Goal: Task Accomplishment & Management: Complete application form

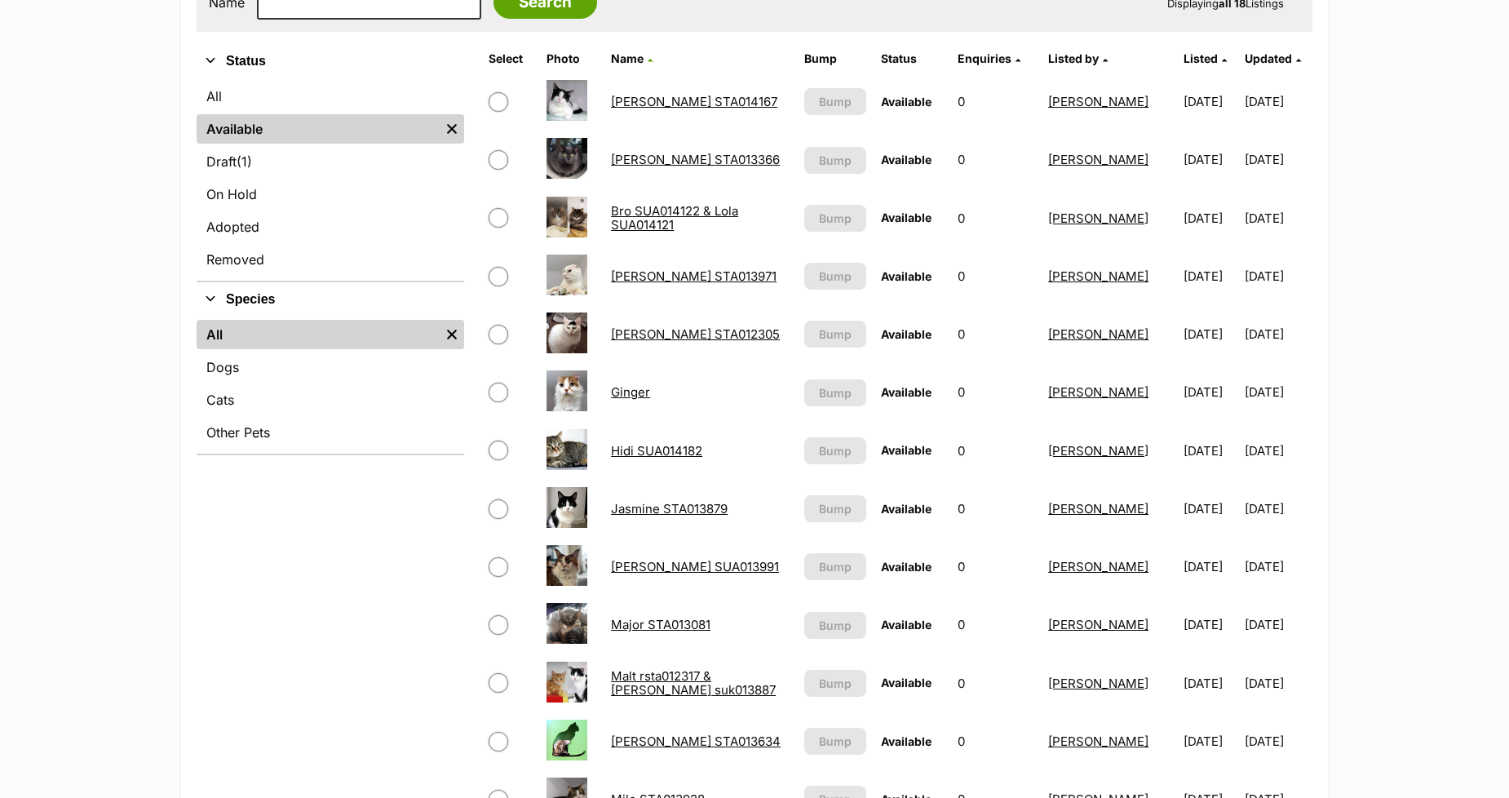
click at [621, 335] on link "Emma STA012305" at bounding box center [695, 333] width 169 height 15
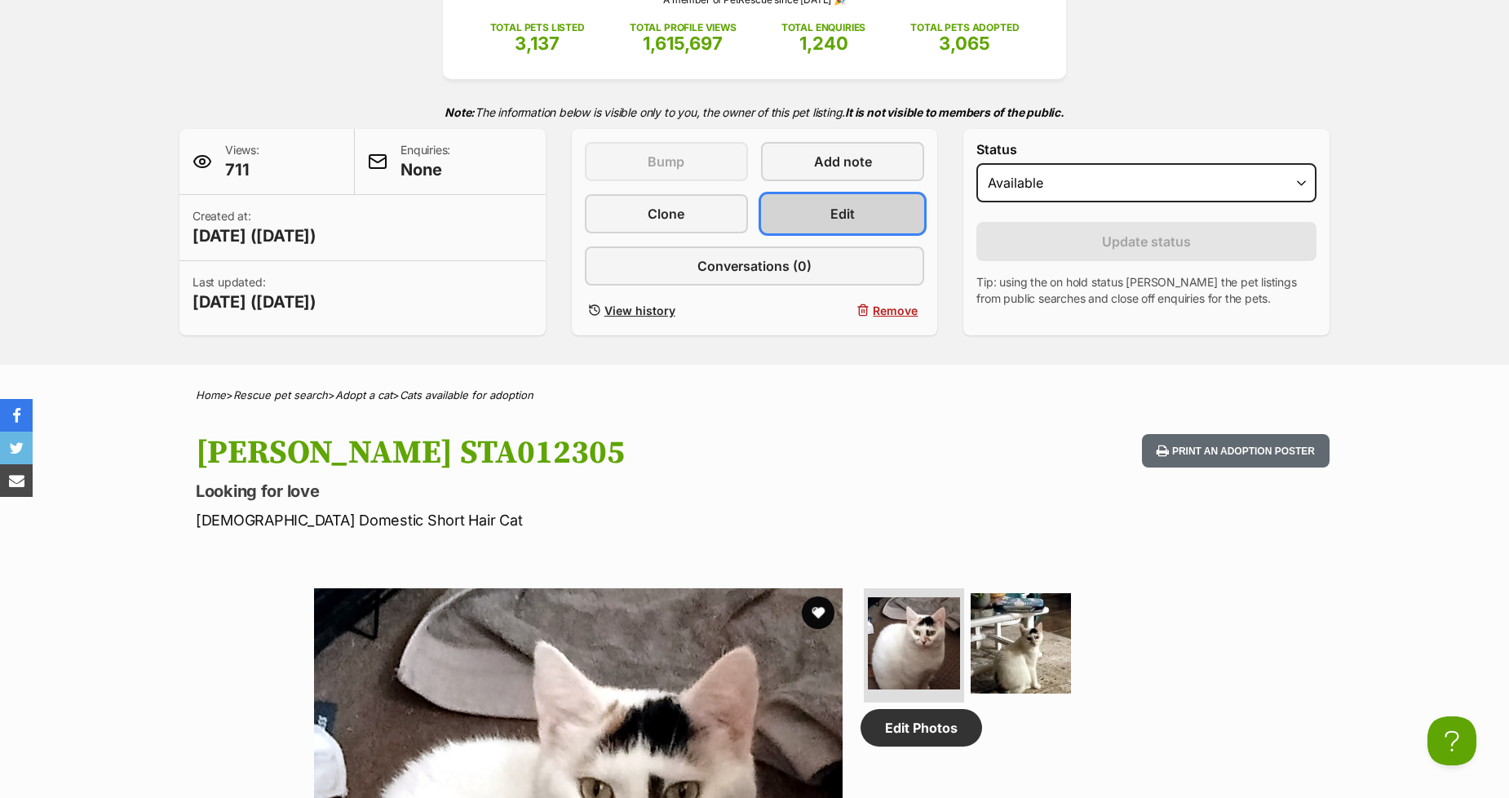
click at [812, 215] on link "Edit" at bounding box center [842, 213] width 163 height 39
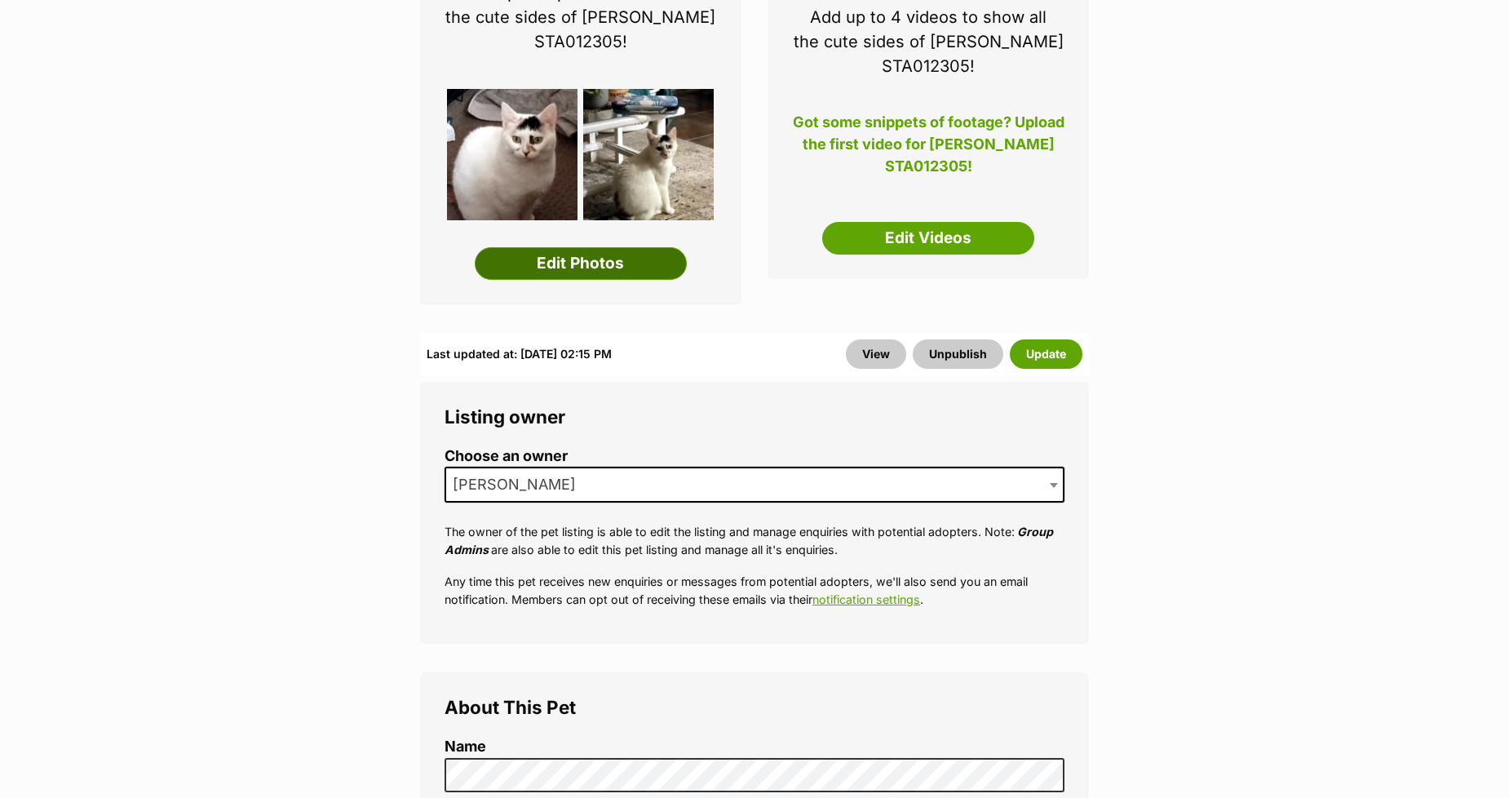
click at [574, 270] on link "Edit Photos" at bounding box center [581, 263] width 212 height 33
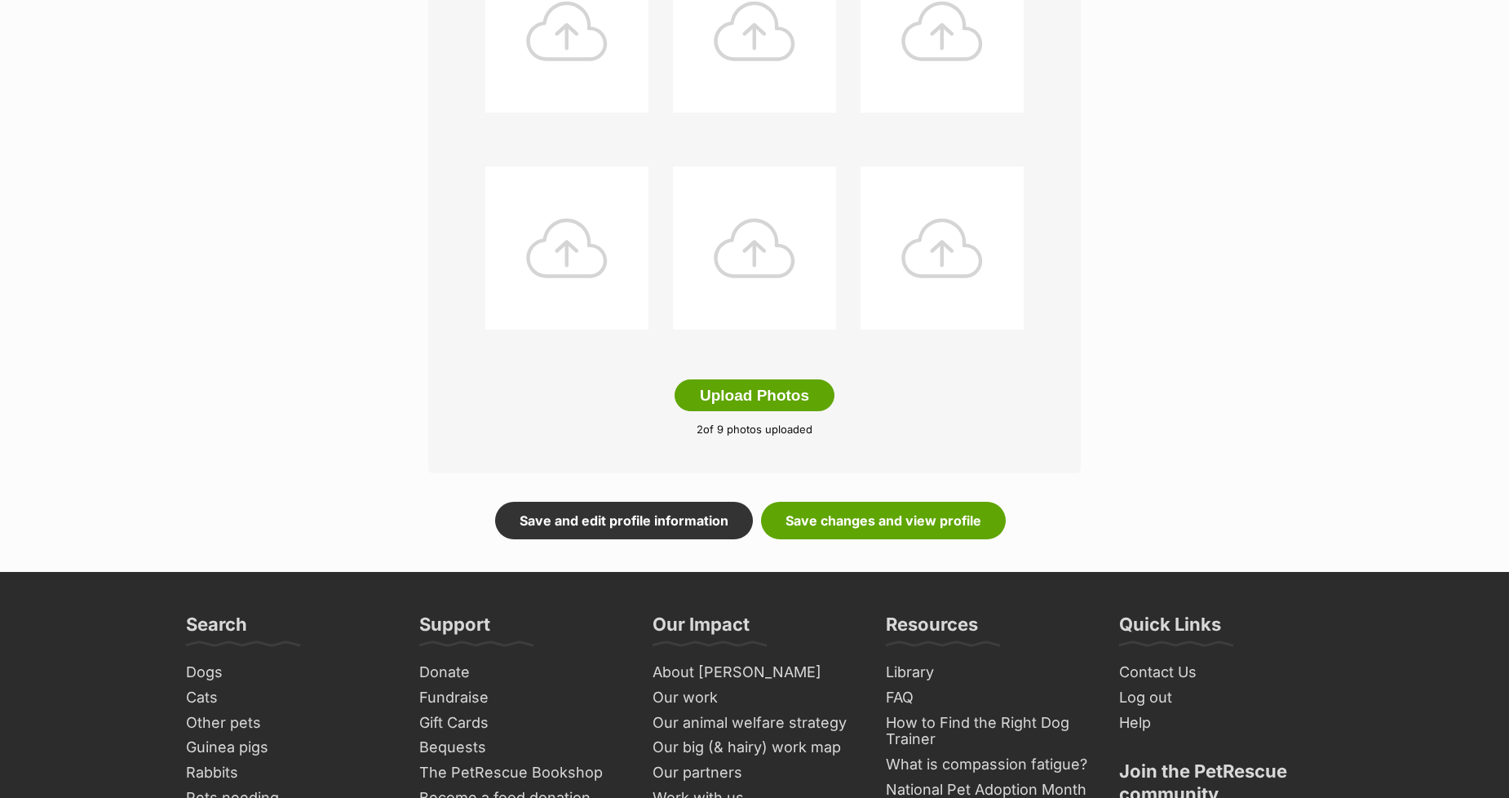
scroll to position [724, 0]
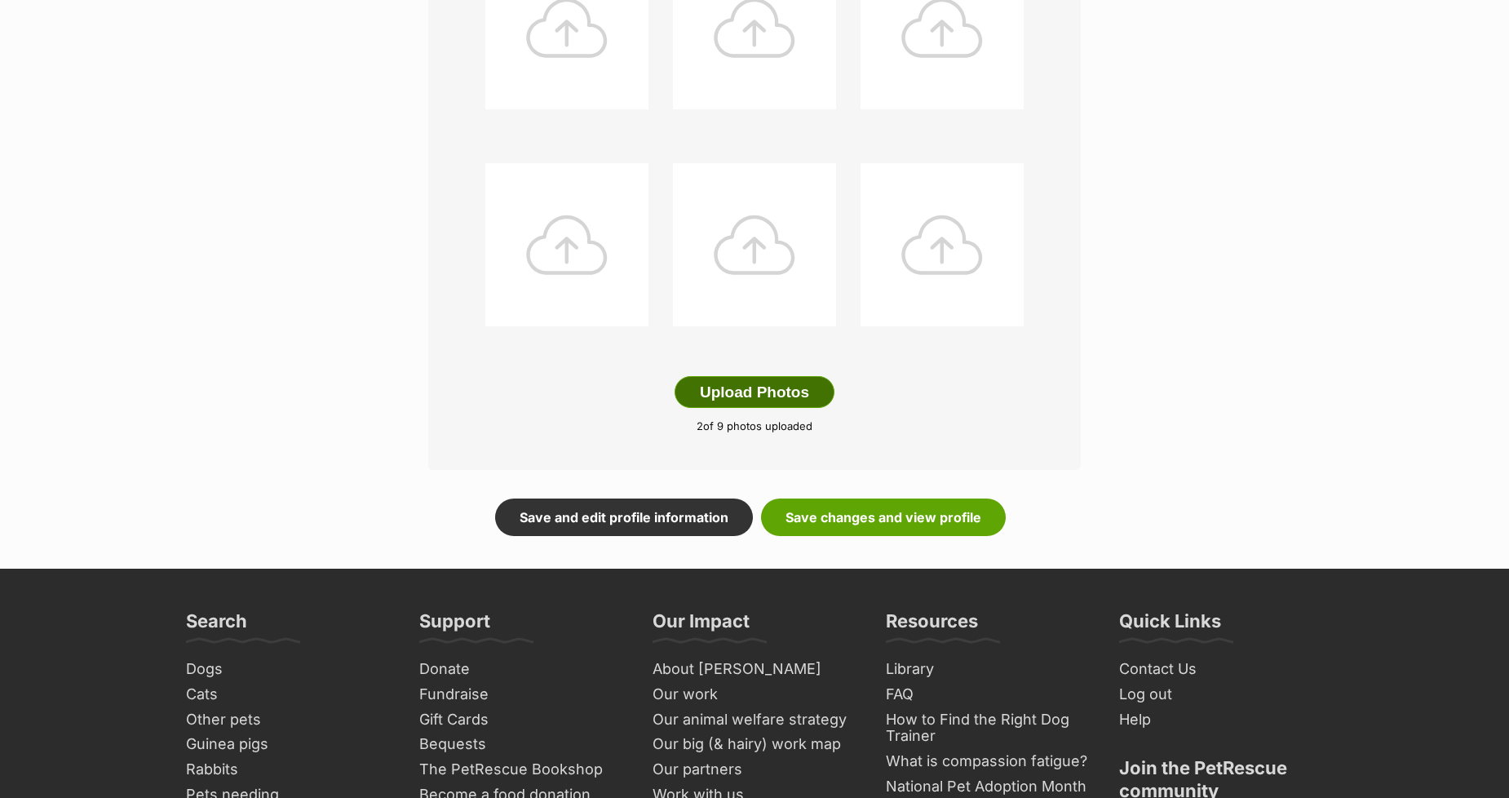
click at [745, 392] on button "Upload Photos" at bounding box center [754, 392] width 160 height 33
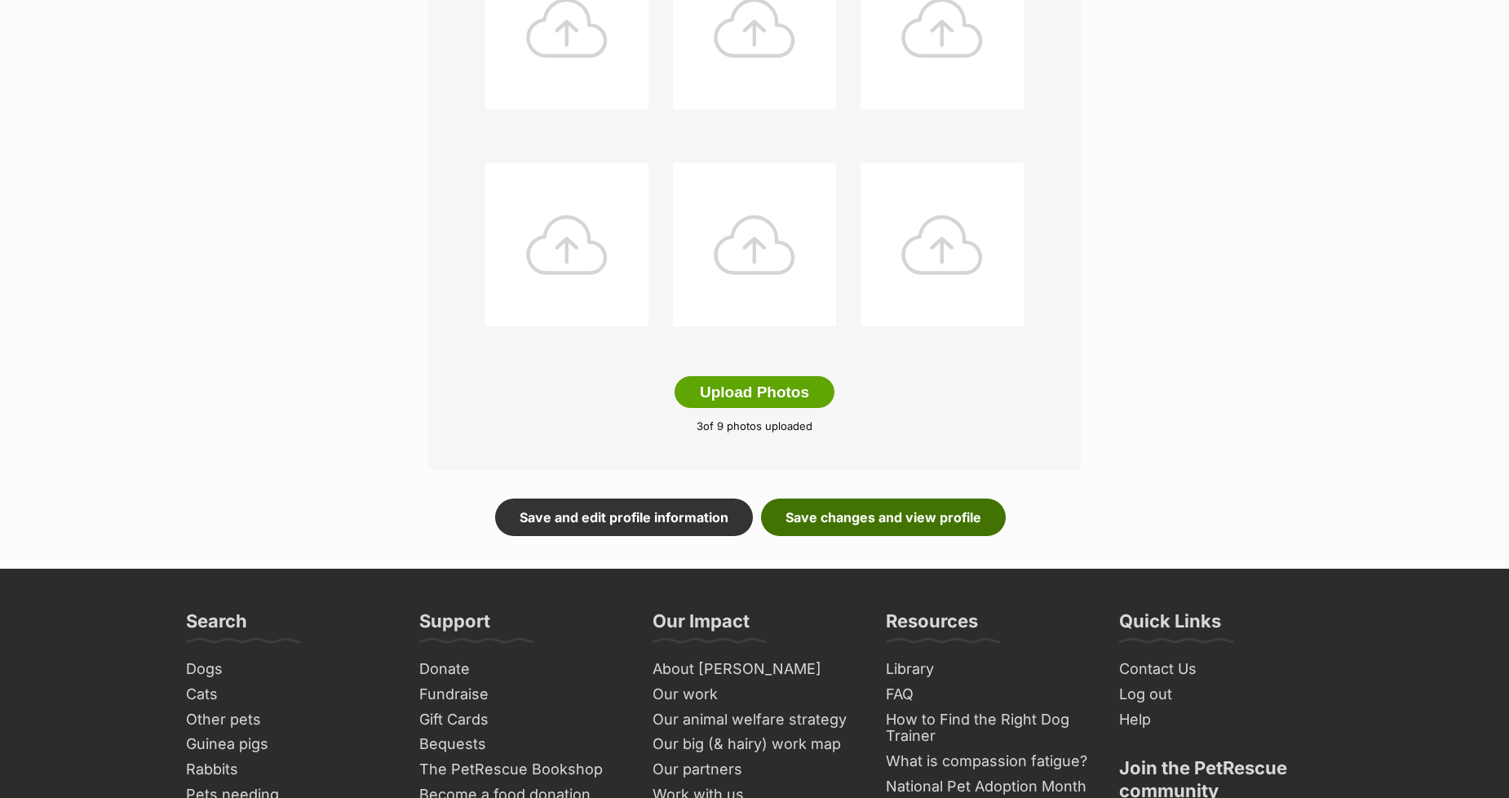
click at [846, 527] on link "Save changes and view profile" at bounding box center [883, 517] width 245 height 38
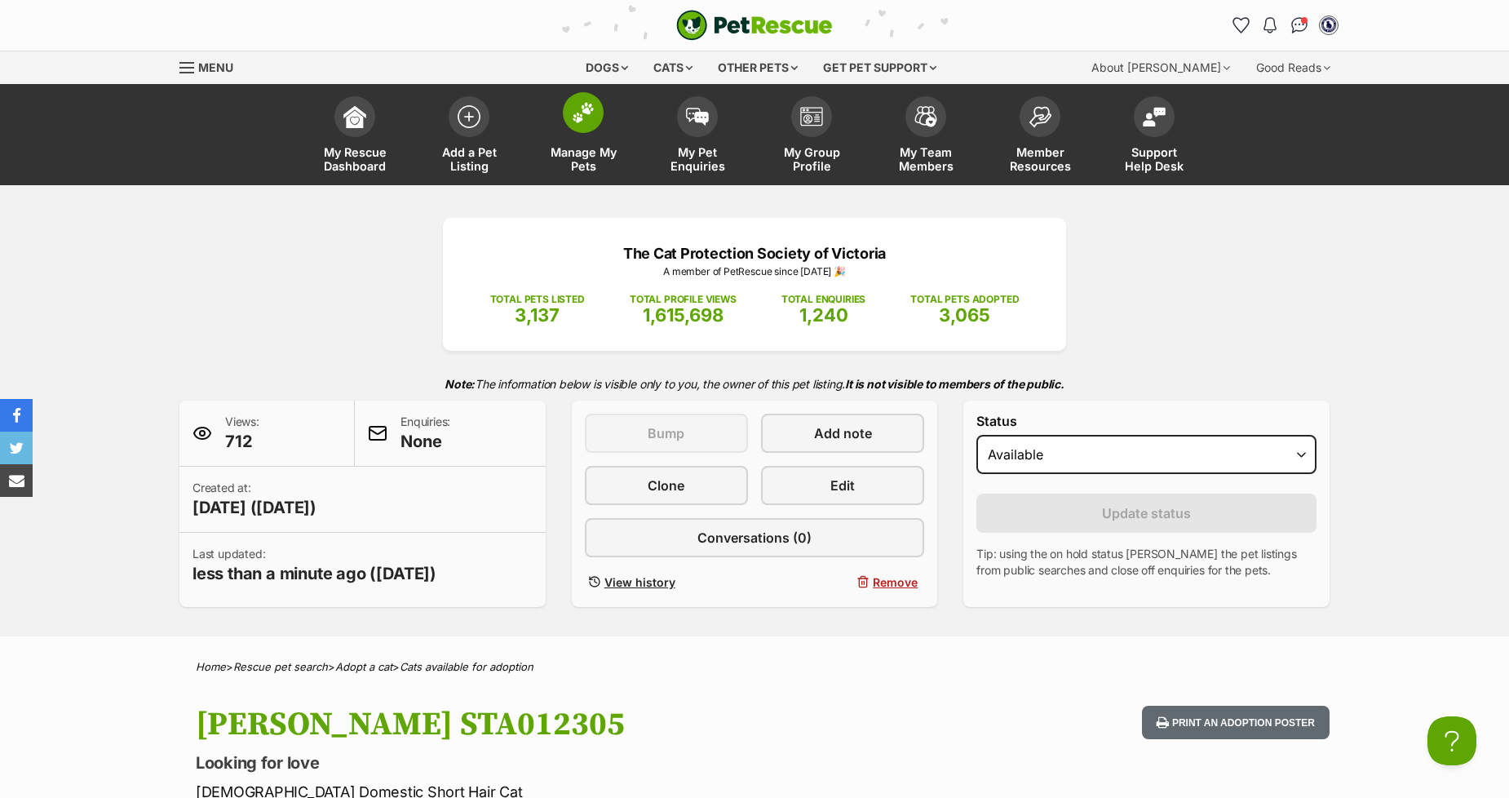
click at [577, 116] on img at bounding box center [583, 112] width 23 height 21
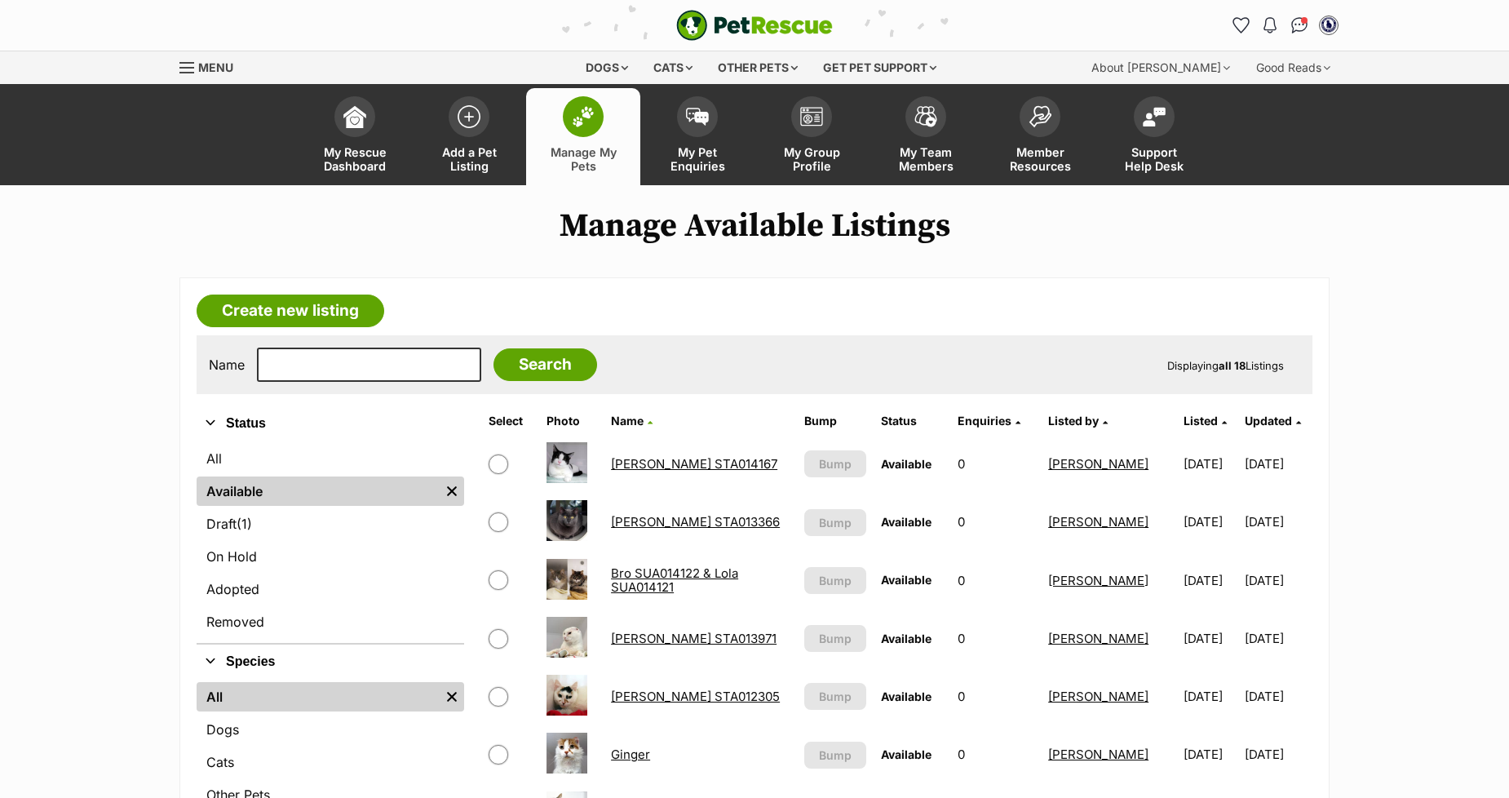
click at [623, 574] on link "Bro SUA014122 & Lola SUA014121" at bounding box center [674, 579] width 127 height 29
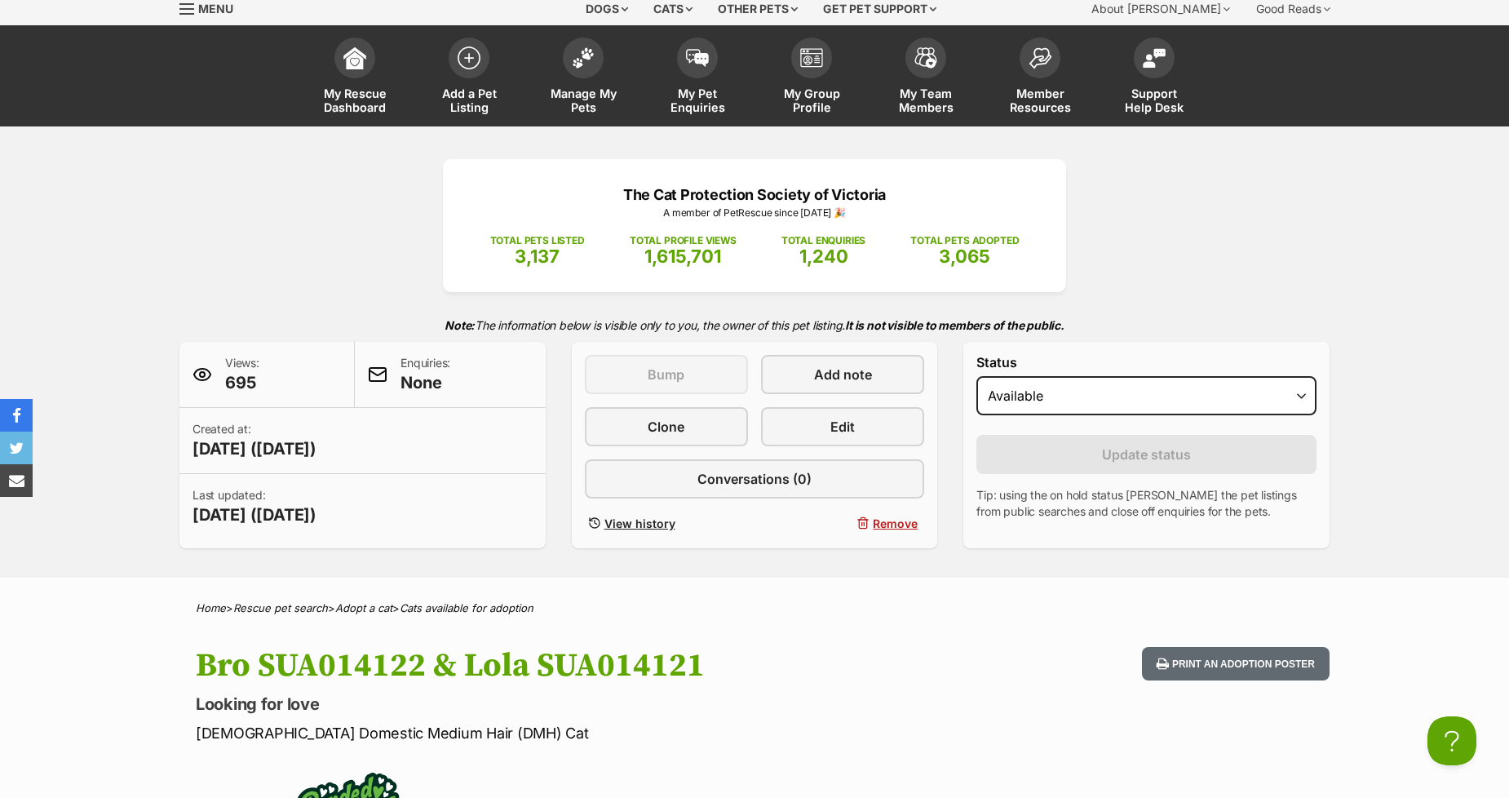
scroll to position [181, 0]
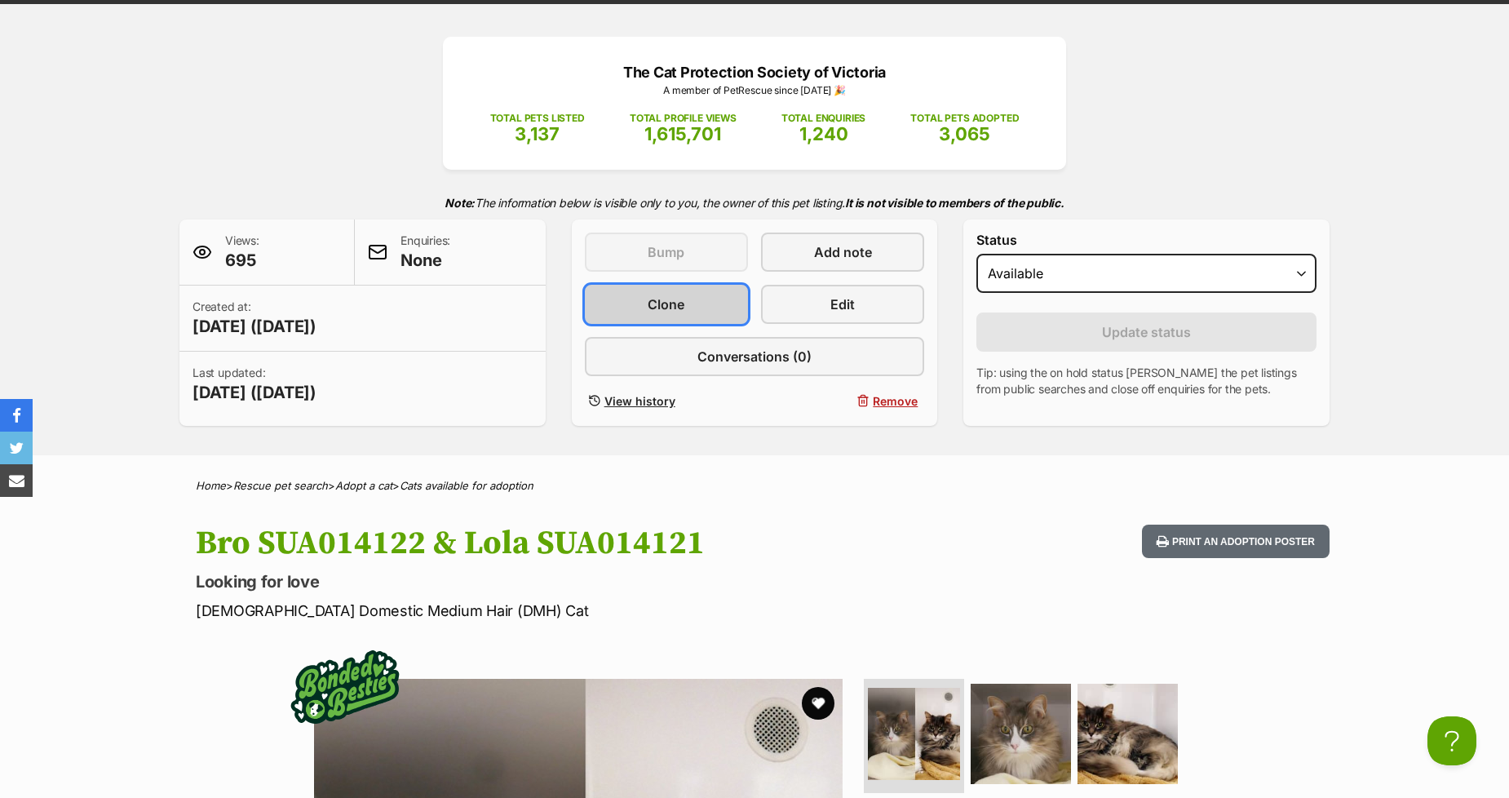
click at [661, 304] on span "Clone" at bounding box center [666, 304] width 37 height 20
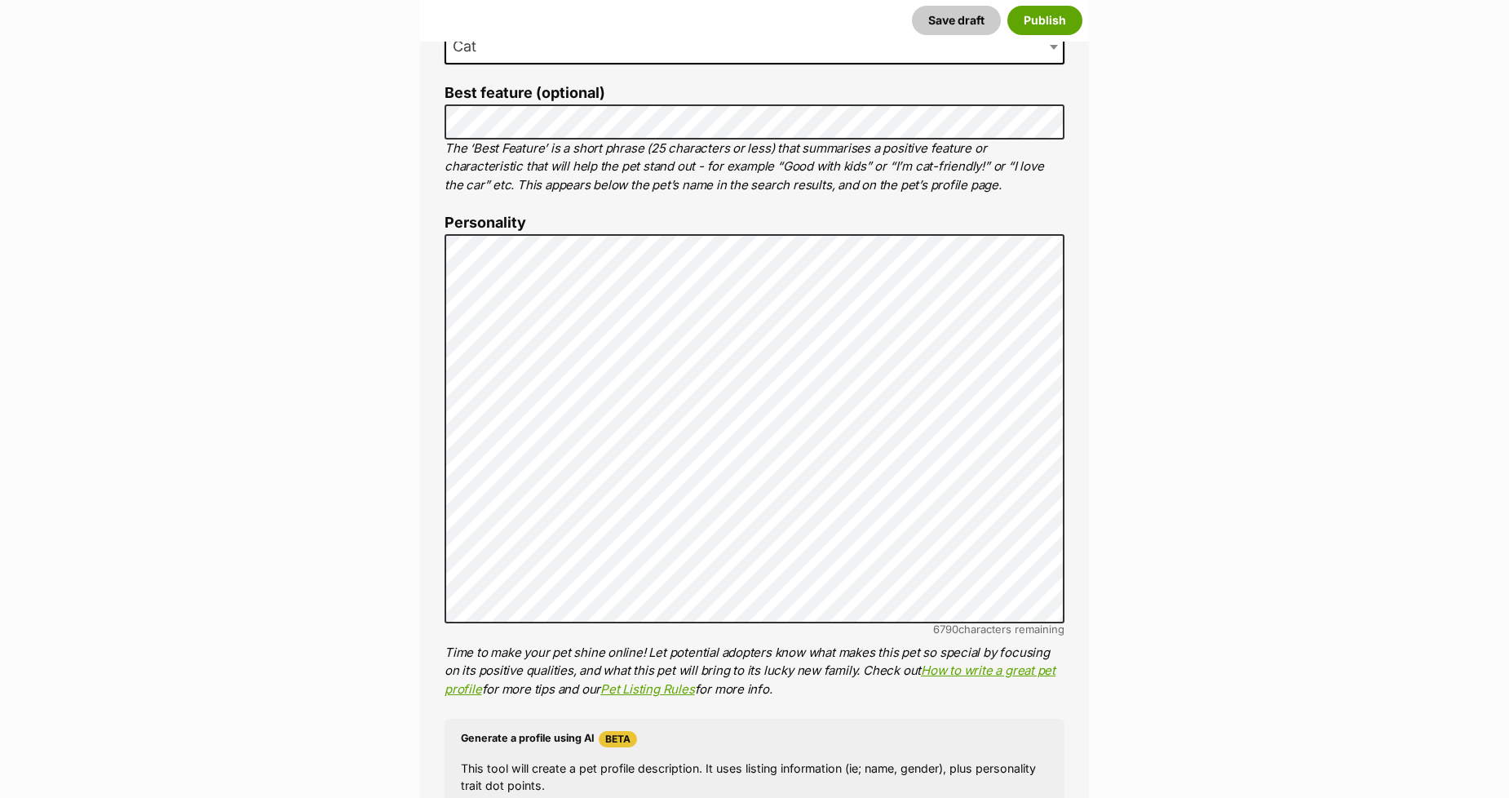
scroll to position [816, 0]
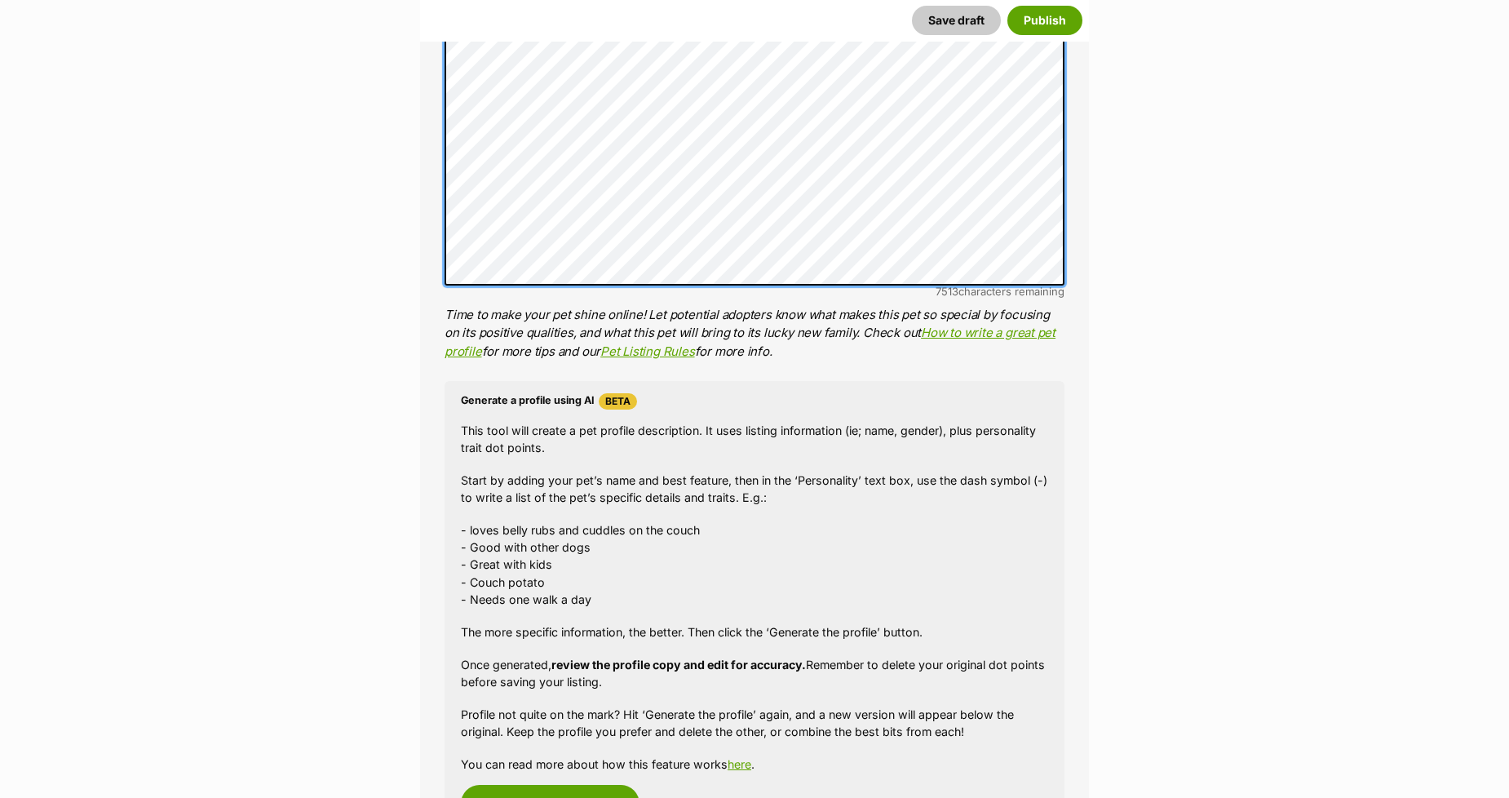
scroll to position [1268, 0]
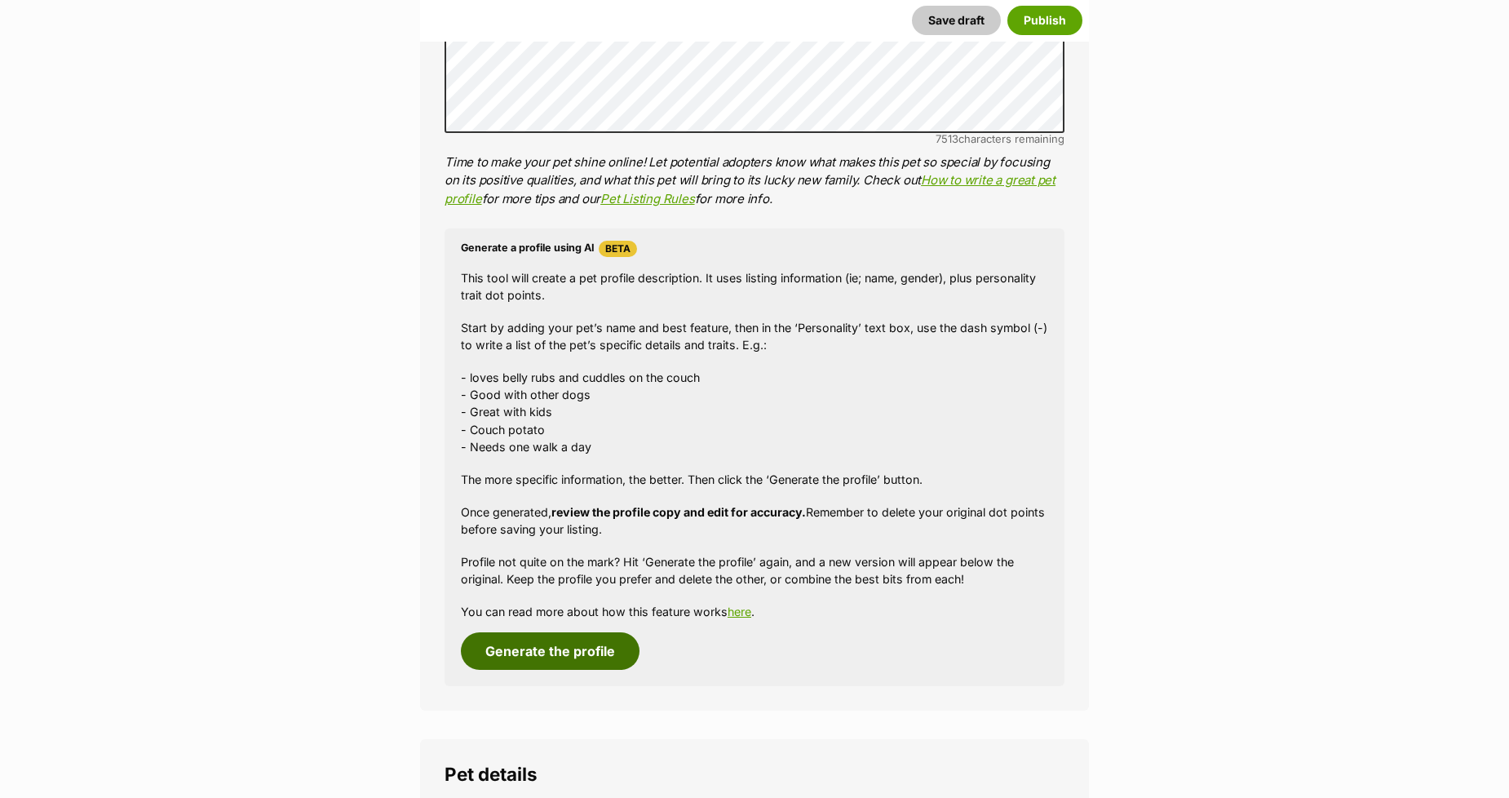
click at [512, 654] on button "Generate the profile" at bounding box center [550, 651] width 179 height 38
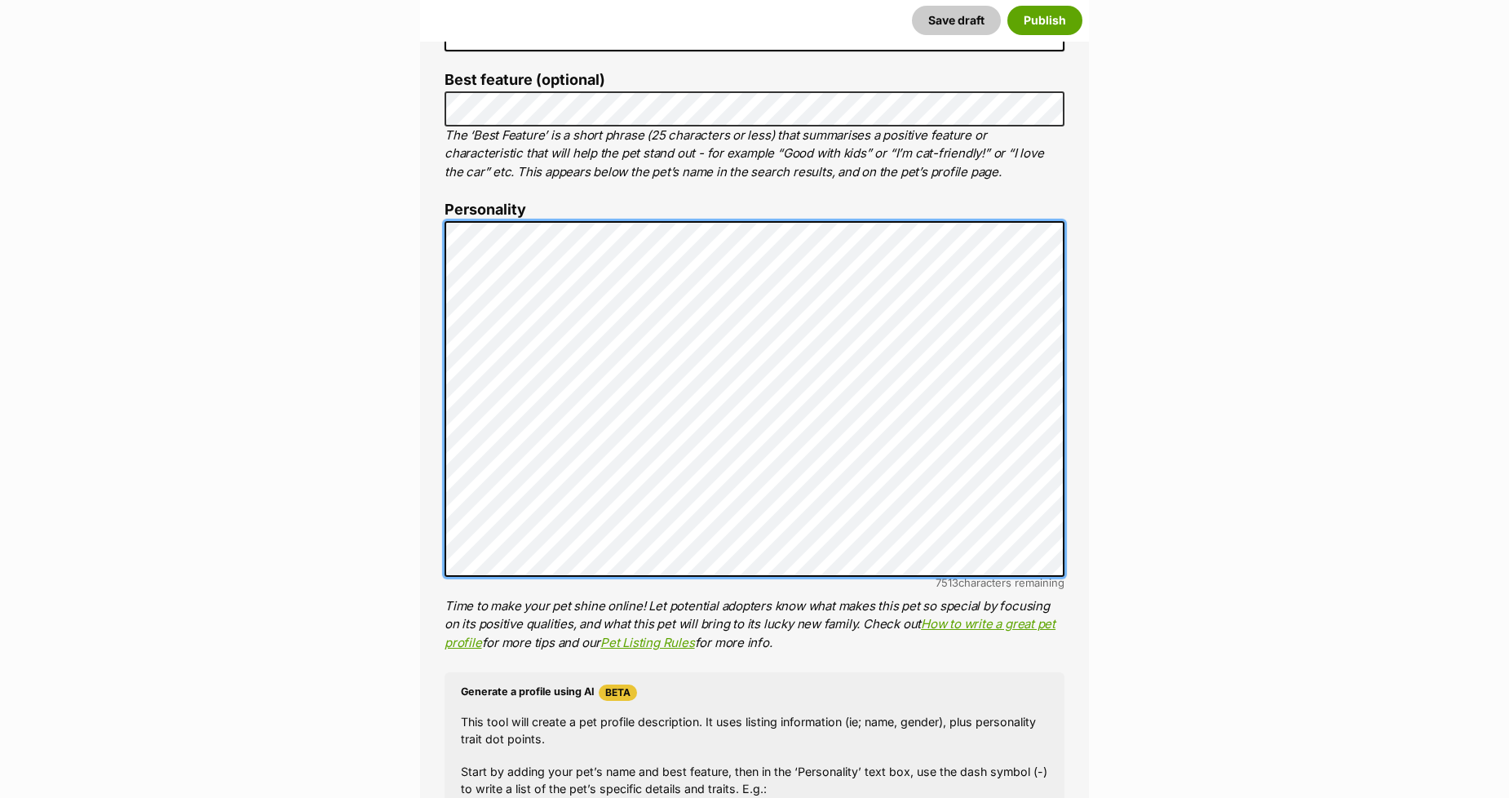
scroll to position [0, 0]
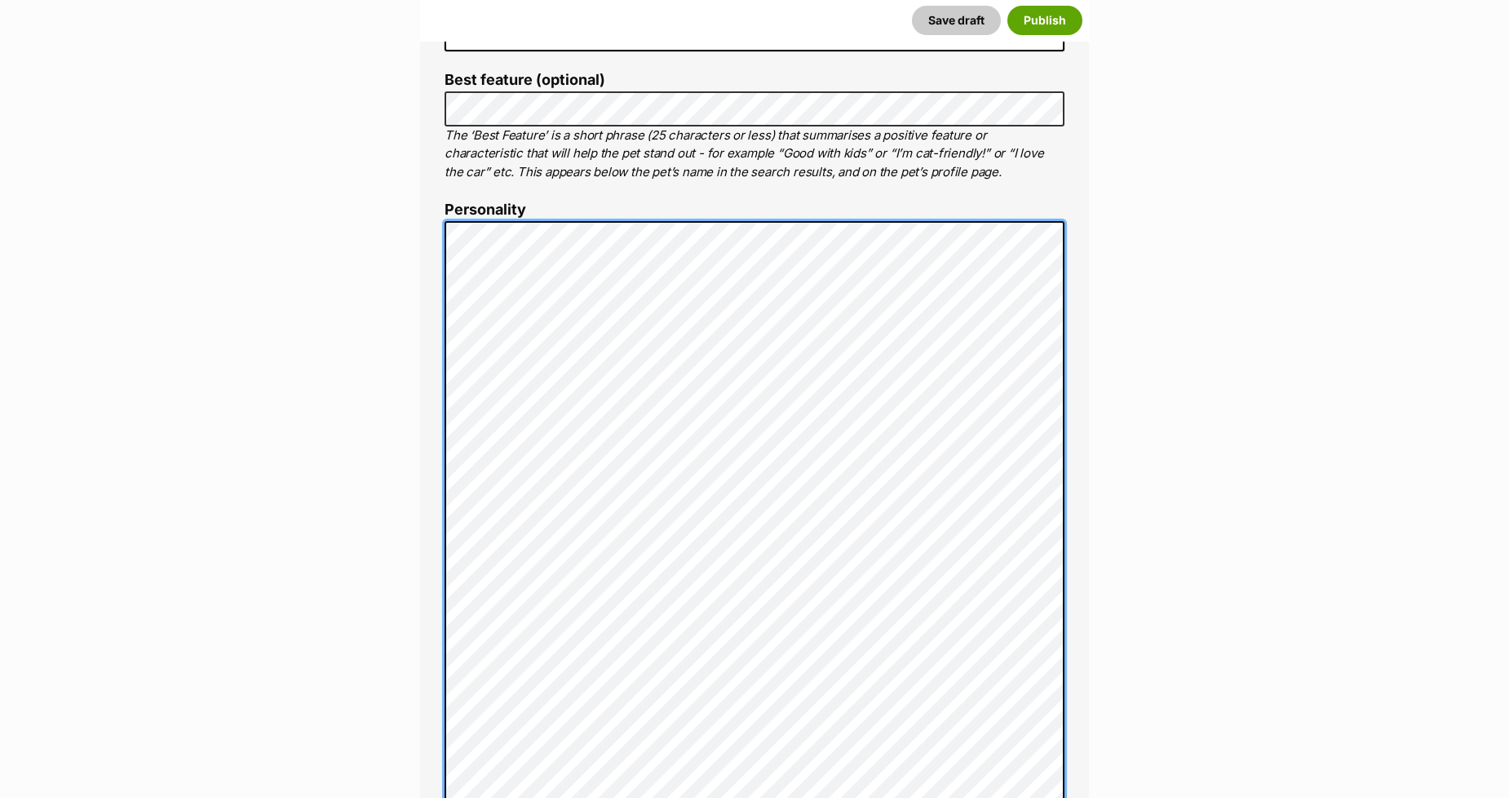
click at [436, 178] on div "About This Pet Name Henlo there, it looks like you might be using the pet name …" at bounding box center [754, 642] width 669 height 1699
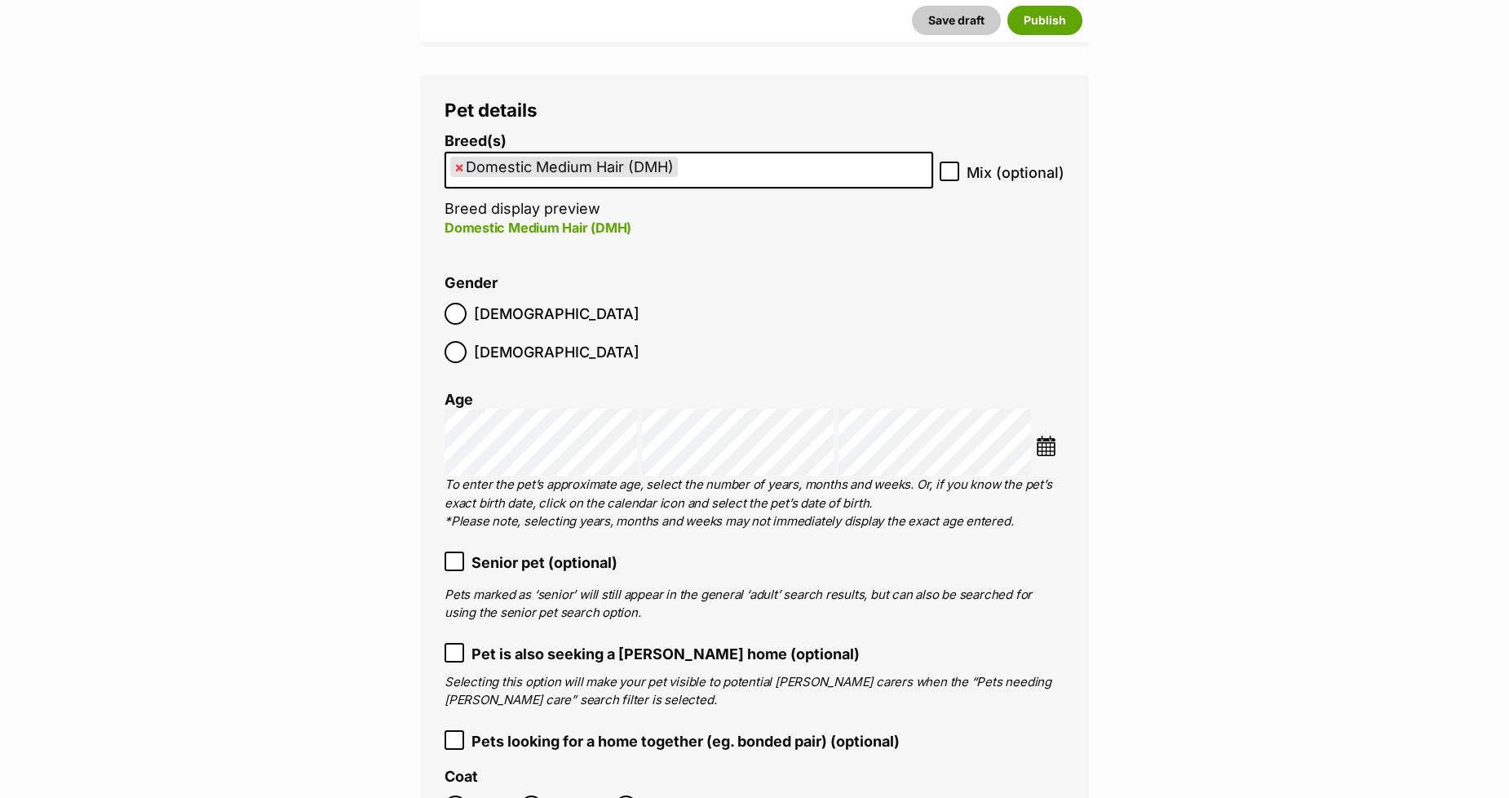
scroll to position [2002, 0]
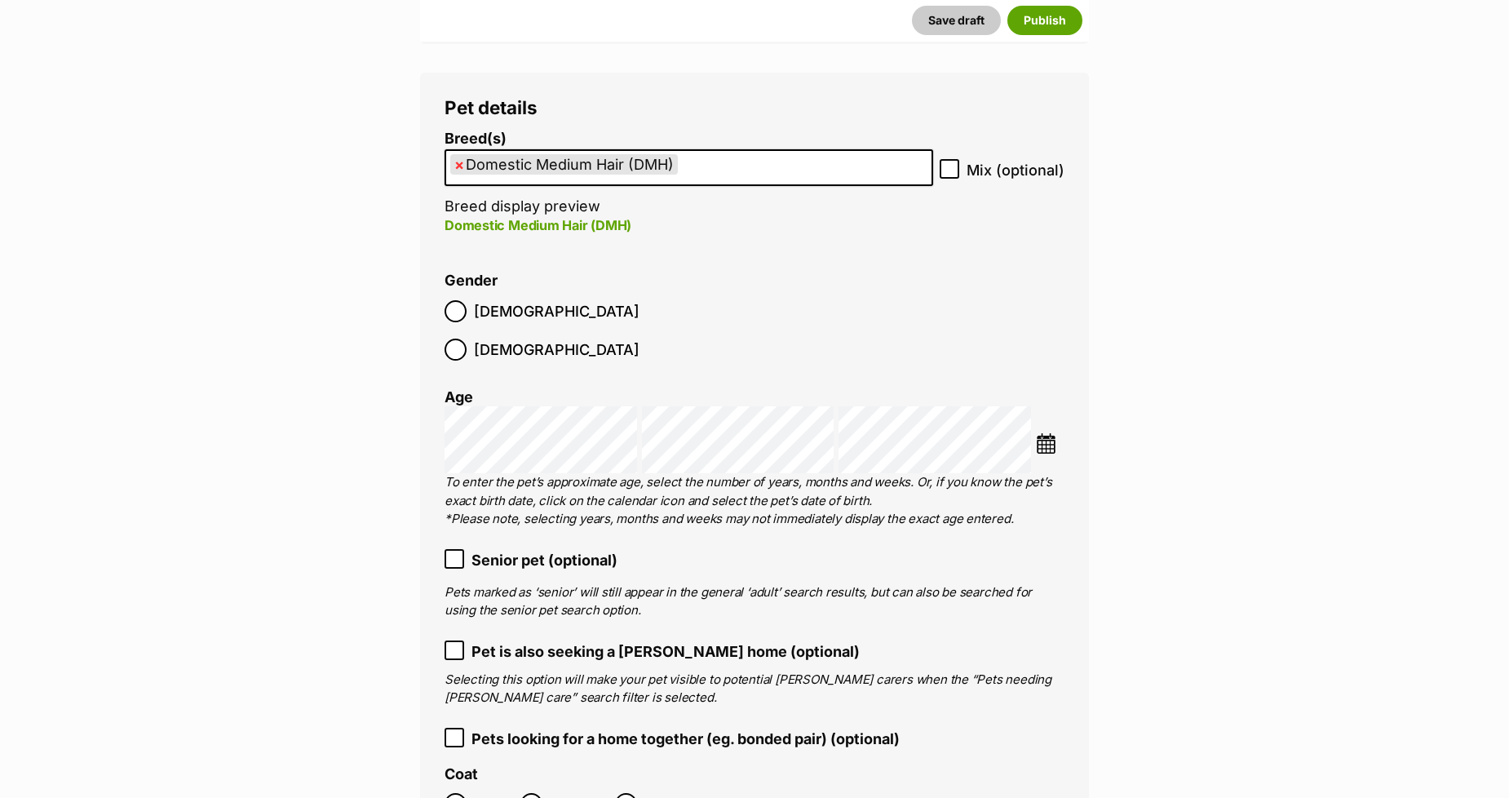
click at [455, 167] on span "×" at bounding box center [459, 164] width 10 height 20
select select
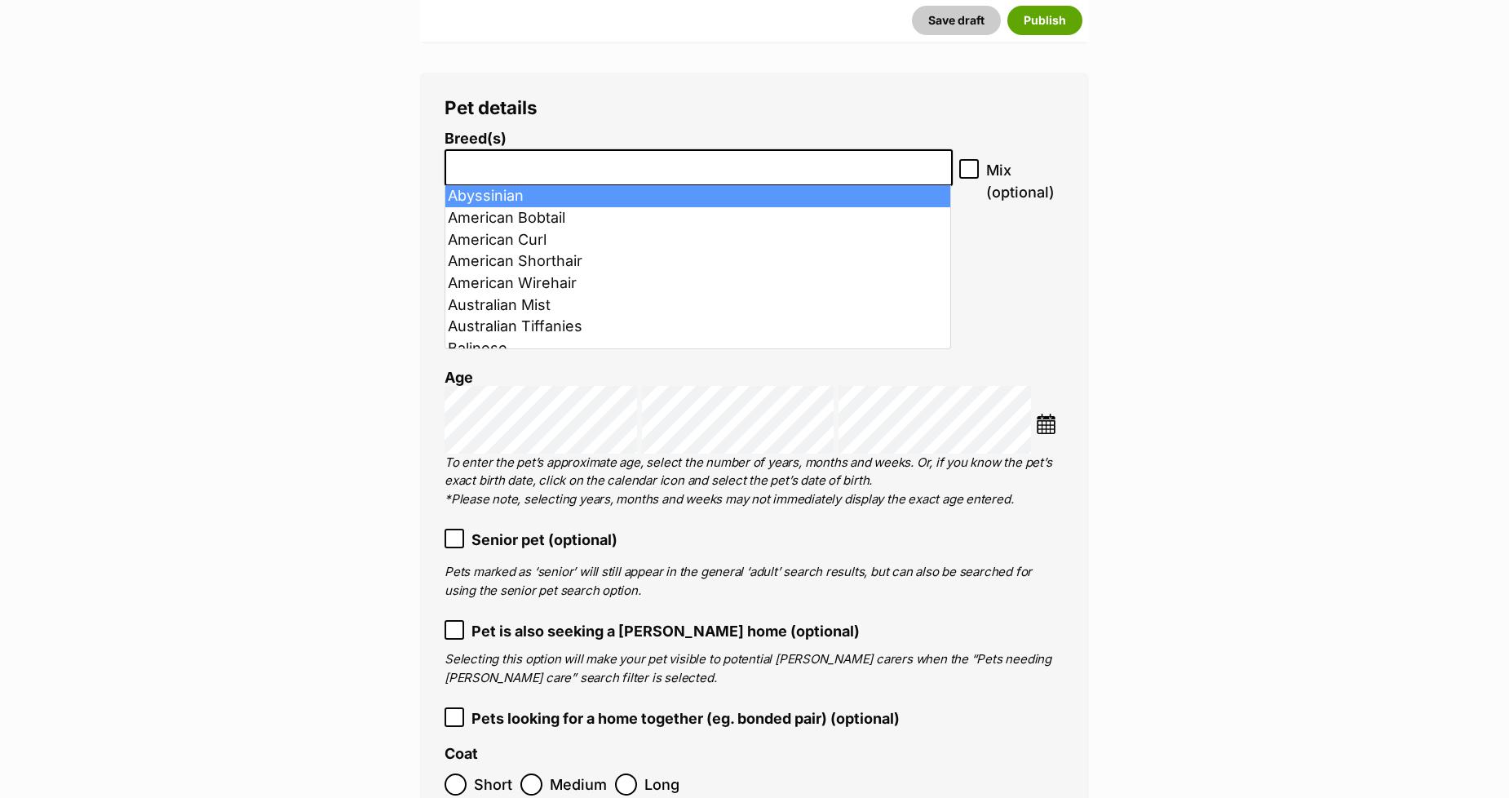
click at [455, 167] on input "search" at bounding box center [698, 163] width 497 height 17
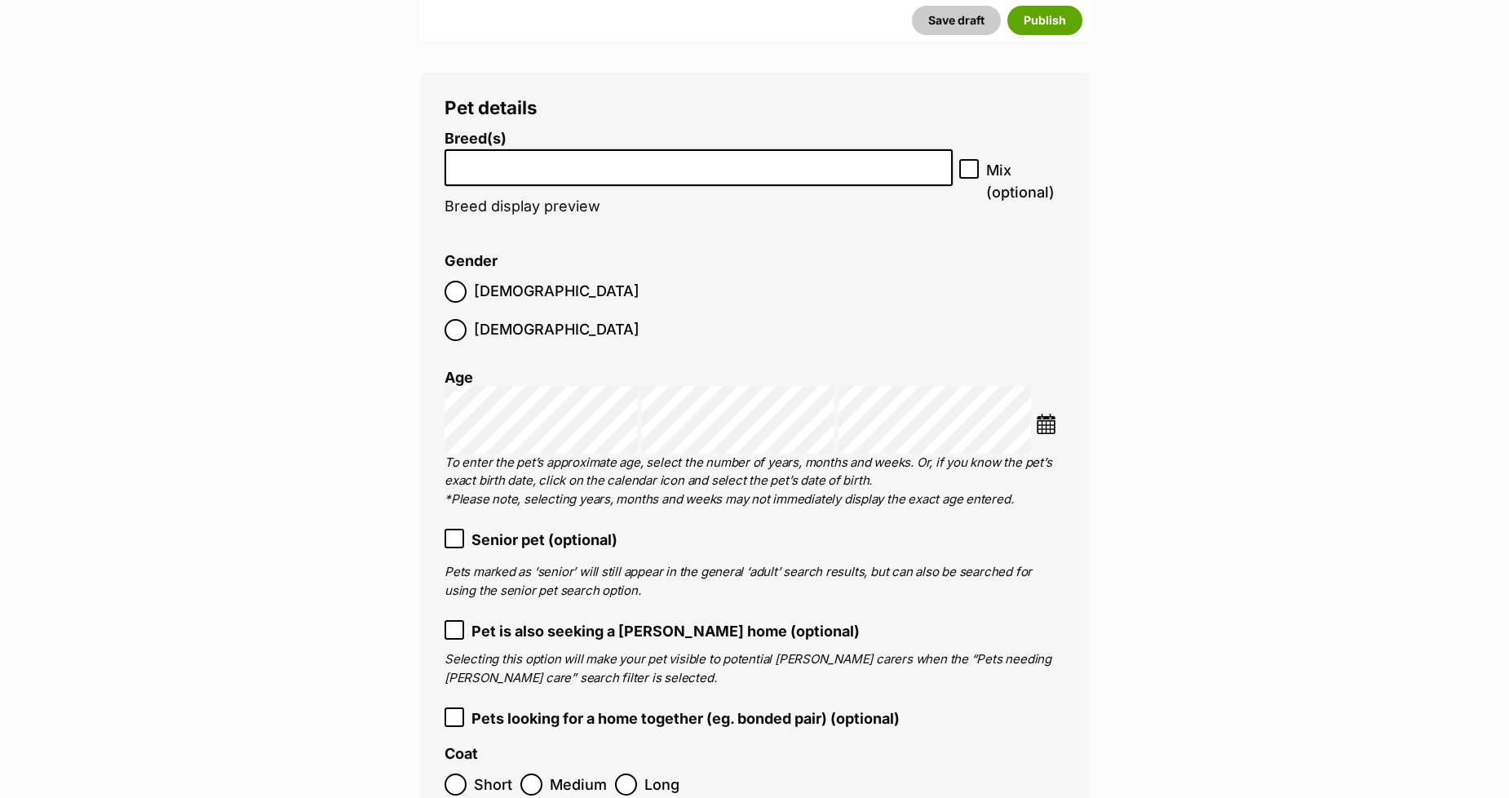
click at [455, 167] on input "search" at bounding box center [698, 163] width 497 height 17
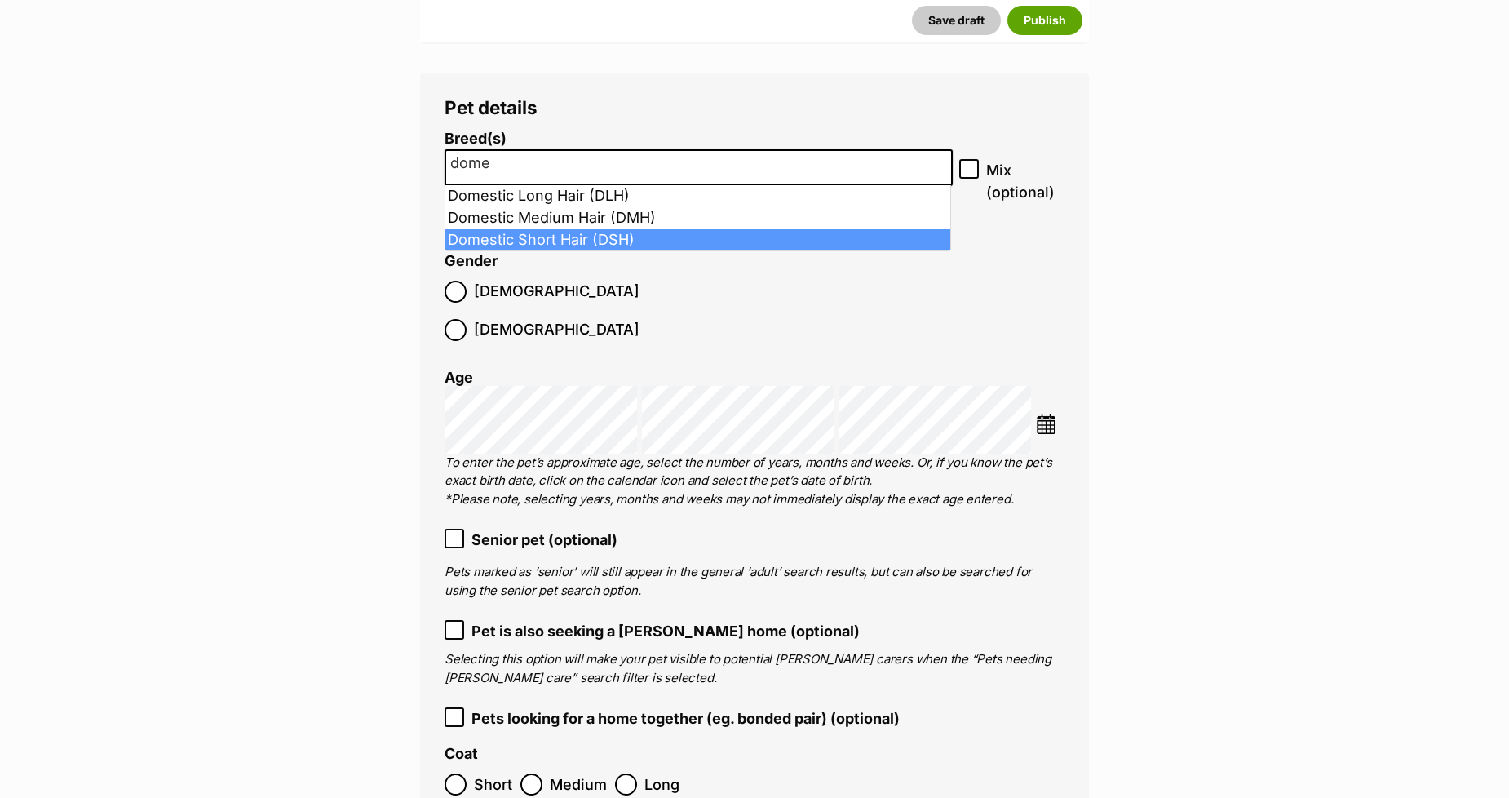
type input "dome"
select select "252102"
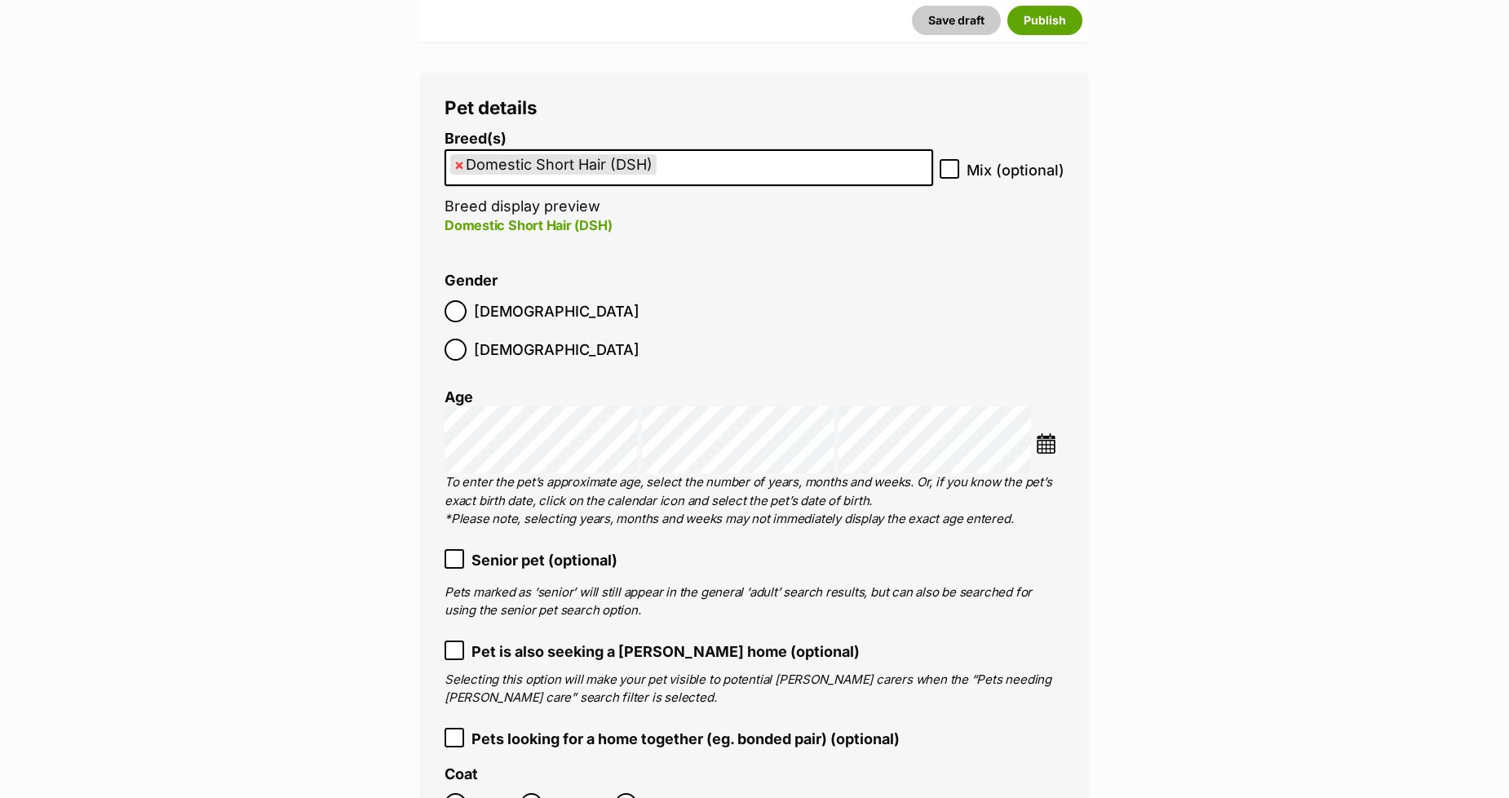
click at [550, 338] on span "[DEMOGRAPHIC_DATA]" at bounding box center [557, 349] width 166 height 22
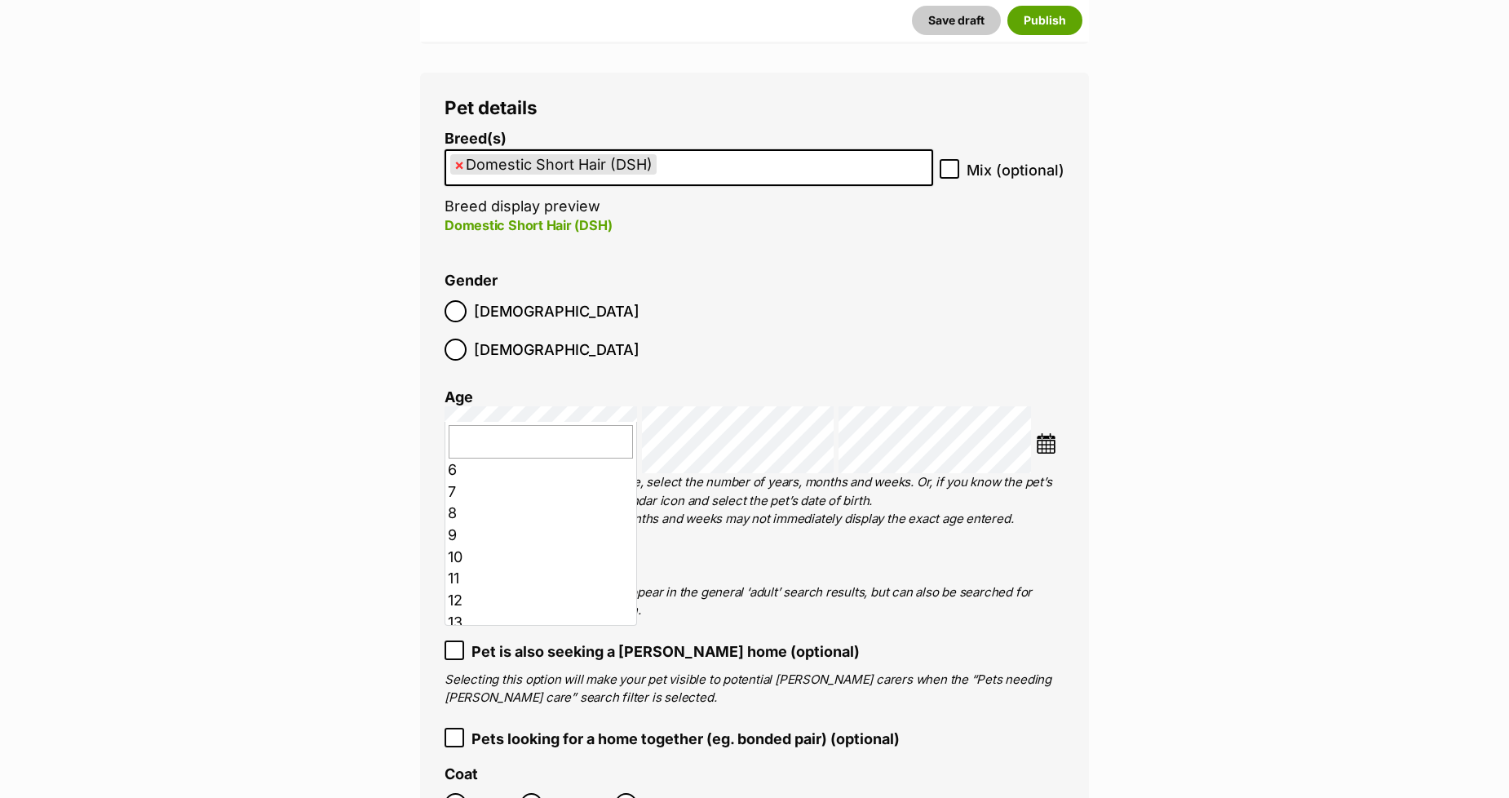
scroll to position [0, 0]
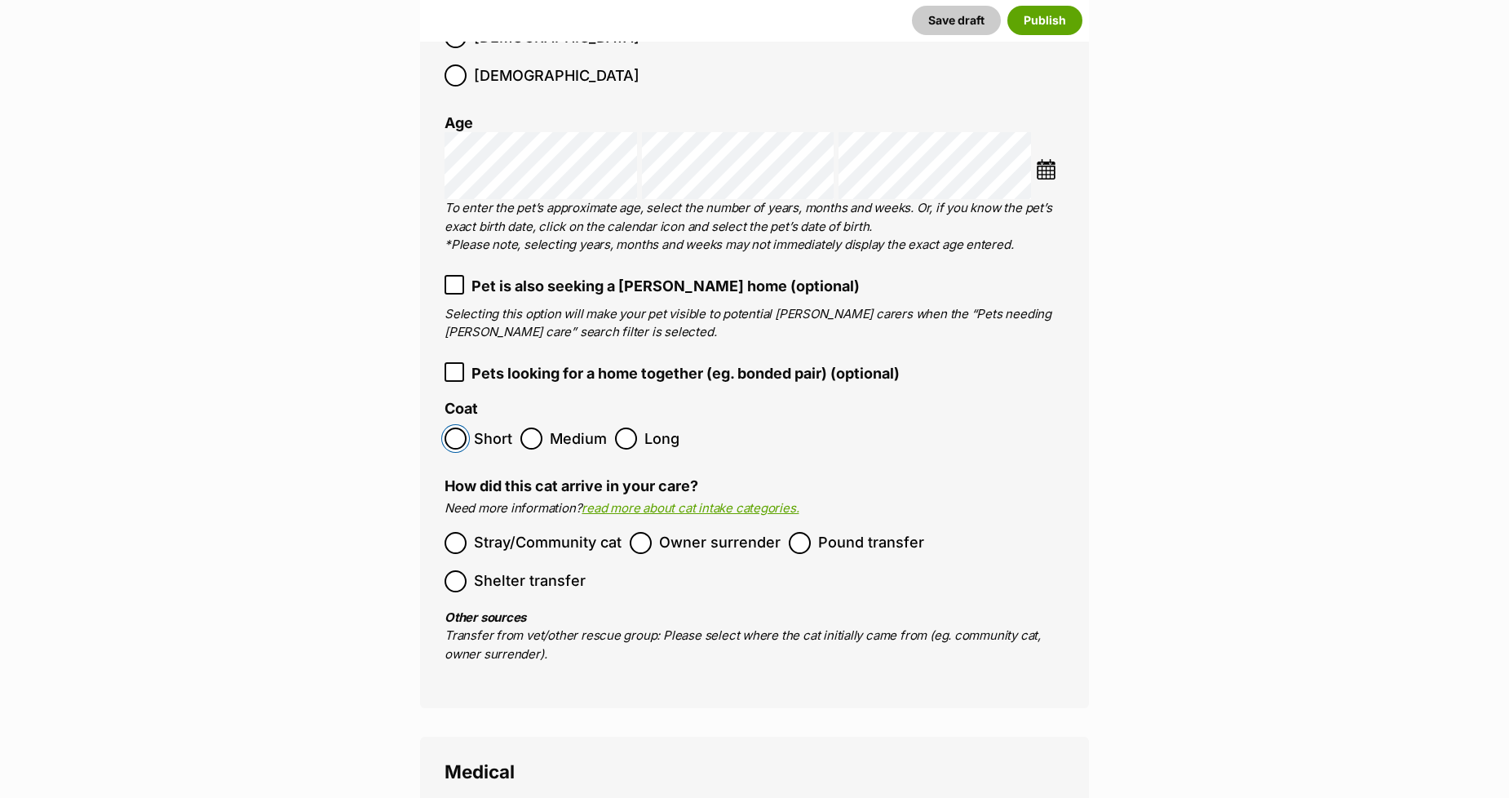
scroll to position [2274, 0]
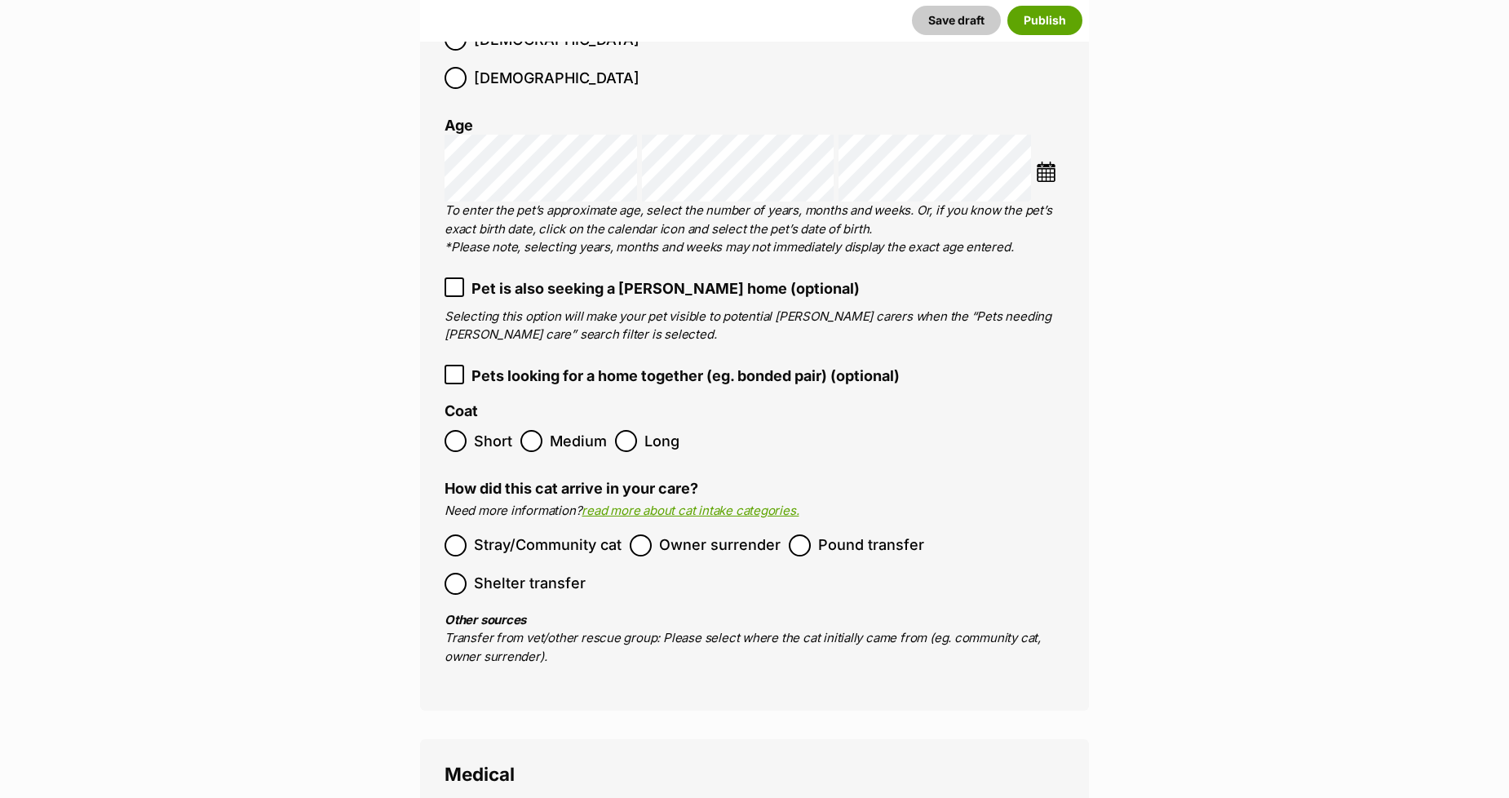
click at [453, 370] on icon at bounding box center [454, 373] width 10 height 7
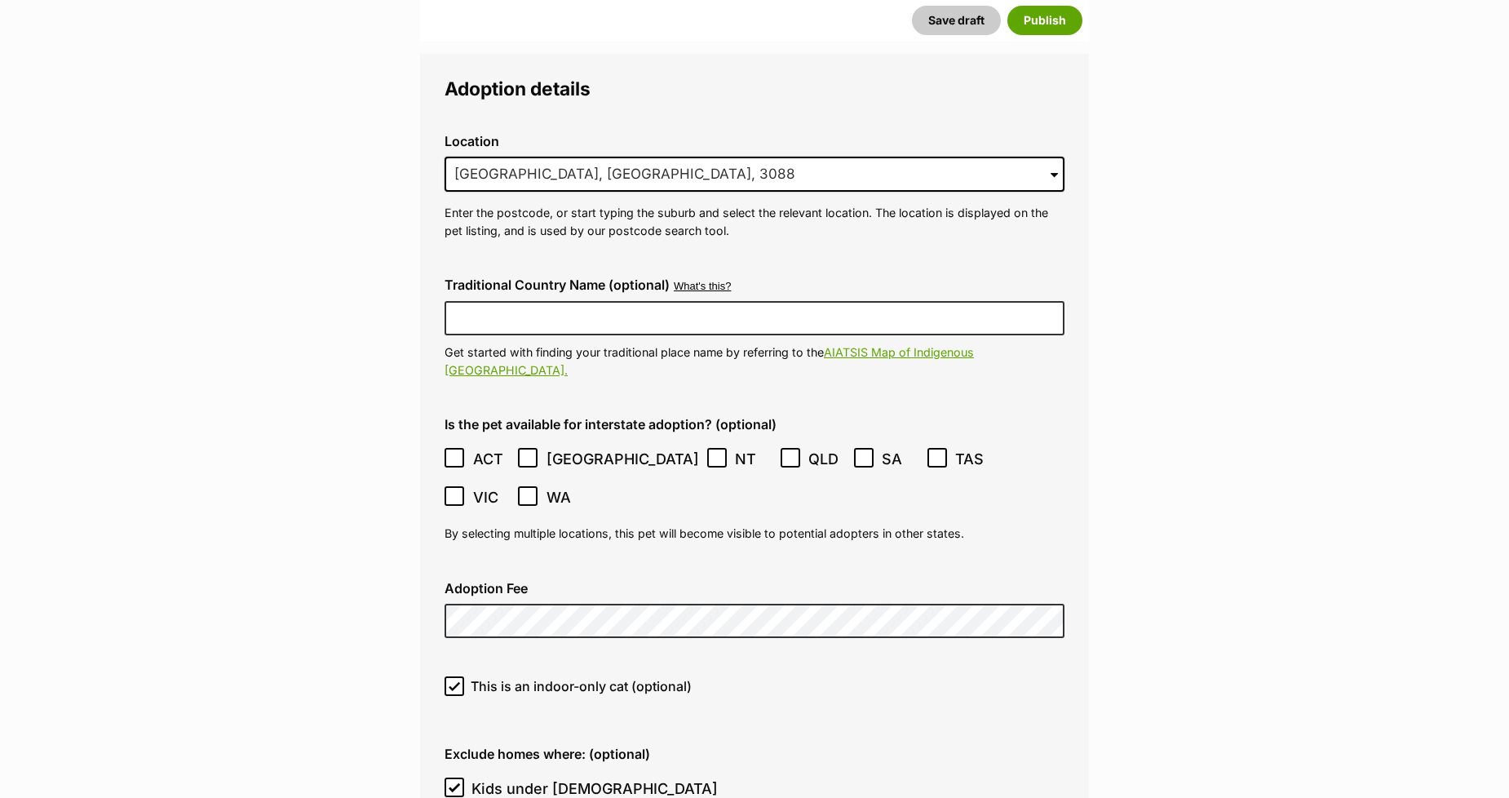
scroll to position [3996, 0]
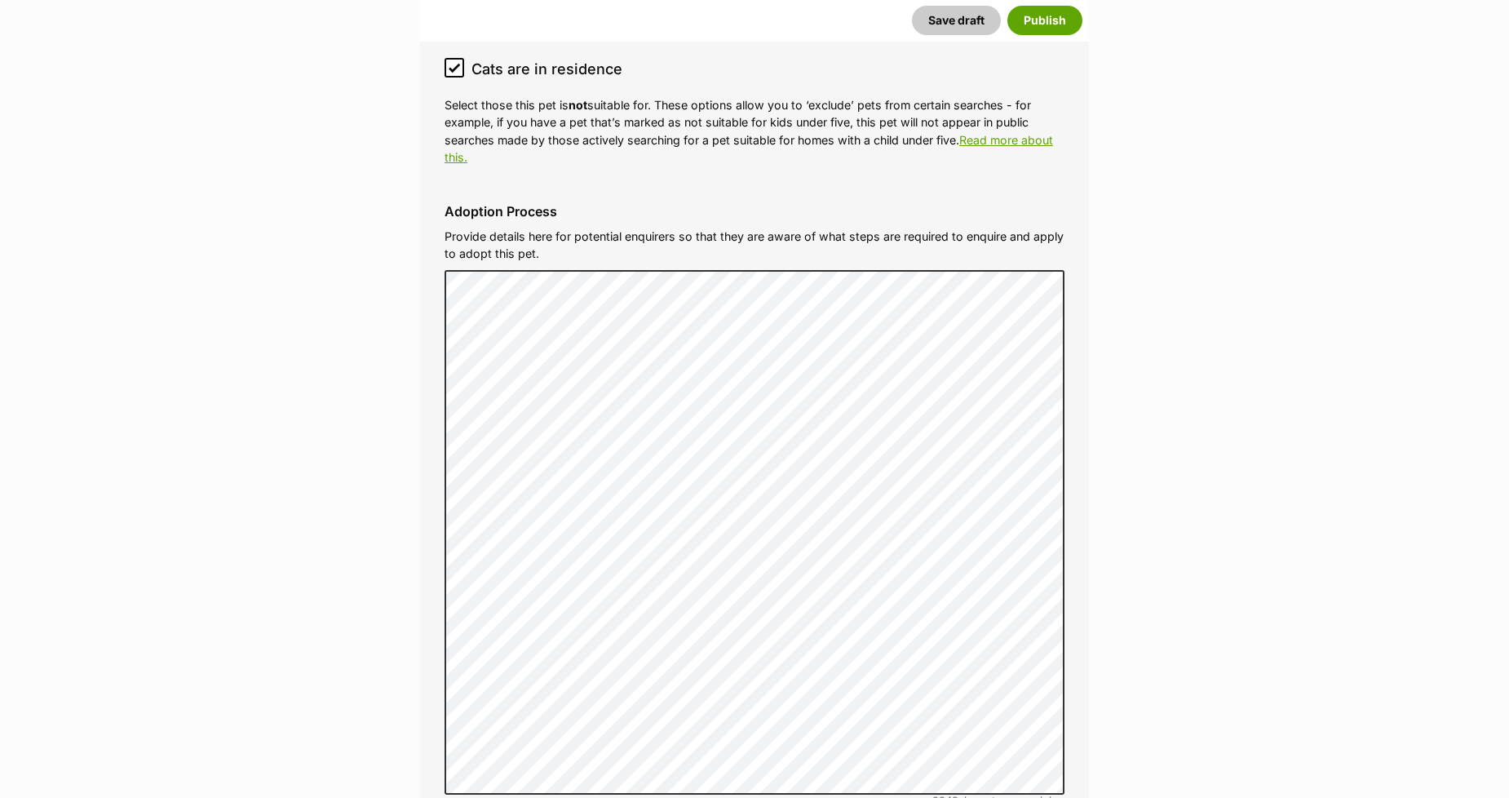
scroll to position [5355, 0]
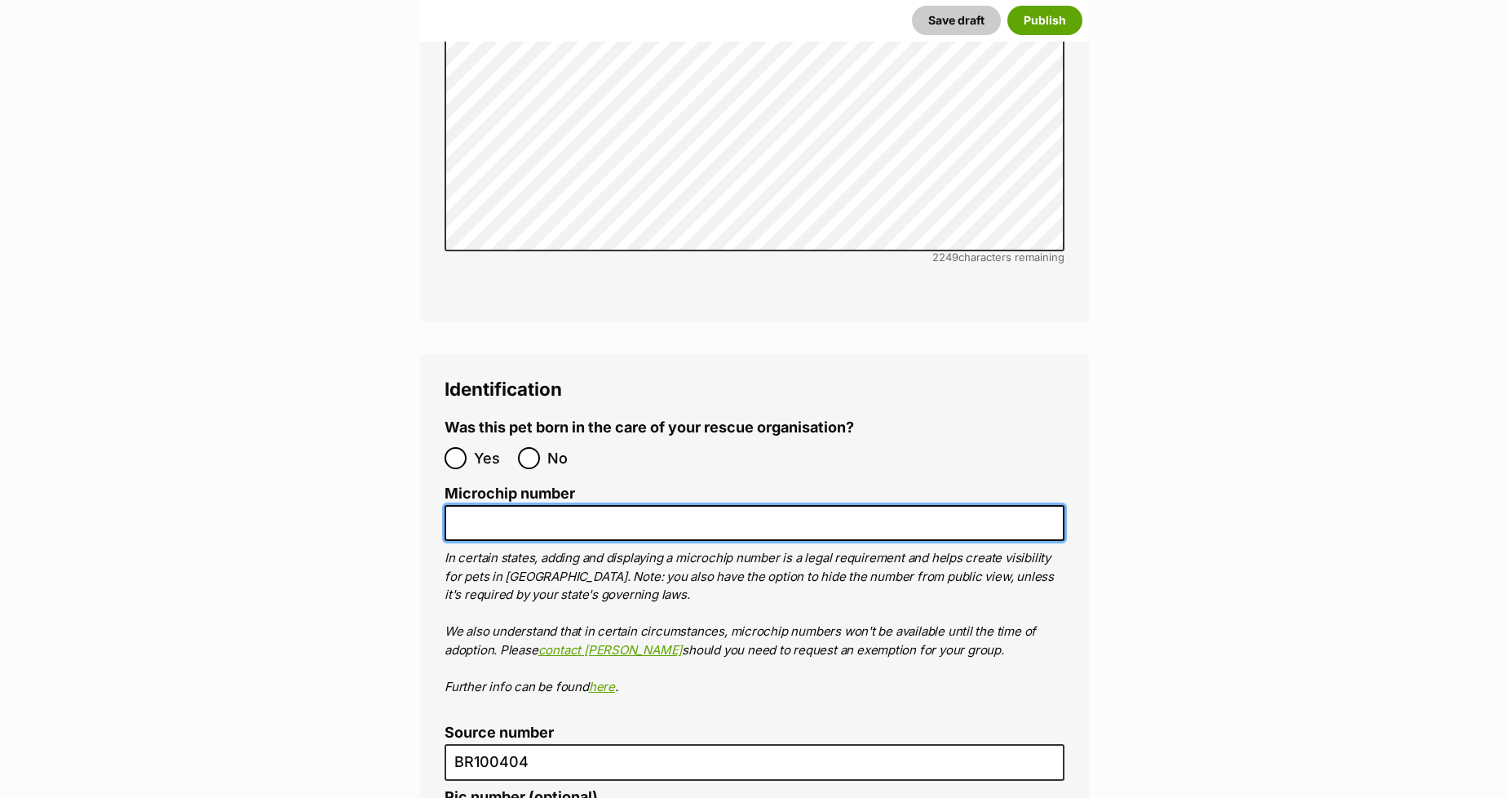
click at [492, 505] on input "Microchip number" at bounding box center [754, 523] width 620 height 37
paste input "956000016009375"
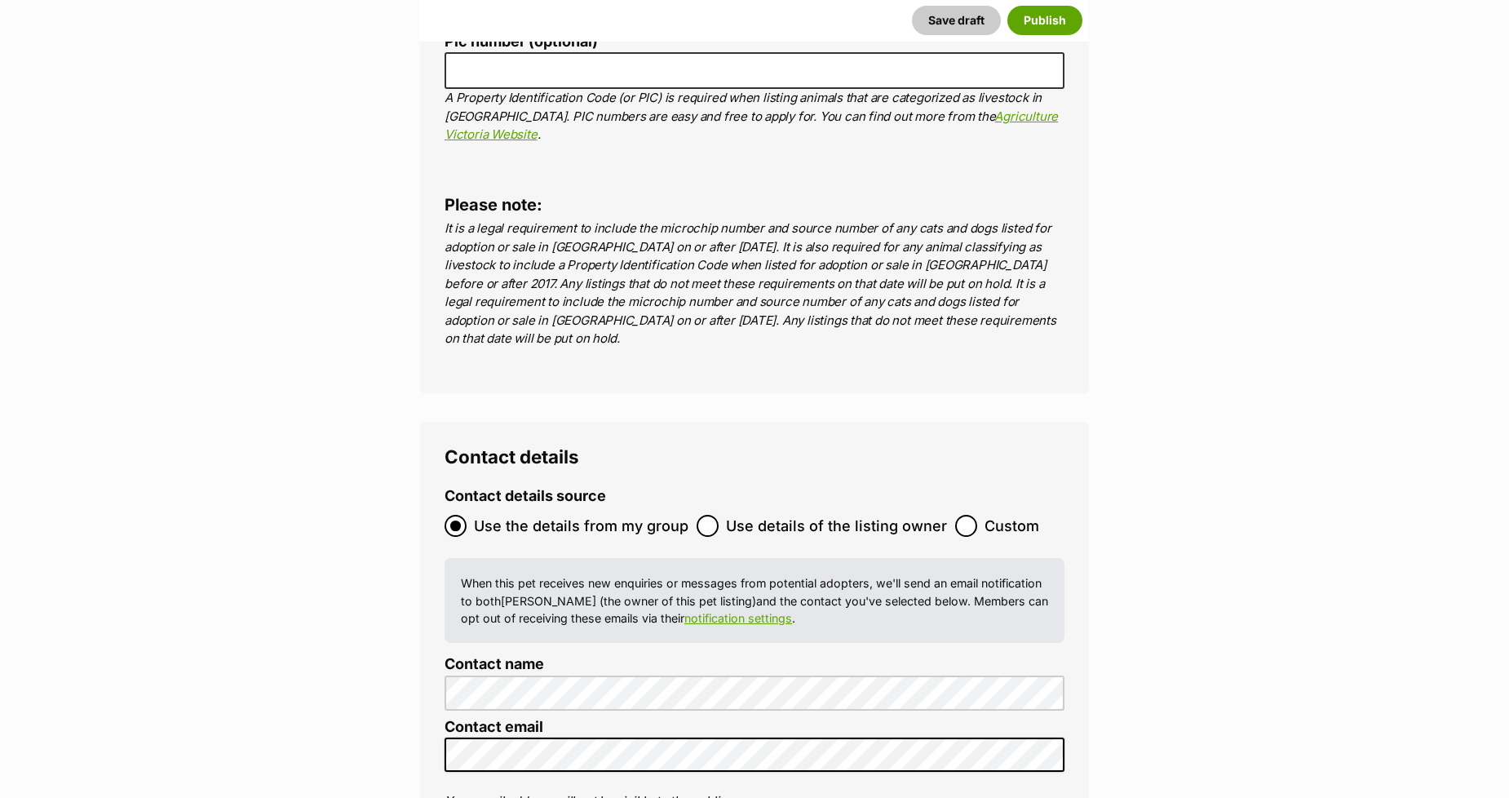
scroll to position [6351, 0]
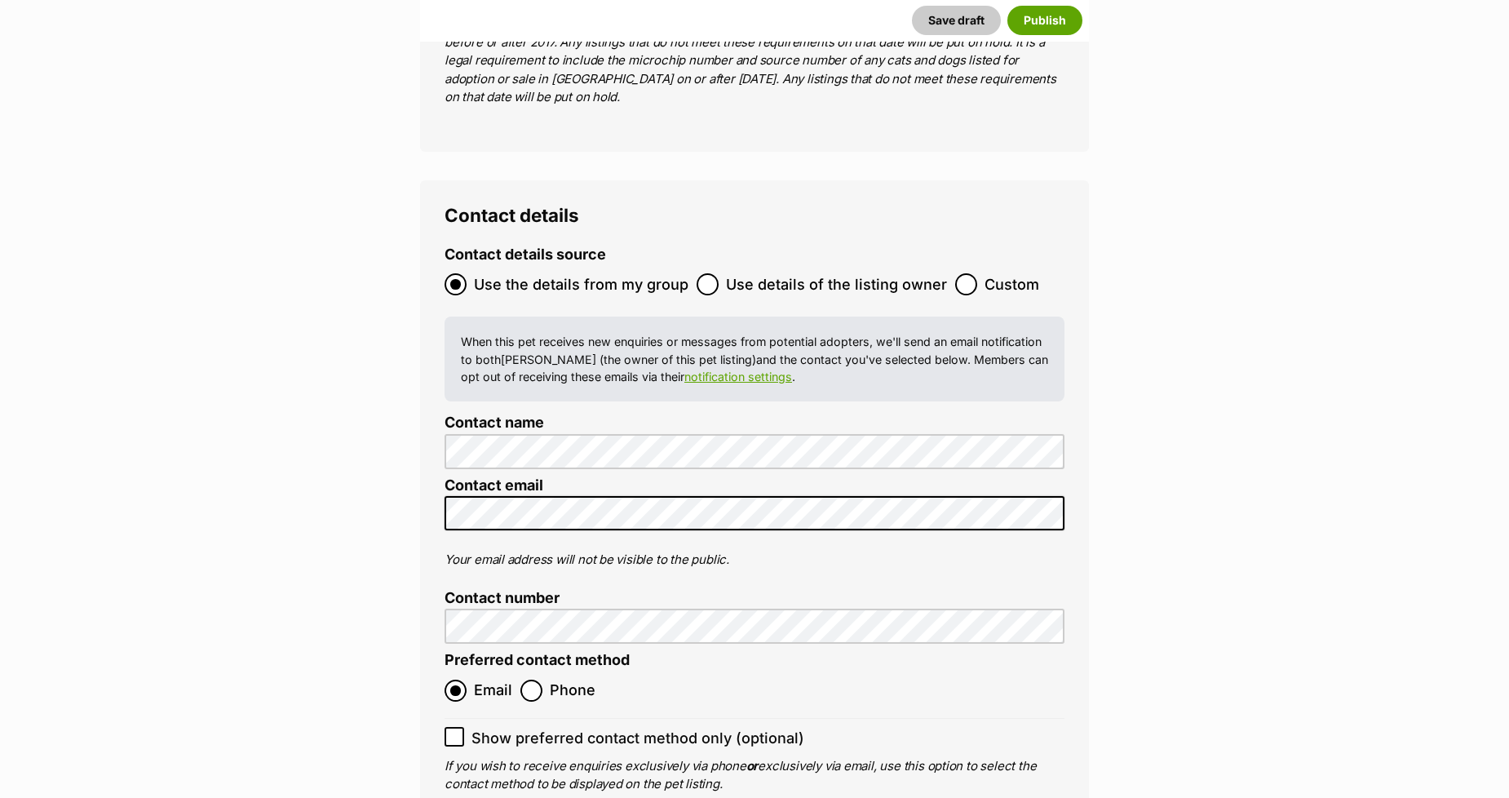
type input "956000016009375"
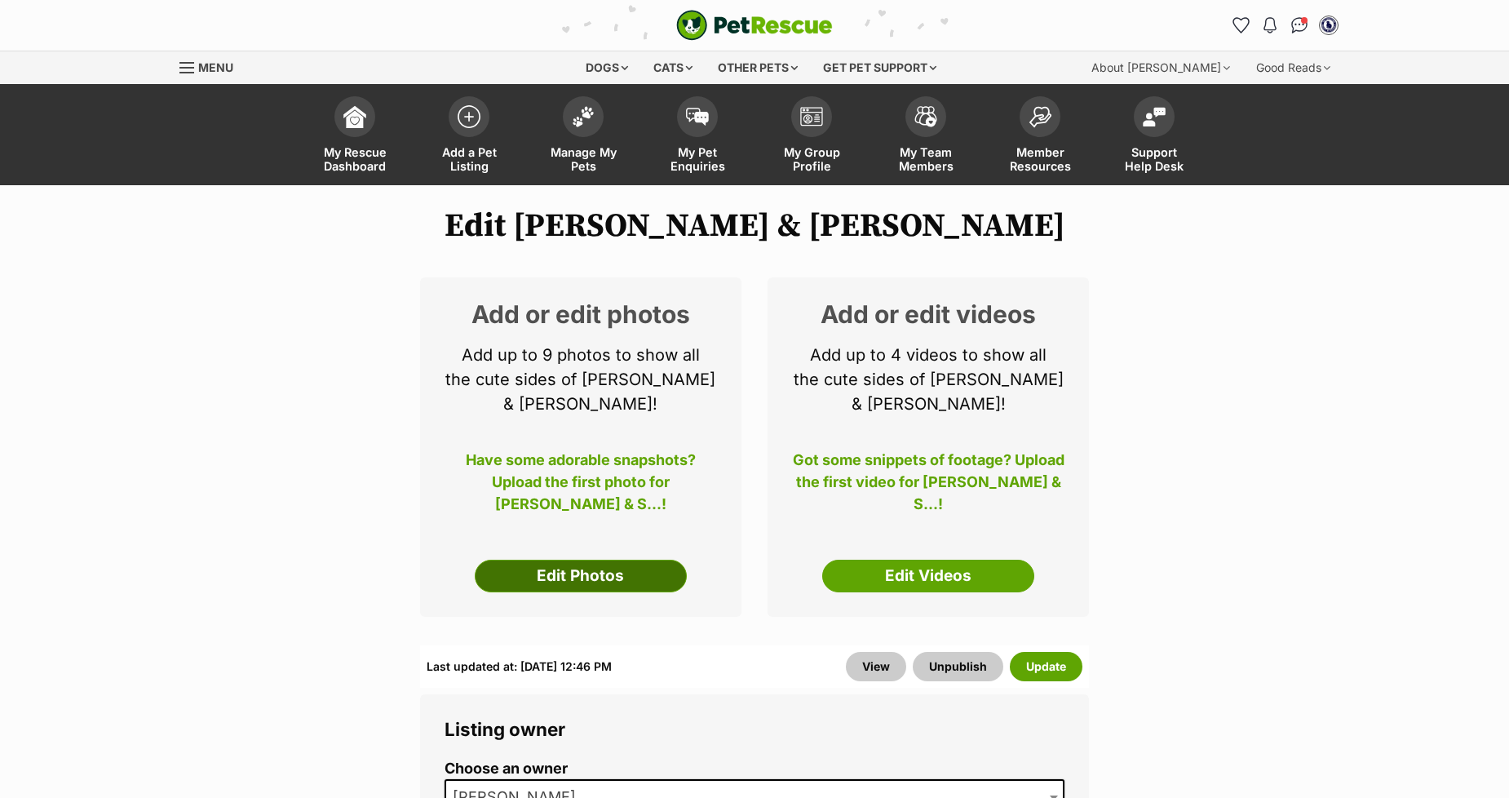
click at [502, 559] on link "Edit Photos" at bounding box center [581, 575] width 212 height 33
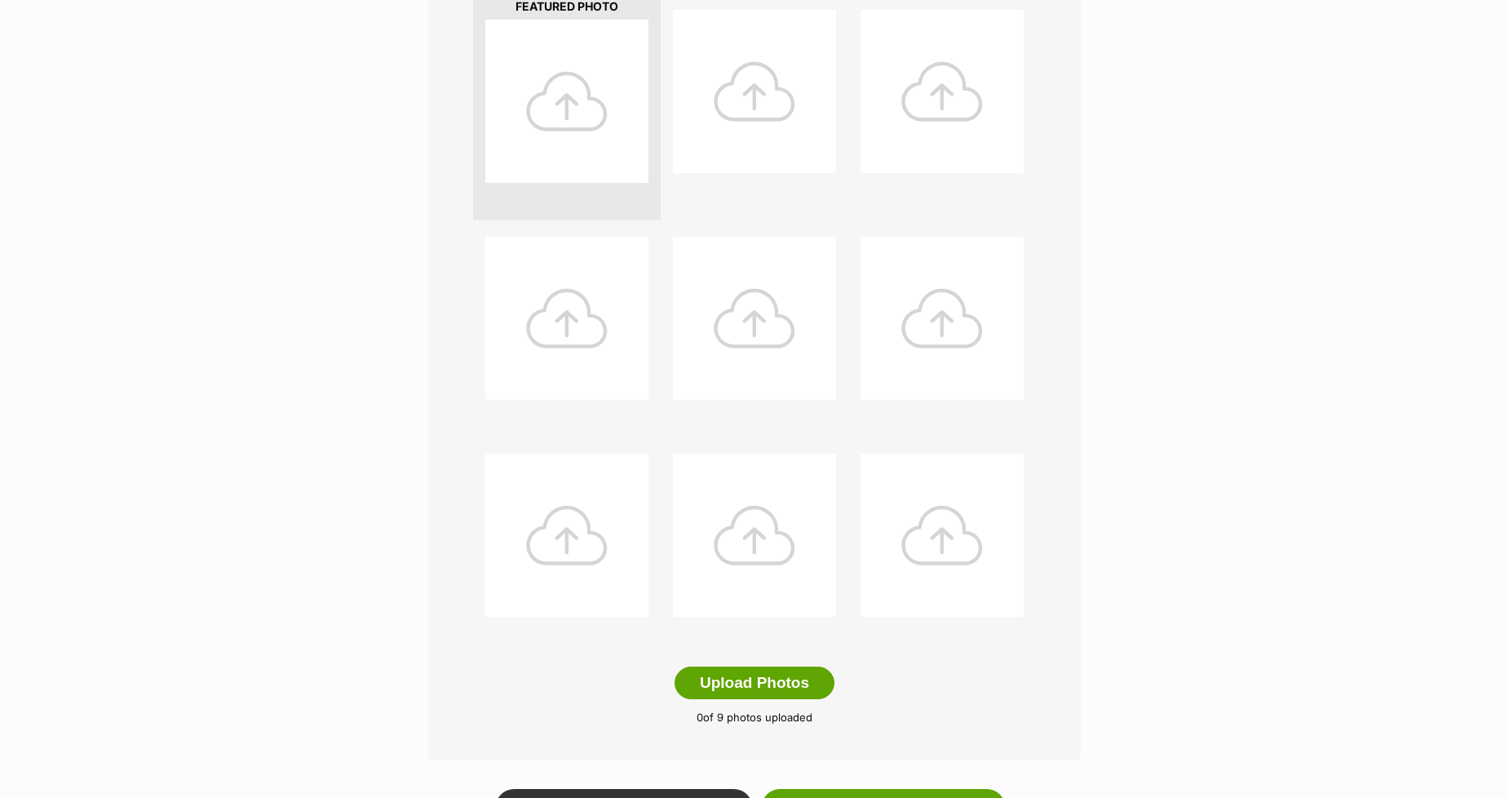
scroll to position [543, 0]
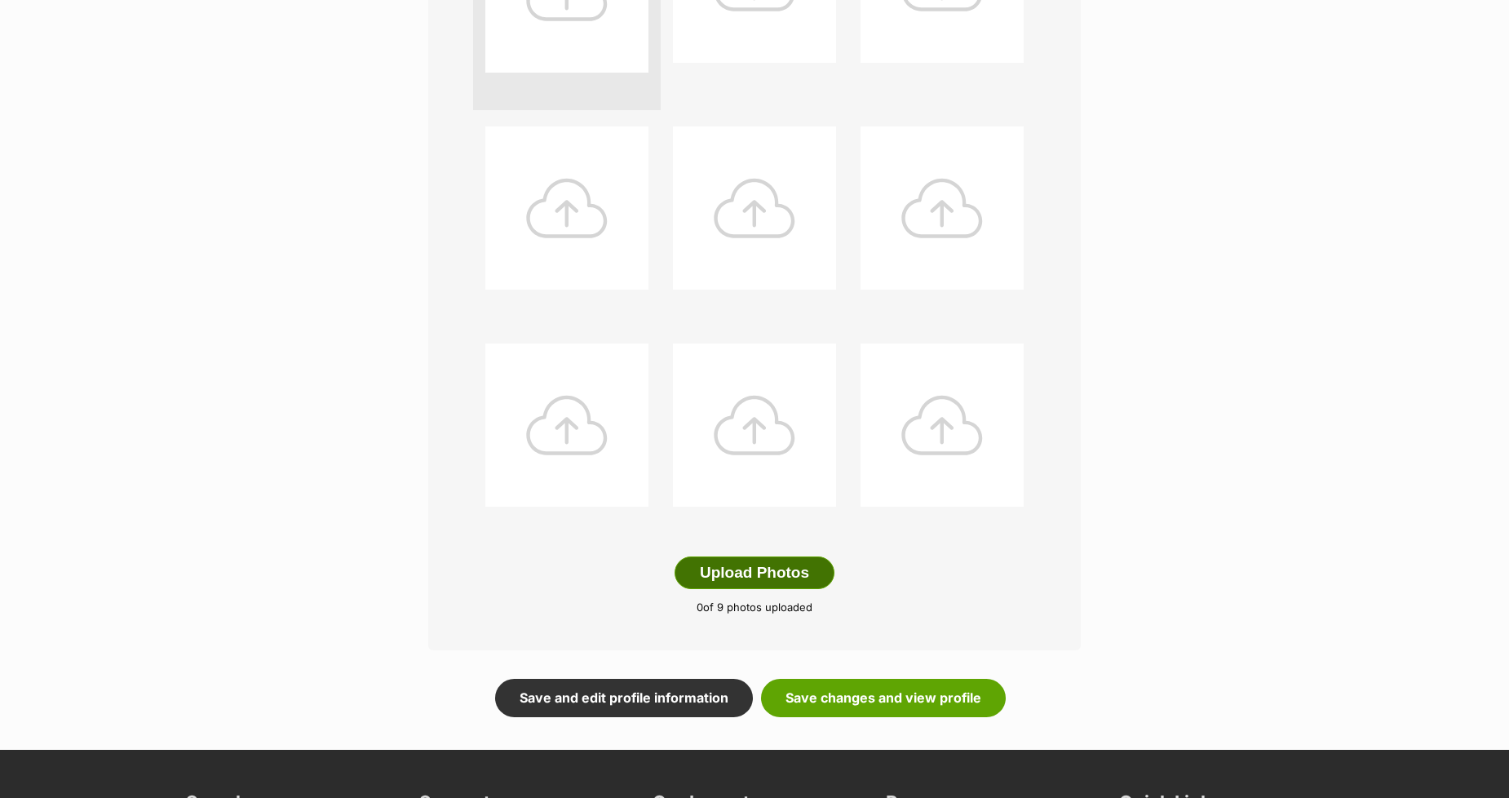
click at [744, 573] on button "Upload Photos" at bounding box center [754, 572] width 160 height 33
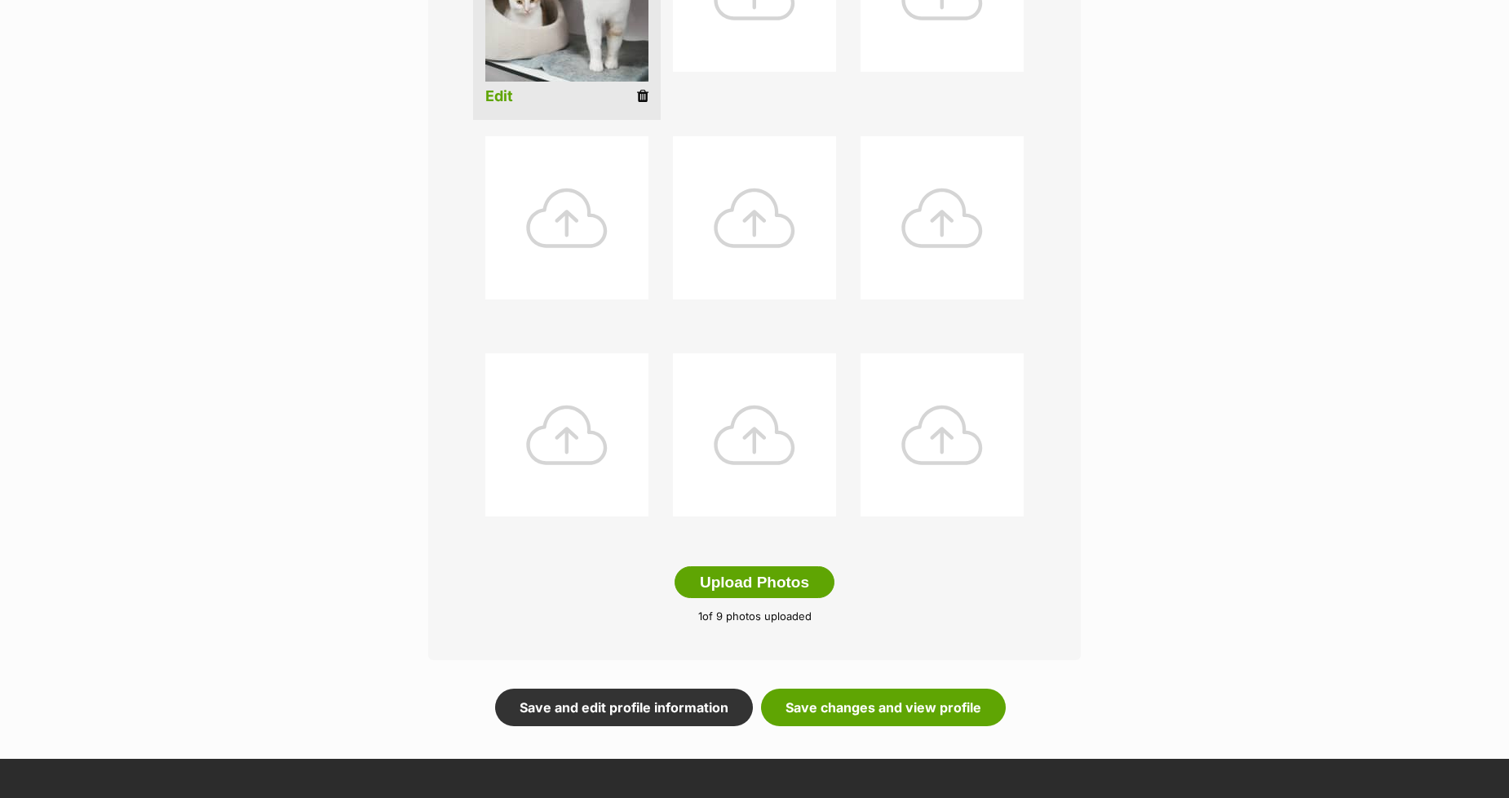
scroll to position [544, 0]
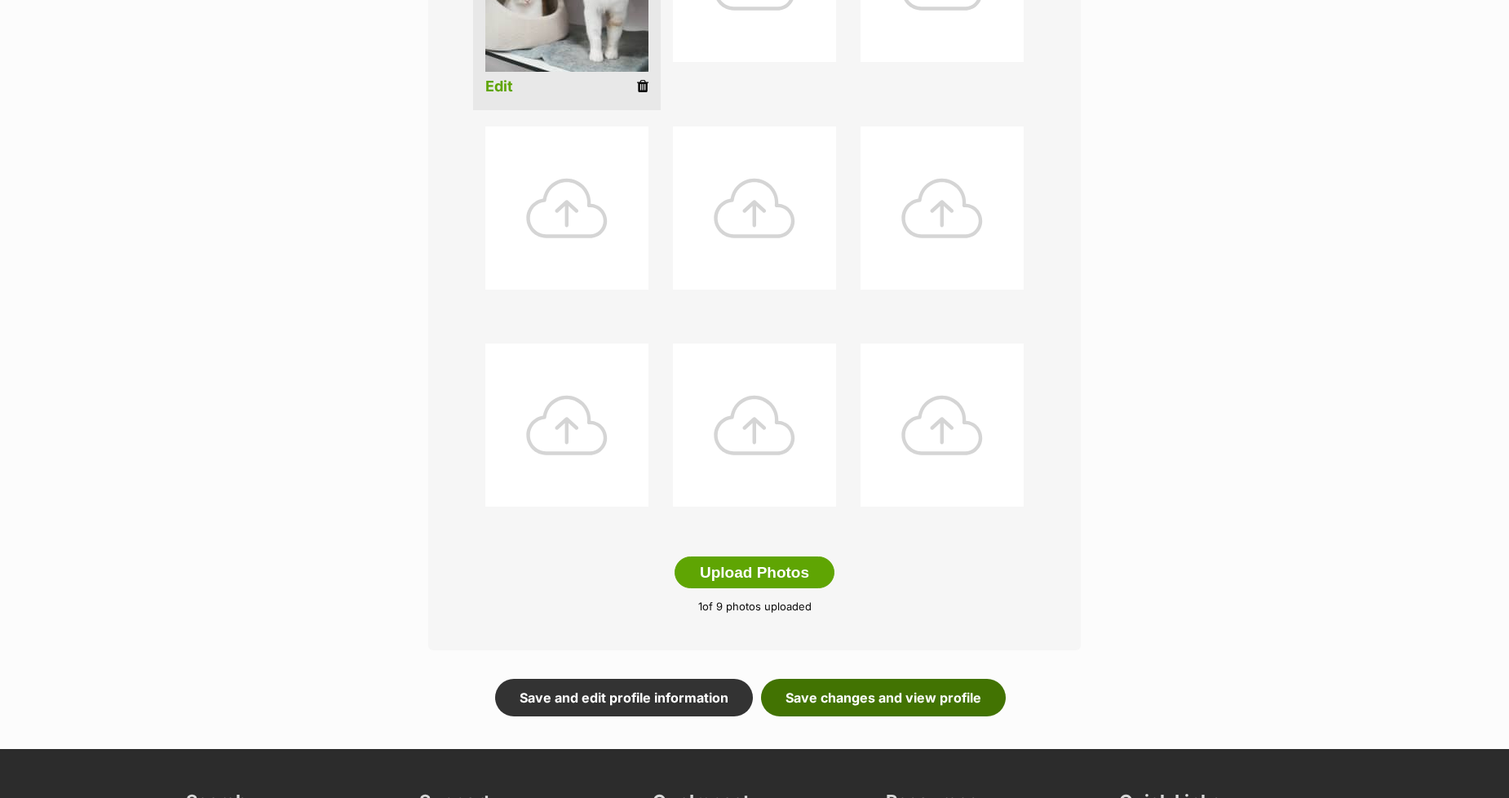
click at [814, 693] on link "Save changes and view profile" at bounding box center [883, 698] width 245 height 38
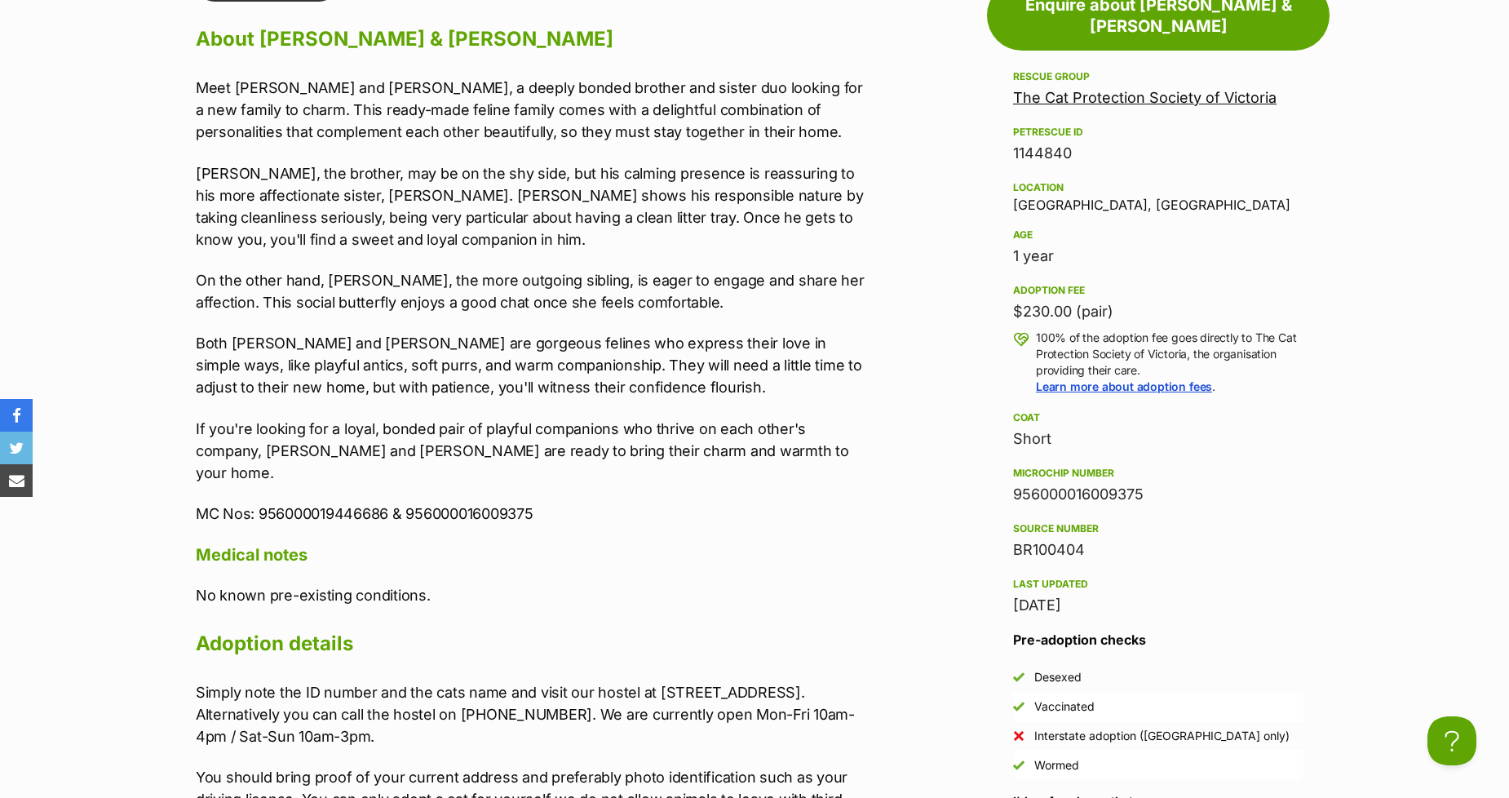
scroll to position [1631, 0]
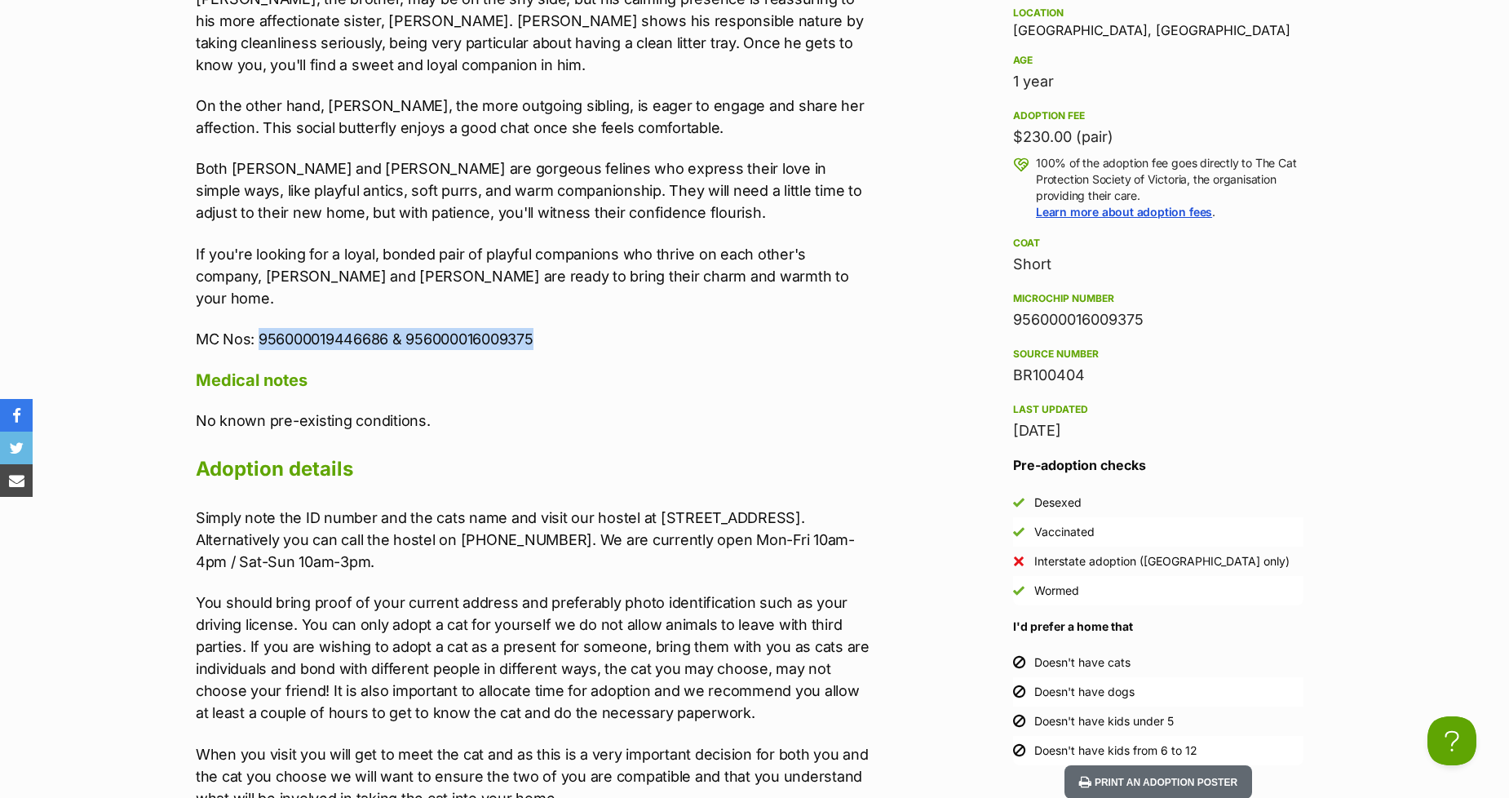
drag, startPoint x: 262, startPoint y: 307, endPoint x: 544, endPoint y: 302, distance: 282.2
click at [544, 328] on p "MC Nos: 956000019446686 & 956000016009375" at bounding box center [533, 339] width 674 height 22
copy p "956000019446686 & 956000016009375"
click at [227, 295] on div "Meet Faulkner and Skeet, a deeply bonded brother and sister duo looking for a n…" at bounding box center [533, 126] width 674 height 448
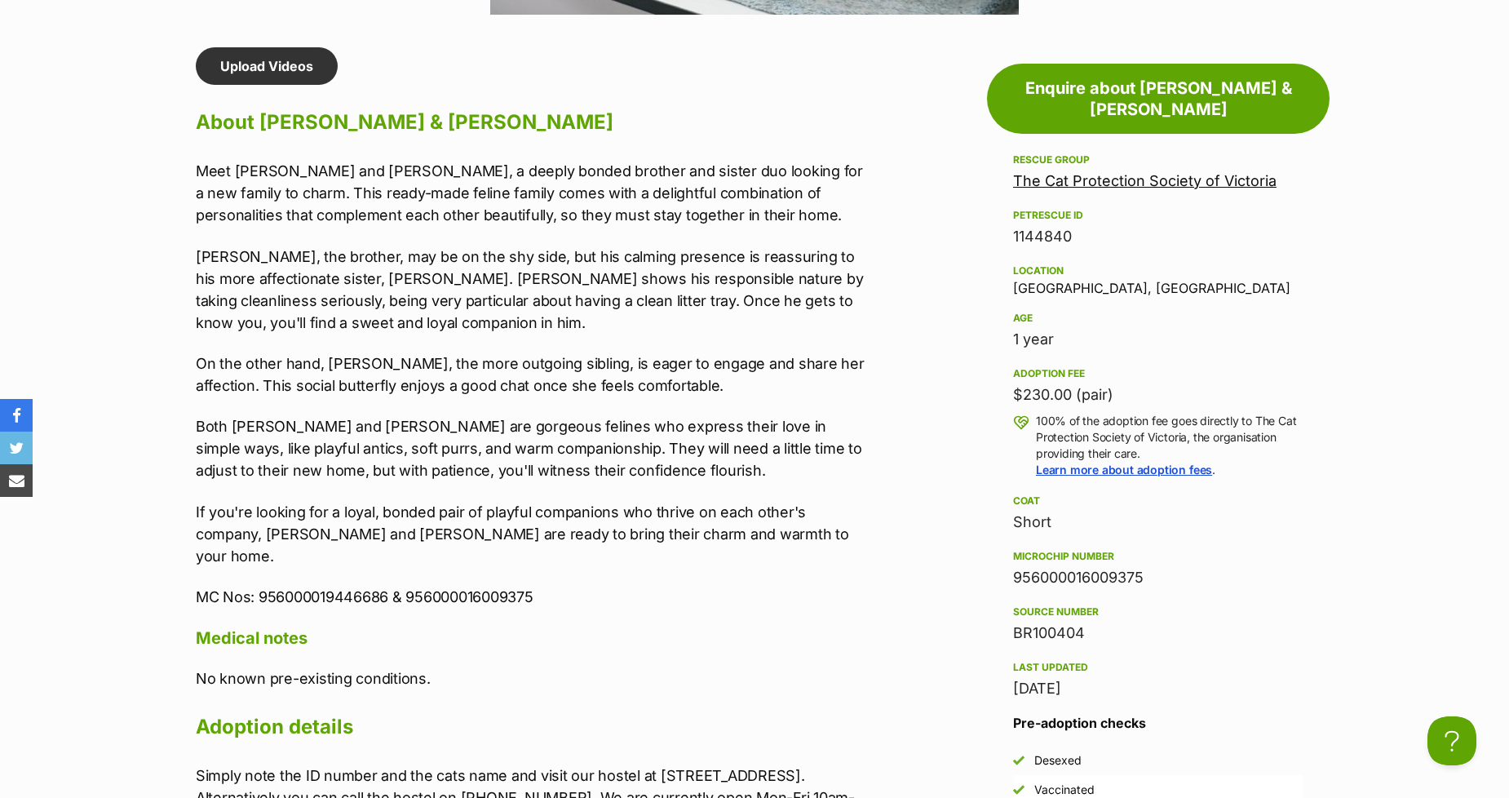
scroll to position [1268, 0]
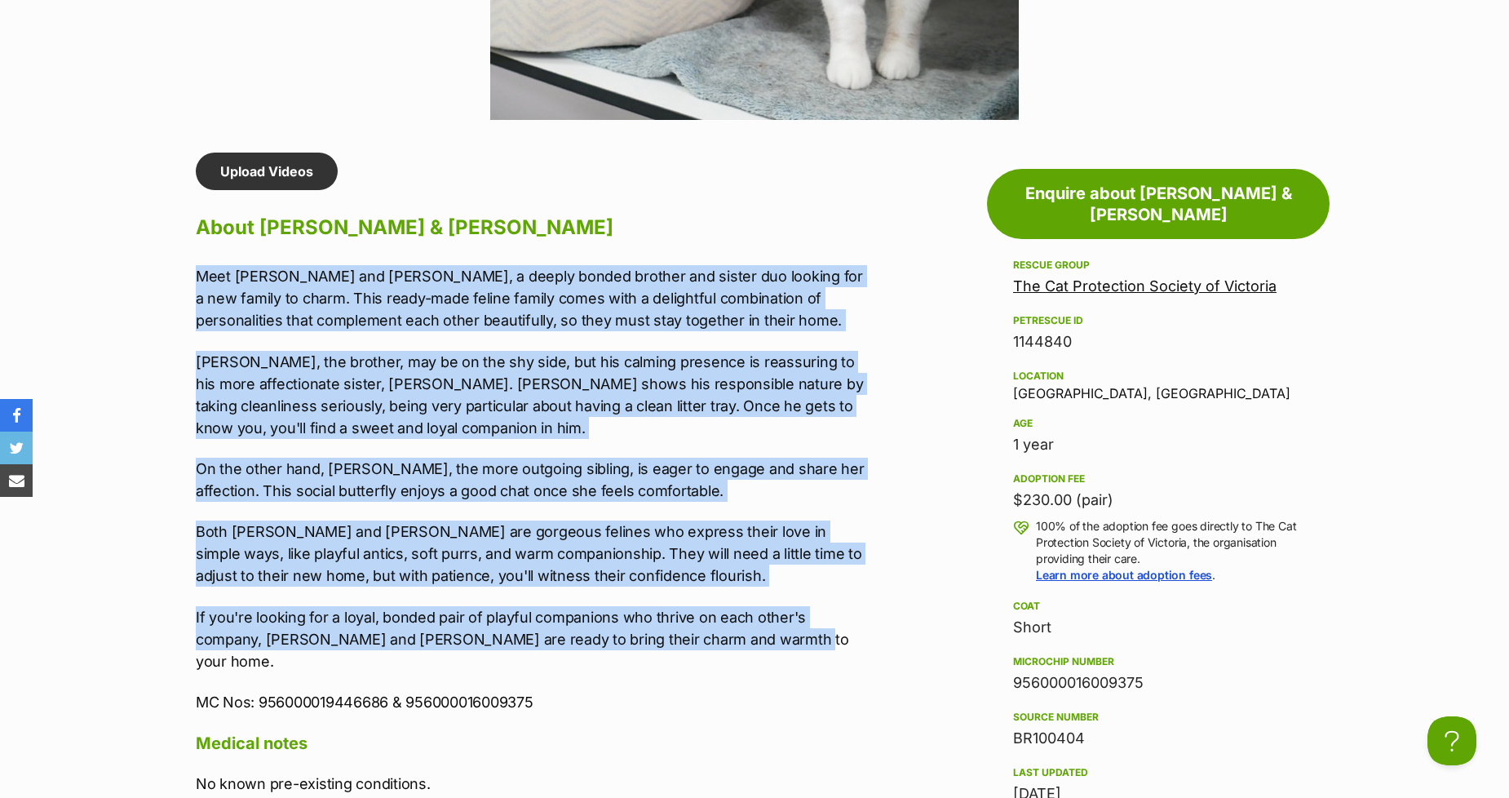
drag, startPoint x: 690, startPoint y: 647, endPoint x: 107, endPoint y: 274, distance: 692.0
click at [107, 274] on section "The Cat Protection Society of Victoria A member of PetRescue since 2016 🎉 TOTAL…" at bounding box center [754, 425] width 1509 height 3017
copy div "Meet Faulkner and Skeet, a deeply bonded brother and sister duo looking for a n…"
click at [278, 272] on p "Meet Faulkner and Skeet, a deeply bonded brother and sister duo looking for a n…" at bounding box center [533, 298] width 674 height 66
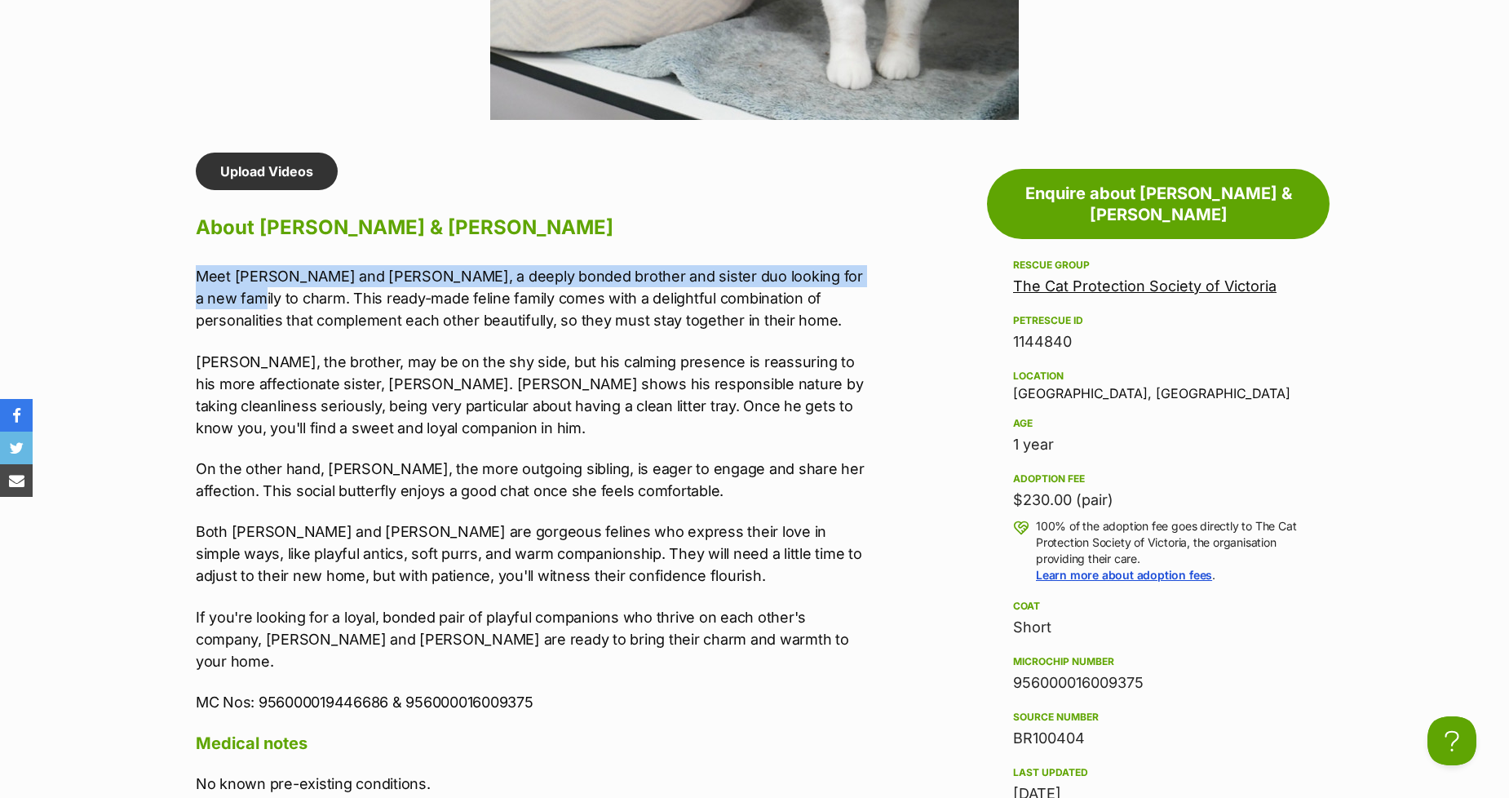
drag, startPoint x: 869, startPoint y: 266, endPoint x: 120, endPoint y: 274, distance: 748.7
click at [120, 274] on section "The Cat Protection Society of Victoria A member of PetRescue since 2016 🎉 TOTAL…" at bounding box center [754, 425] width 1509 height 3017
copy p "Meet Faulkner and Skeet, a deeply bonded brother and sister duo looking for a n…"
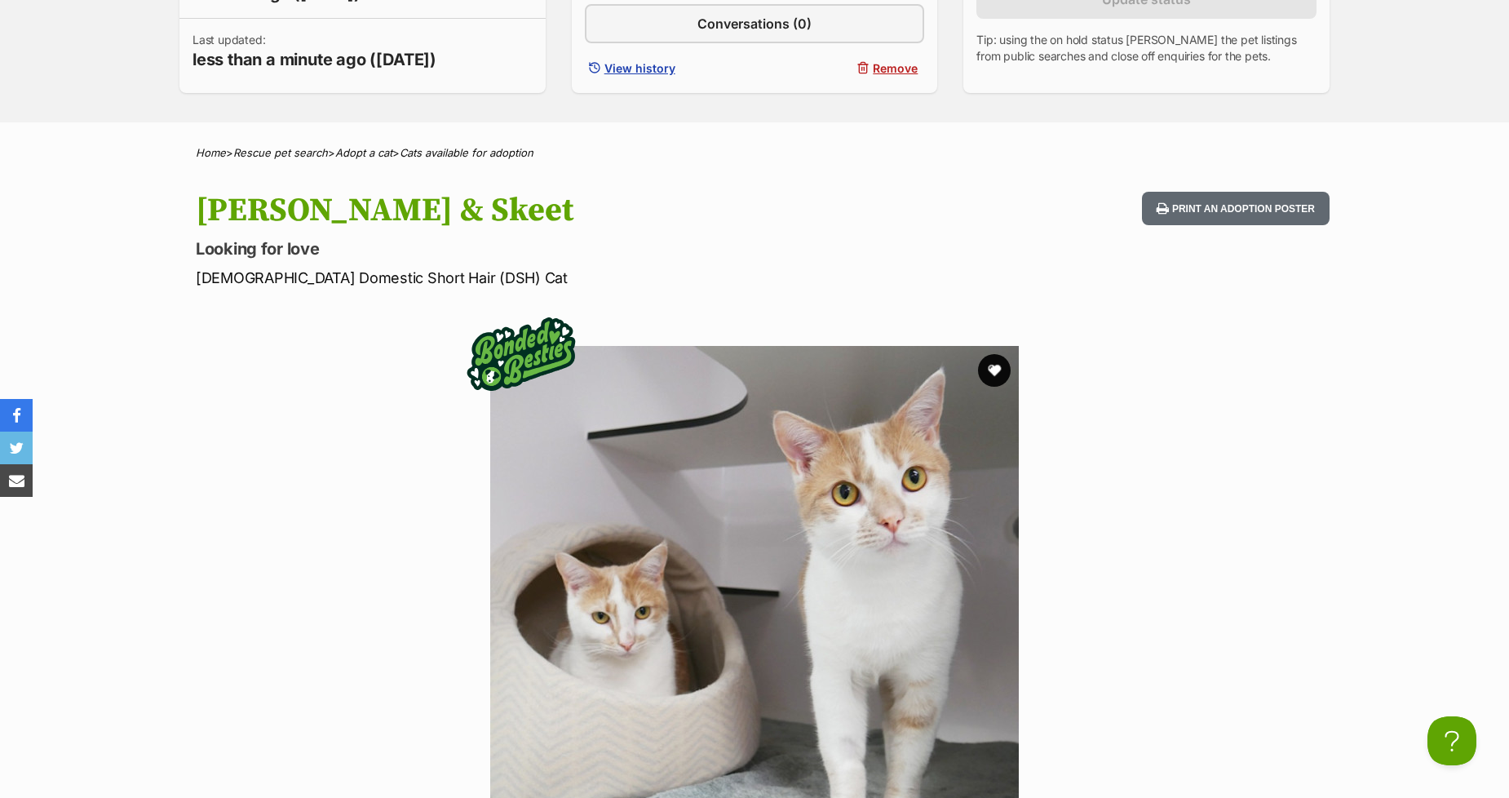
scroll to position [0, 0]
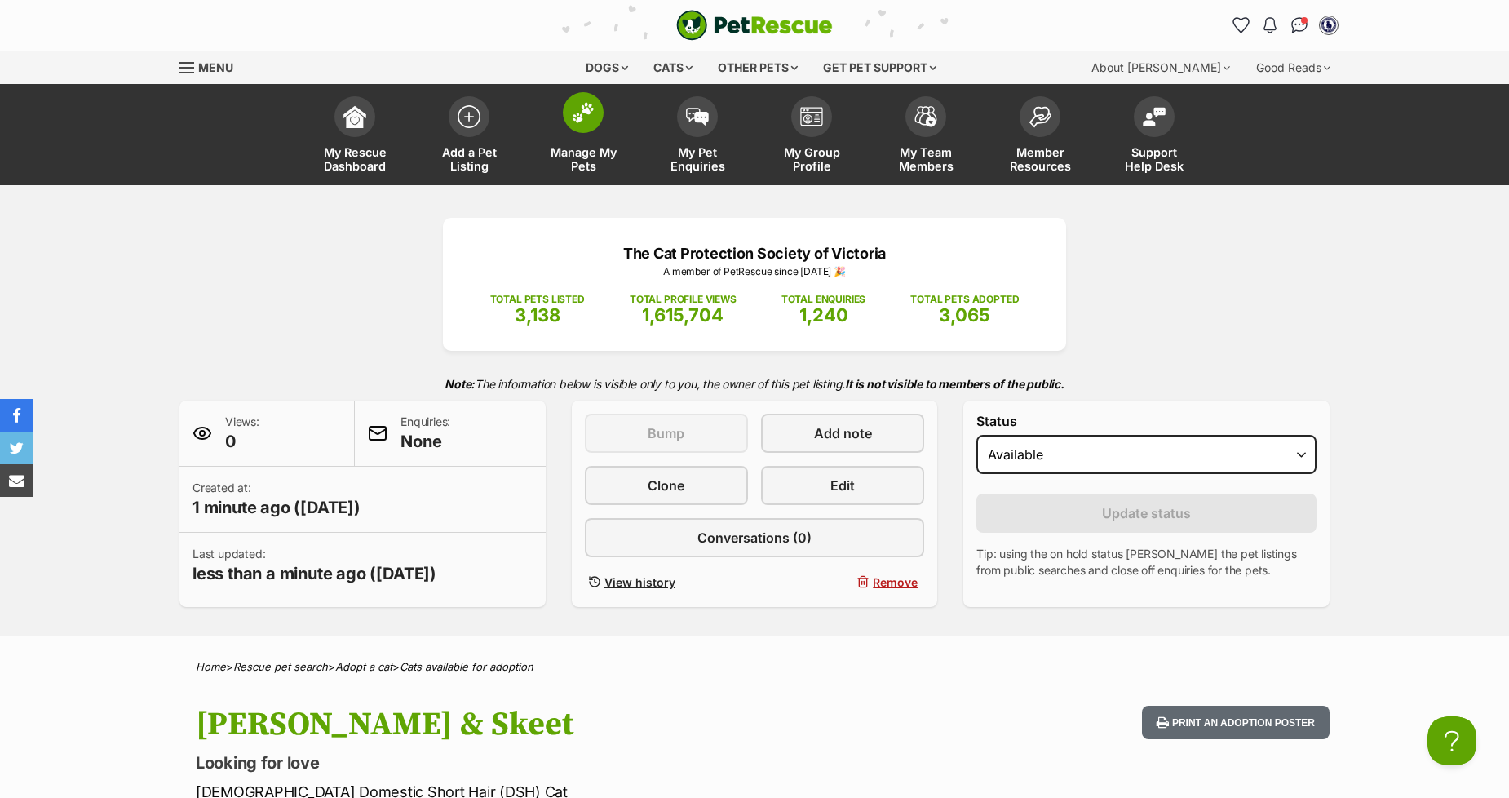
click at [590, 121] on img at bounding box center [583, 112] width 23 height 21
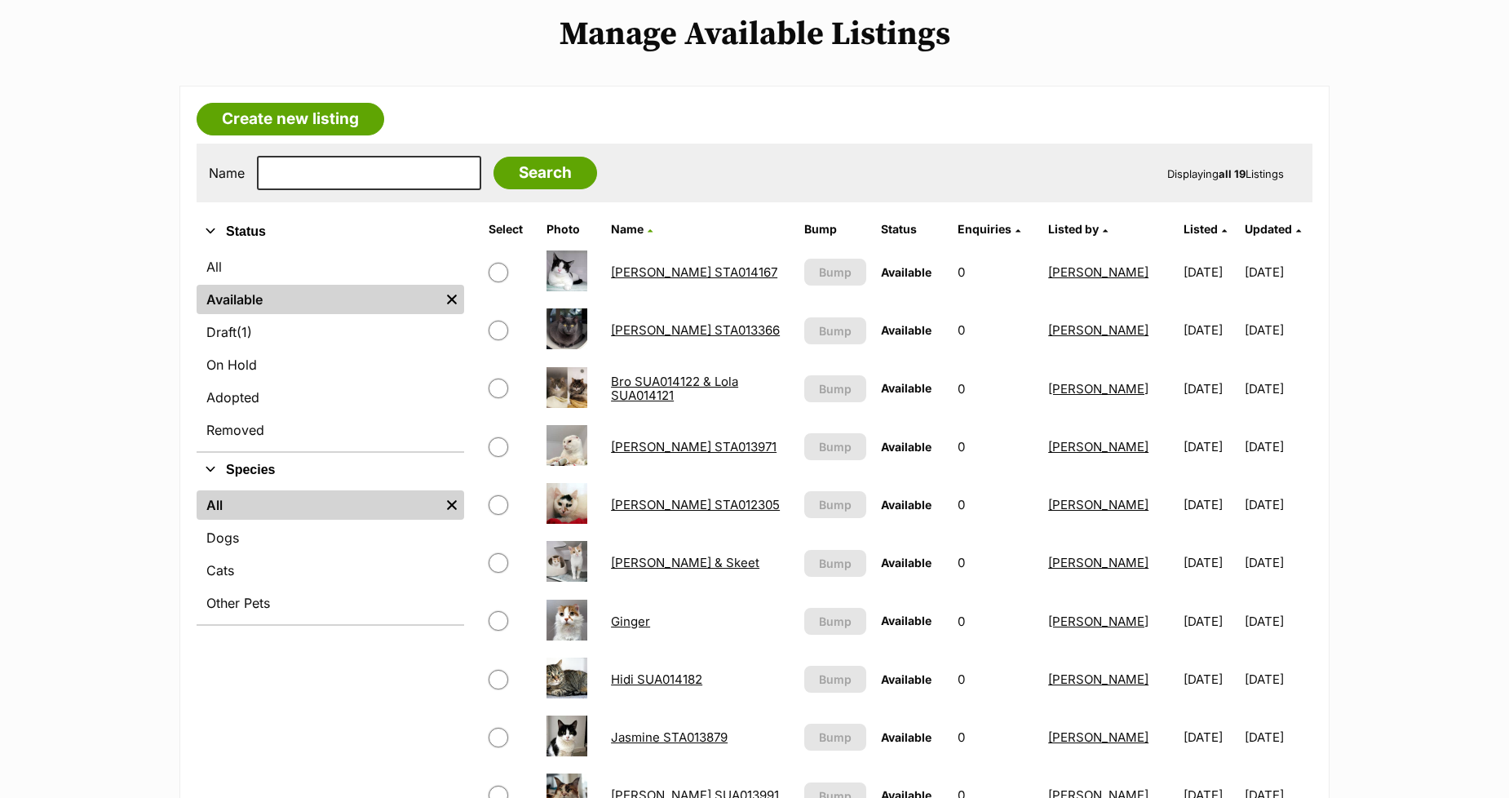
scroll to position [181, 0]
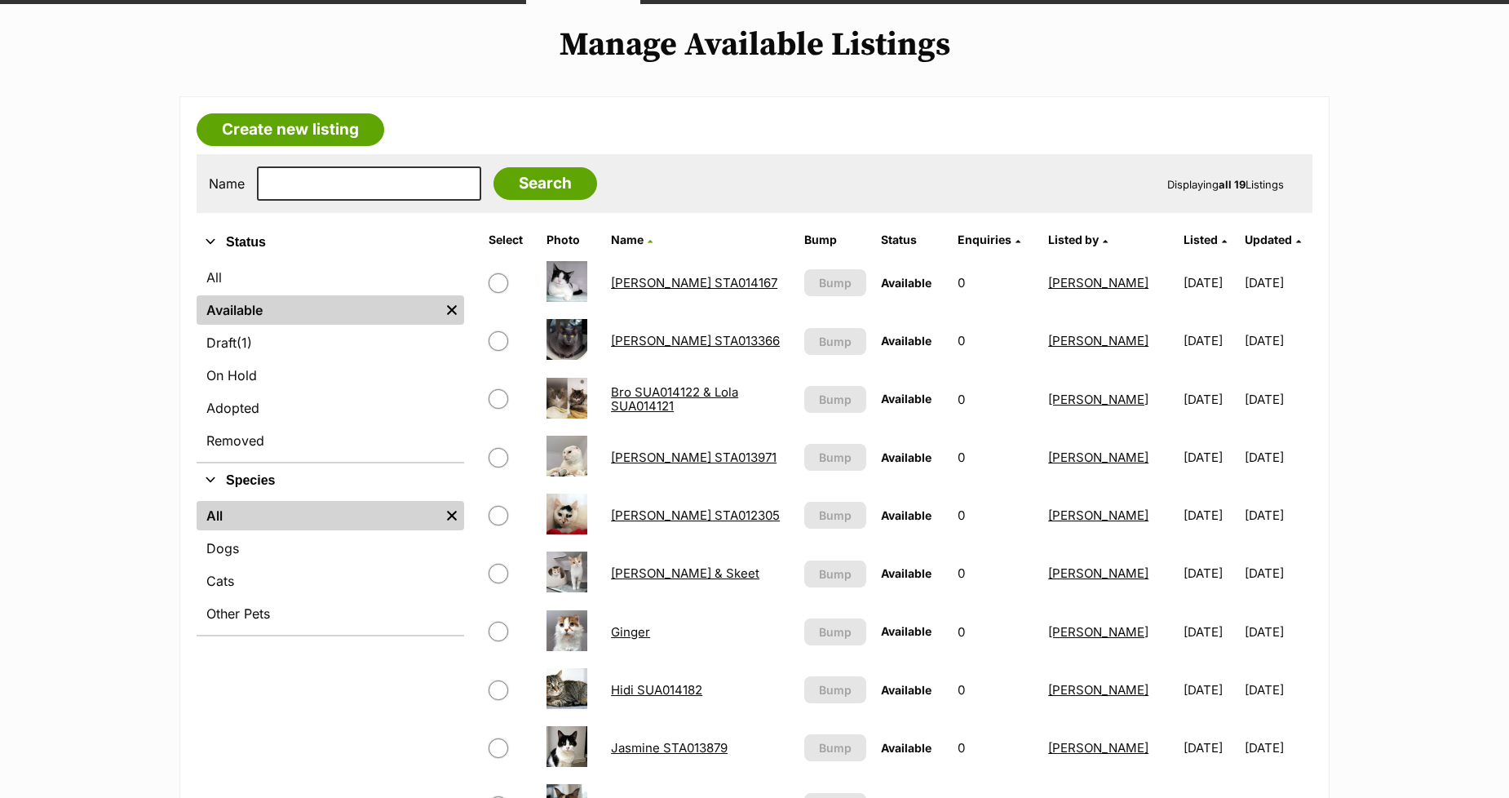
click at [613, 338] on link "[PERSON_NAME] STA013366" at bounding box center [695, 340] width 169 height 15
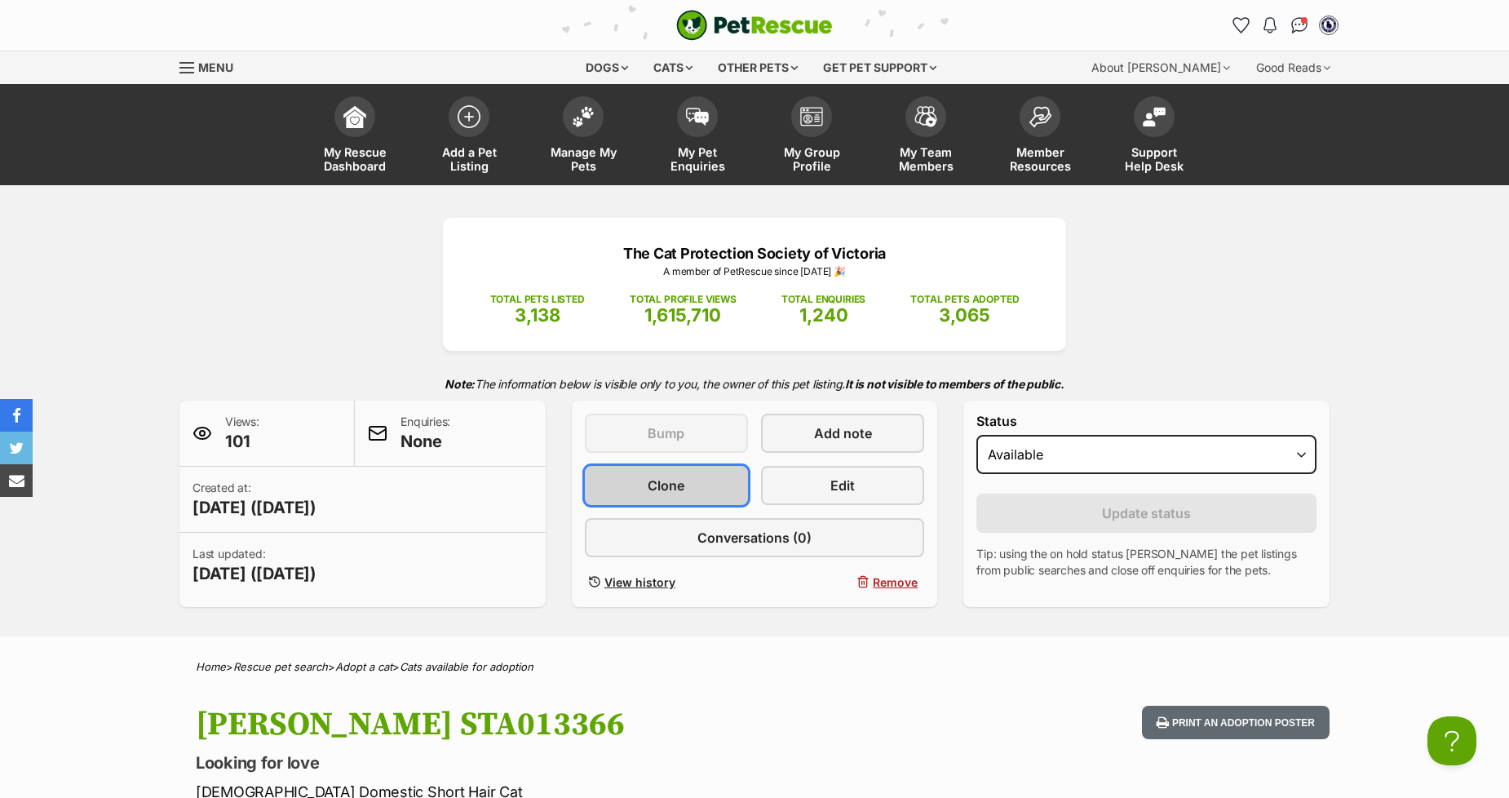
click at [645, 479] on link "Clone" at bounding box center [666, 485] width 163 height 39
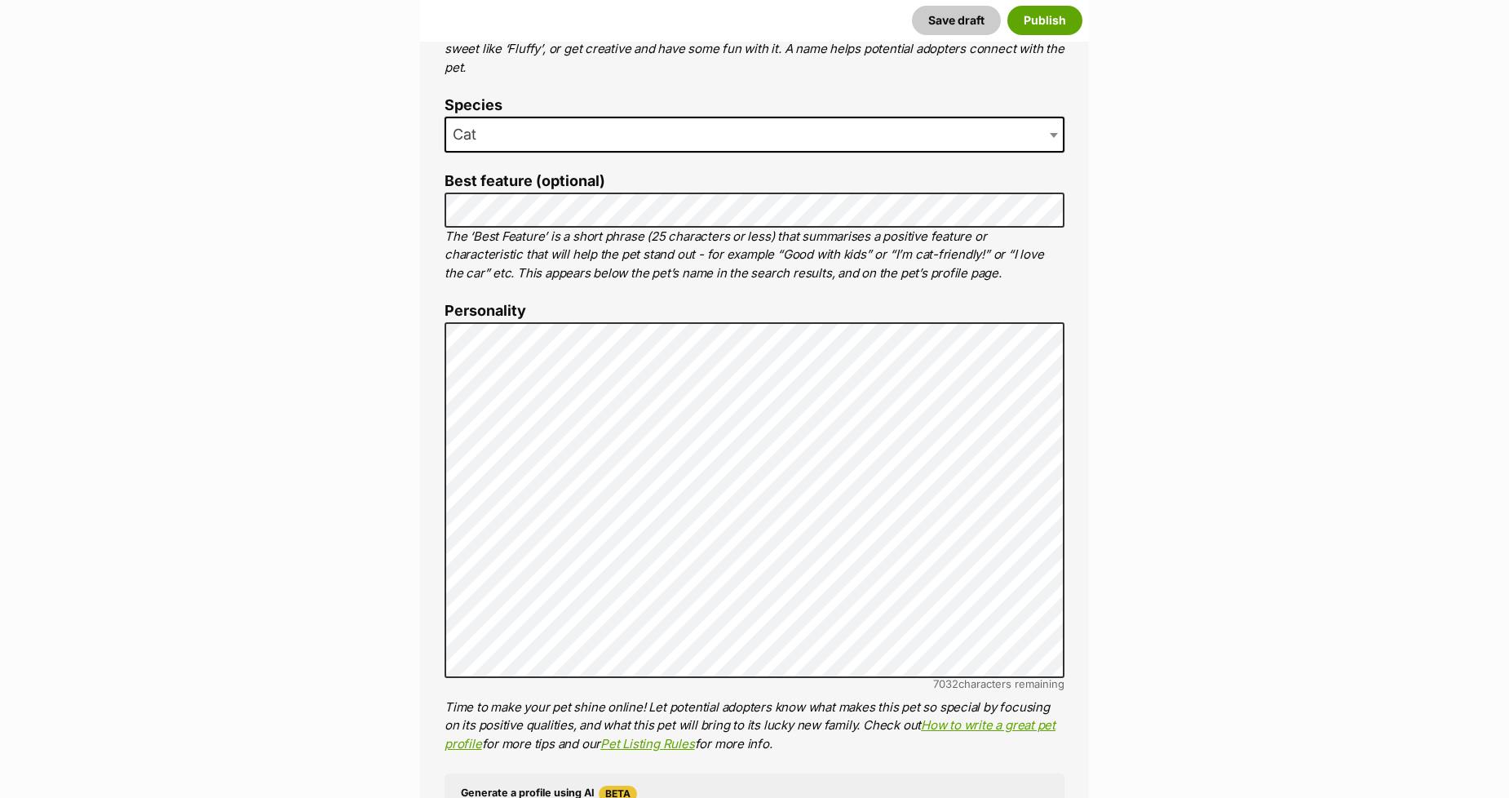
scroll to position [816, 0]
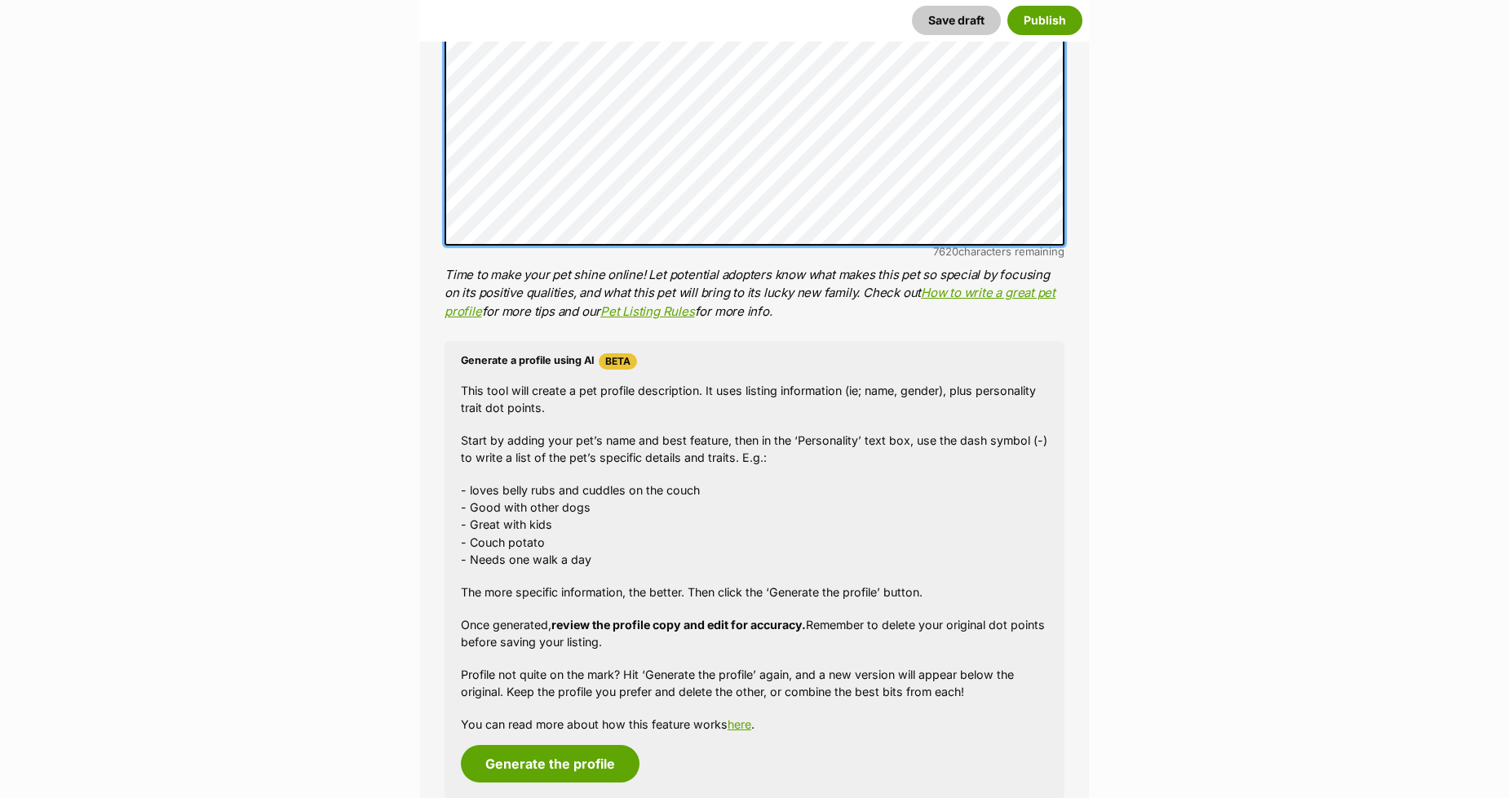
scroll to position [1359, 0]
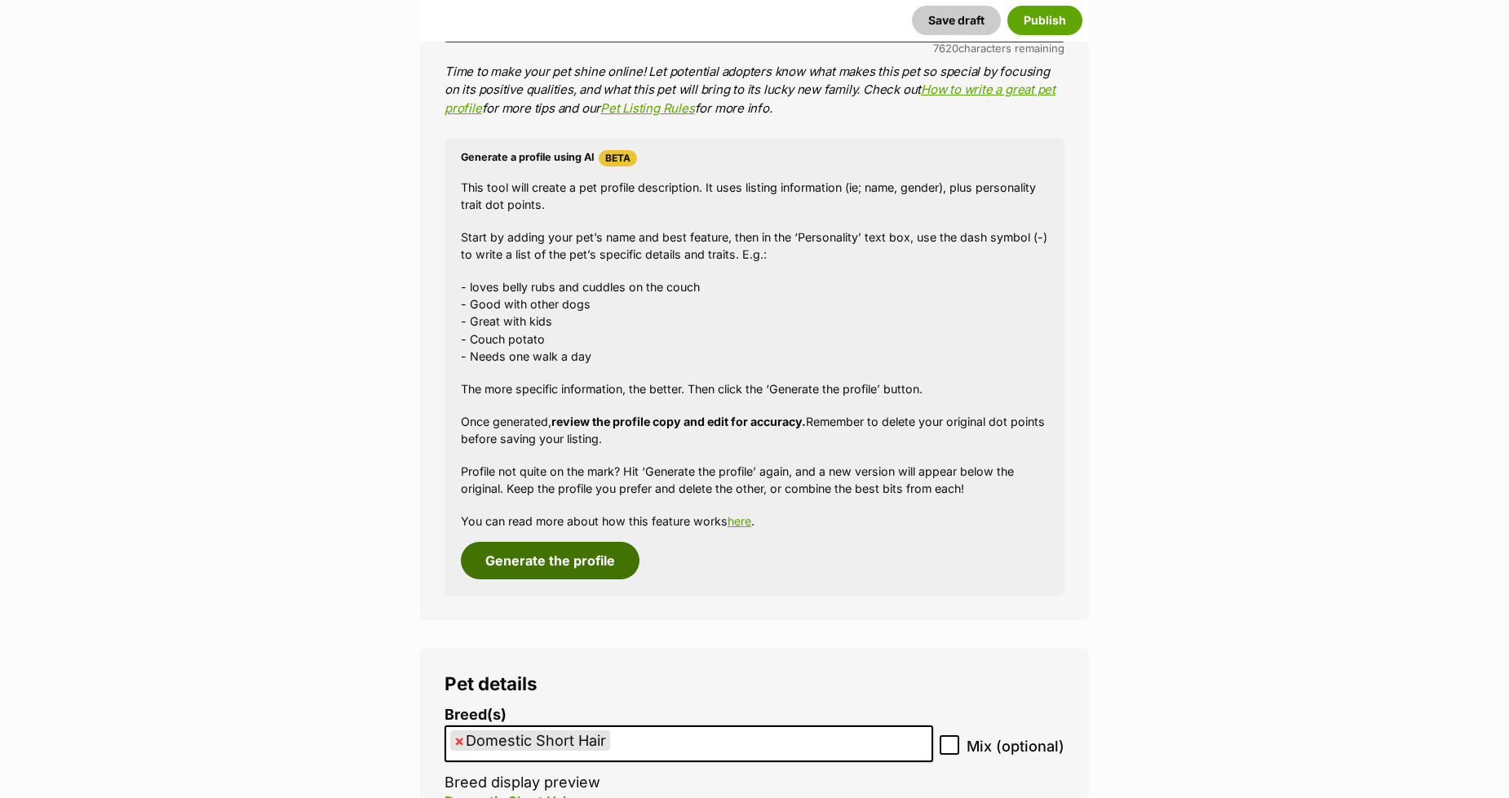
click at [523, 564] on button "Generate the profile" at bounding box center [550, 561] width 179 height 38
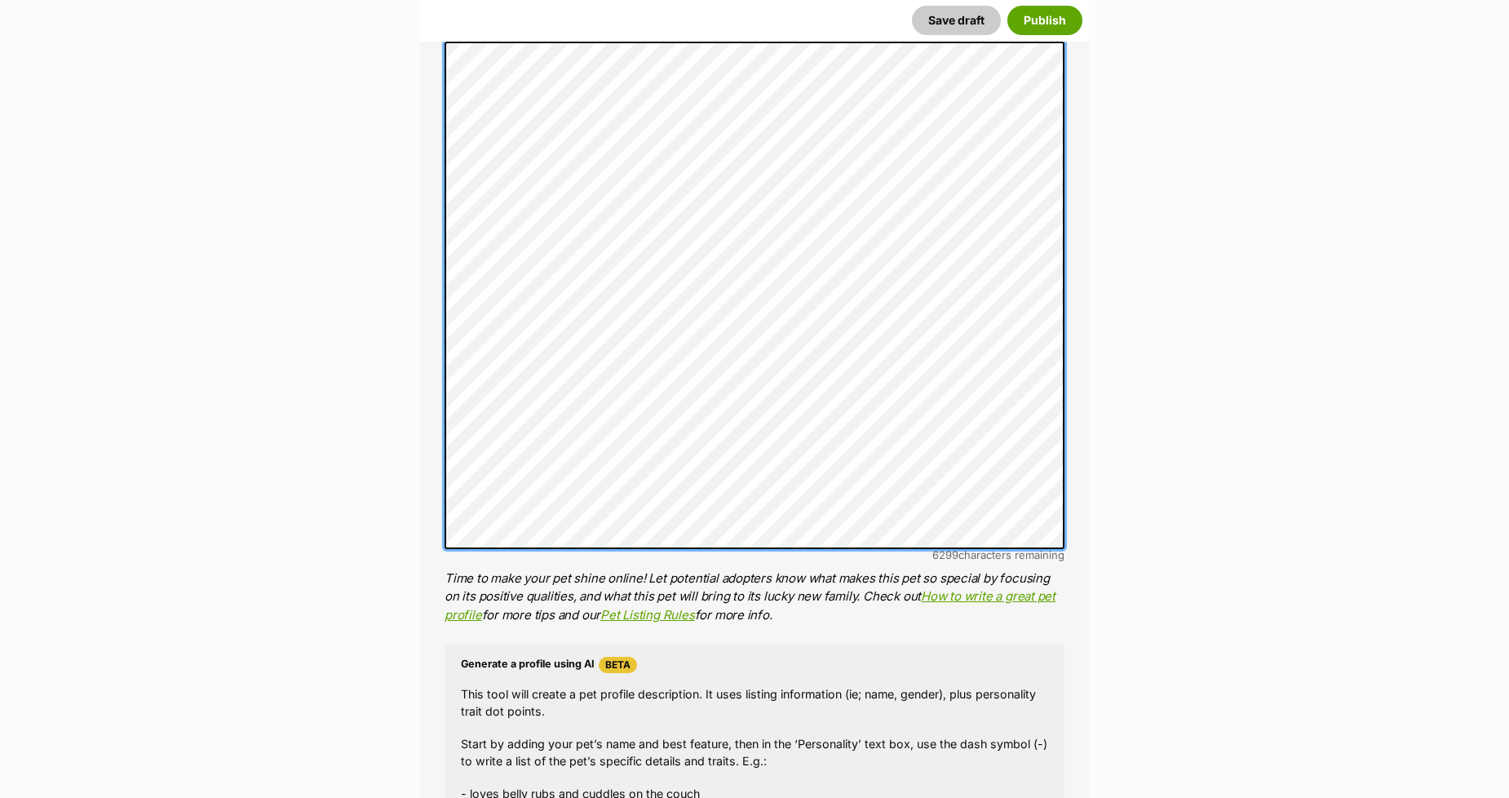
scroll to position [1006, 0]
click at [938, 550] on li "Personality 6296 characters remaining Time to make your pet shine online! Let p…" at bounding box center [754, 321] width 620 height 602
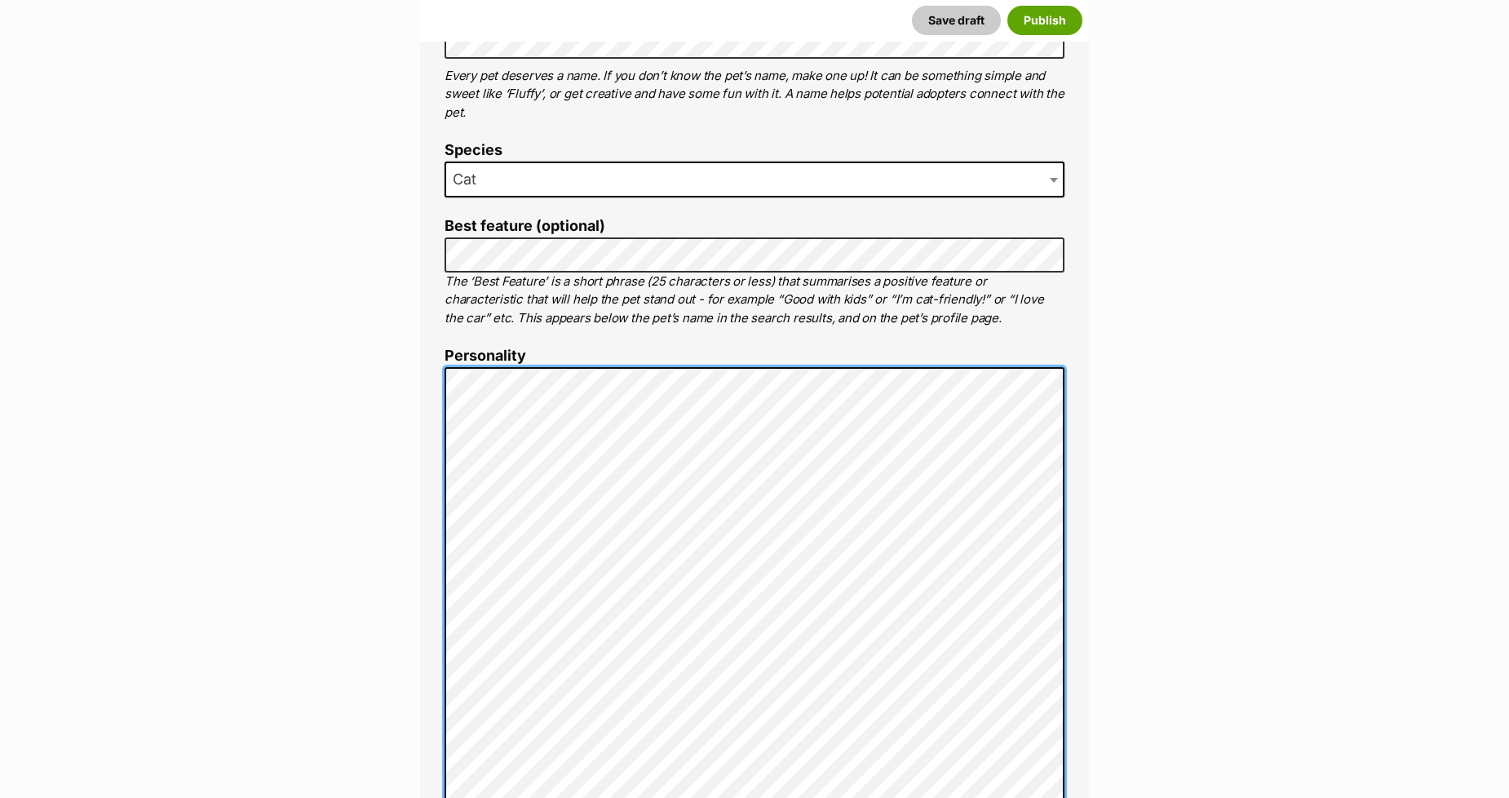
scroll to position [643, 0]
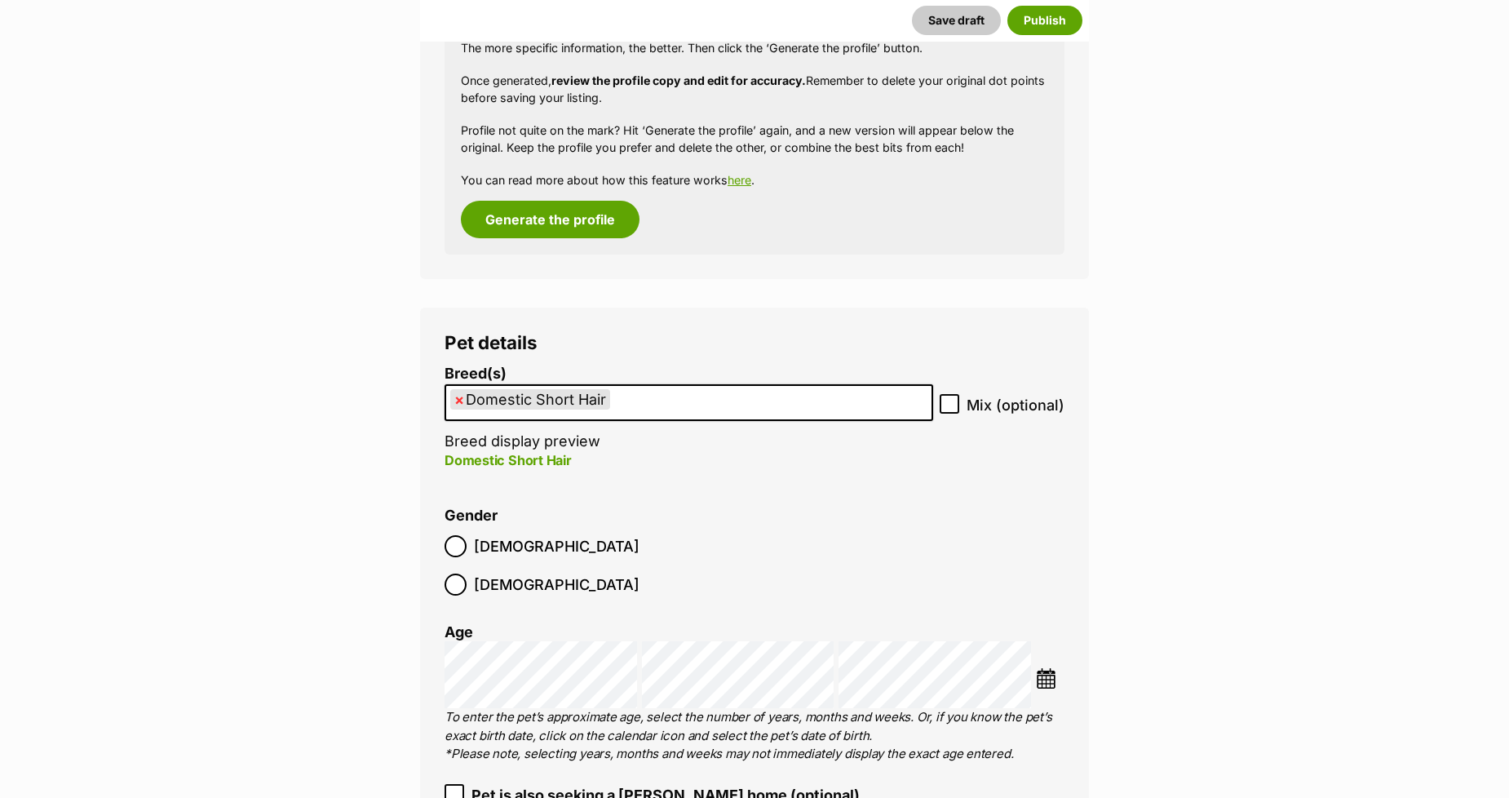
scroll to position [1731, 0]
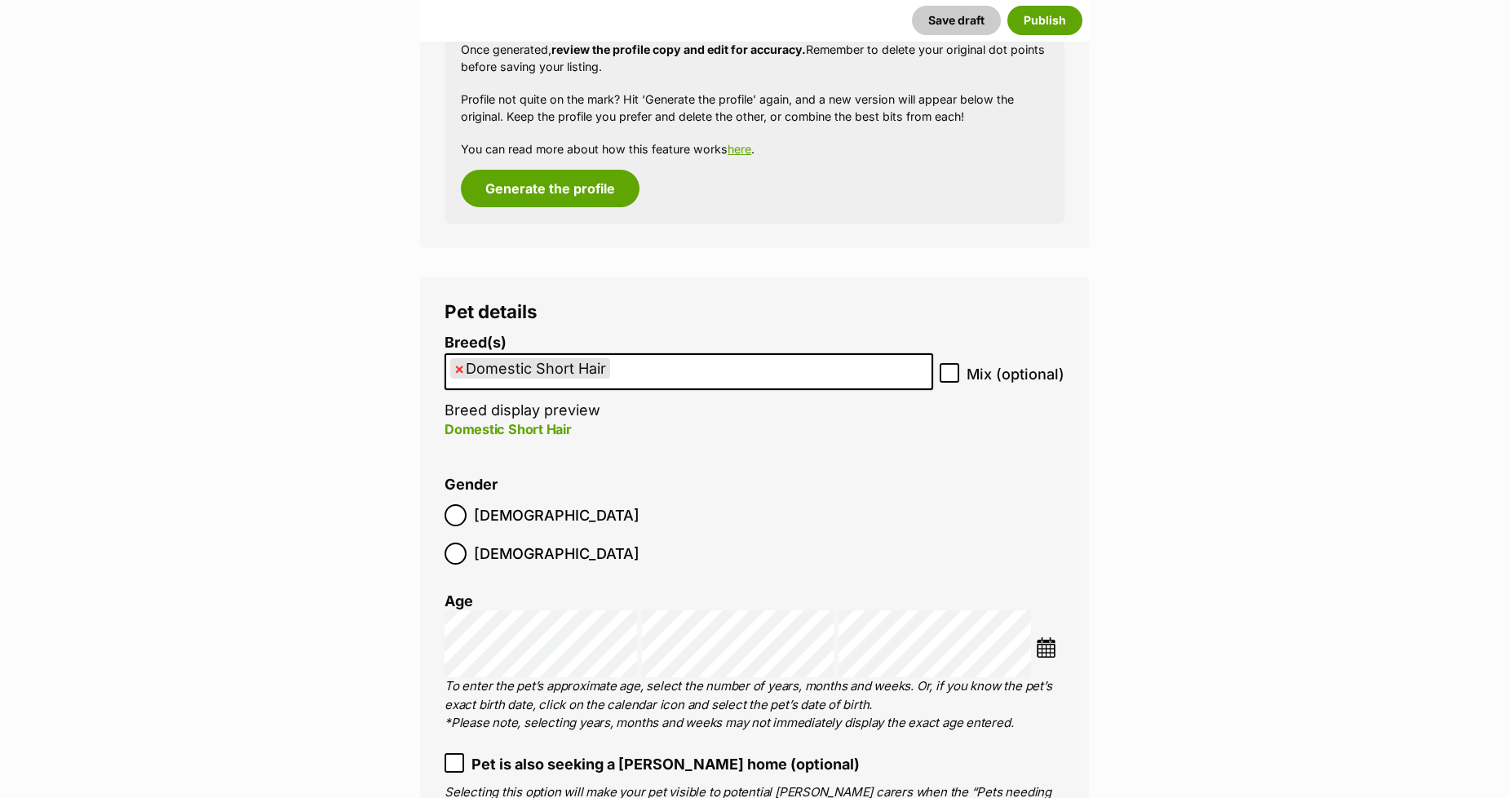
click at [458, 370] on span "×" at bounding box center [459, 368] width 10 height 20
select select
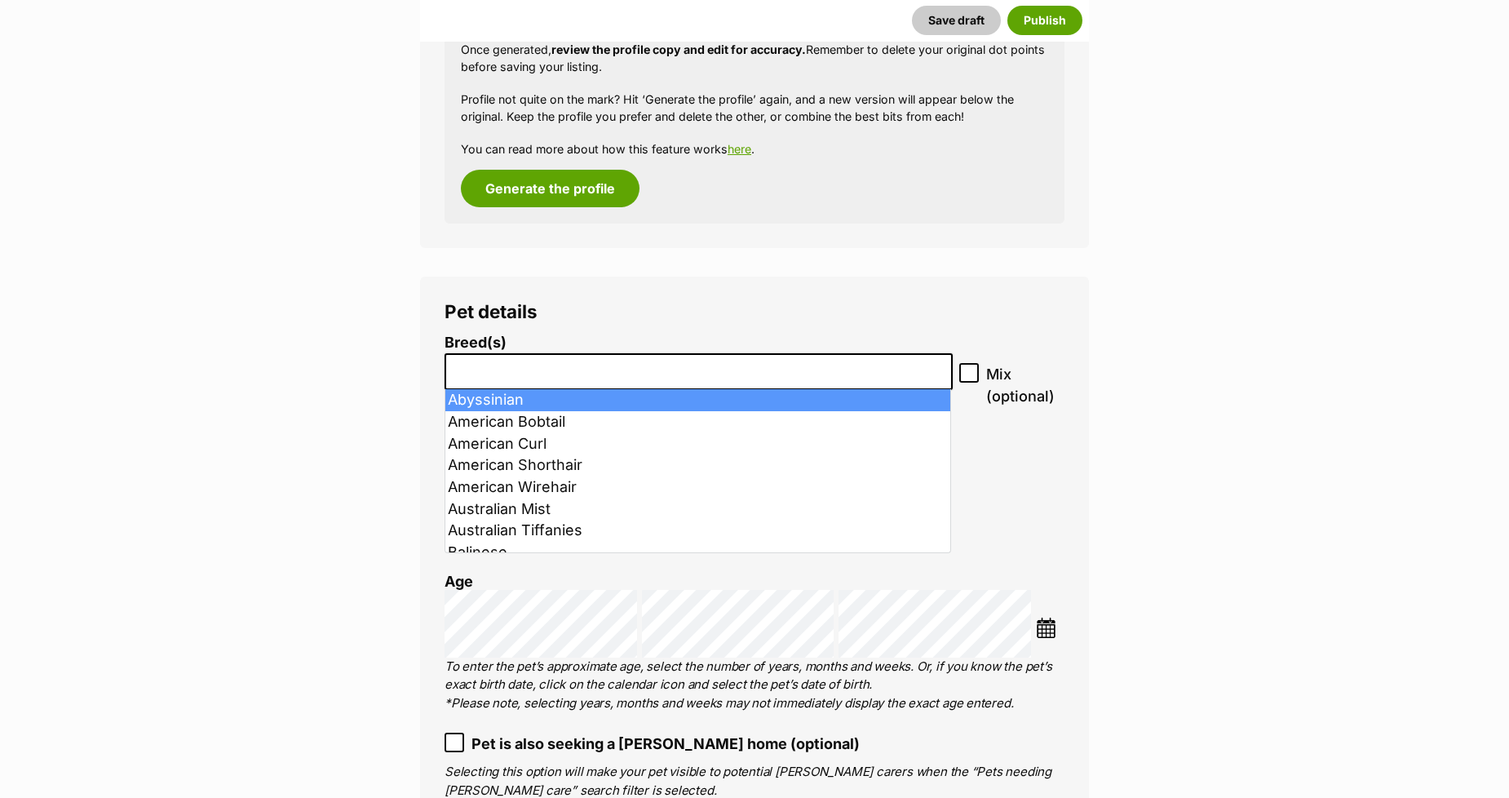
click at [458, 370] on input "search" at bounding box center [698, 367] width 497 height 17
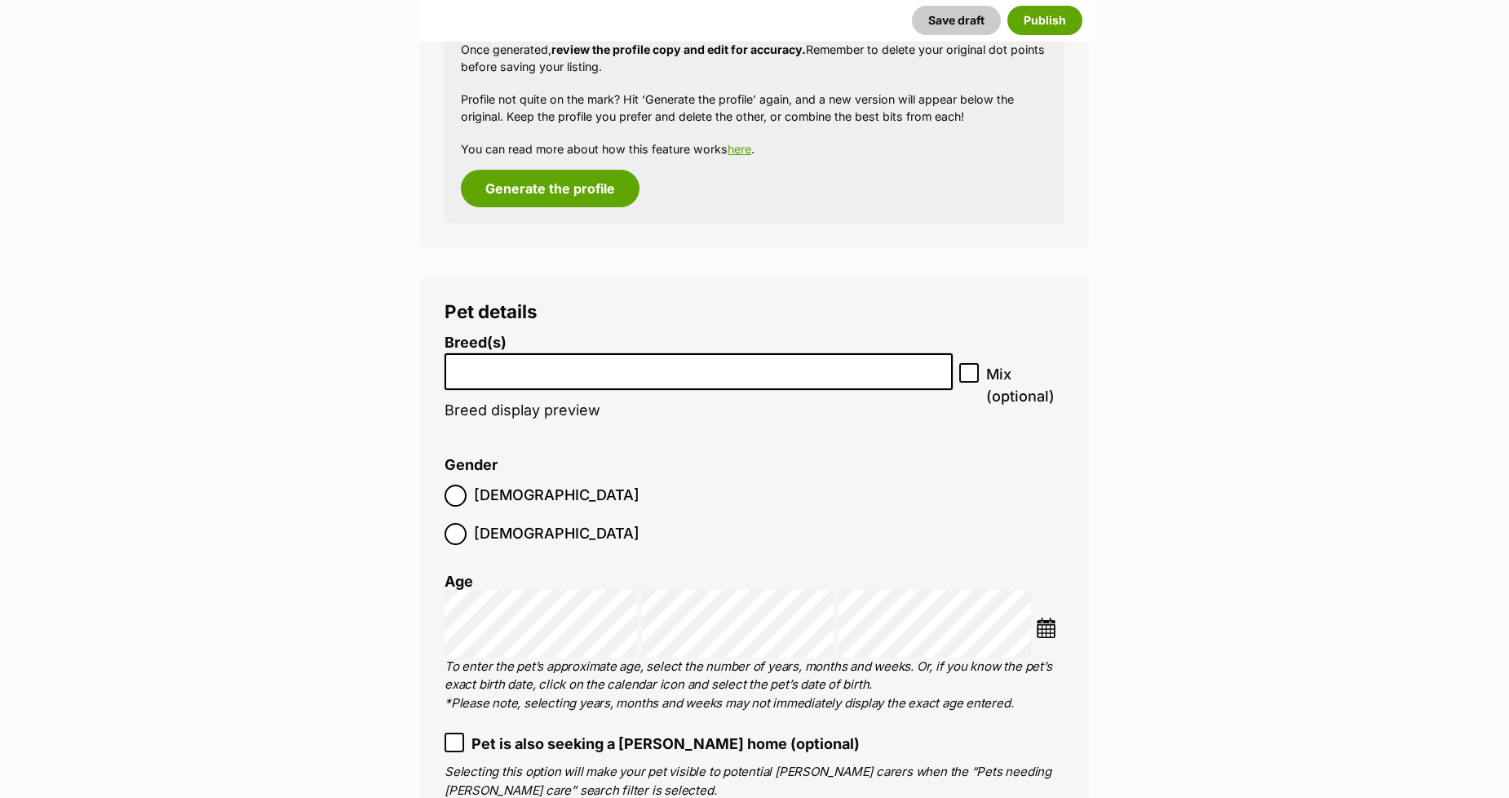
click at [458, 370] on input "search" at bounding box center [698, 367] width 497 height 17
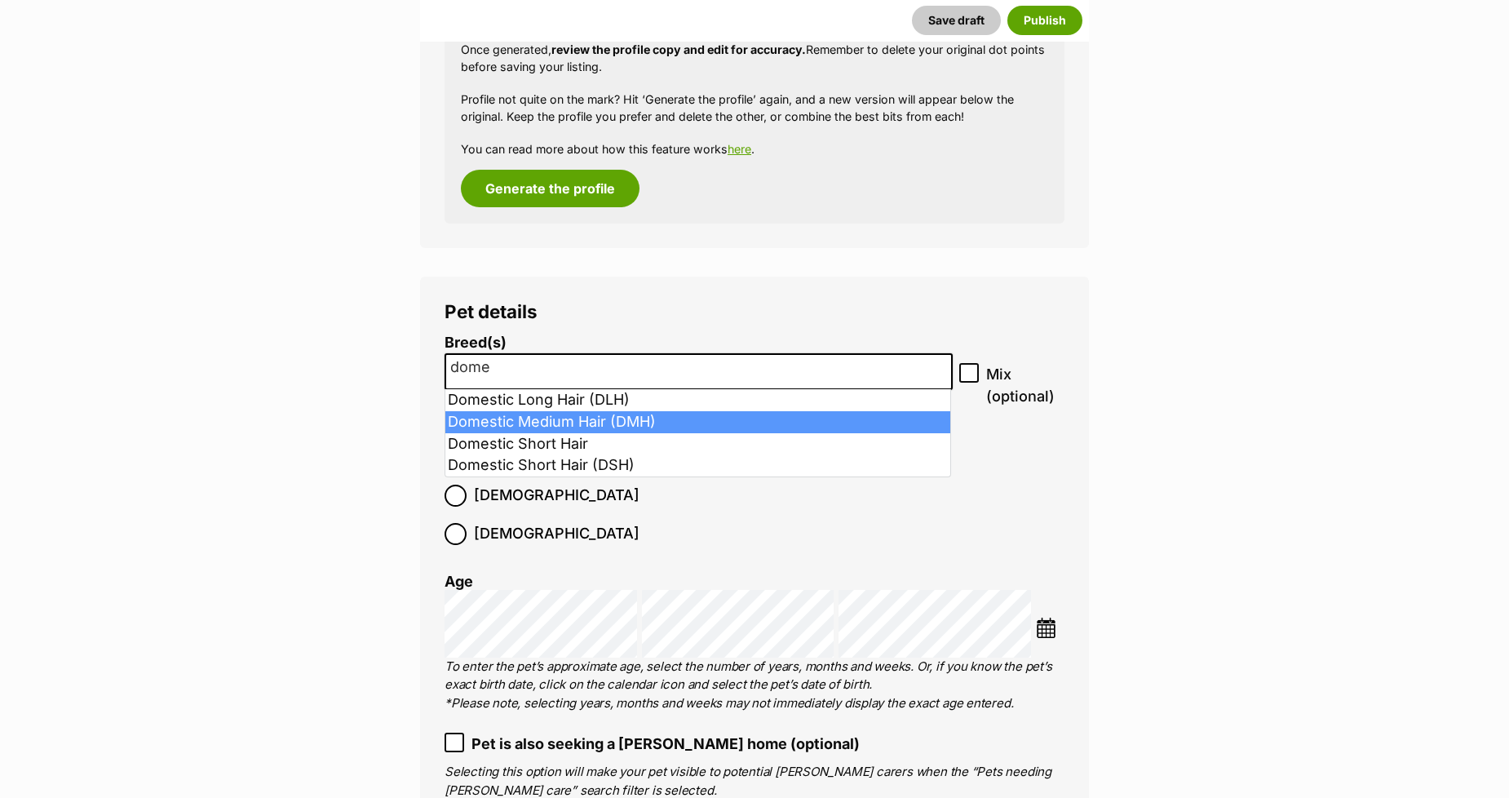
type input "dome"
select select "252101"
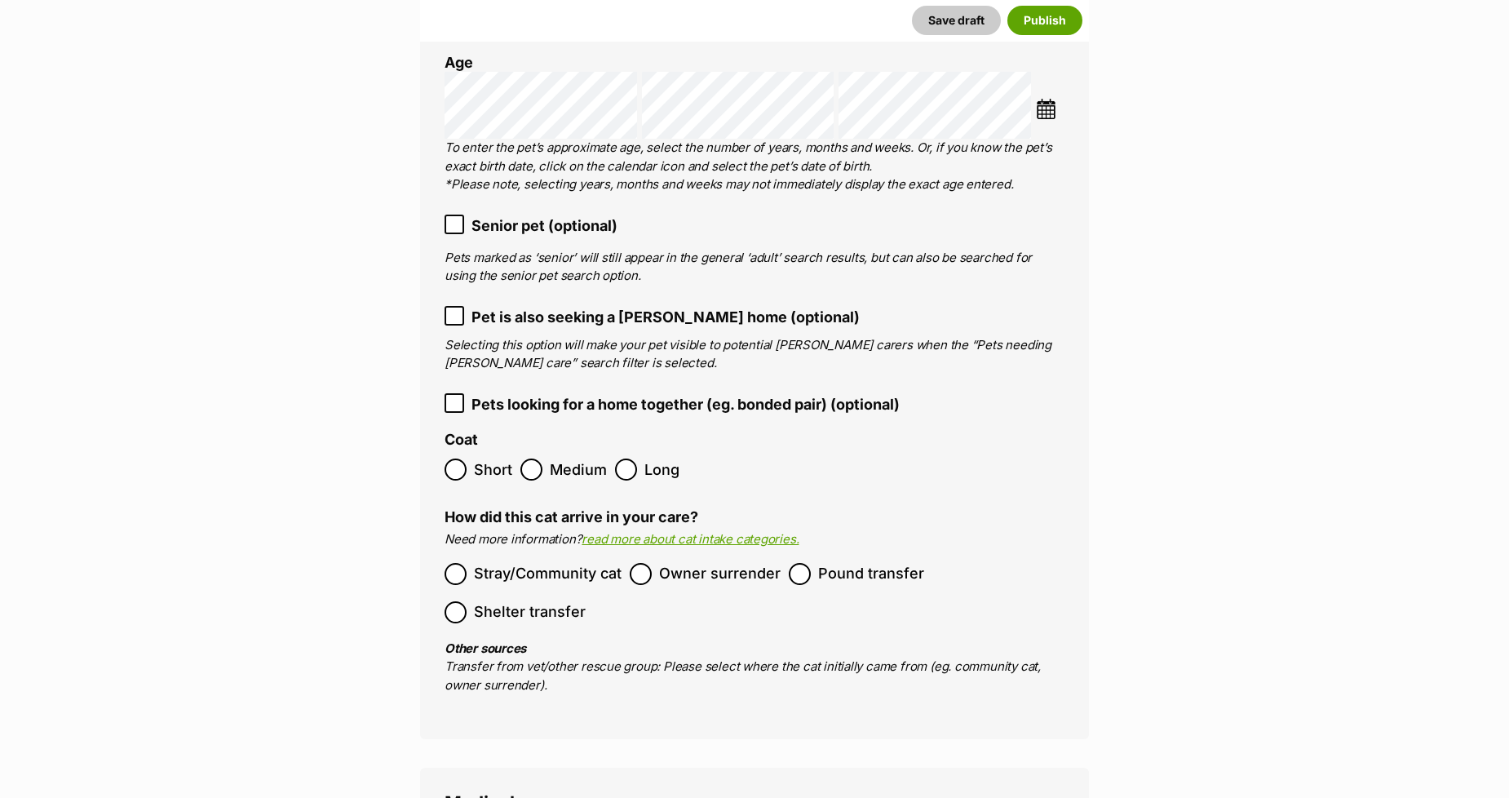
scroll to position [2274, 0]
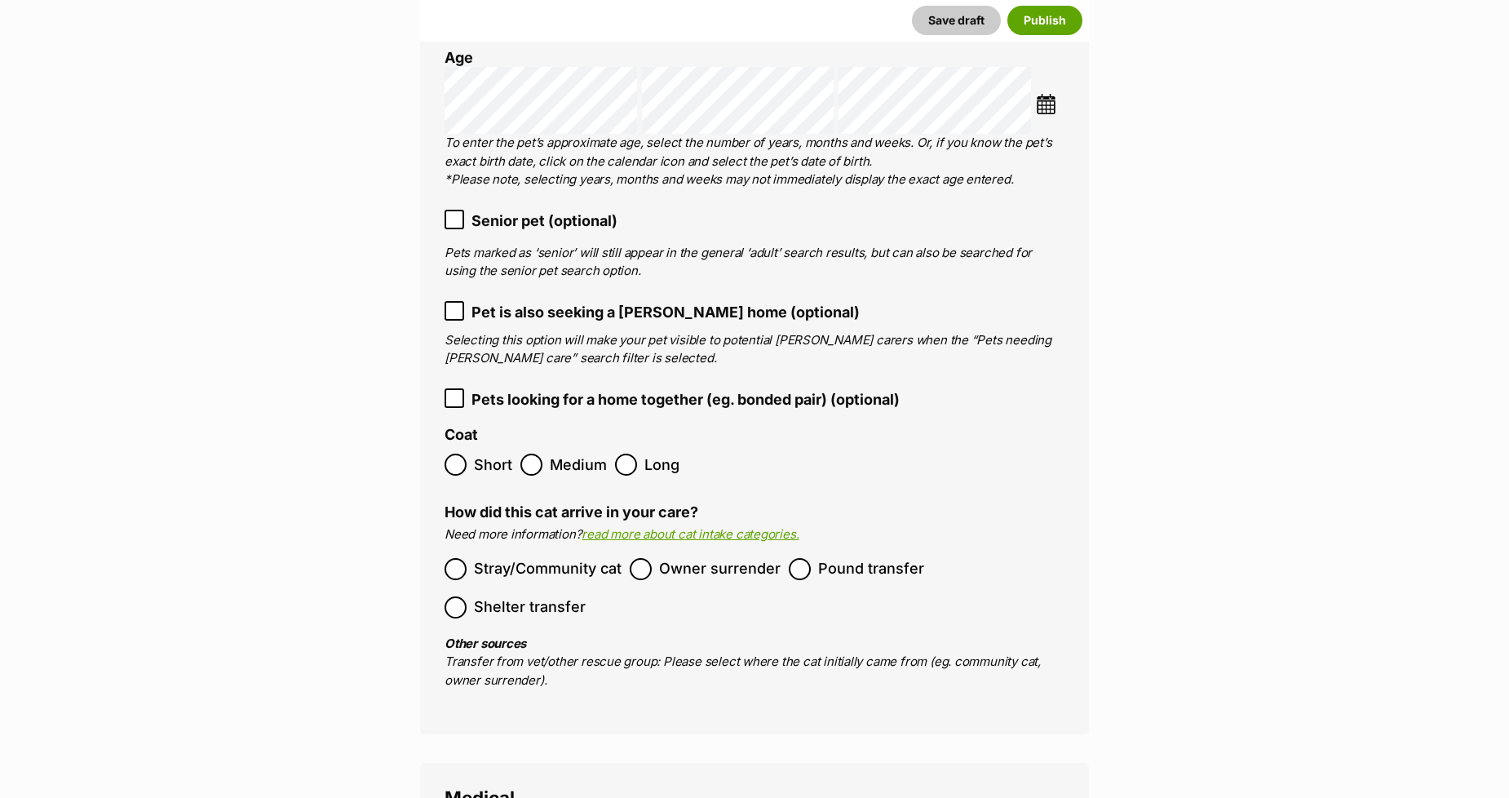
click at [453, 215] on icon at bounding box center [454, 218] width 10 height 7
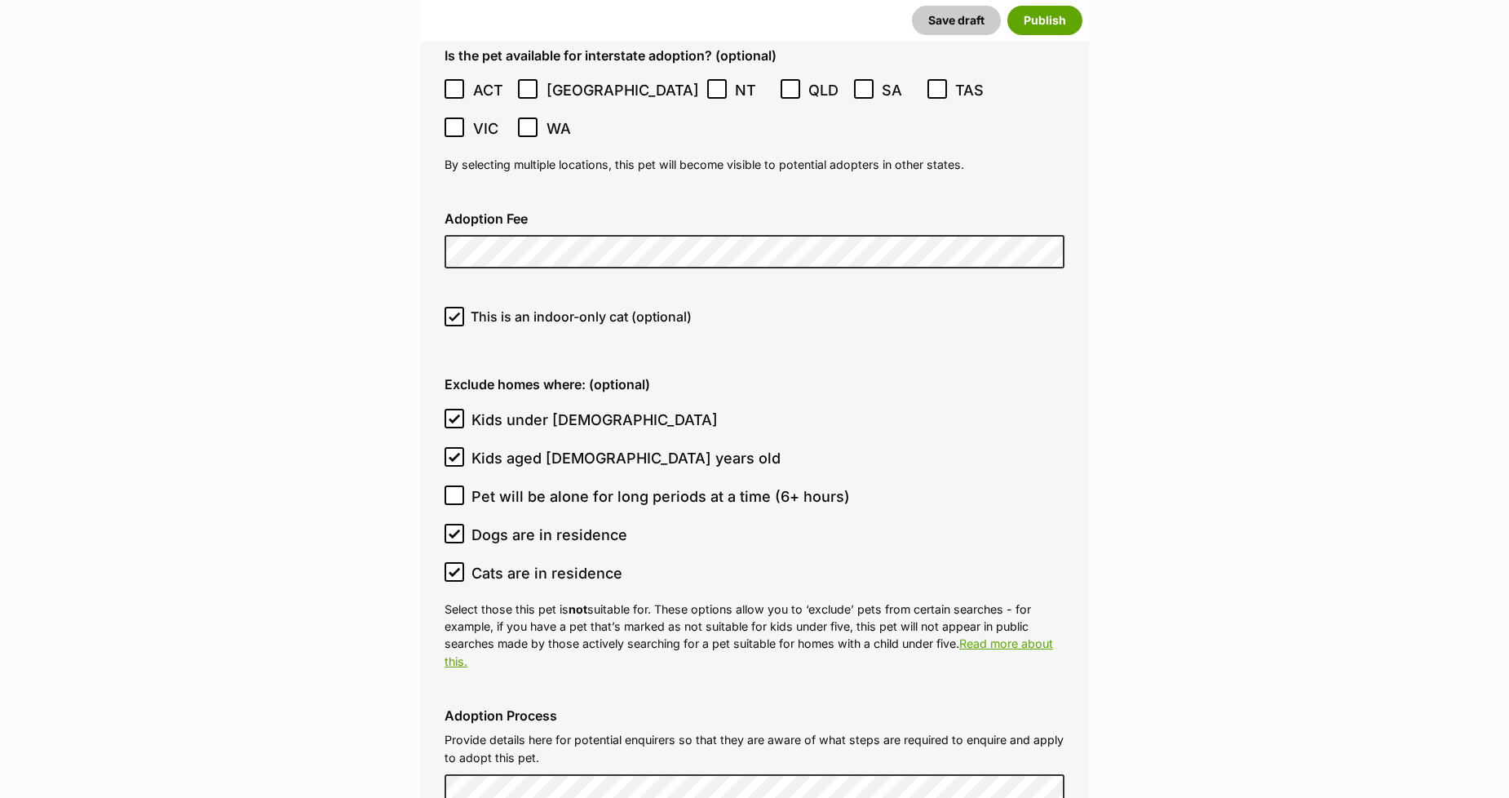
scroll to position [4449, 0]
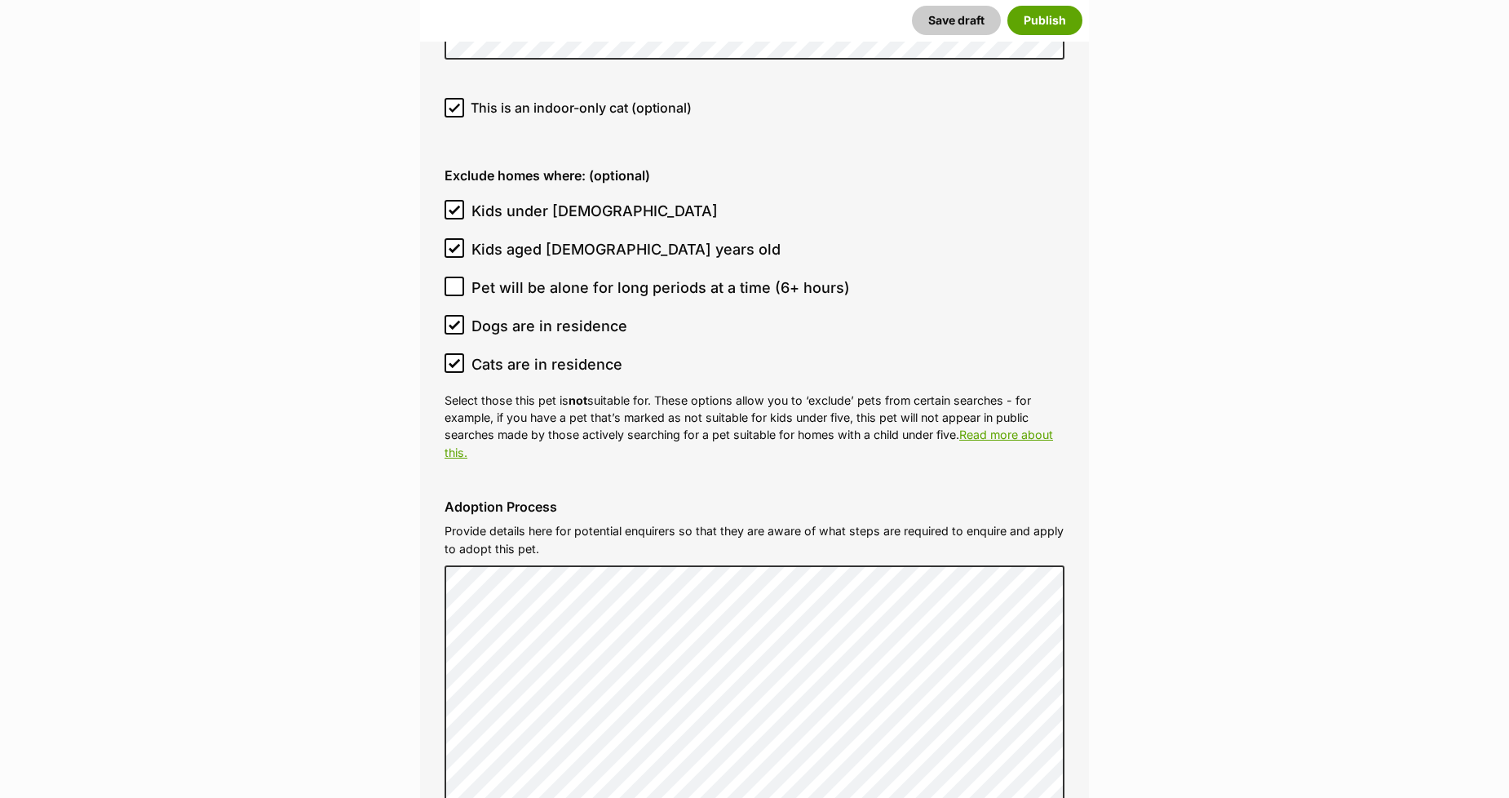
scroll to position [4630, 0]
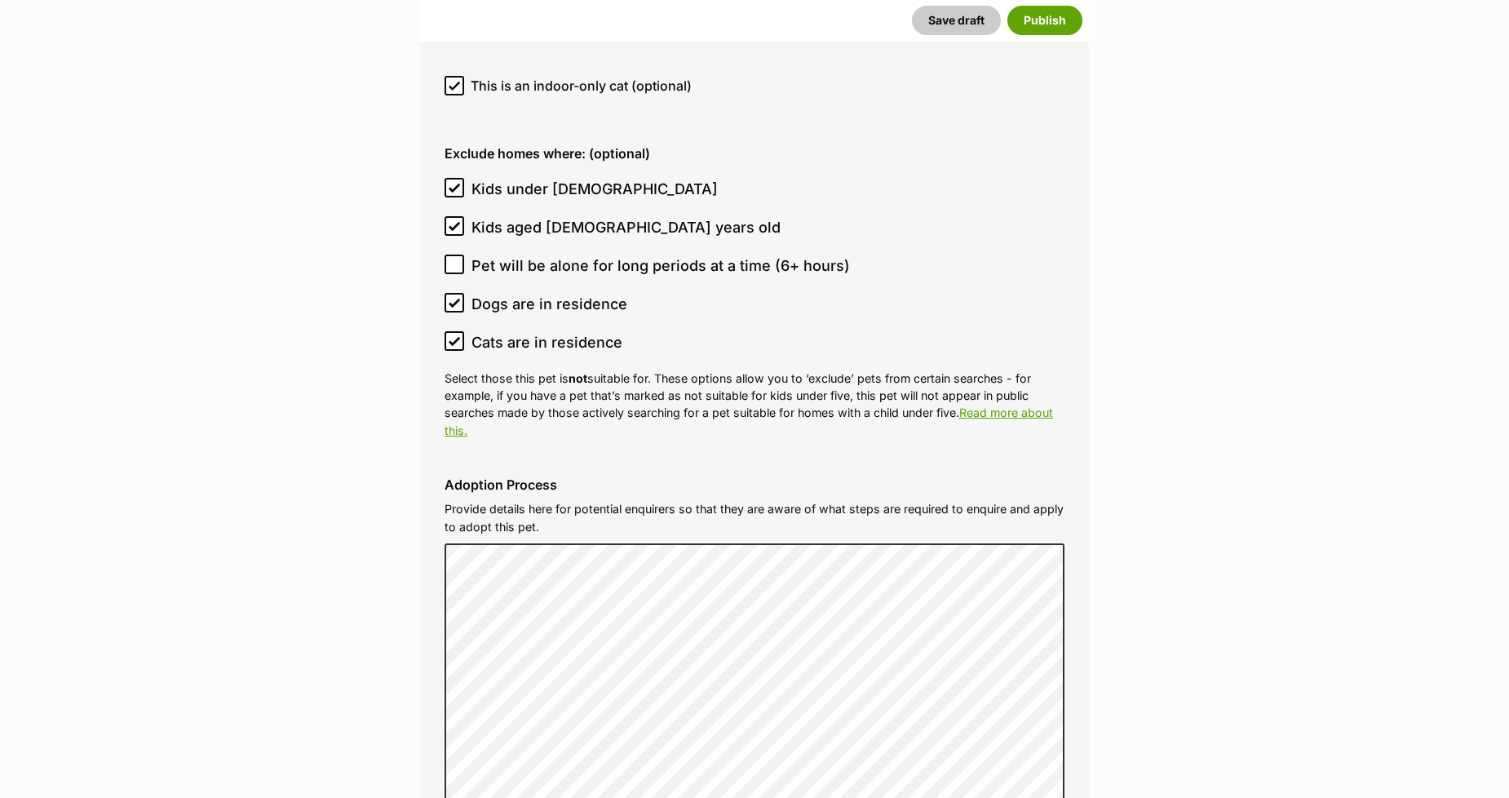
click at [453, 298] on icon at bounding box center [454, 301] width 10 height 7
click at [453, 293] on input "Dogs are in residence" at bounding box center [454, 303] width 20 height 20
checkbox input "false"
click at [454, 335] on icon at bounding box center [454, 340] width 11 height 11
click at [454, 331] on input "Cats are in residence" at bounding box center [454, 341] width 20 height 20
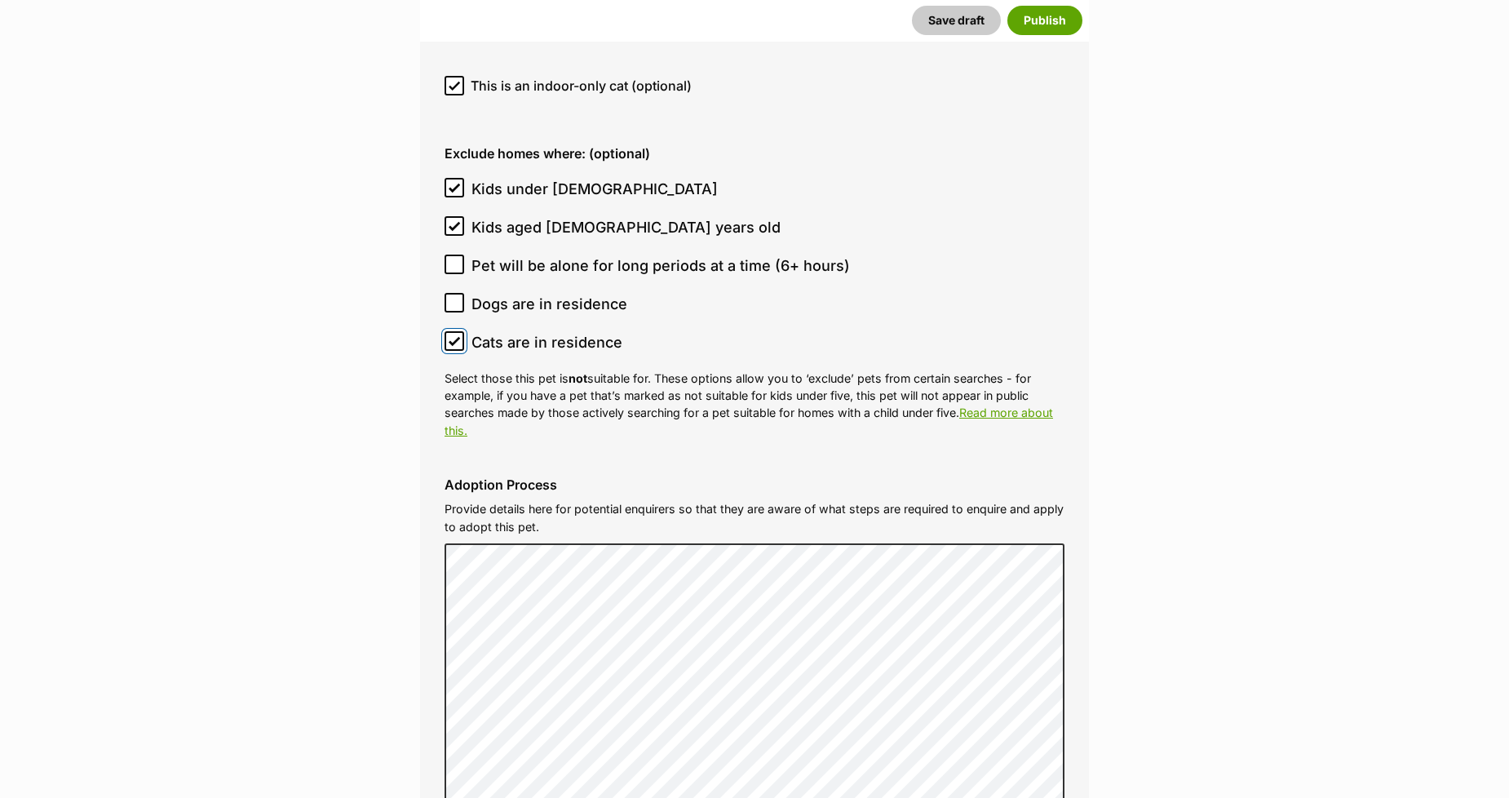
checkbox input "false"
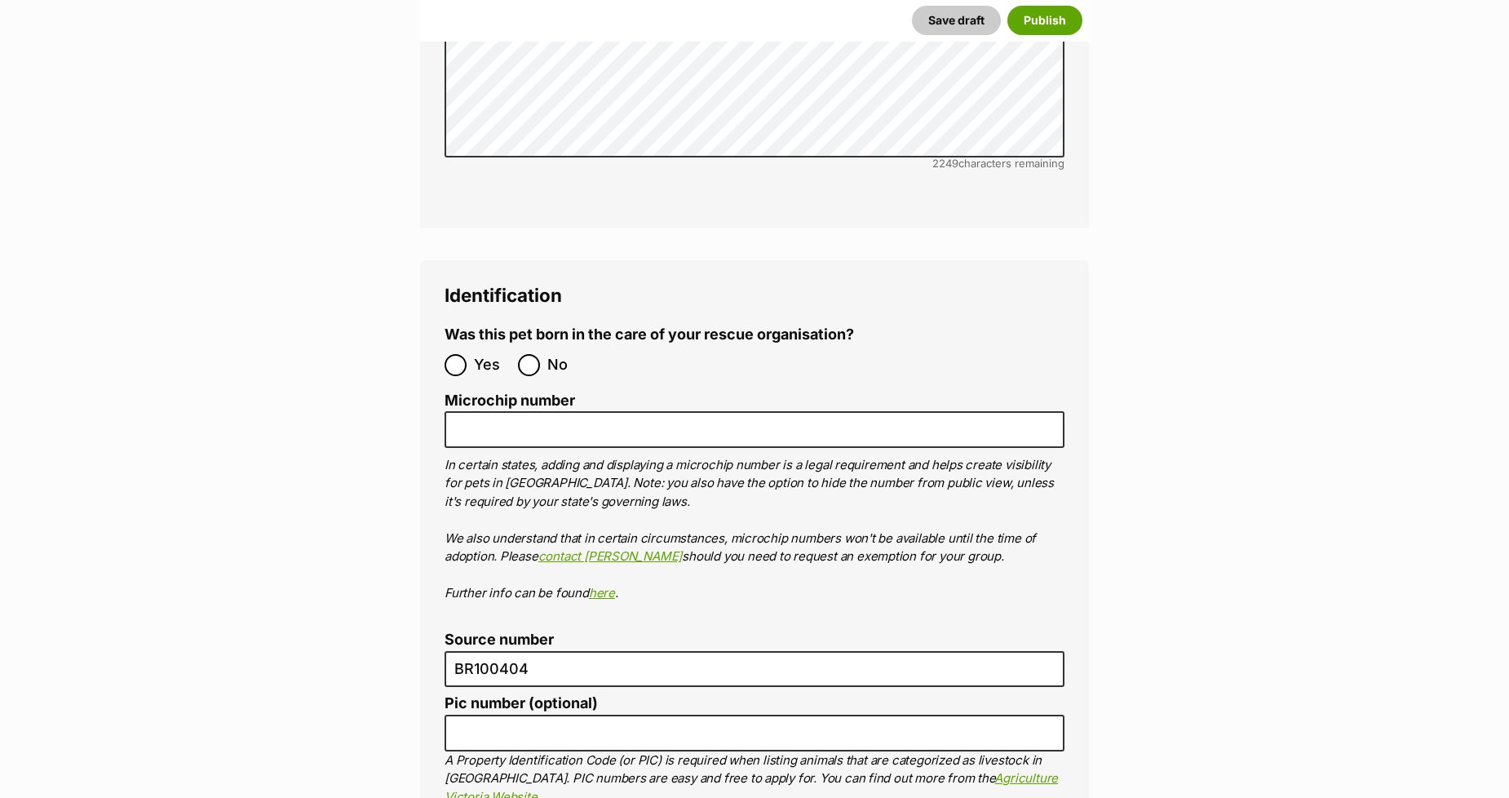
scroll to position [5627, 0]
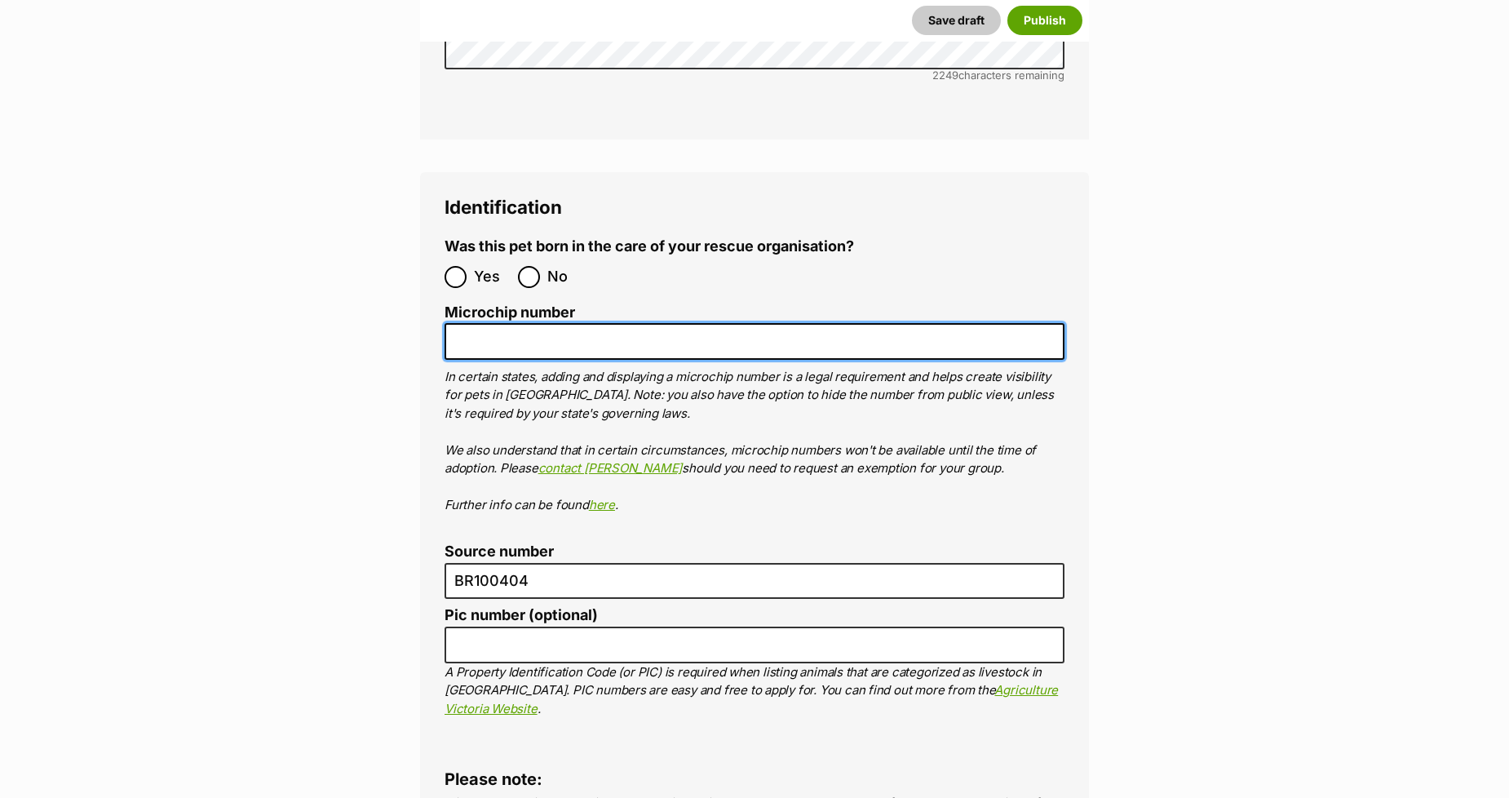
click at [462, 323] on input "Microchip number" at bounding box center [754, 341] width 620 height 37
paste input "982000356710765"
type input "982000356710765"
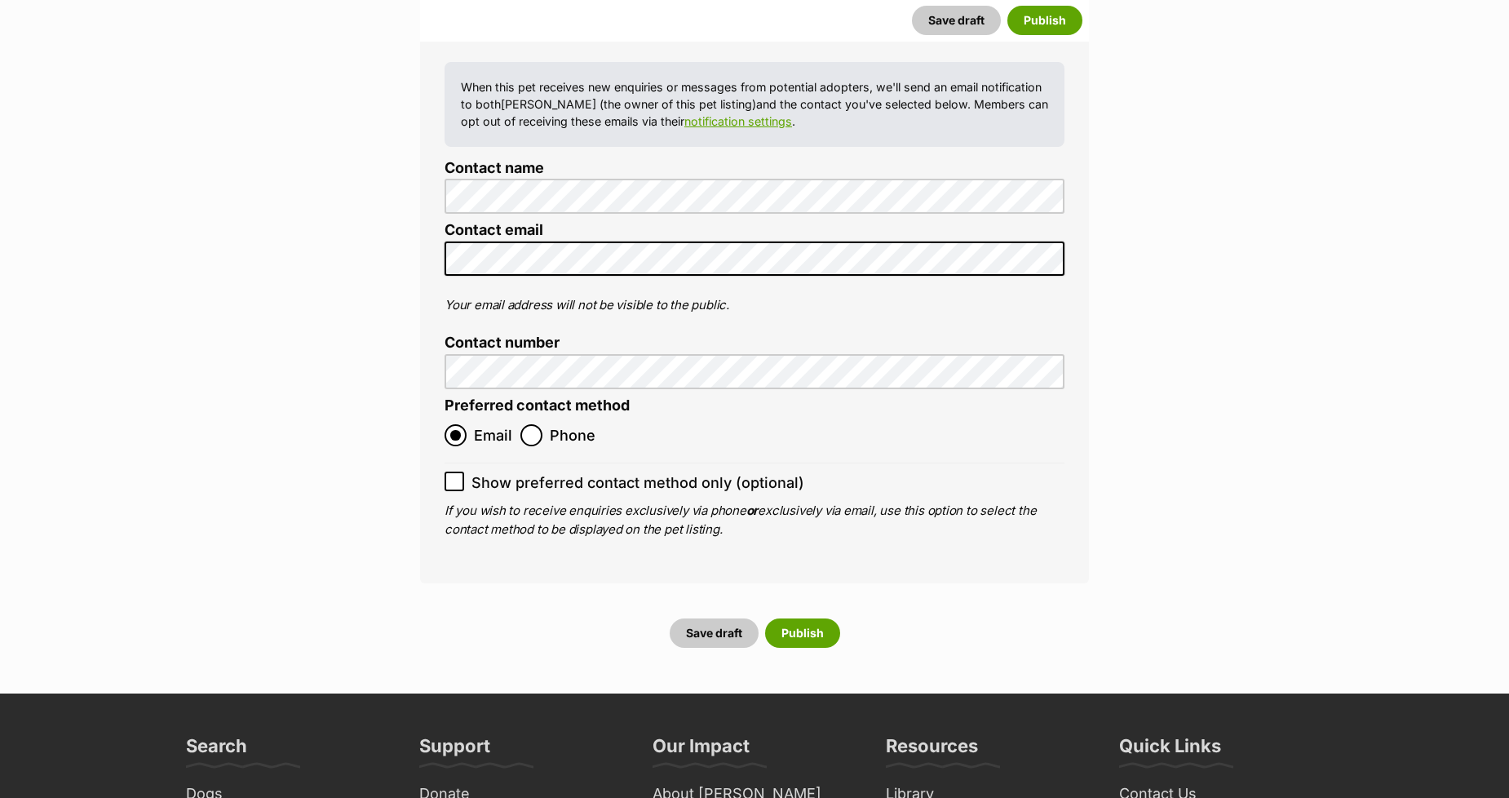
scroll to position [6714, 0]
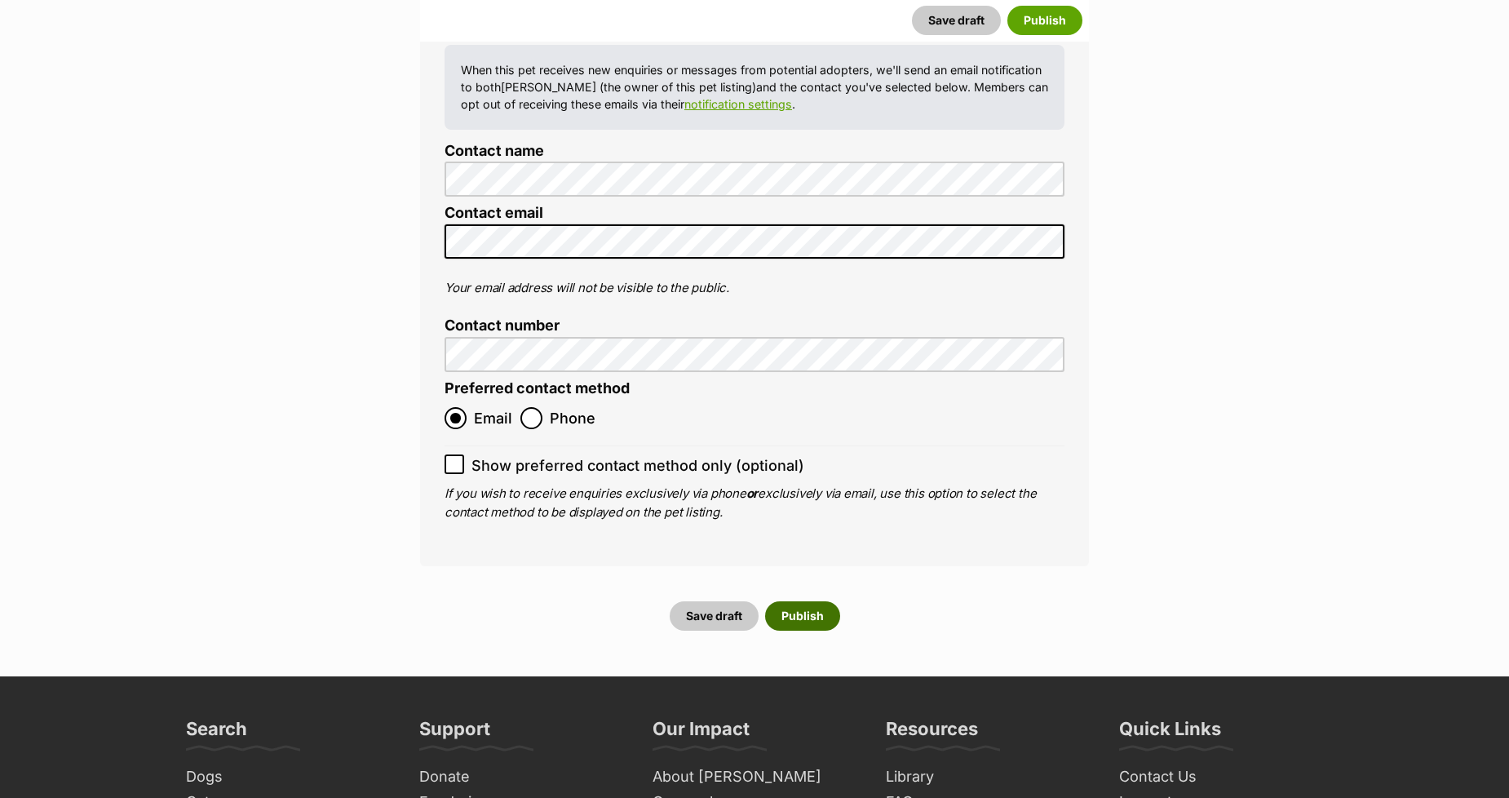
click at [788, 601] on button "Publish" at bounding box center [802, 615] width 75 height 29
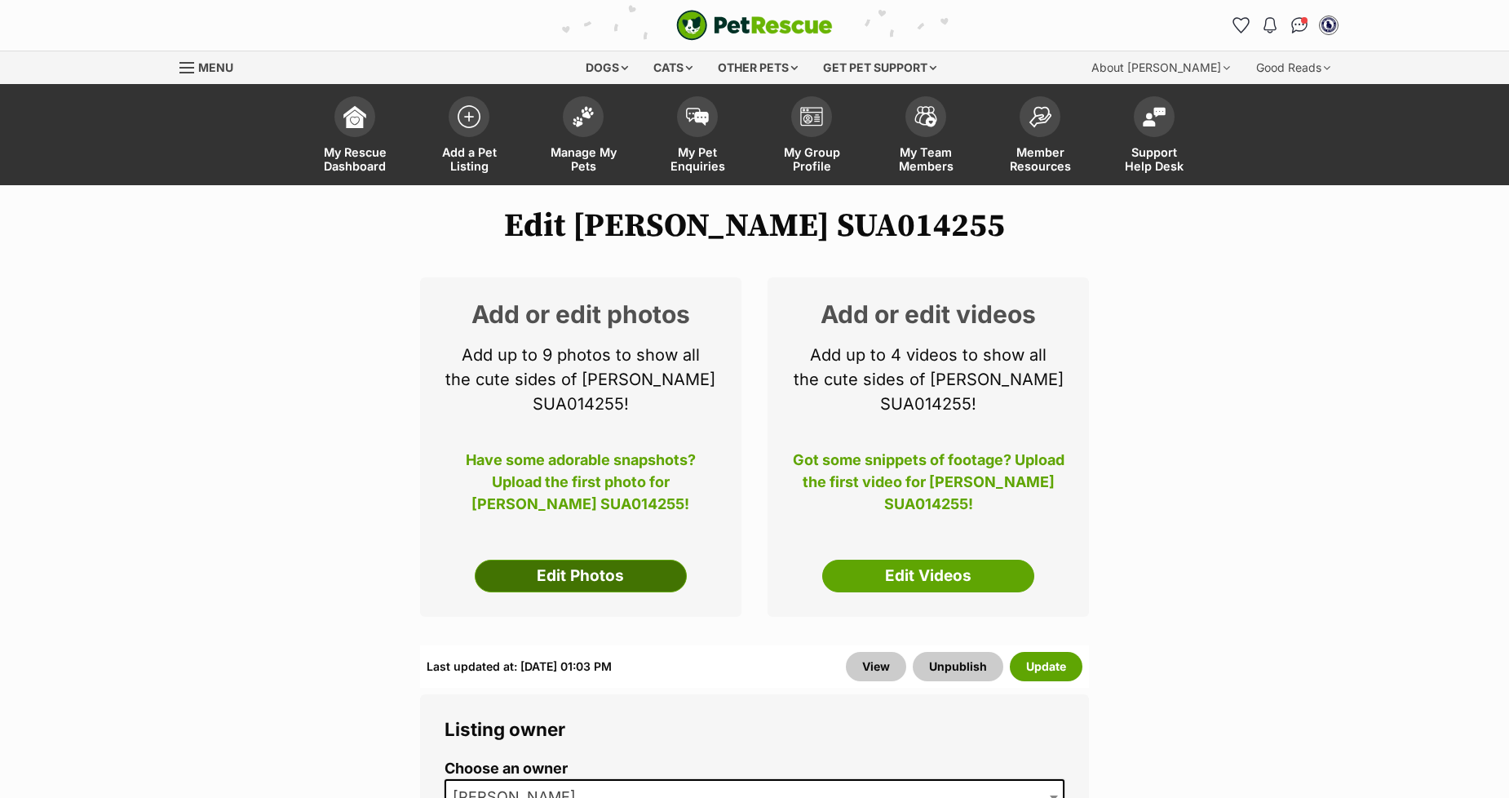
click at [549, 590] on link "Edit Photos" at bounding box center [581, 575] width 212 height 33
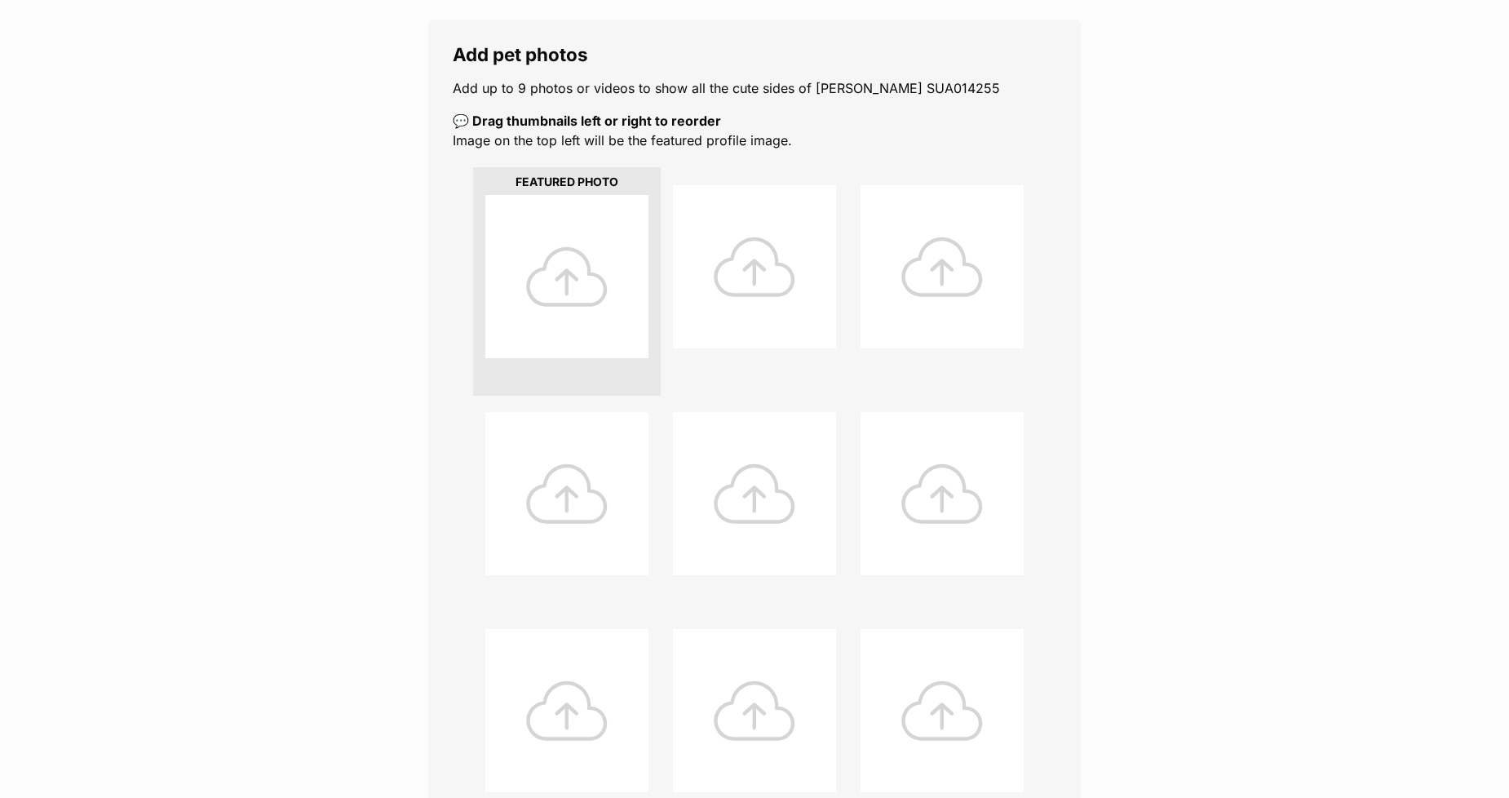
scroll to position [634, 0]
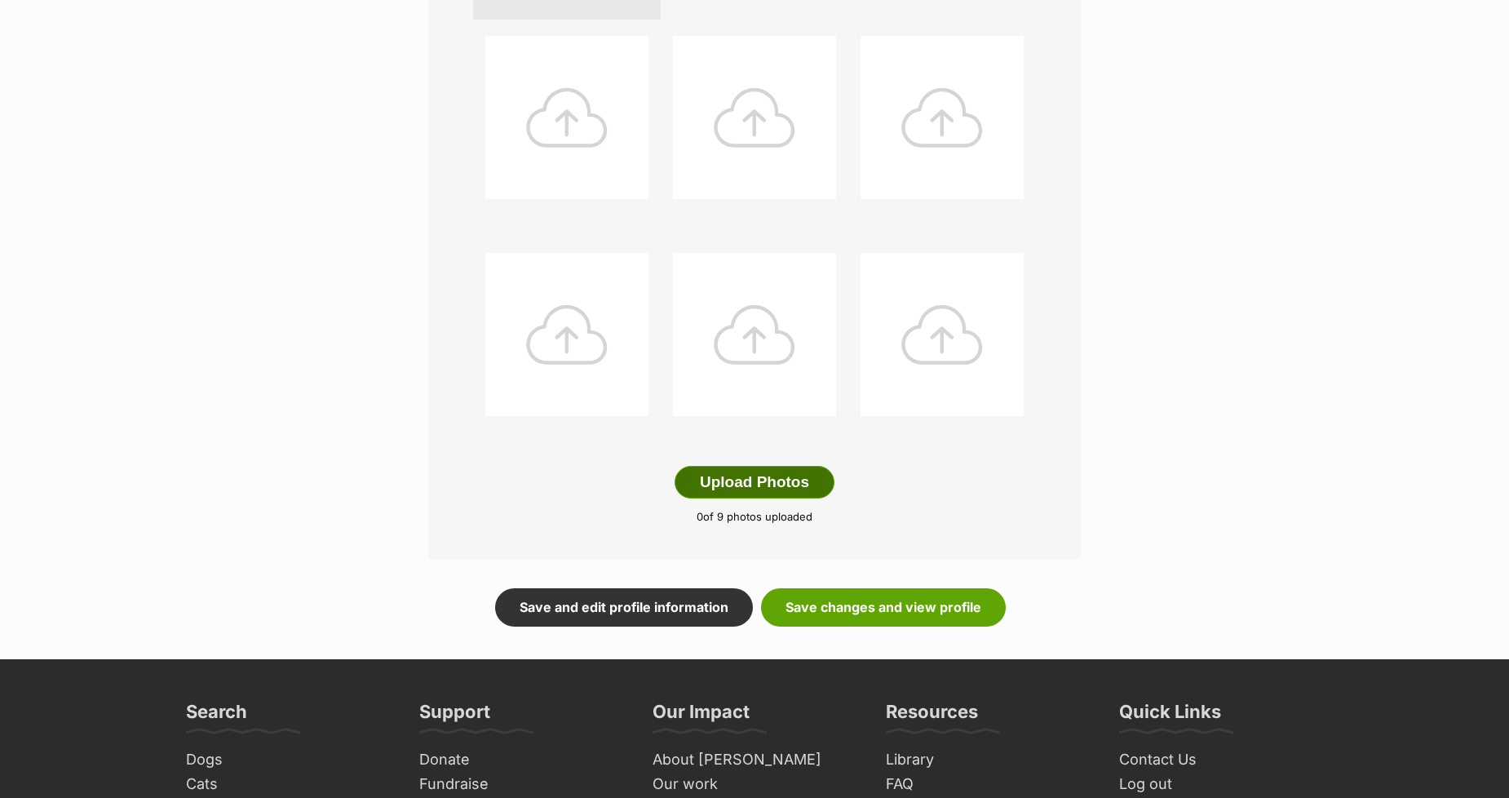
click at [681, 485] on button "Upload Photos" at bounding box center [754, 482] width 160 height 33
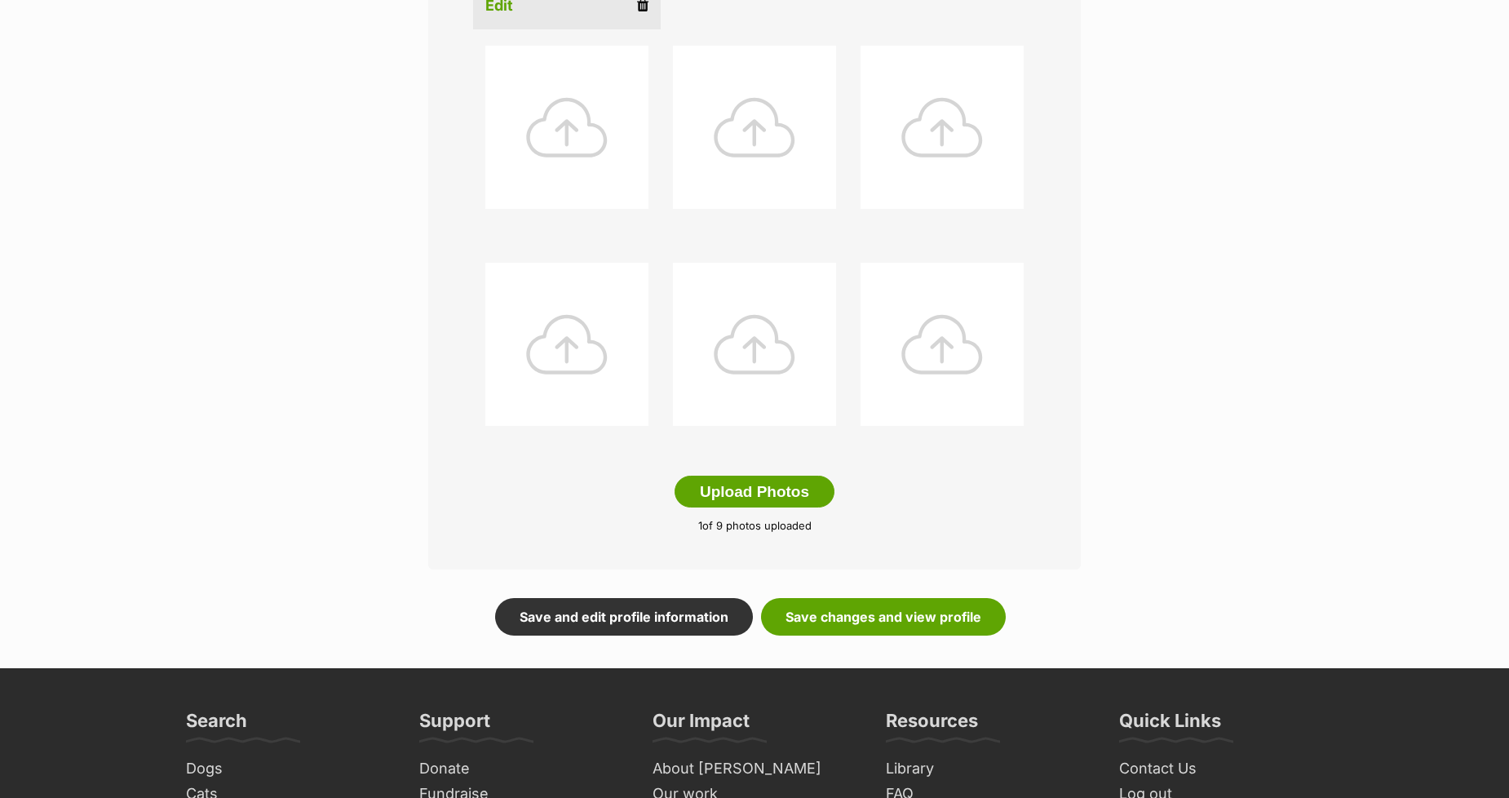
scroll to position [634, 0]
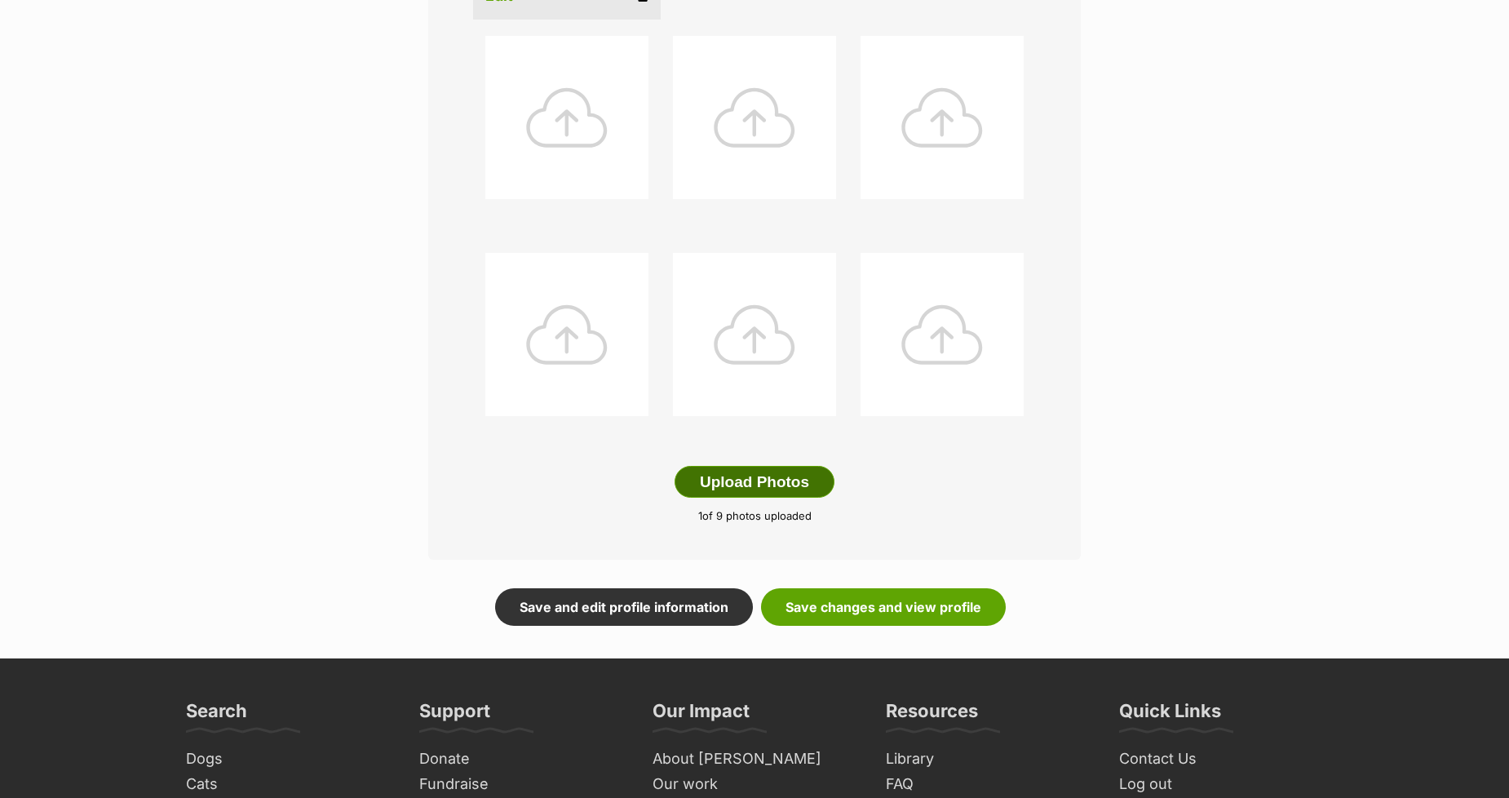
click at [764, 484] on button "Upload Photos" at bounding box center [754, 482] width 160 height 33
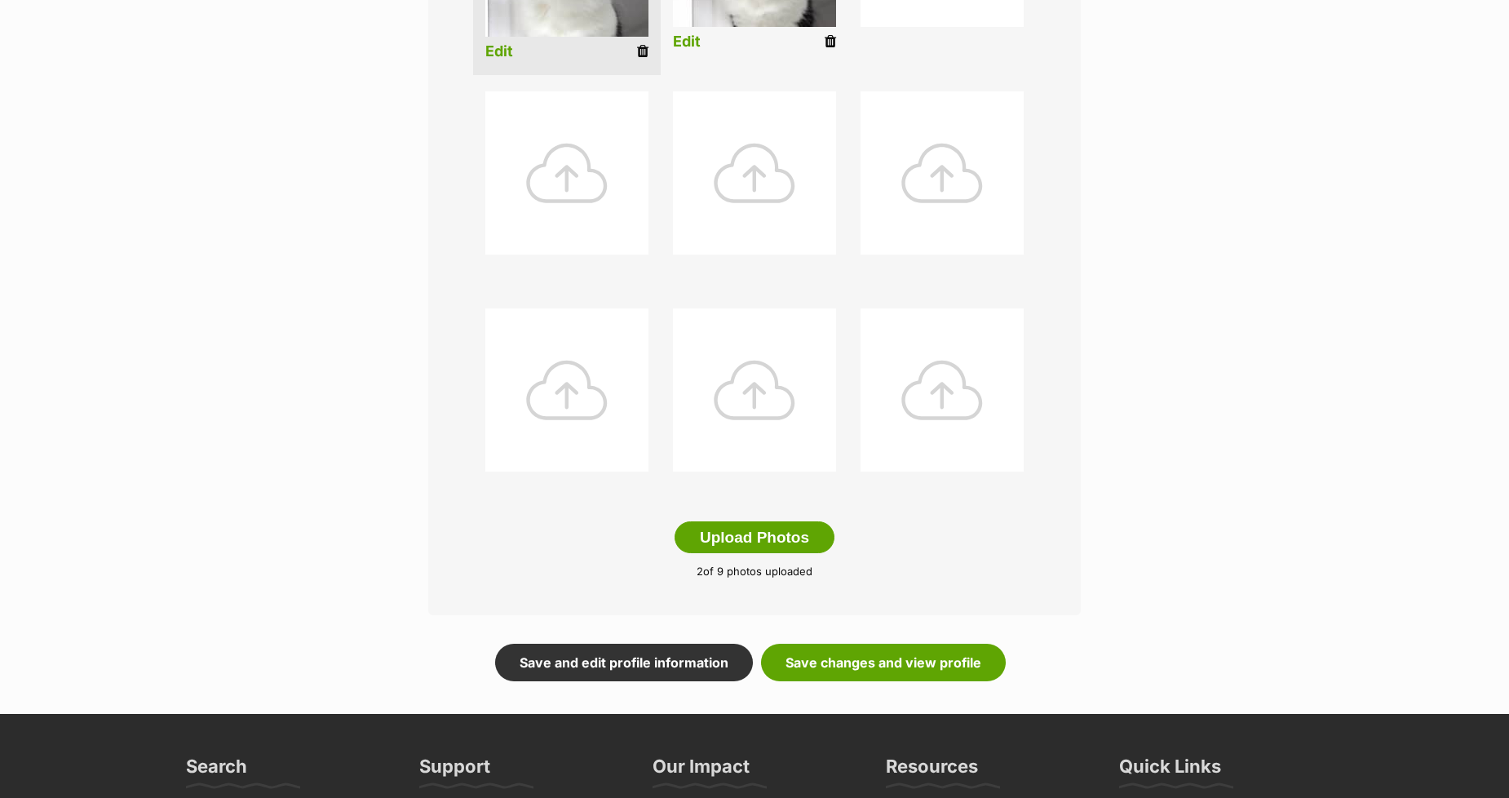
scroll to position [726, 0]
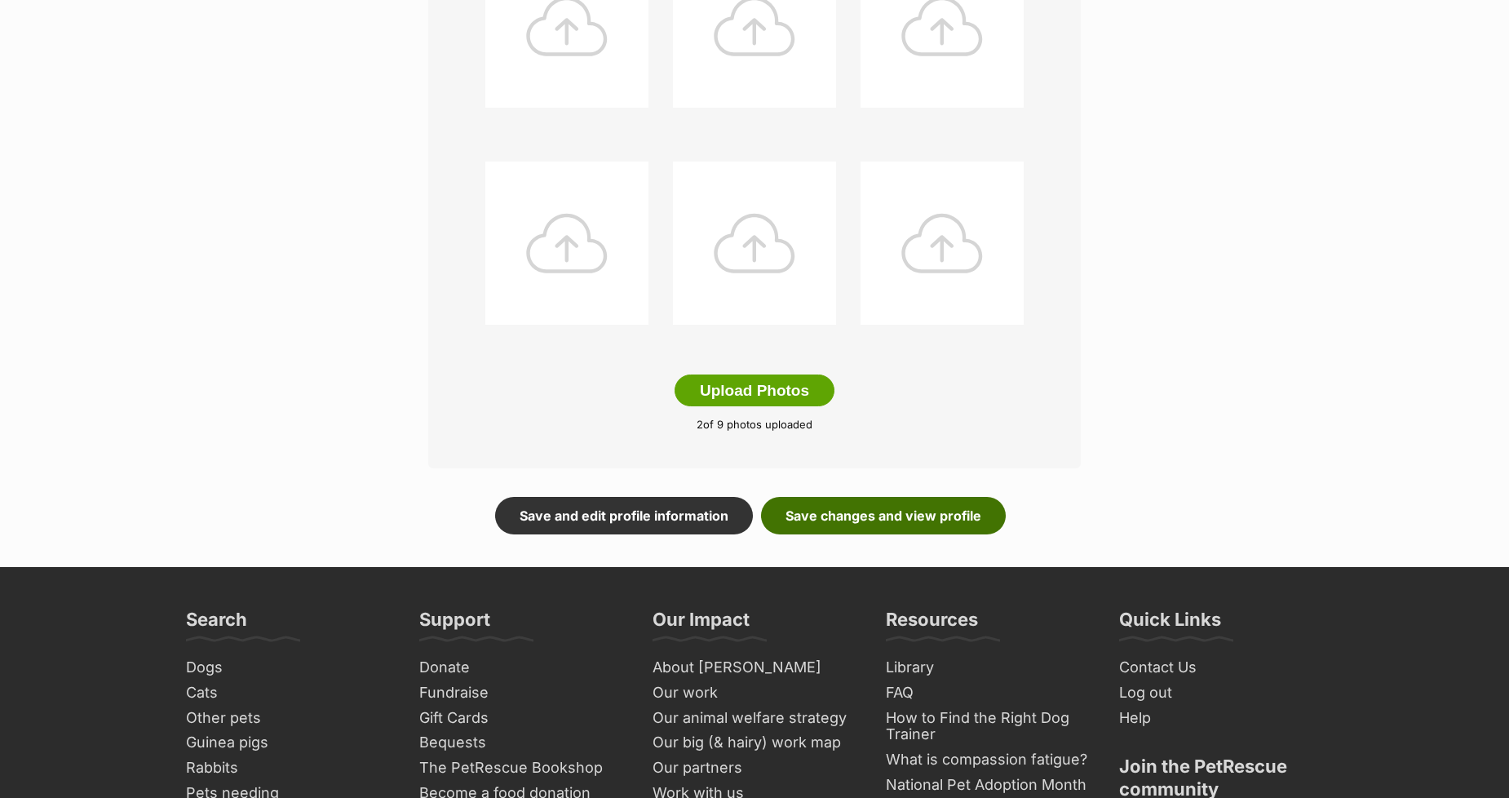
click at [845, 511] on link "Save changes and view profile" at bounding box center [883, 516] width 245 height 38
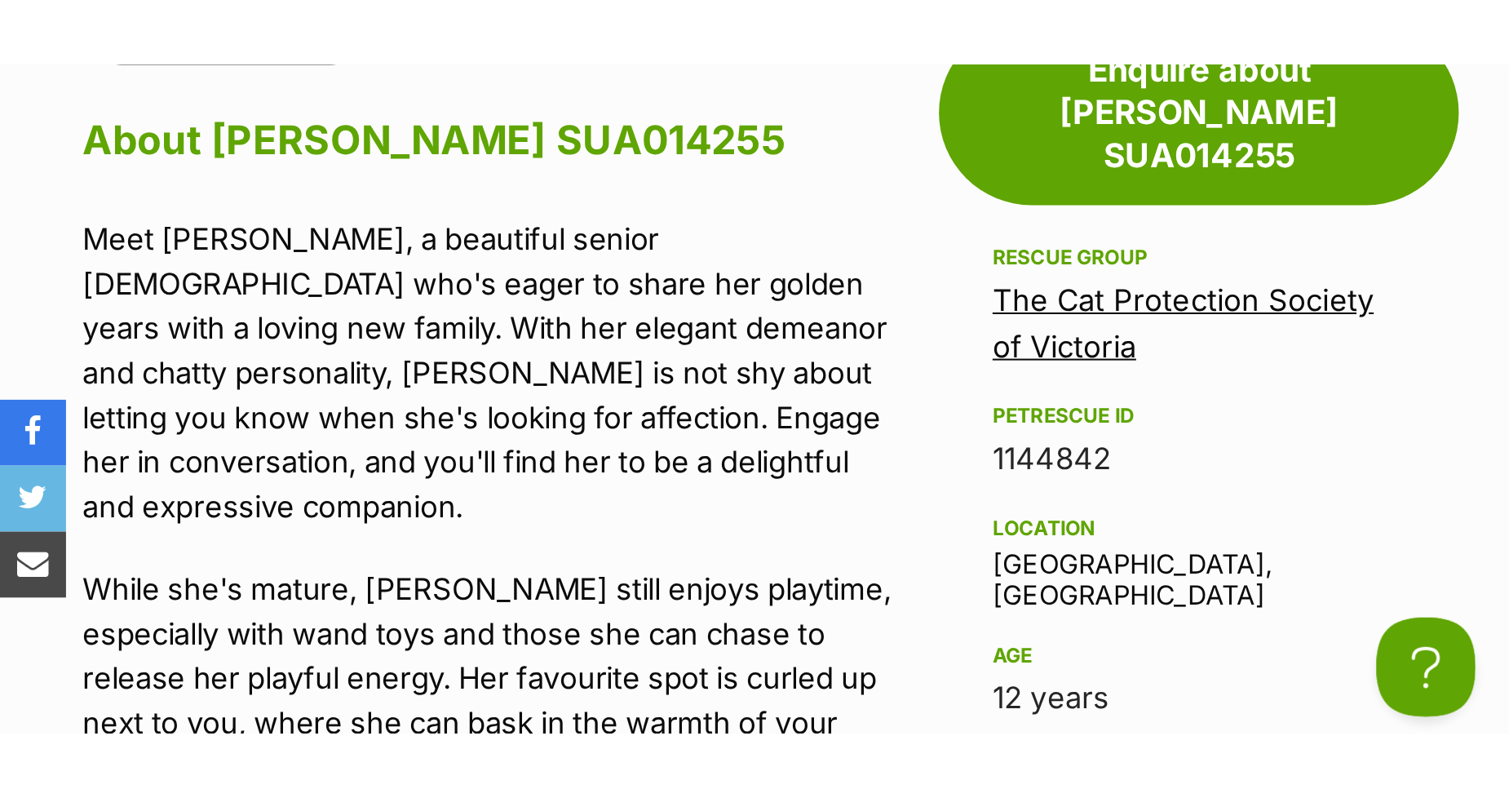
scroll to position [1359, 0]
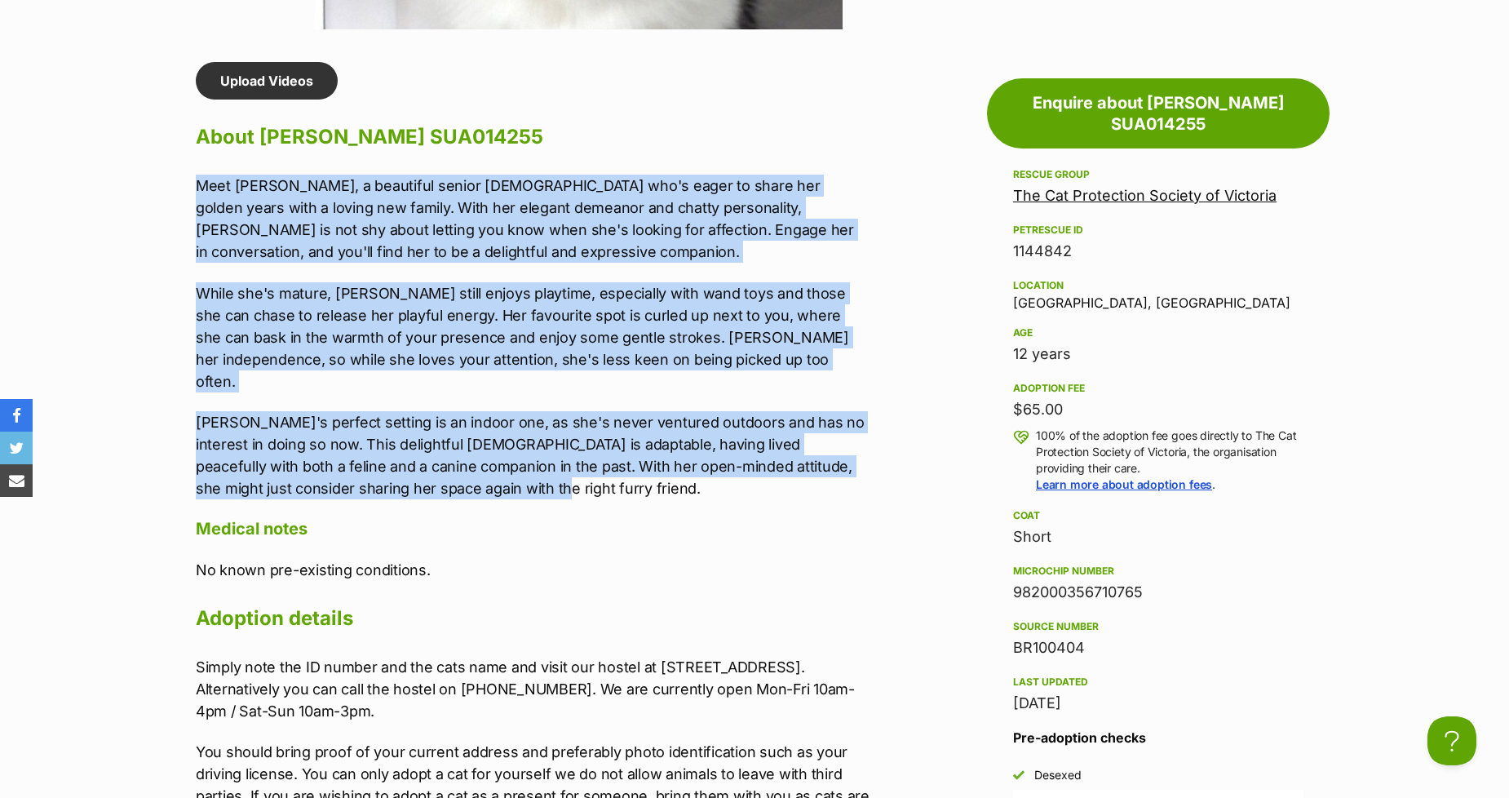
drag, startPoint x: 501, startPoint y: 473, endPoint x: 86, endPoint y: 175, distance: 510.6
click at [86, 175] on section "The Cat Protection Society of Victoria A member of PetRescue since 2016 🎉 TOTAL…" at bounding box center [754, 305] width 1509 height 2958
copy div "Meet Marnie, a beautiful senior lady who's eager to share her golden years with…"
click at [689, 197] on p "Meet Marnie, a beautiful senior lady who's eager to share her golden years with…" at bounding box center [533, 219] width 674 height 88
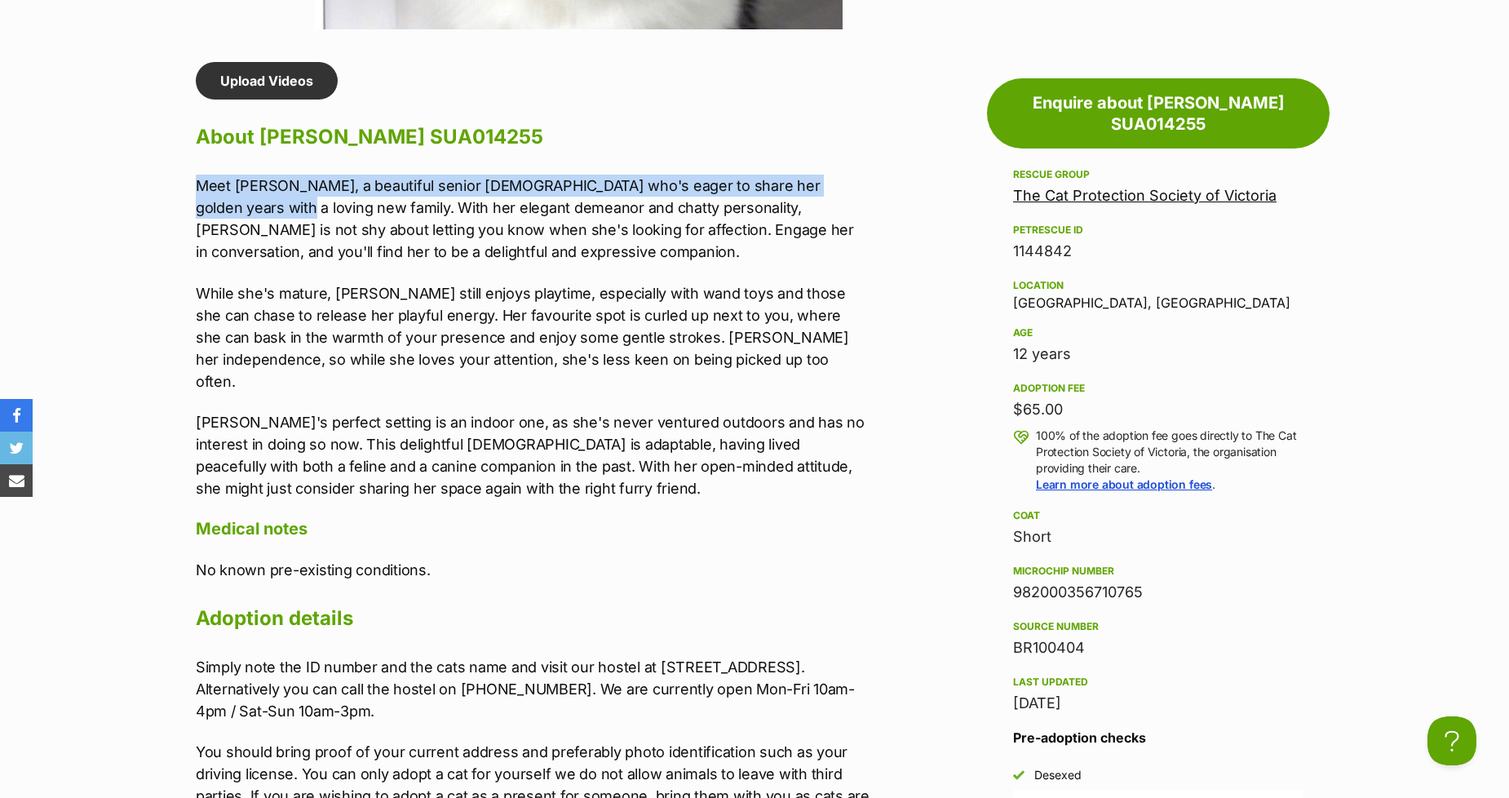
drag, startPoint x: 869, startPoint y: 186, endPoint x: 153, endPoint y: 173, distance: 716.2
click at [153, 173] on section "The Cat Protection Society of Victoria A member of PetRescue since 2016 🎉 TOTAL…" at bounding box center [754, 305] width 1509 height 2958
copy p "Meet Marnie, a beautiful senior lady who's eager to share her golden years with…"
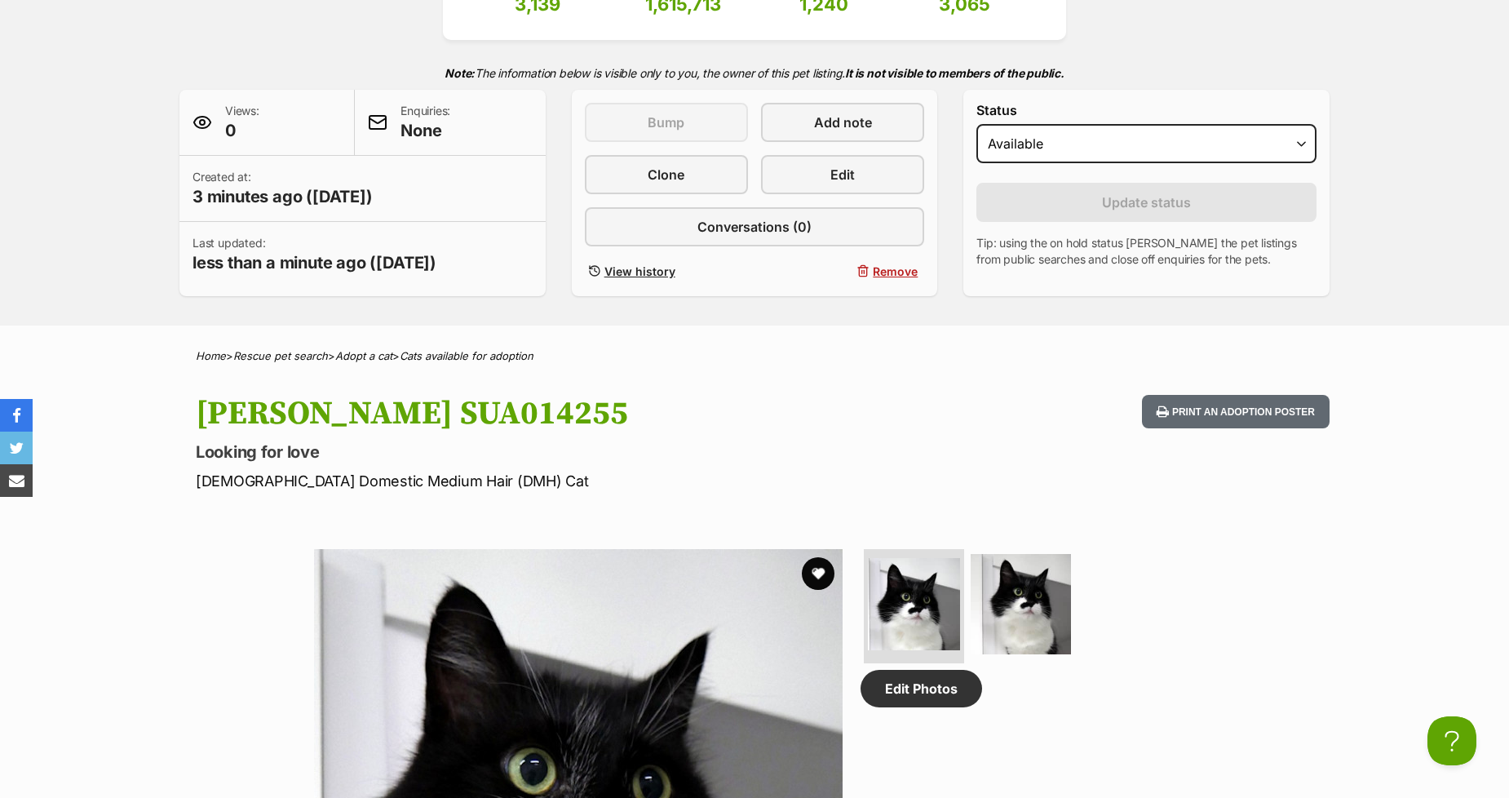
scroll to position [0, 0]
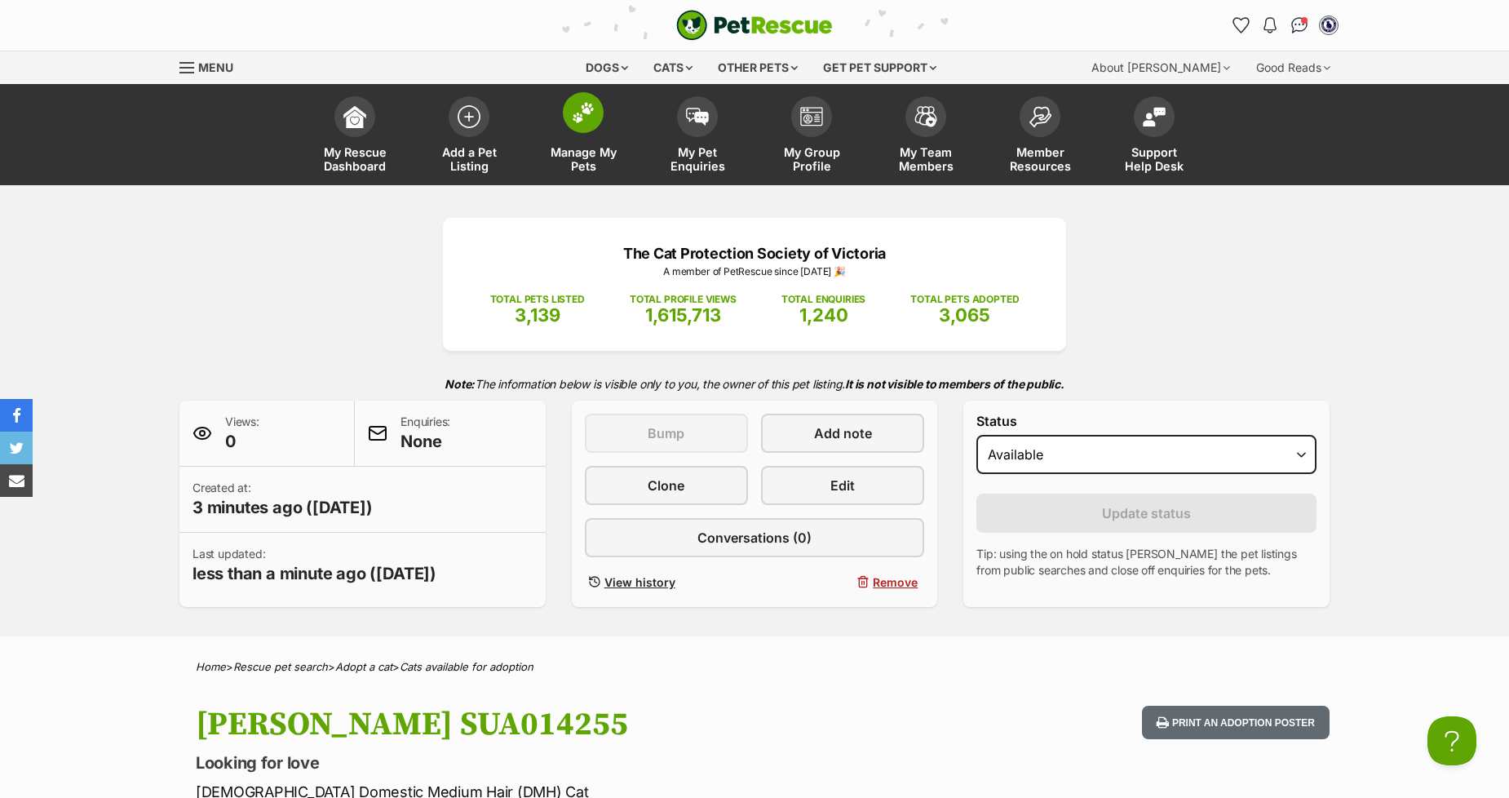
click at [575, 110] on img at bounding box center [583, 112] width 23 height 21
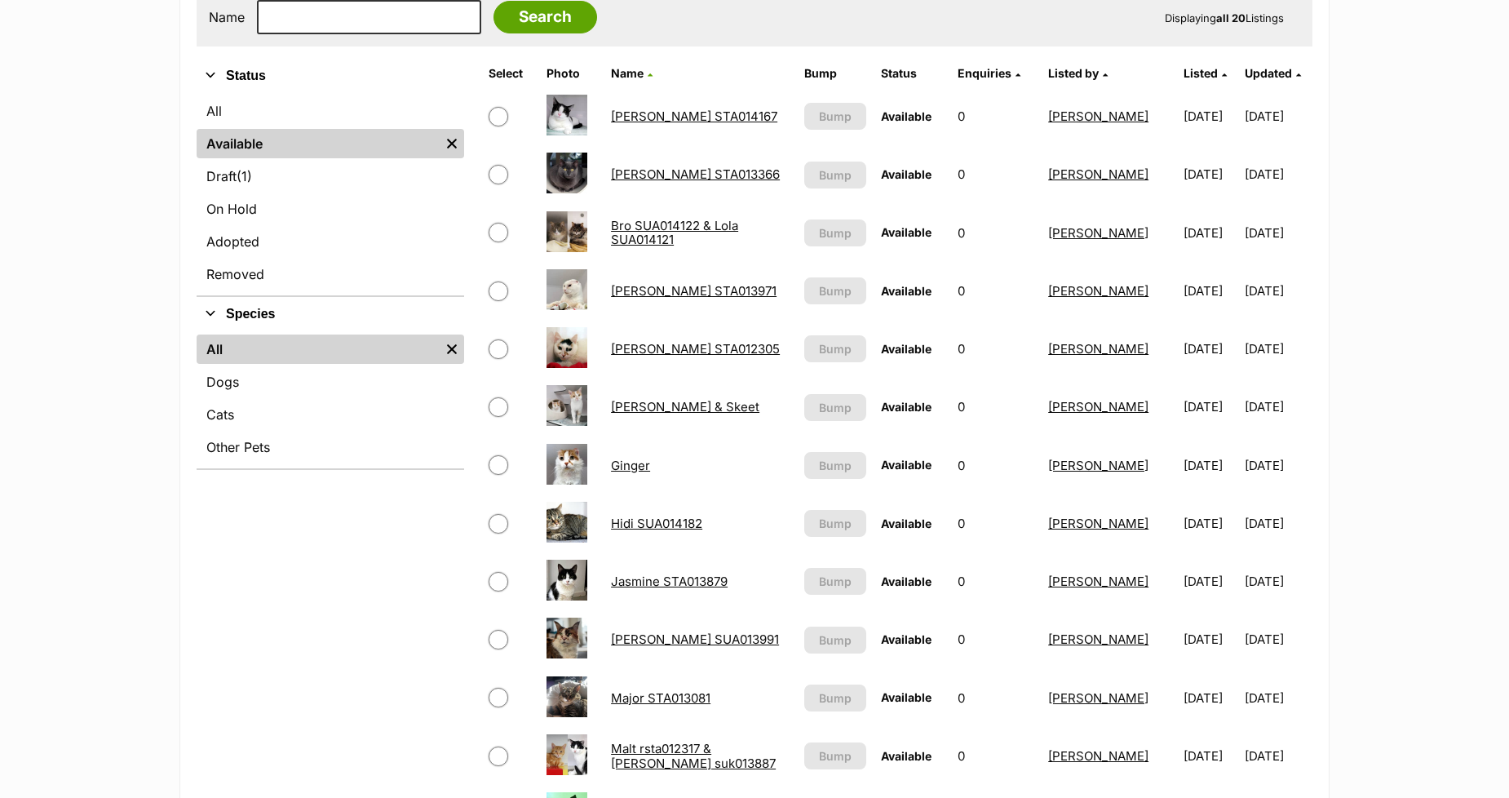
scroll to position [453, 0]
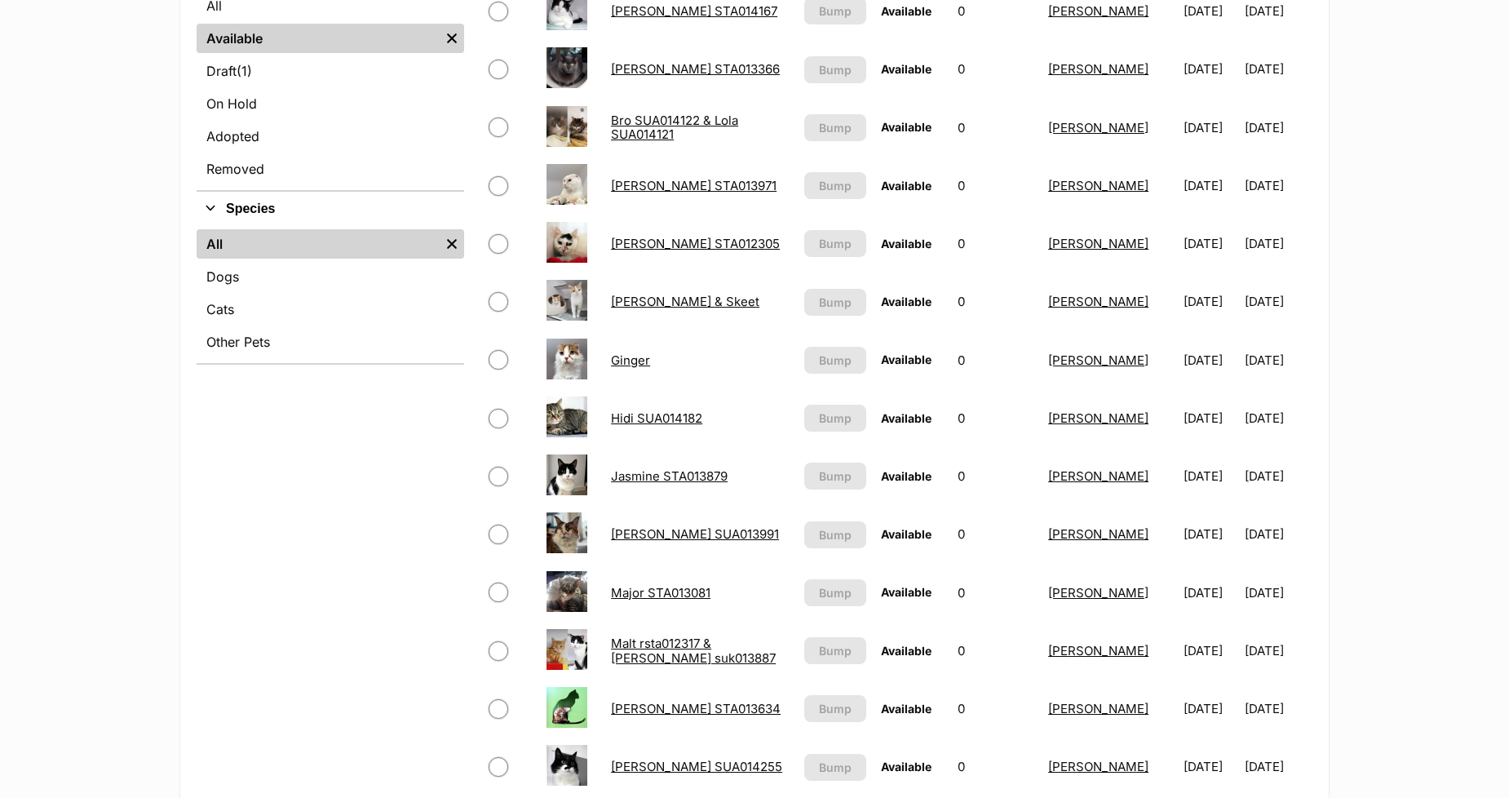
click at [616, 236] on link "[PERSON_NAME] STA012305" at bounding box center [695, 243] width 169 height 15
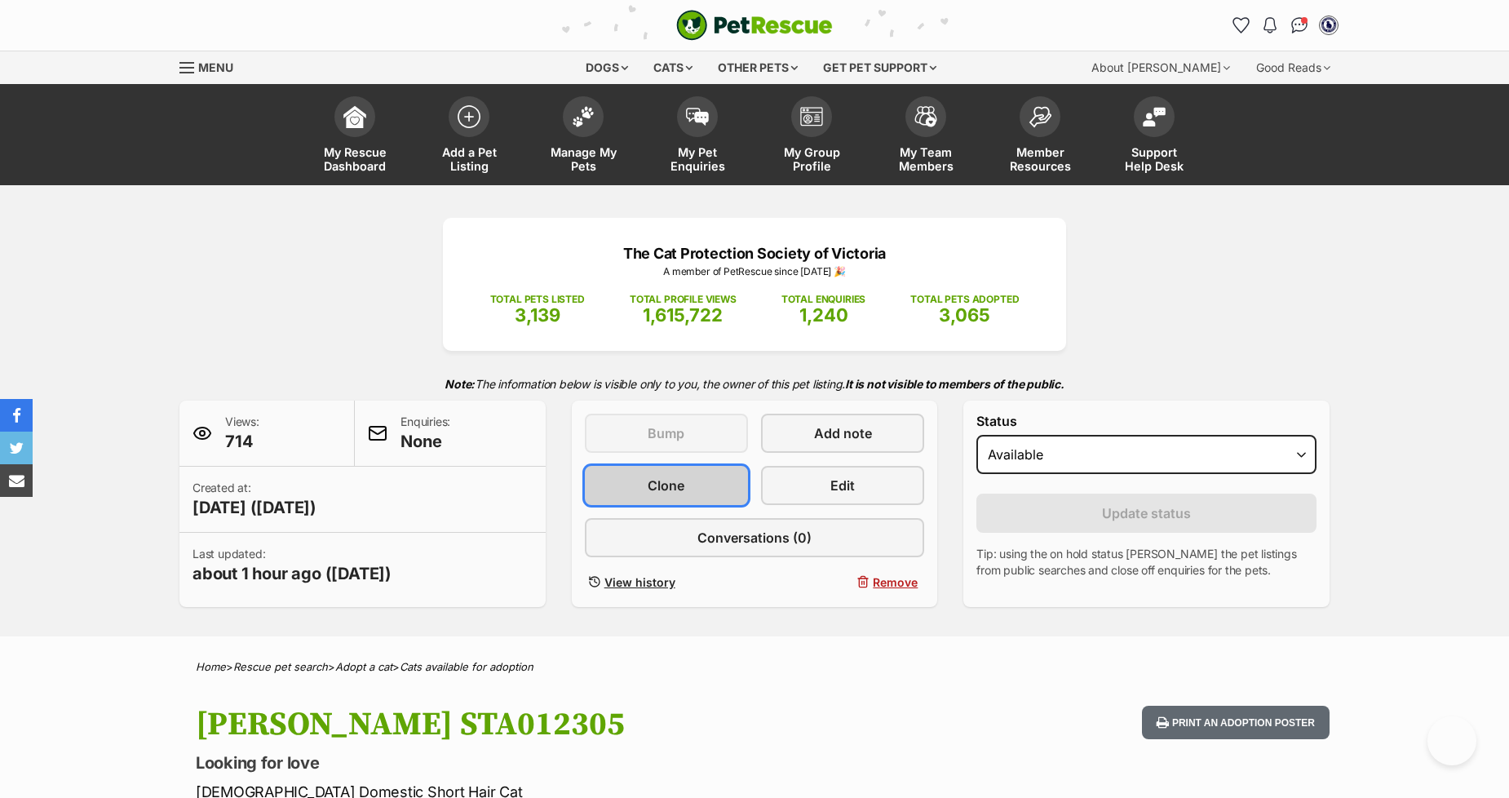
click at [653, 501] on link "Clone" at bounding box center [666, 485] width 163 height 39
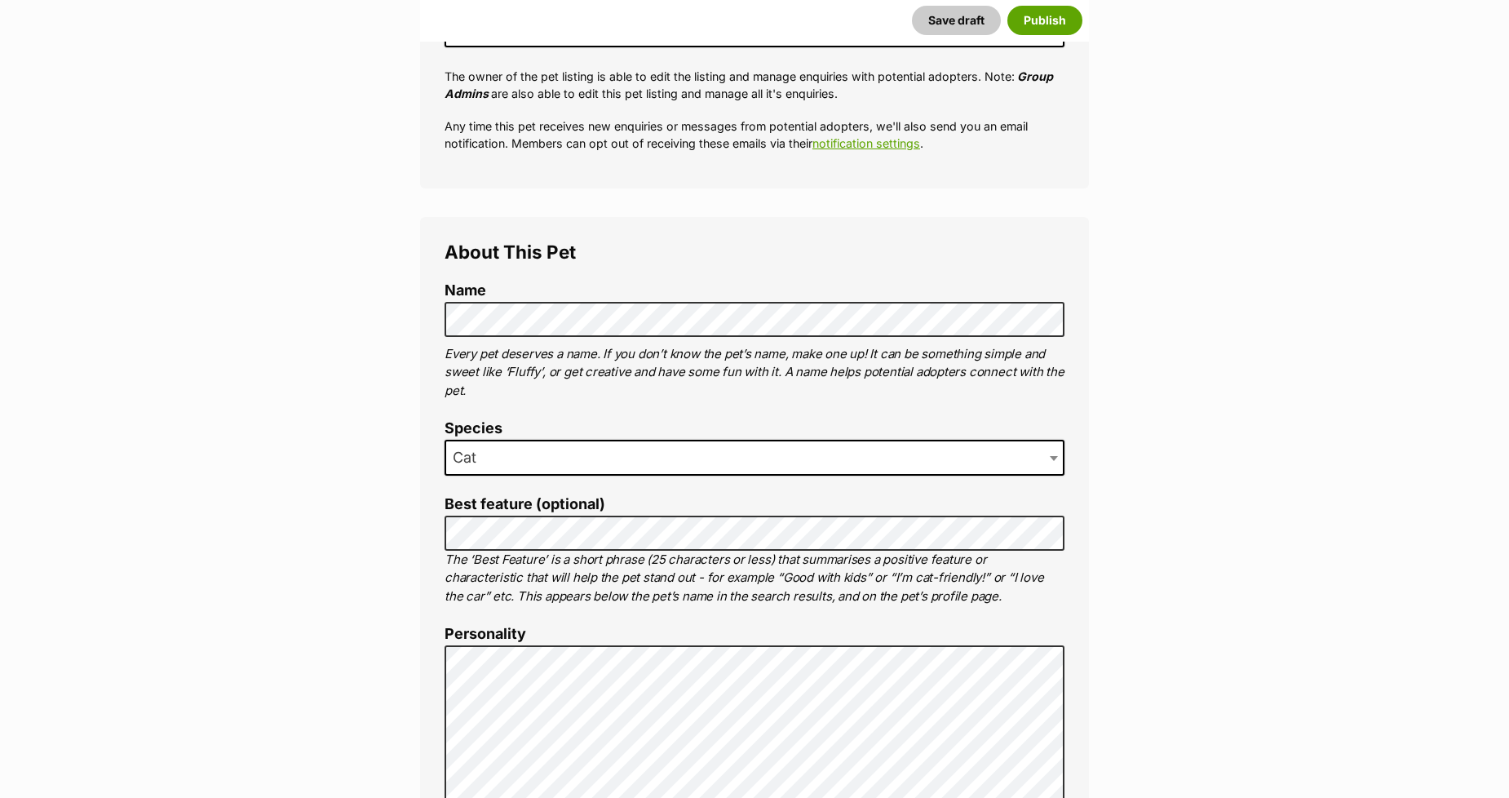
scroll to position [453, 0]
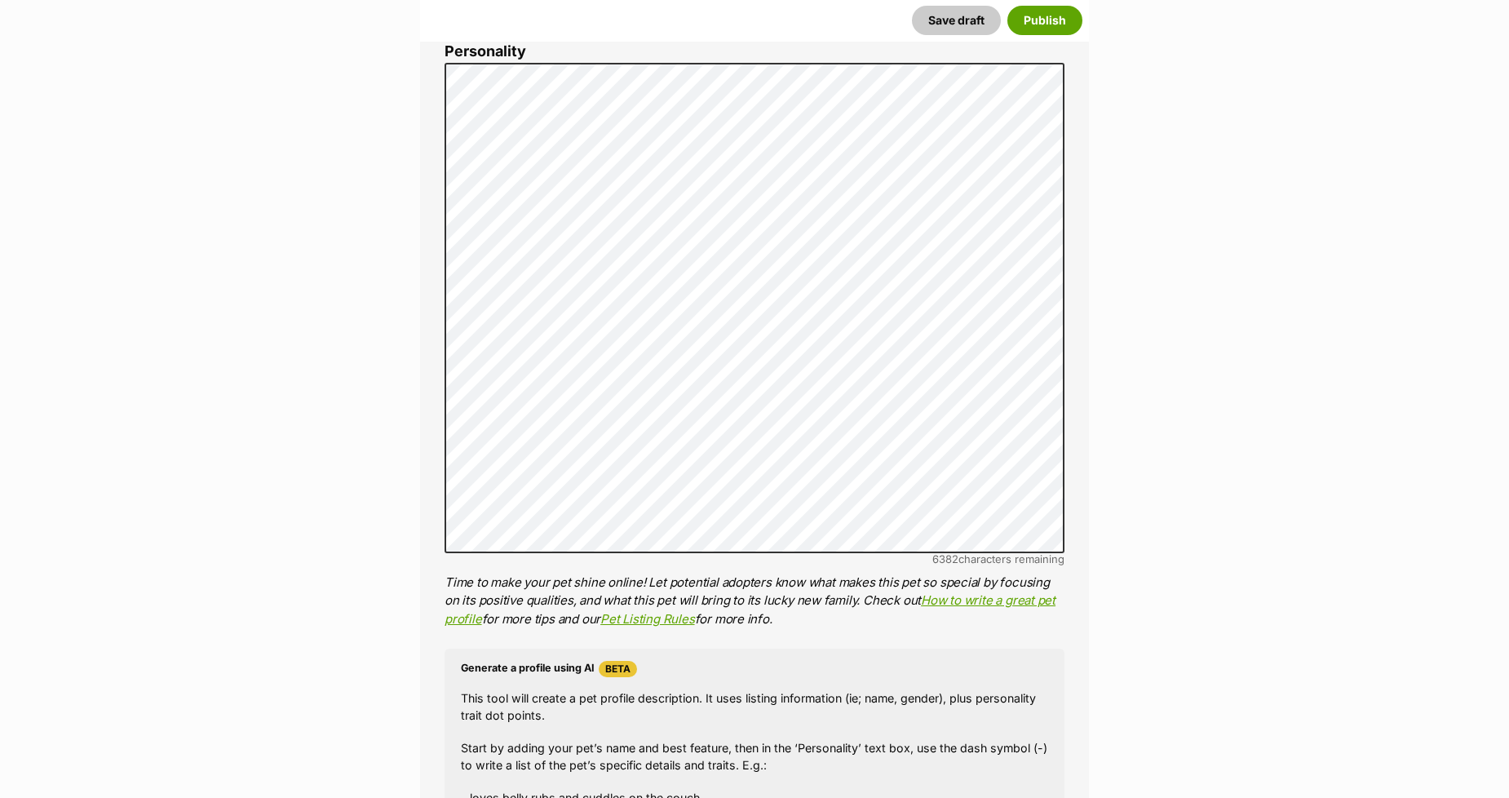
scroll to position [997, 0]
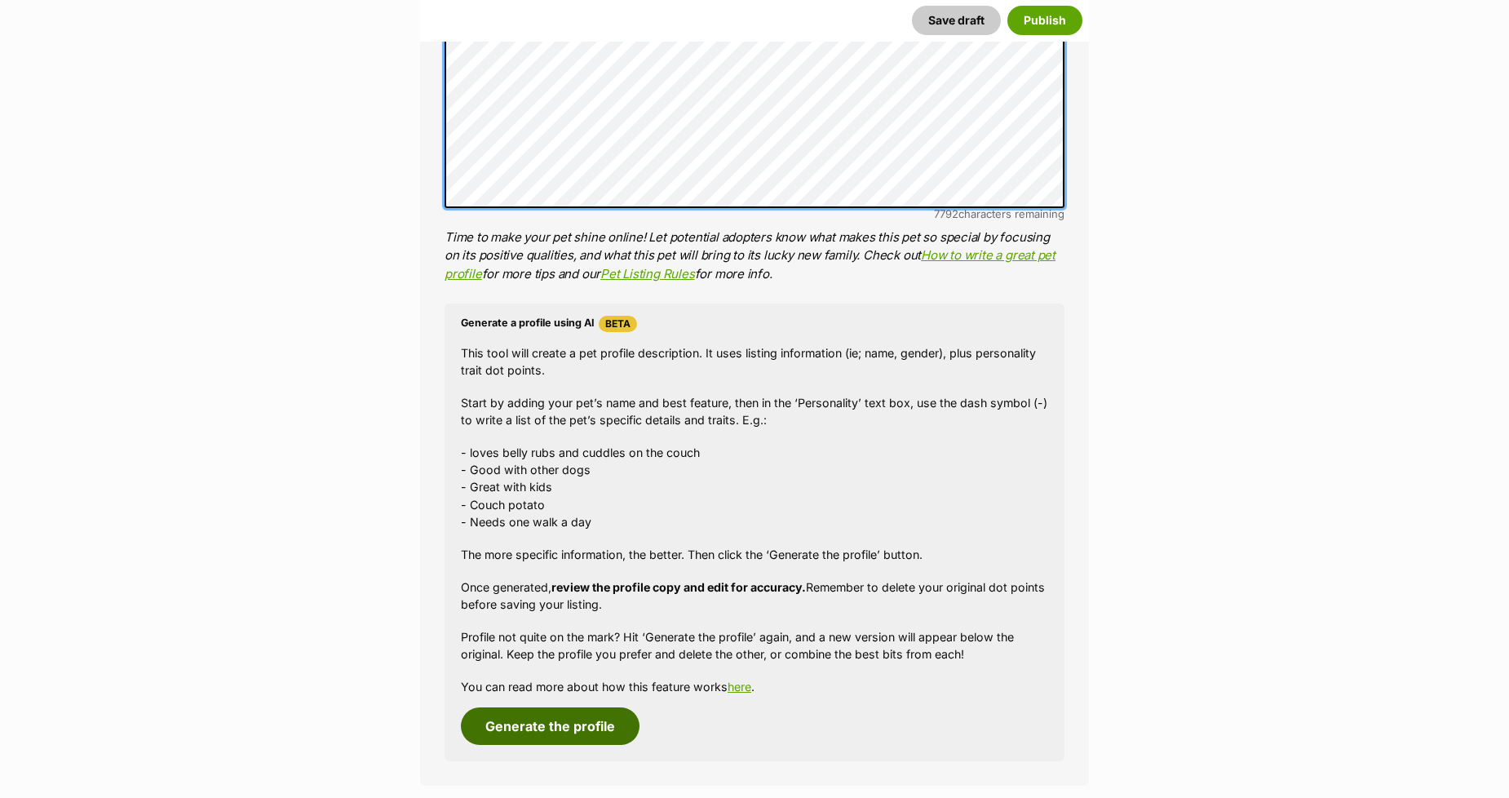
scroll to position [1359, 0]
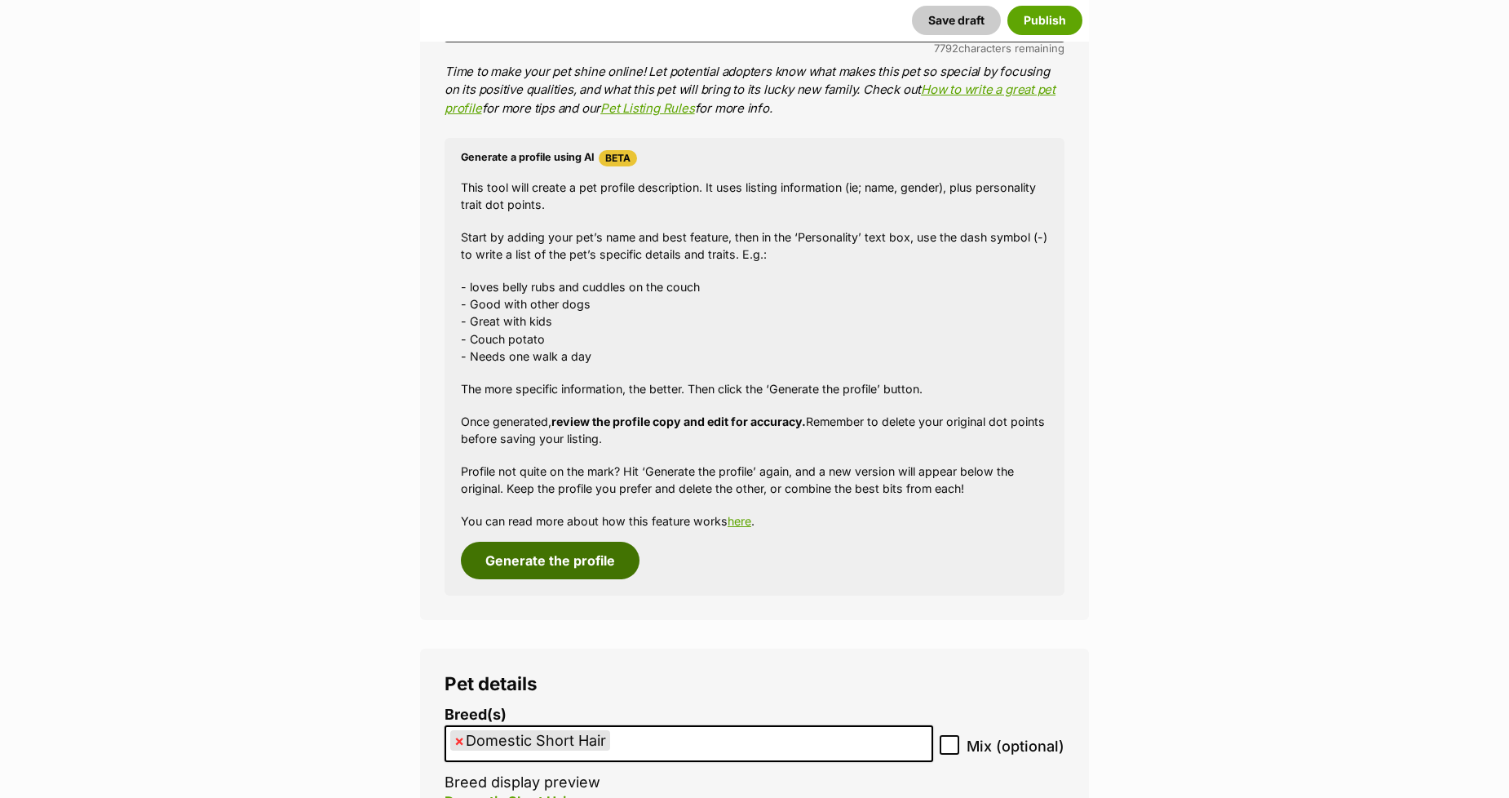
click at [516, 552] on button "Generate the profile" at bounding box center [550, 561] width 179 height 38
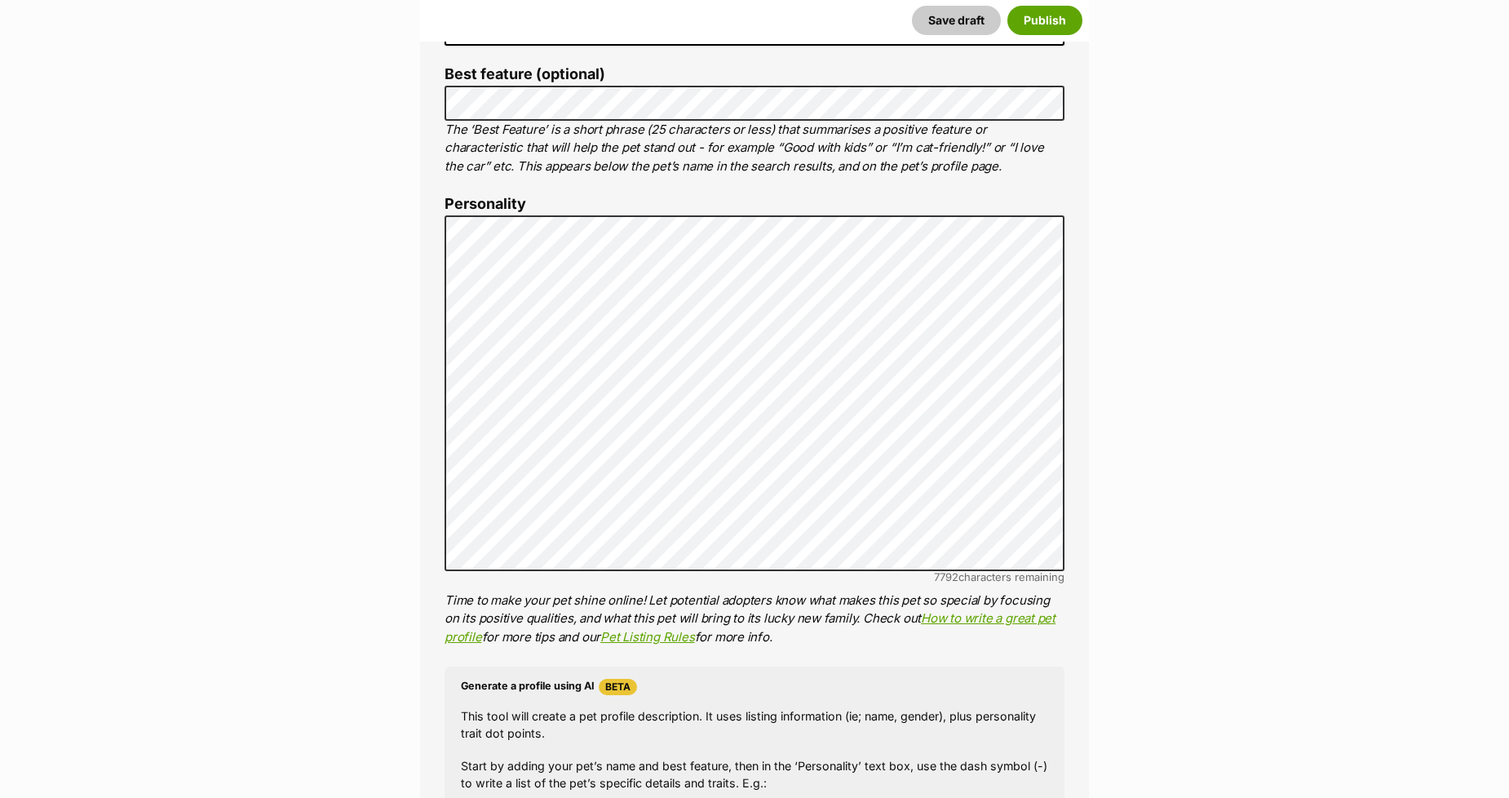
scroll to position [825, 0]
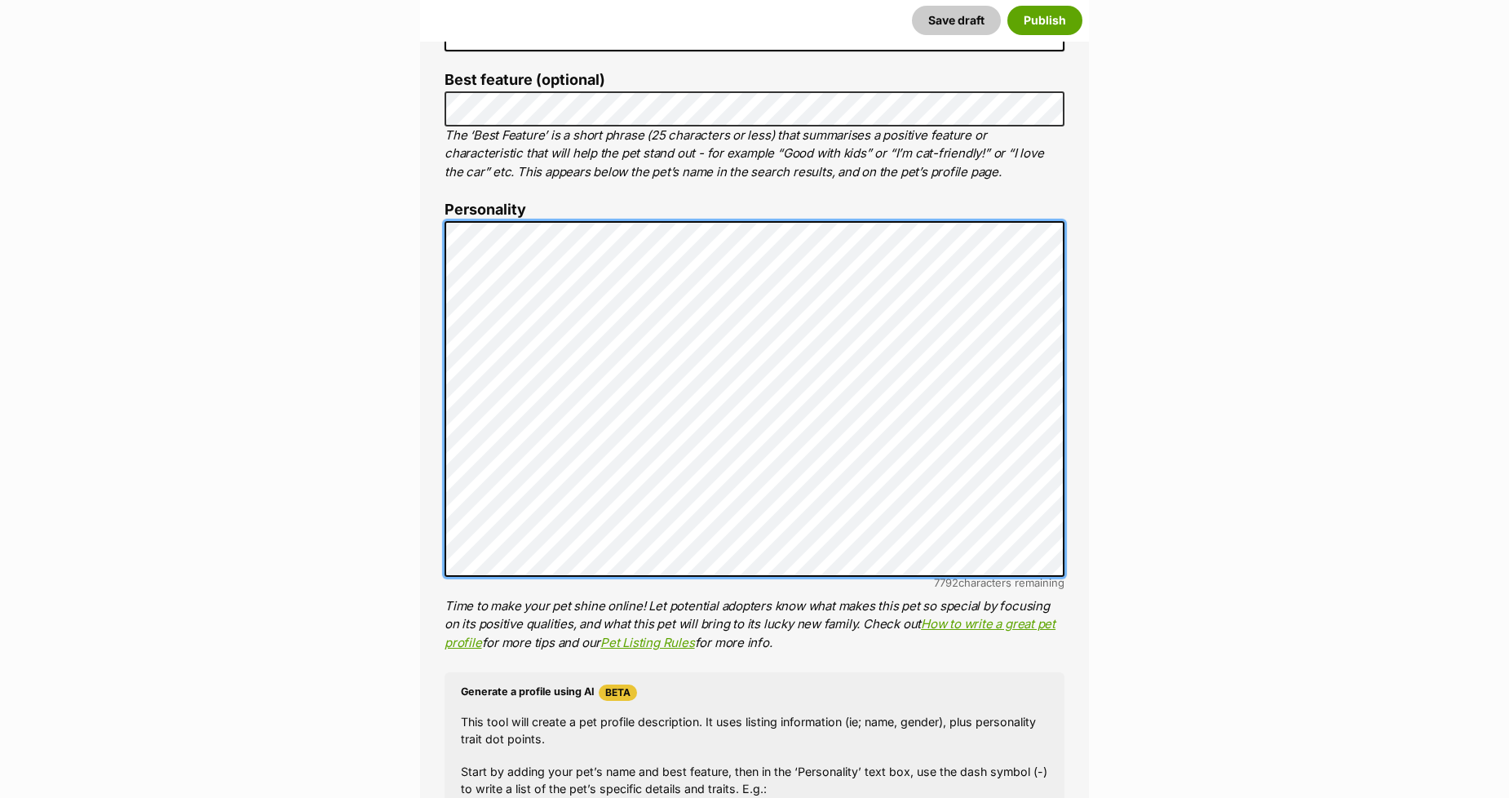
click at [436, 494] on div "About This Pet Name Henlo there, it looks like you might be using the pet name …" at bounding box center [754, 473] width 669 height 1361
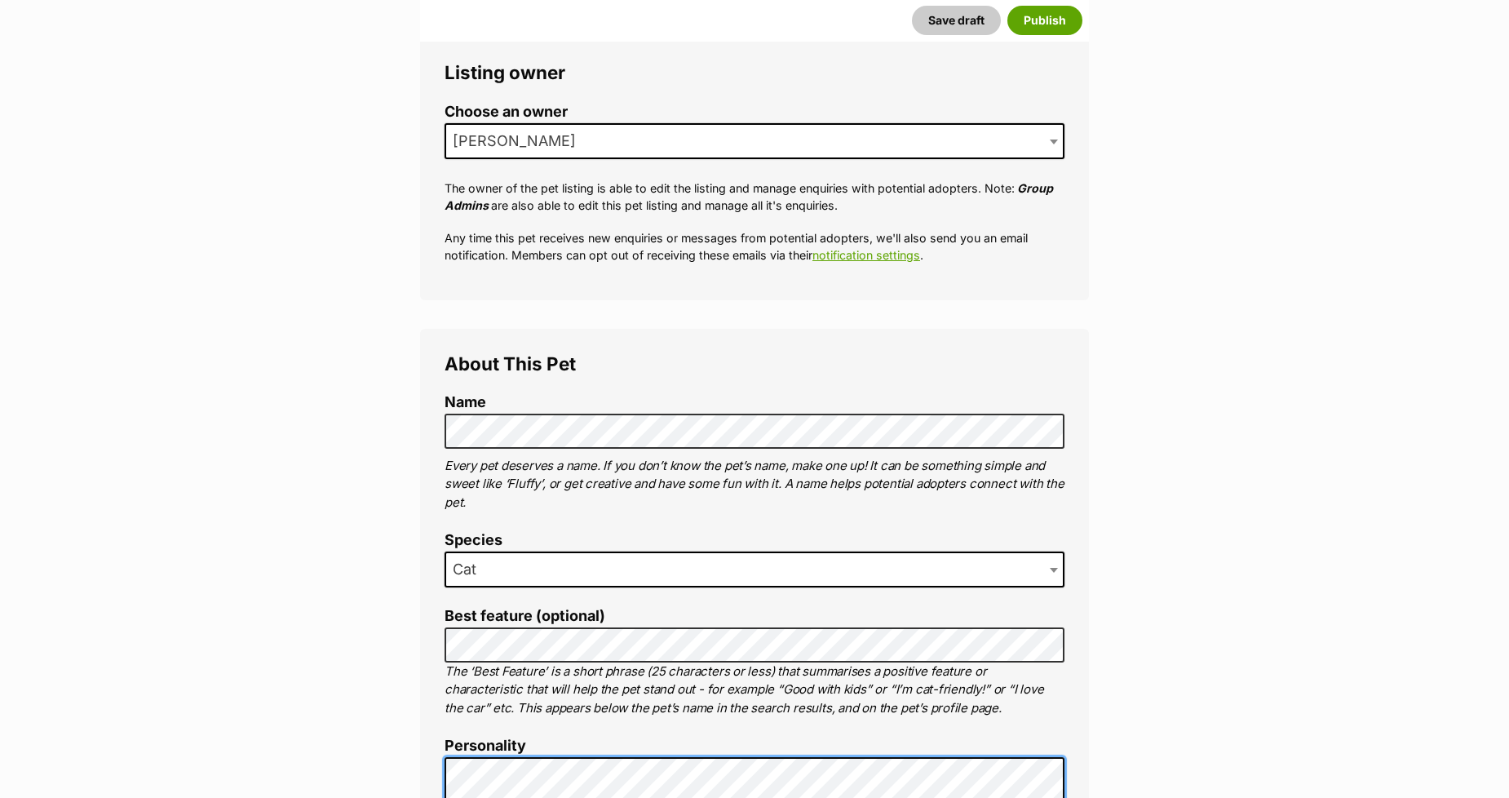
scroll to position [281, 0]
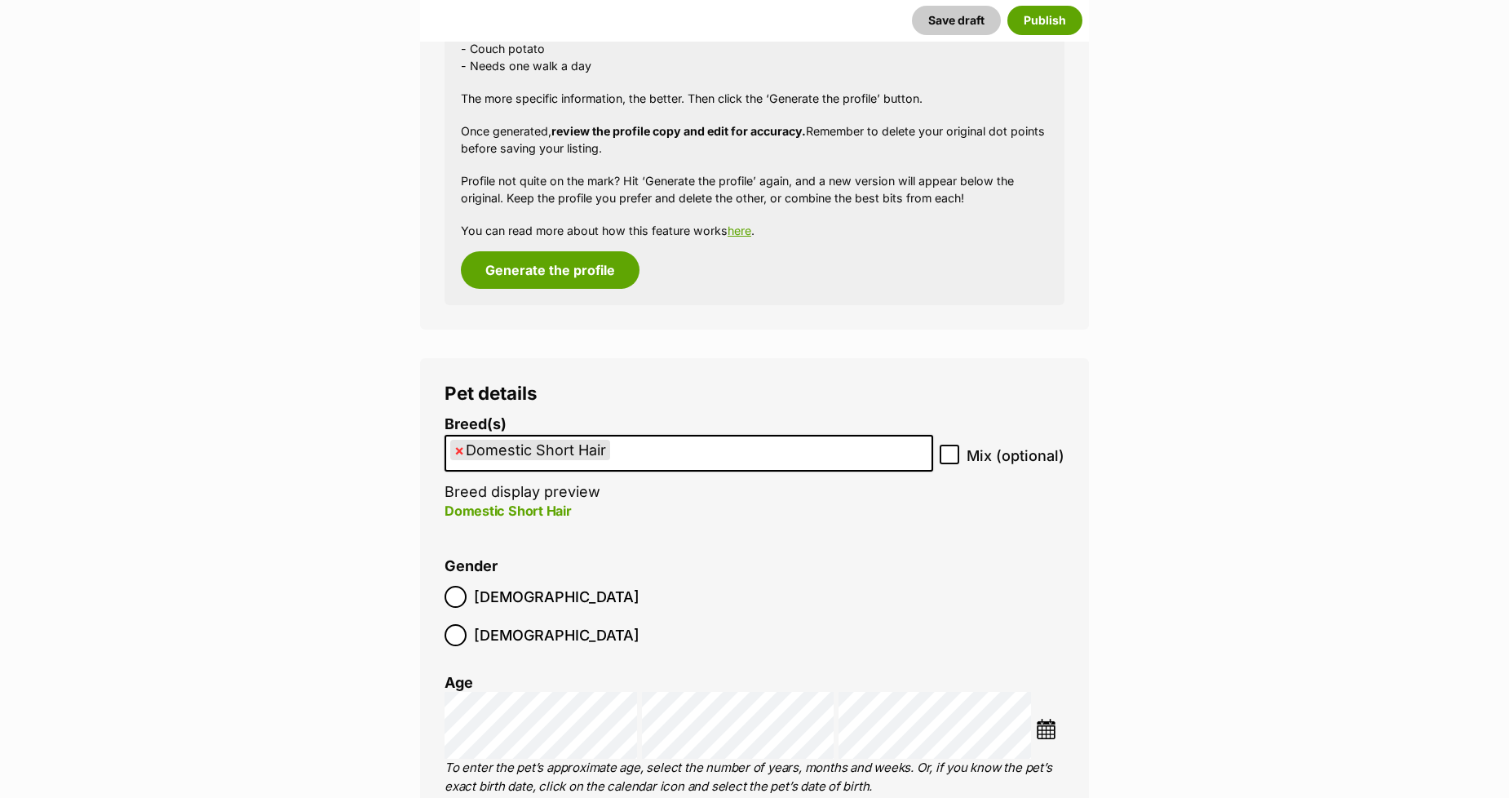
scroll to position [1640, 0]
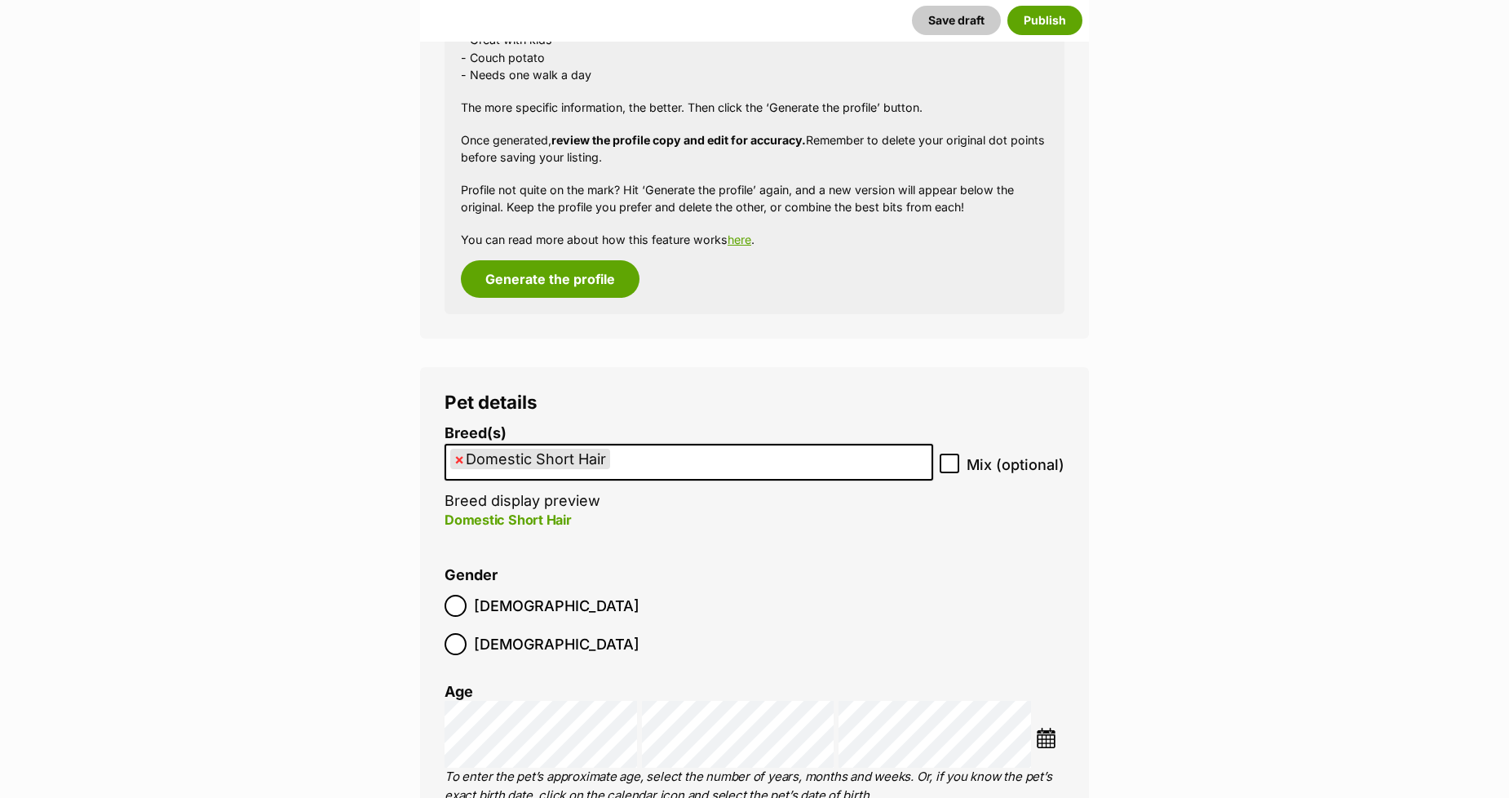
click at [457, 460] on span "×" at bounding box center [459, 459] width 10 height 20
select select
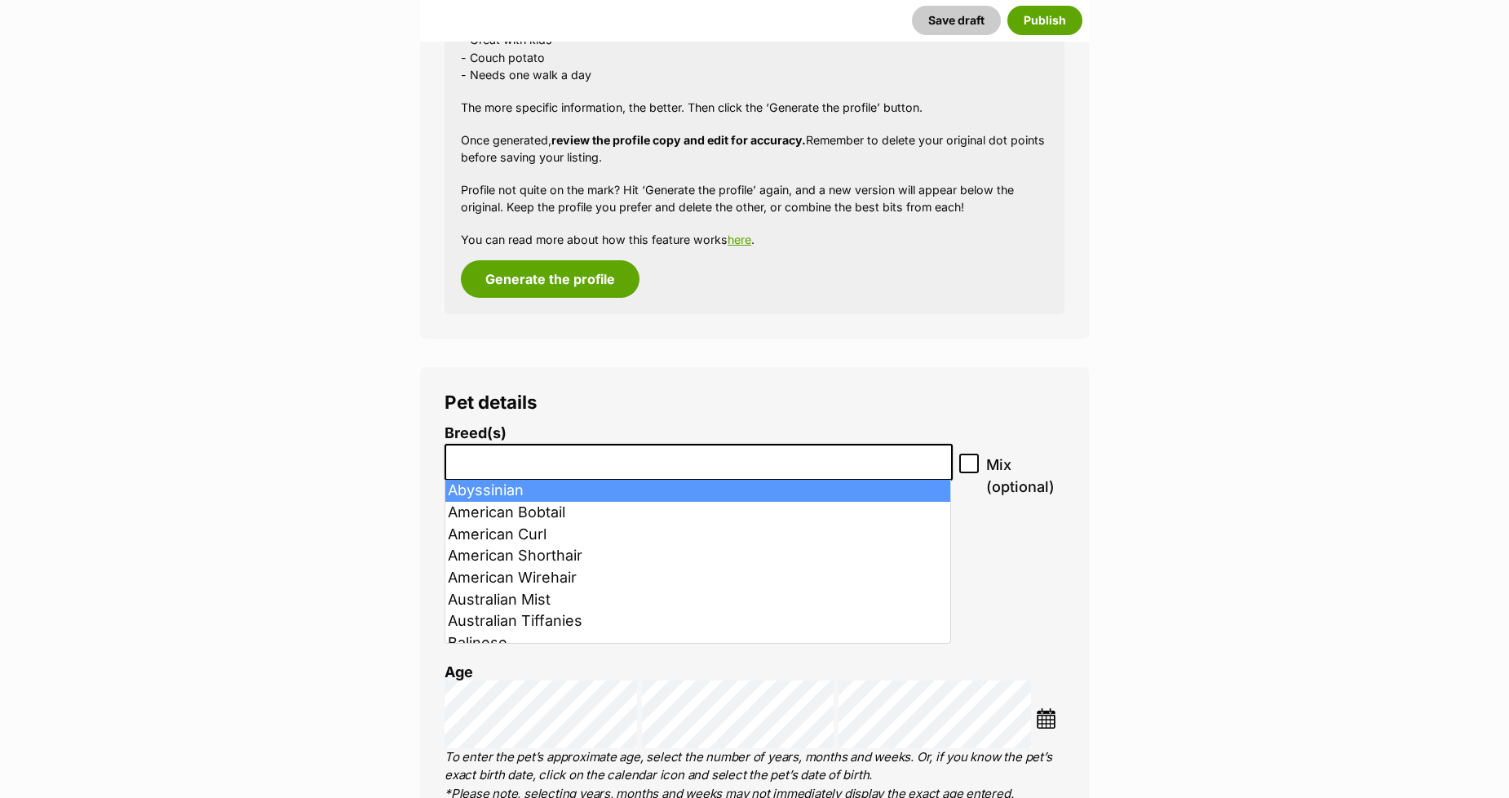
click at [457, 460] on input "search" at bounding box center [698, 457] width 497 height 17
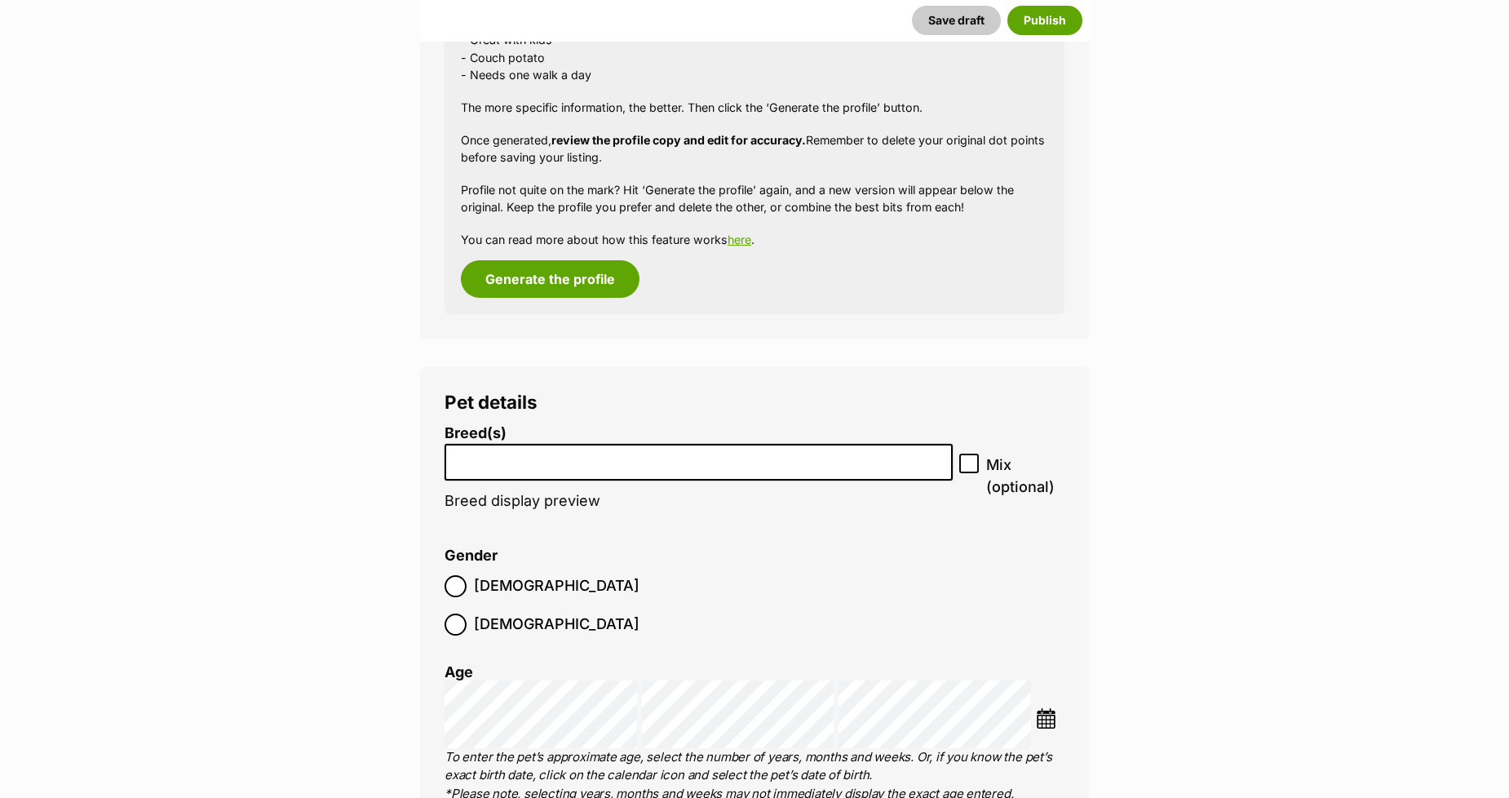
click at [457, 461] on input "search" at bounding box center [698, 457] width 497 height 17
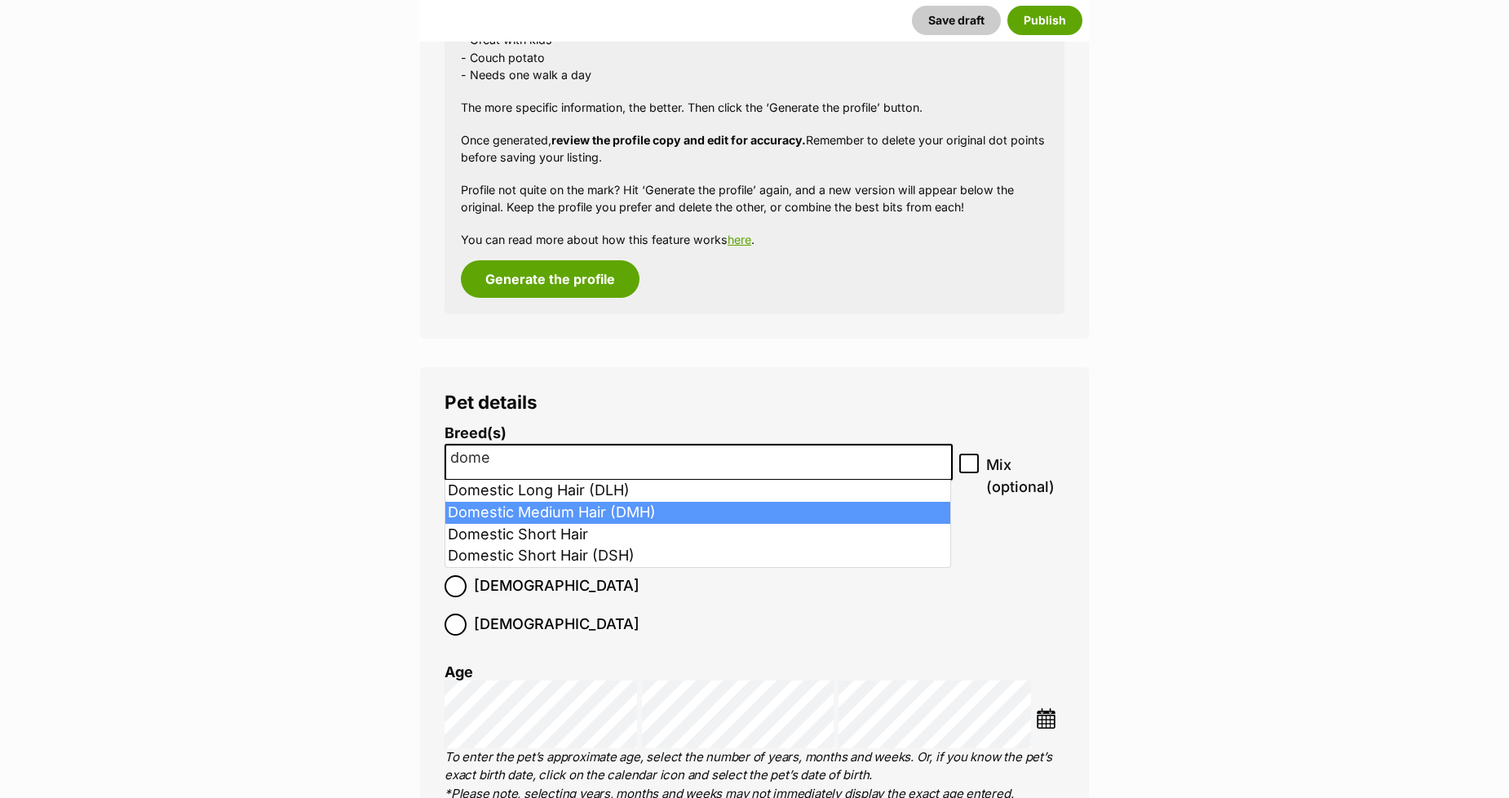
type input "dome"
select select "252101"
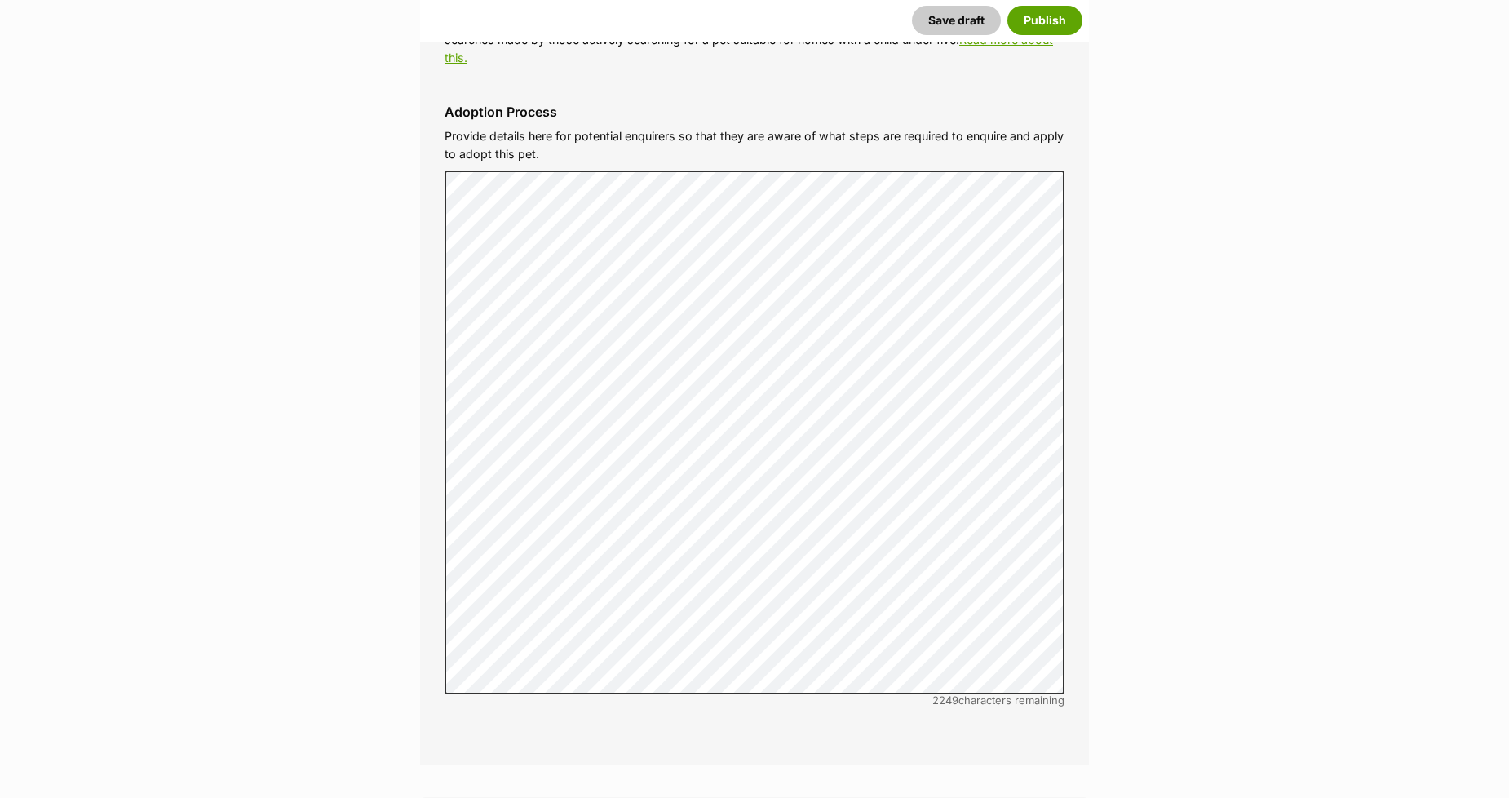
scroll to position [5445, 0]
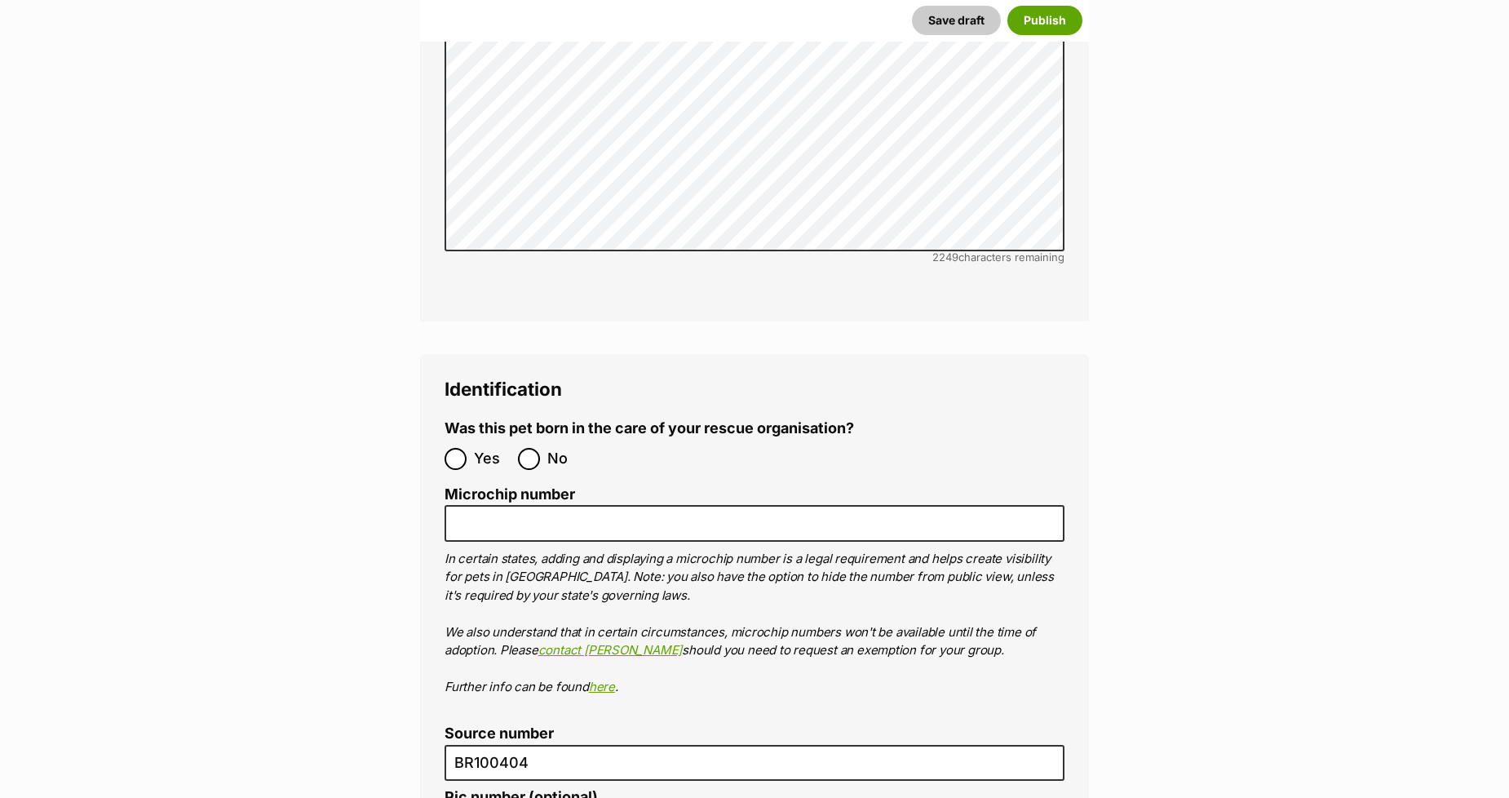
click at [533, 486] on ol "Microchip number In certain states, adding and displaying a microchip number is…" at bounding box center [754, 591] width 620 height 210
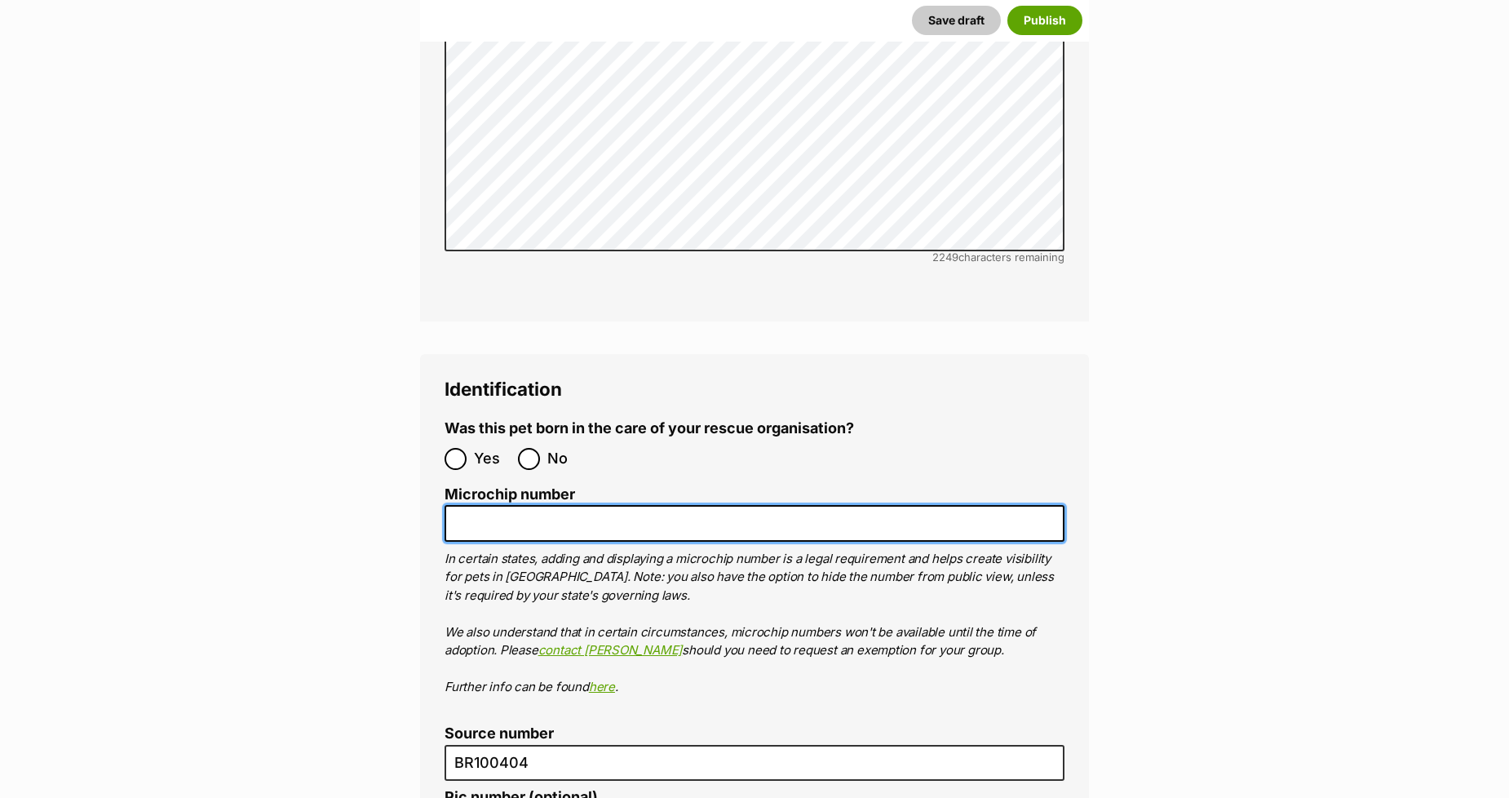
click at [506, 505] on input "Microchip number" at bounding box center [754, 523] width 620 height 37
paste input "953010004341001"
type input "953010004341001"
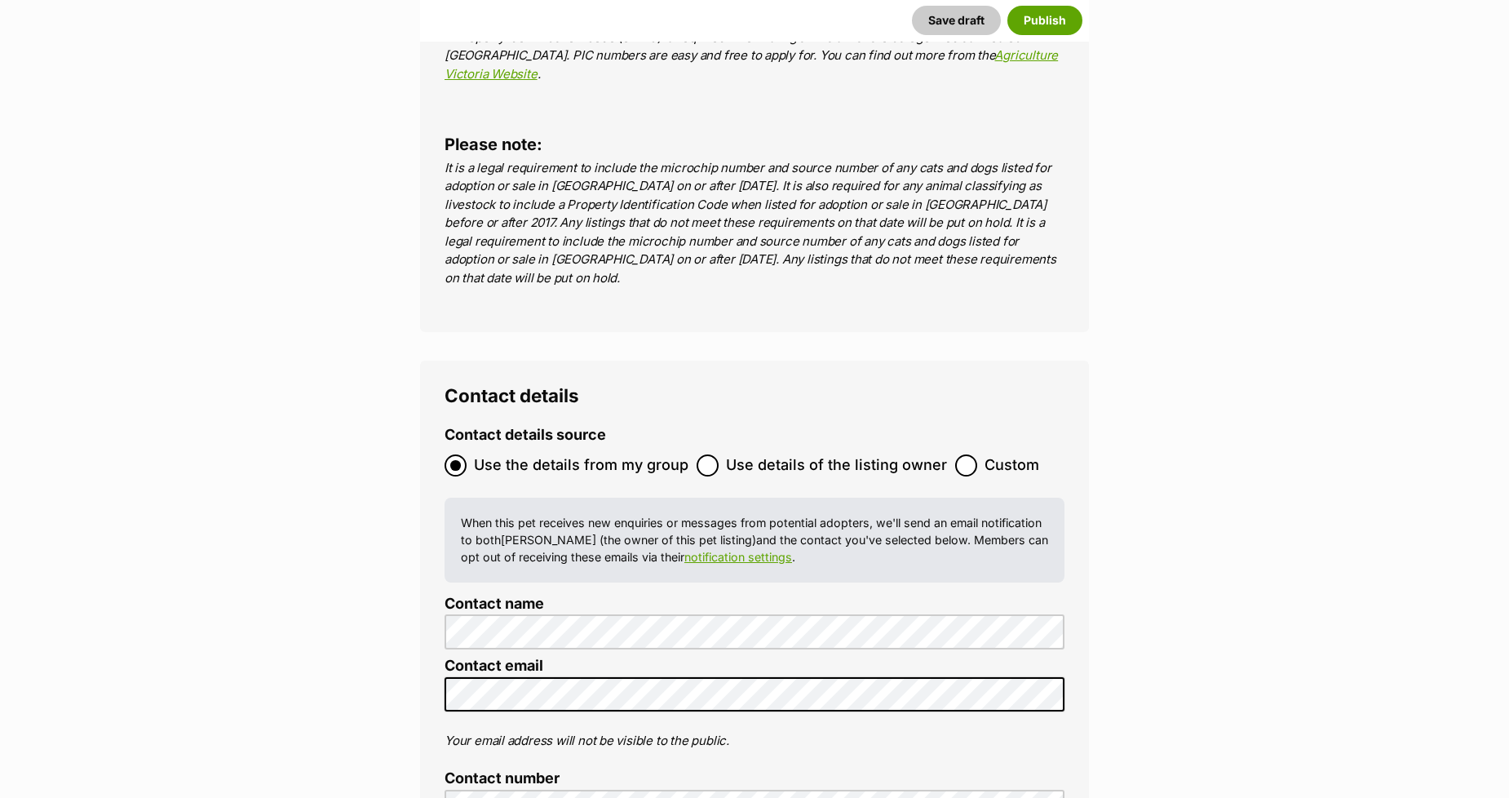
scroll to position [6443, 0]
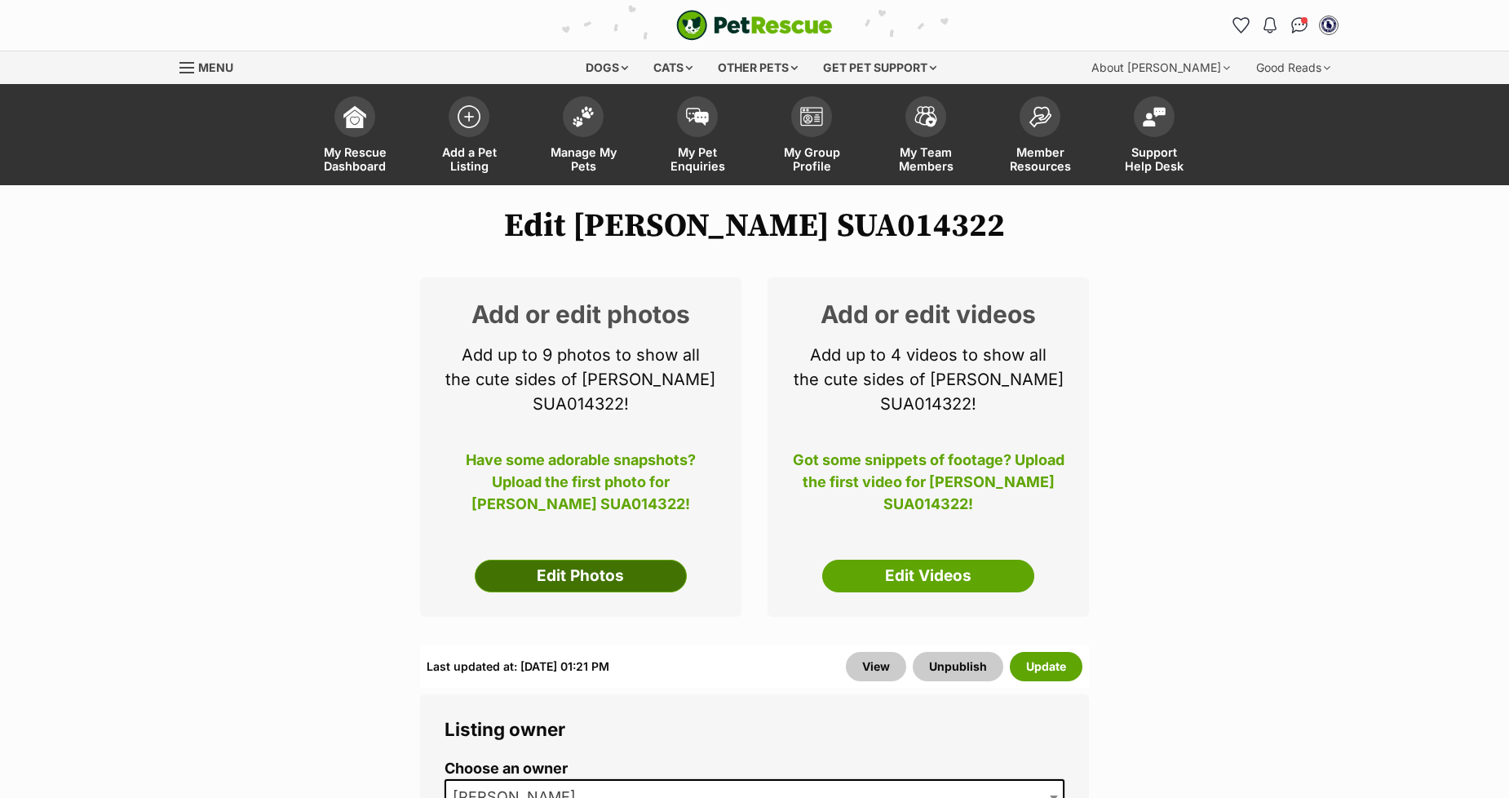
click at [587, 559] on link "Edit Photos" at bounding box center [581, 575] width 212 height 33
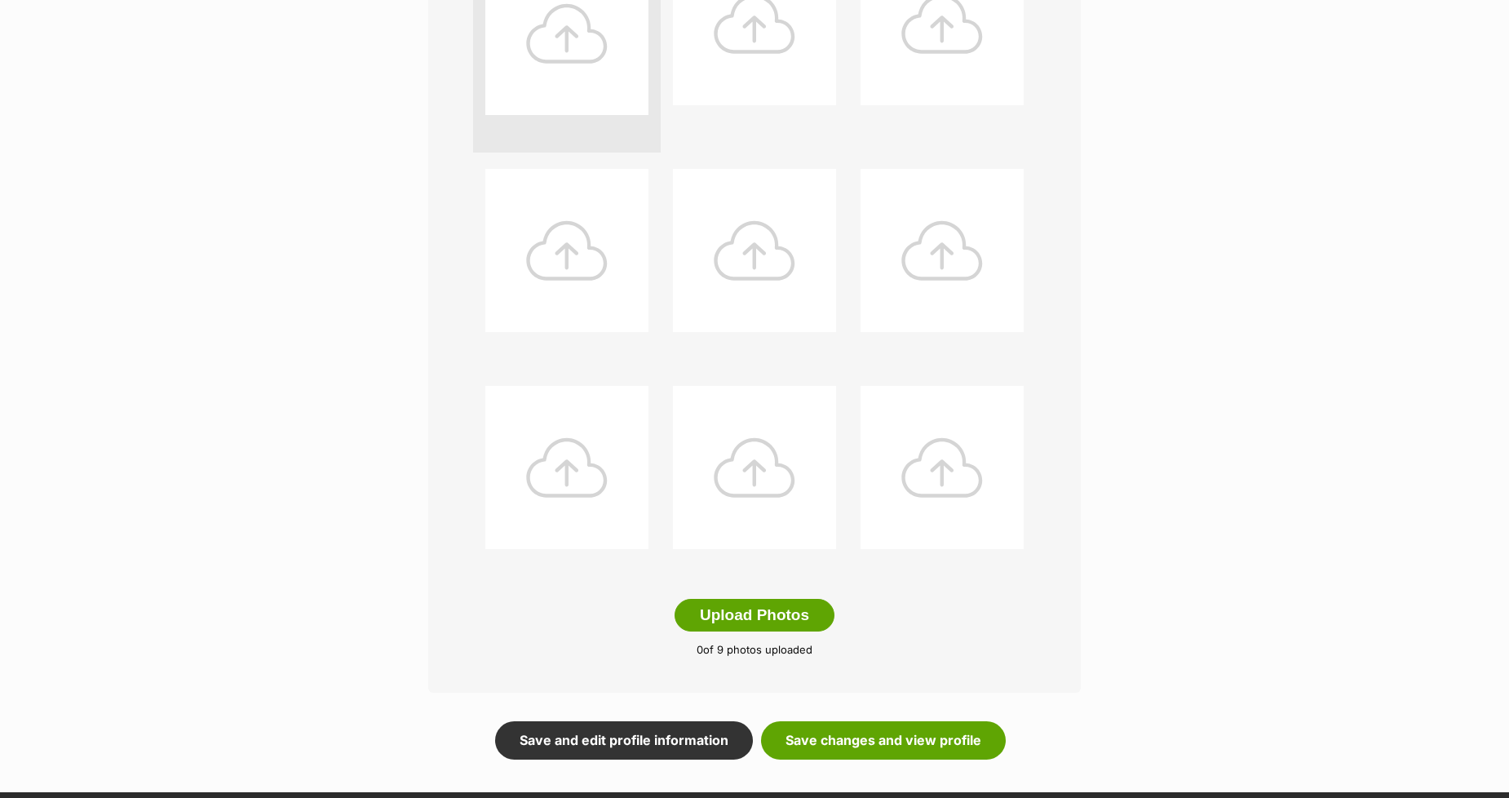
scroll to position [543, 0]
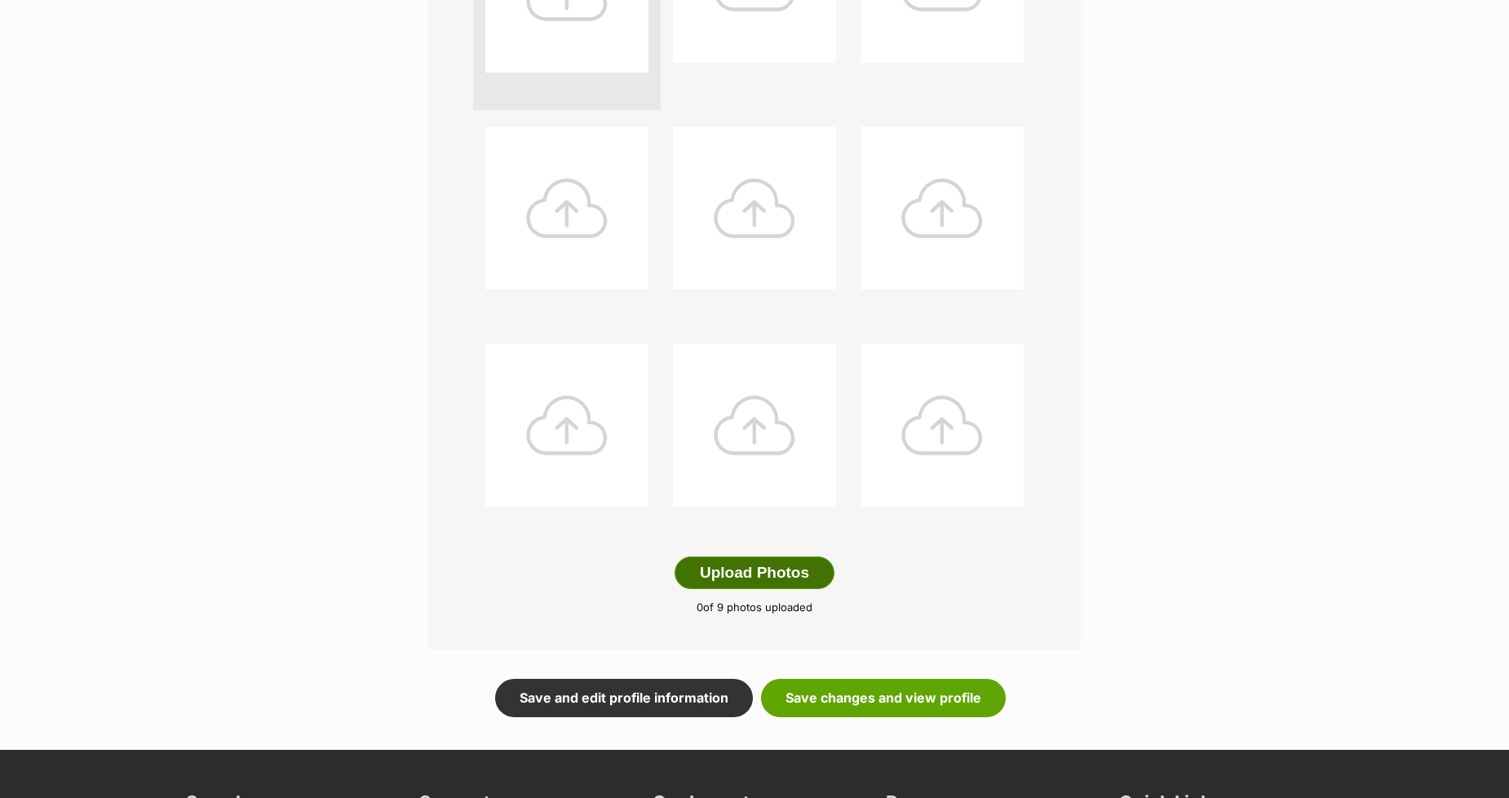
click at [743, 568] on button "Upload Photos" at bounding box center [754, 572] width 160 height 33
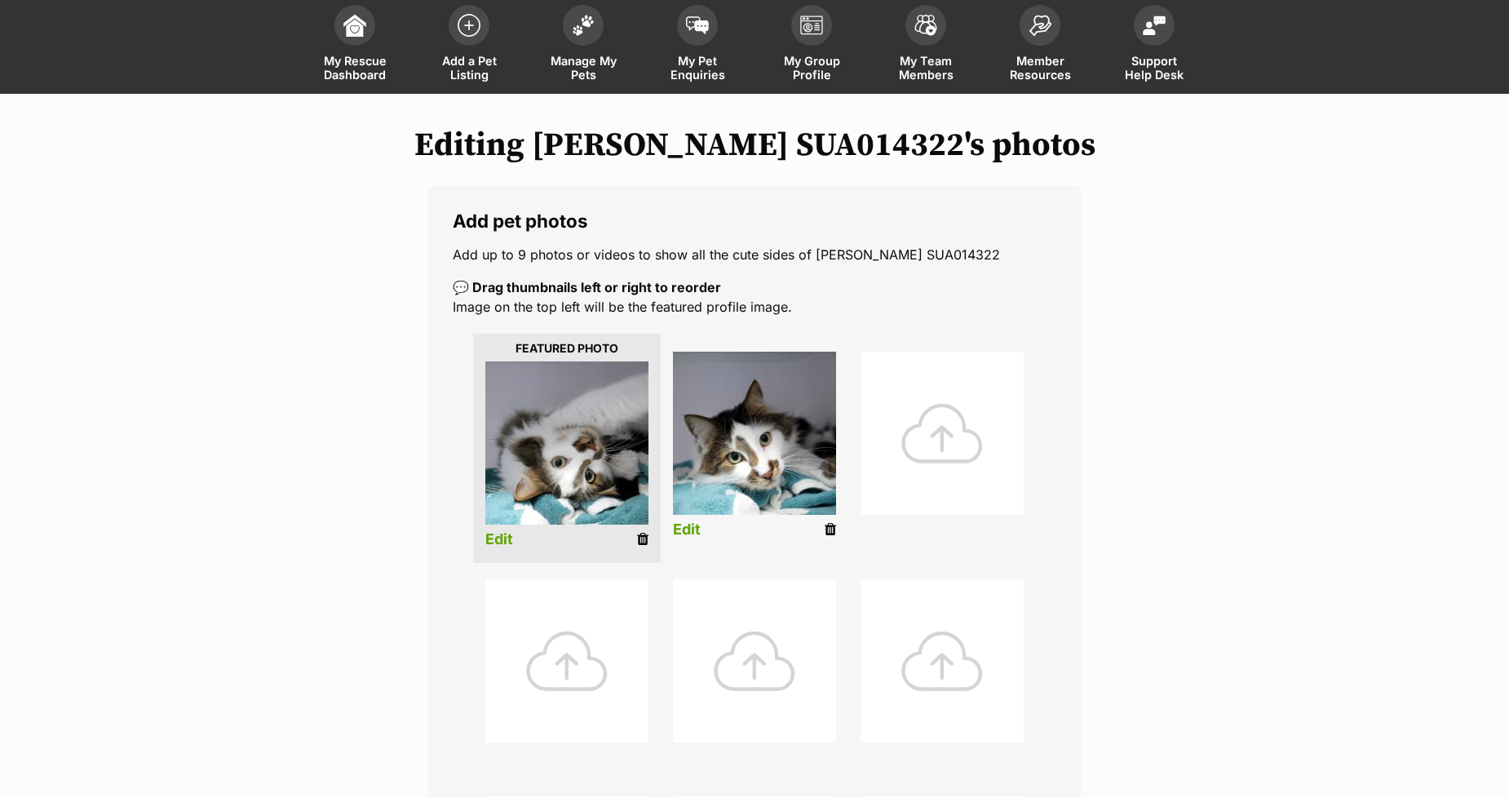
scroll to position [634, 0]
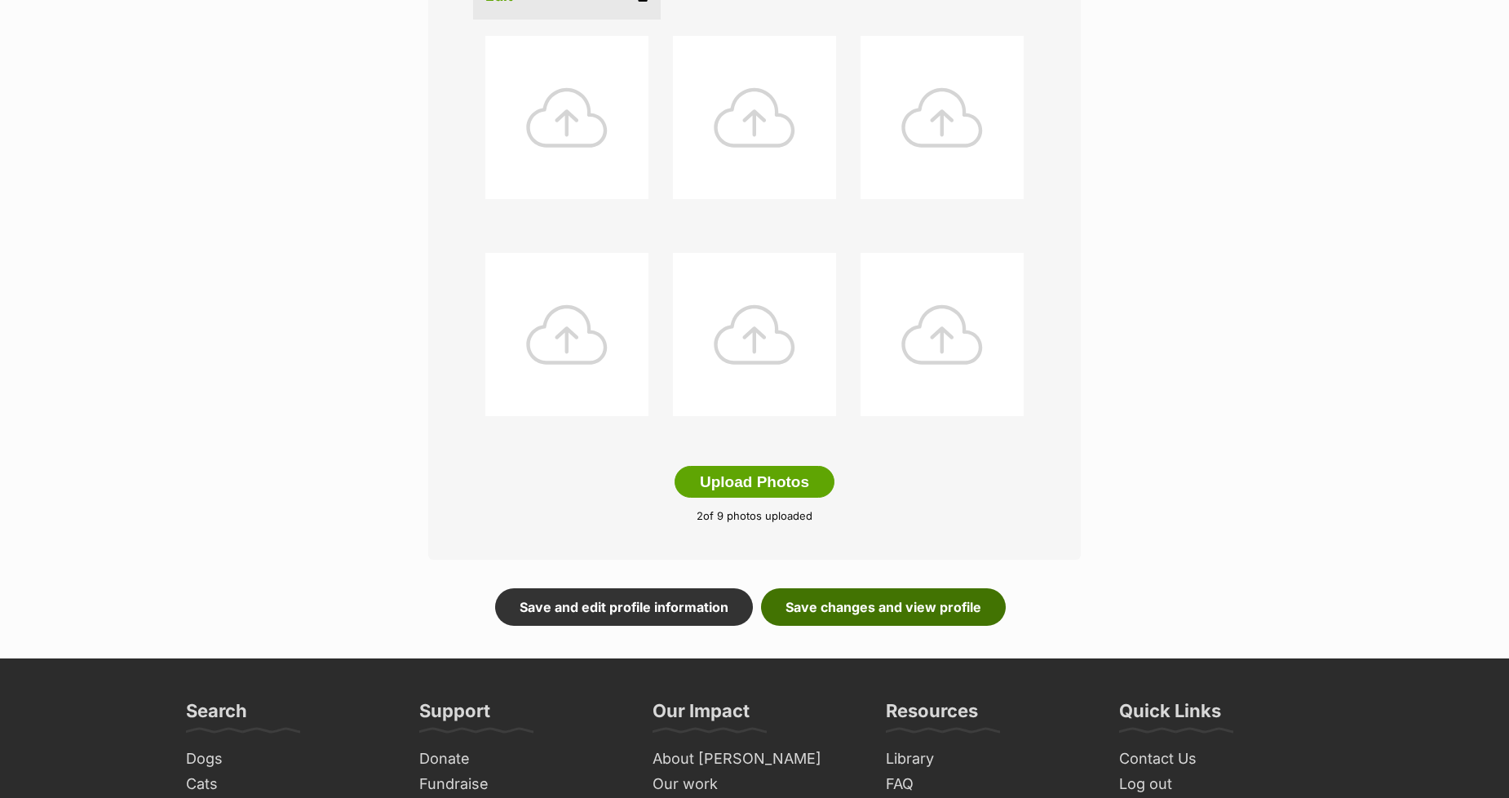
click at [891, 605] on link "Save changes and view profile" at bounding box center [883, 607] width 245 height 38
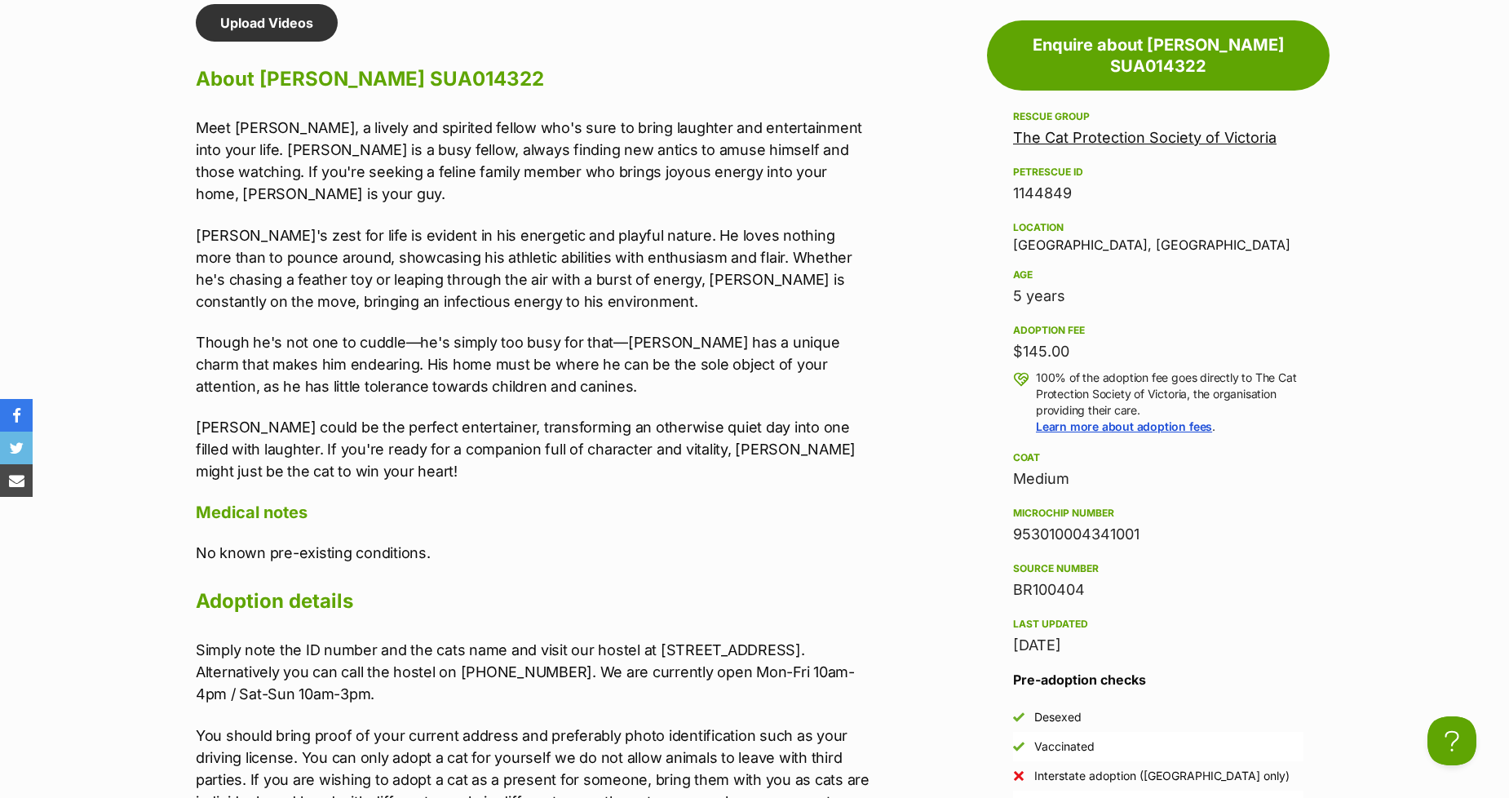
scroll to position [1449, 0]
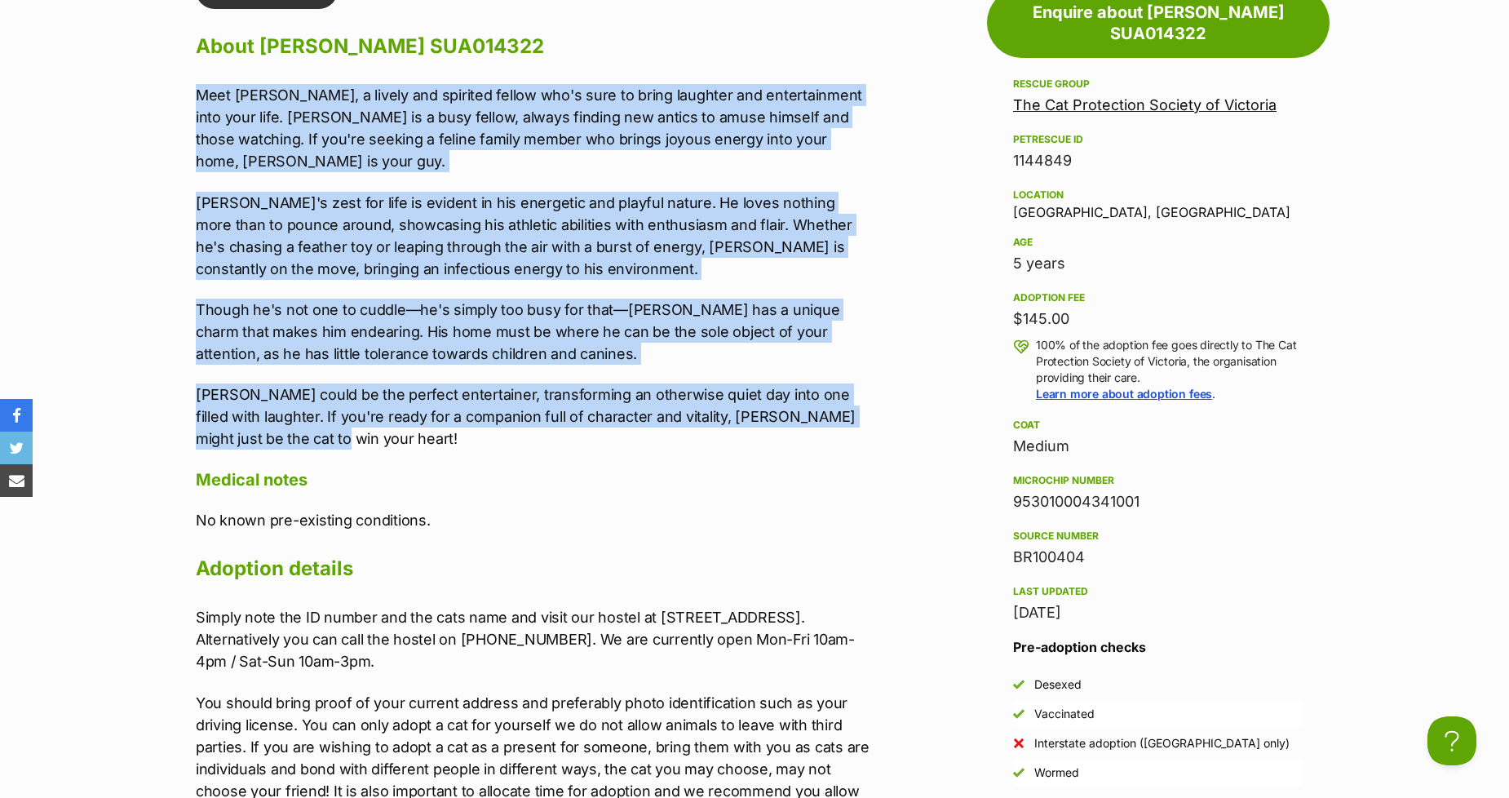
drag, startPoint x: 218, startPoint y: 402, endPoint x: 143, endPoint y: 84, distance: 326.8
click at [143, 84] on section "The Cat Protection Society of Victoria A member of PetRescue since [DATE] 🎉 TOT…" at bounding box center [754, 309] width 1509 height 3147
copy div "Lore Ipsum, d sitame con adipisci elitse doe't inci ut labor etdolore mag aliqu…"
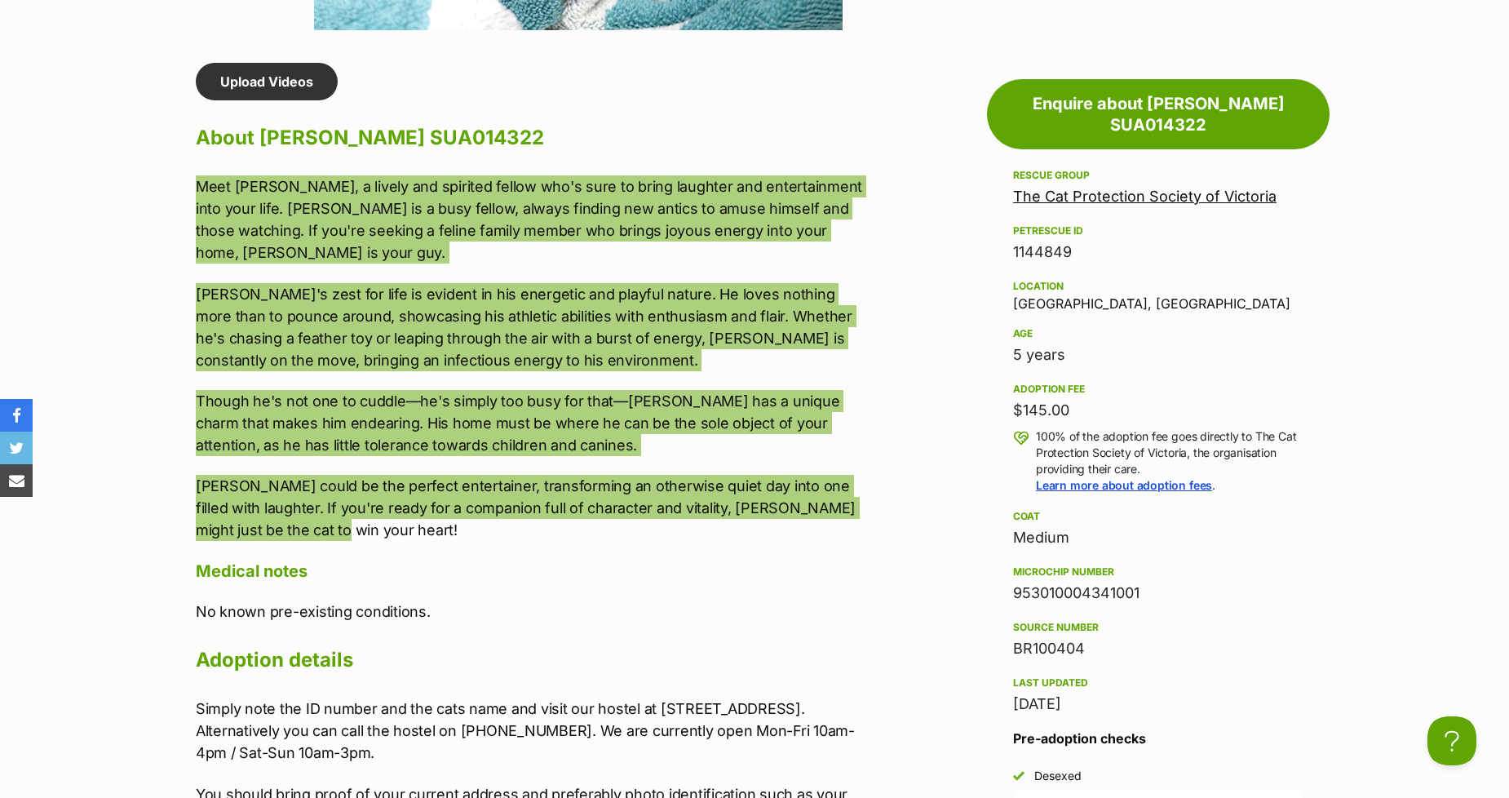
scroll to position [1359, 0]
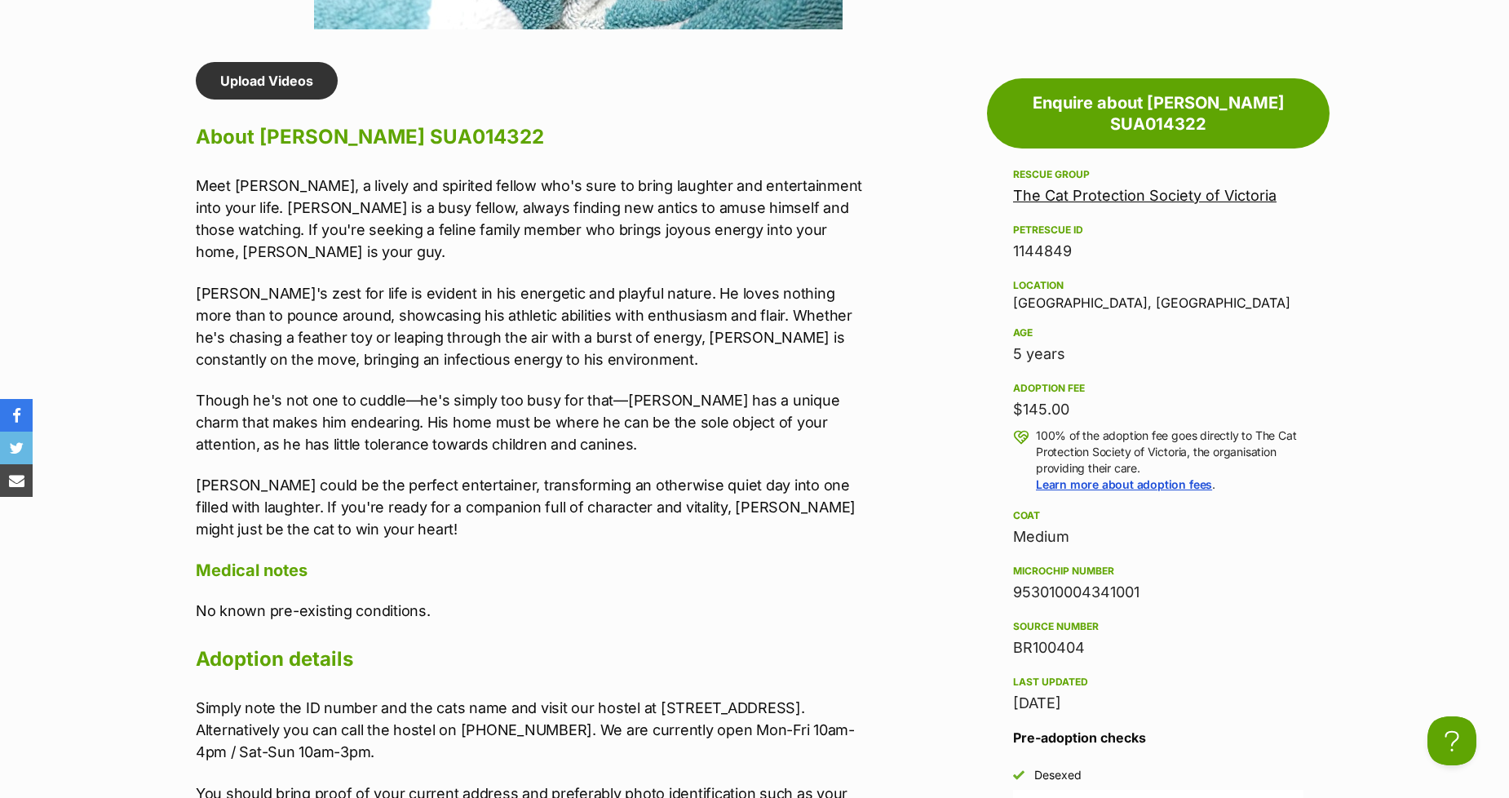
click at [1088, 581] on div "953010004341001" at bounding box center [1158, 592] width 290 height 23
copy div "953010004341001"
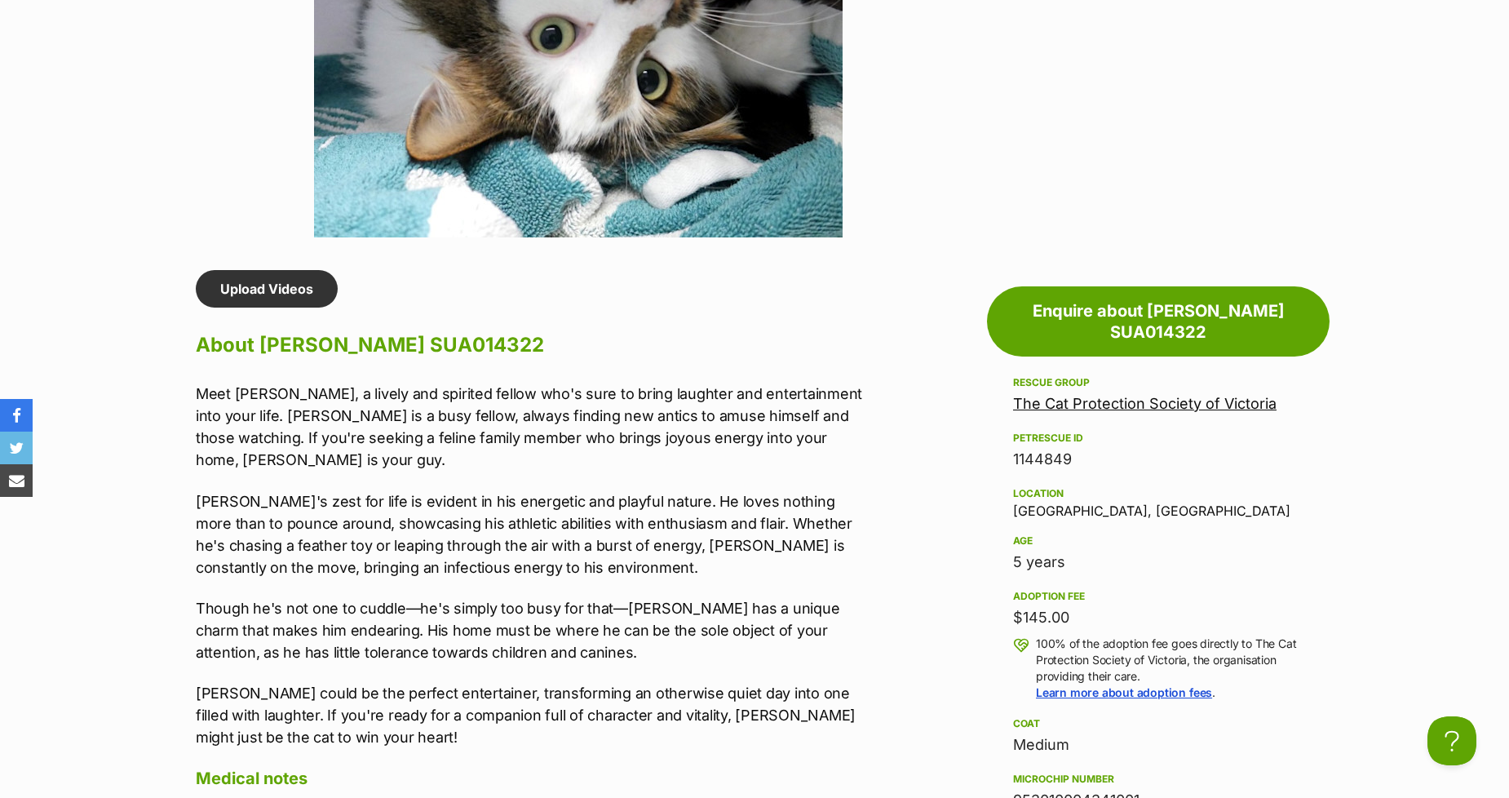
scroll to position [1178, 0]
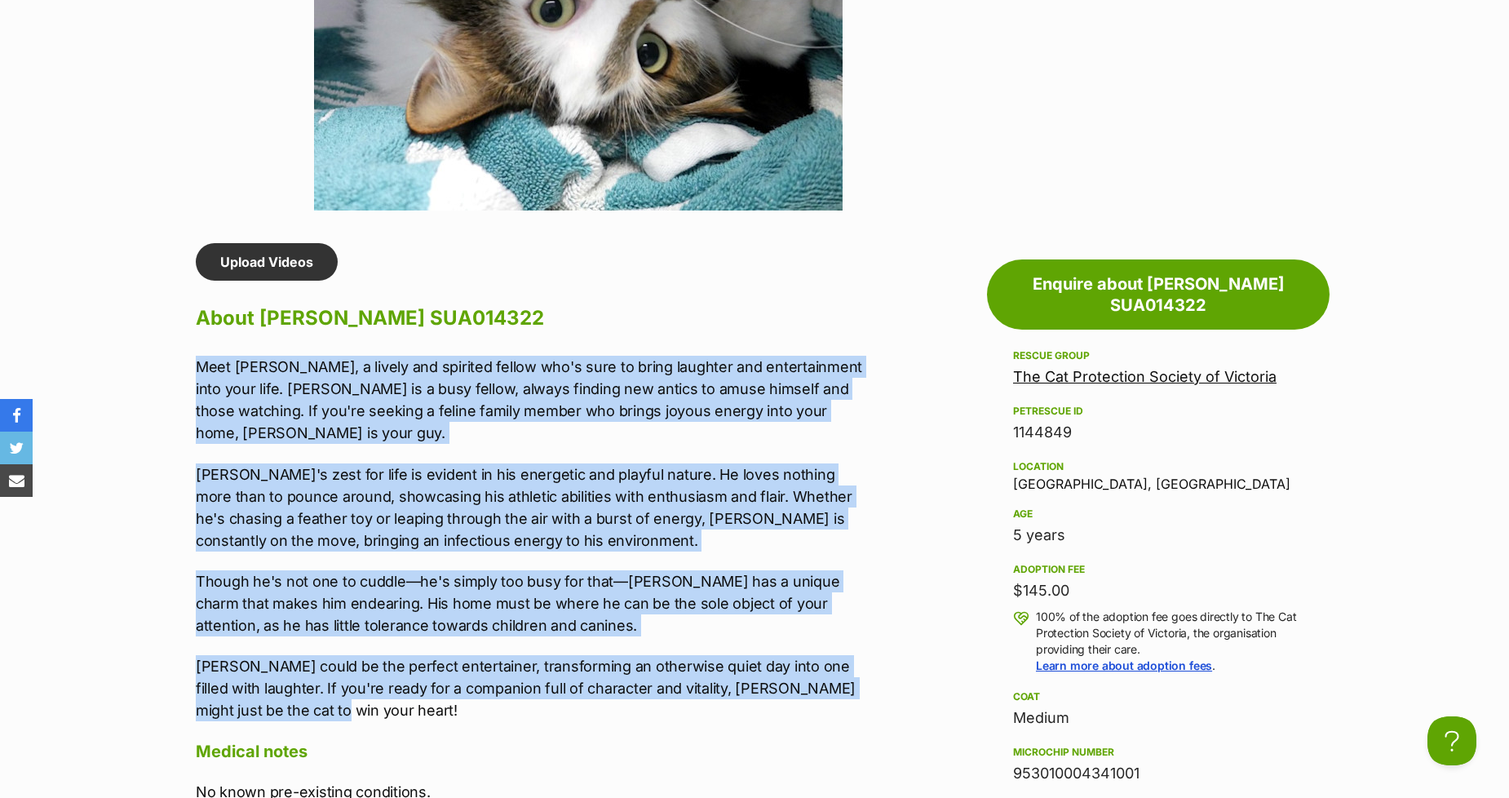
drag, startPoint x: 306, startPoint y: 683, endPoint x: 115, endPoint y: 356, distance: 378.6
click at [115, 356] on section "The Cat Protection Society of Victoria A member of PetRescue since [DATE] 🎉 TOT…" at bounding box center [754, 580] width 1509 height 3147
copy div "Lore Ipsum, d sitame con adipisci elitse doe't inci ut labor etdolore mag aliqu…"
click at [494, 378] on p "Meet Billy, a lively and spirited fellow who's sure to bring laughter and enter…" at bounding box center [533, 400] width 674 height 88
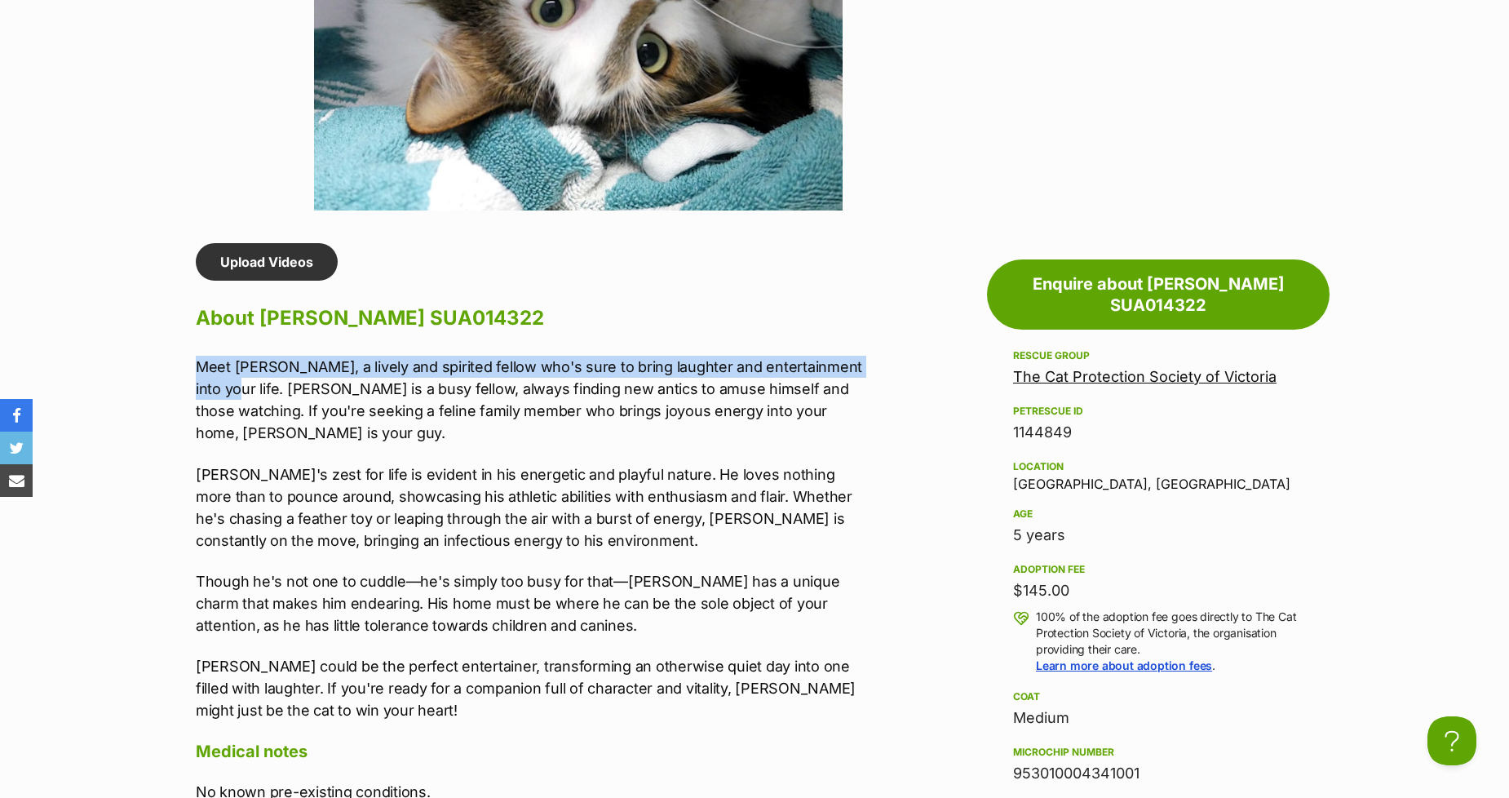
drag, startPoint x: 197, startPoint y: 357, endPoint x: 867, endPoint y: 347, distance: 670.4
copy p "Meet Billy, a lively and spirited fellow who's sure to bring laughter and enter…"
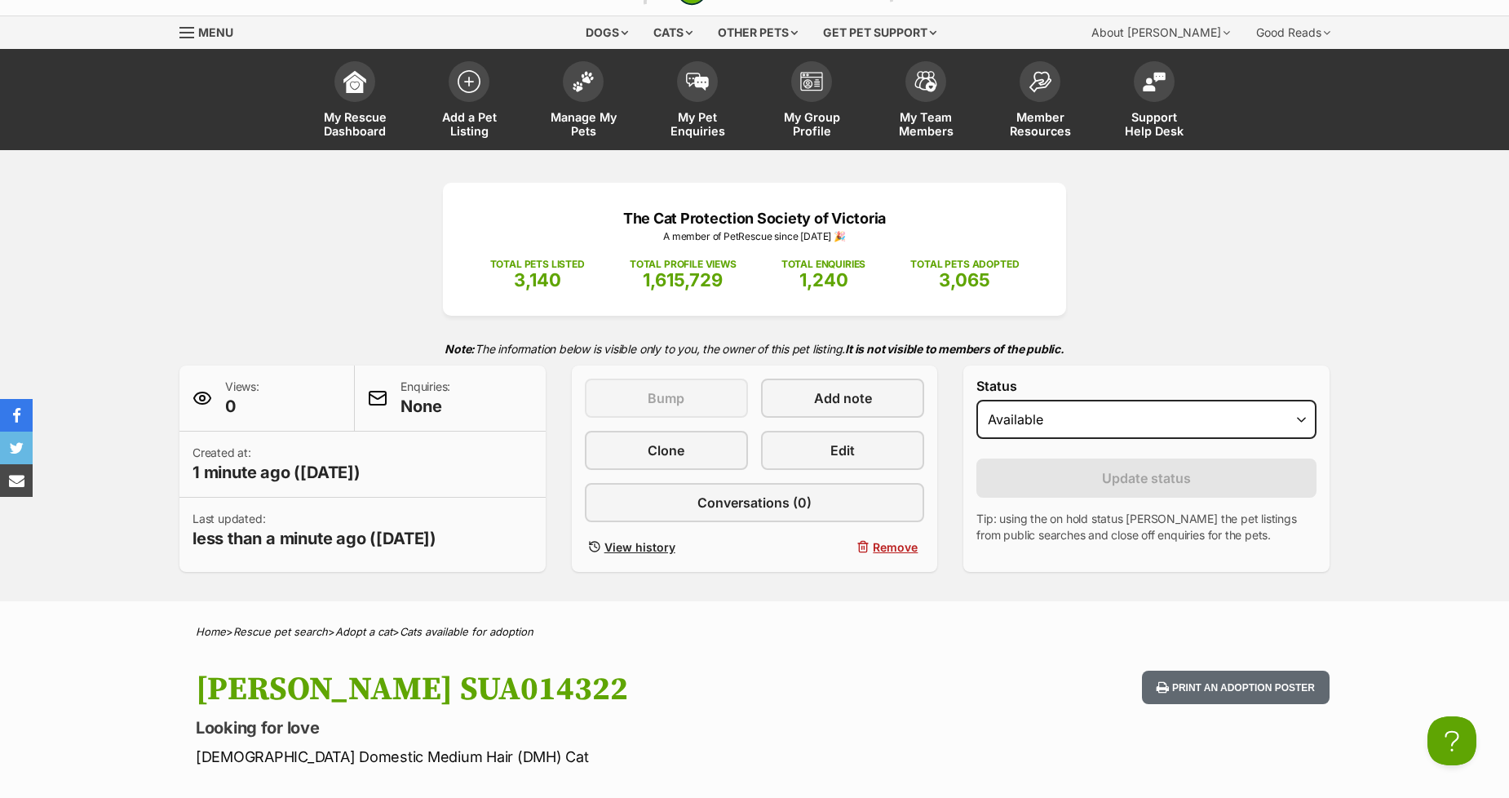
scroll to position [0, 0]
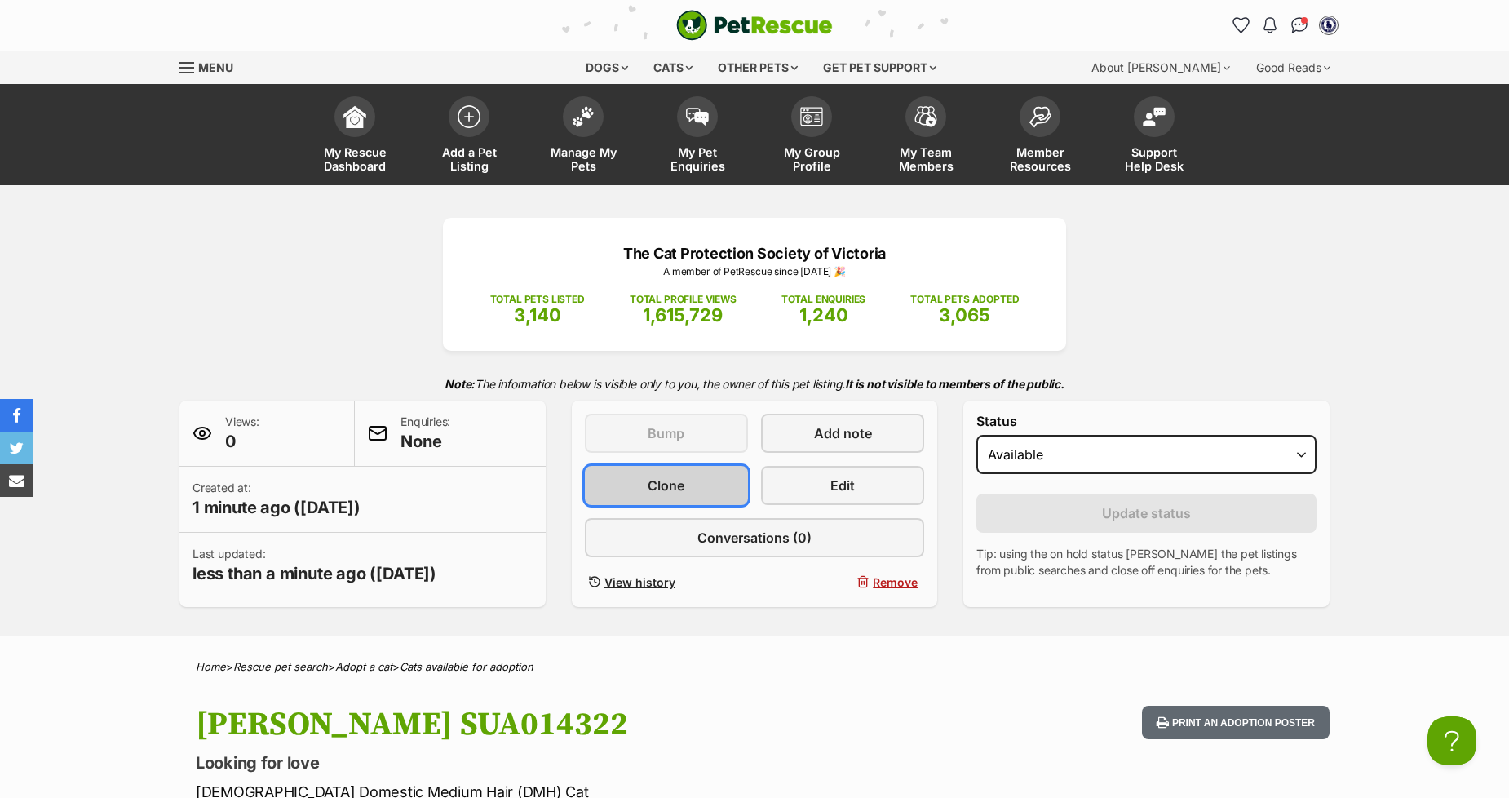
click at [651, 487] on span "Clone" at bounding box center [666, 485] width 37 height 20
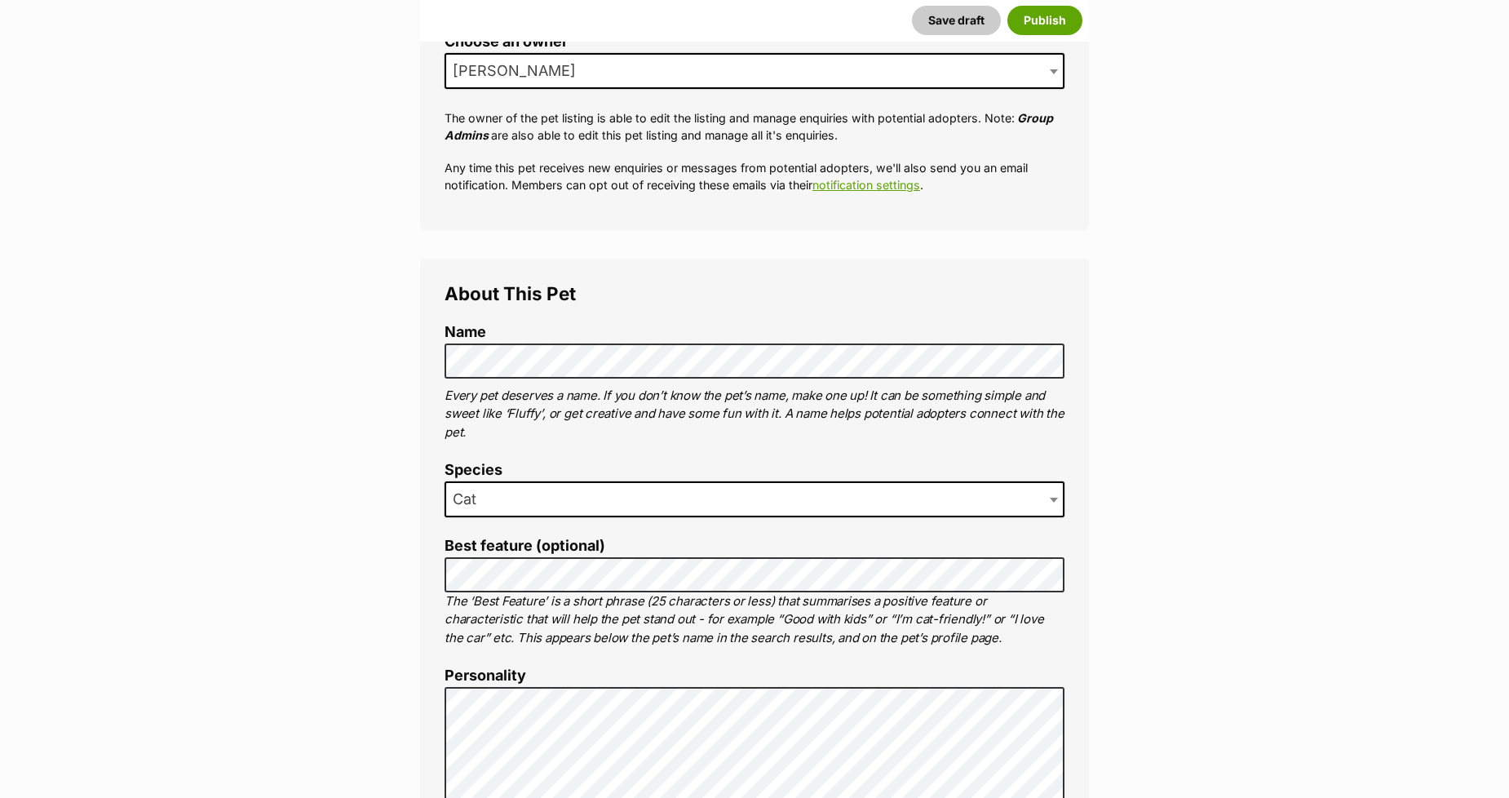
scroll to position [362, 0]
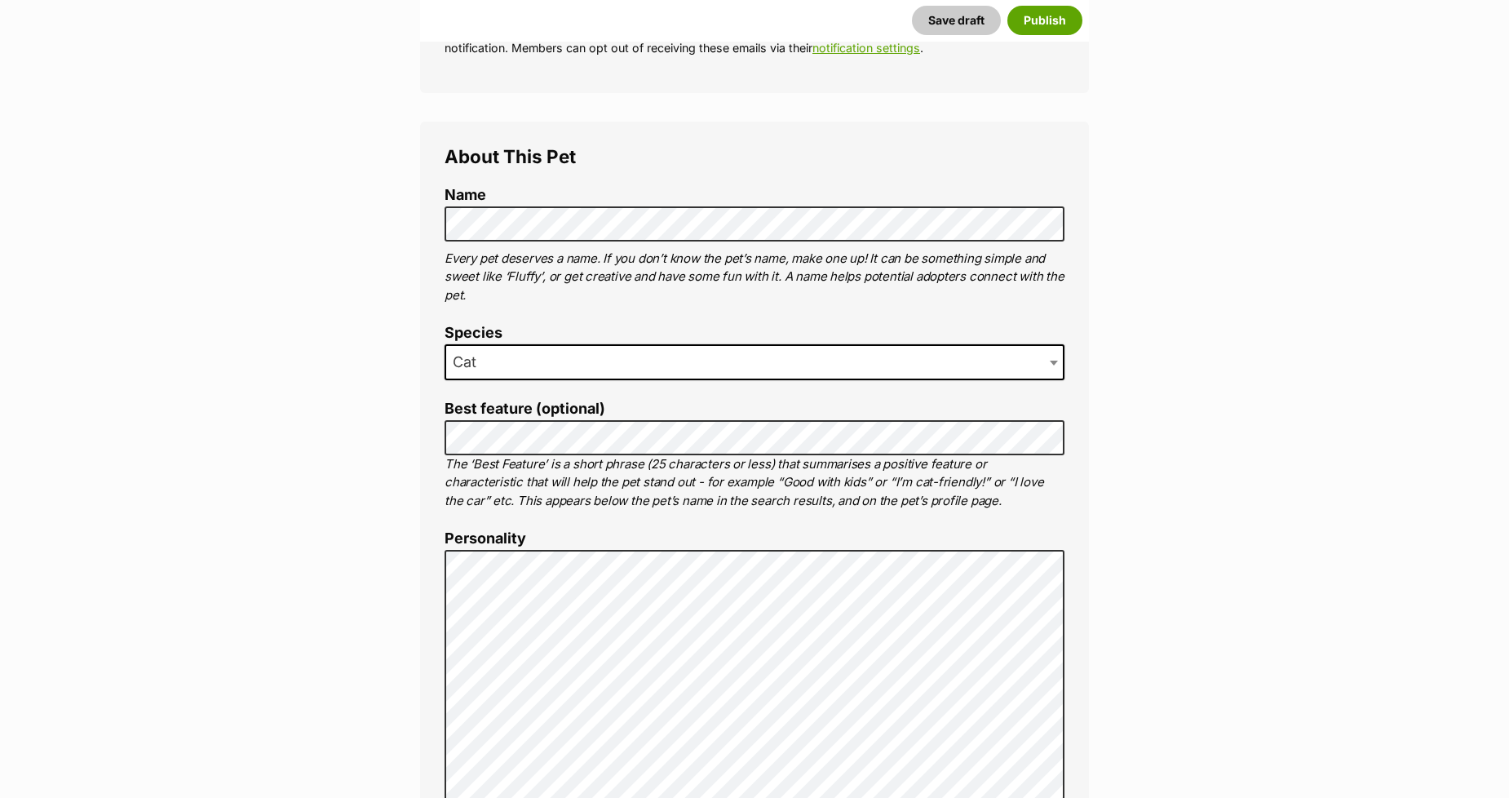
scroll to position [816, 0]
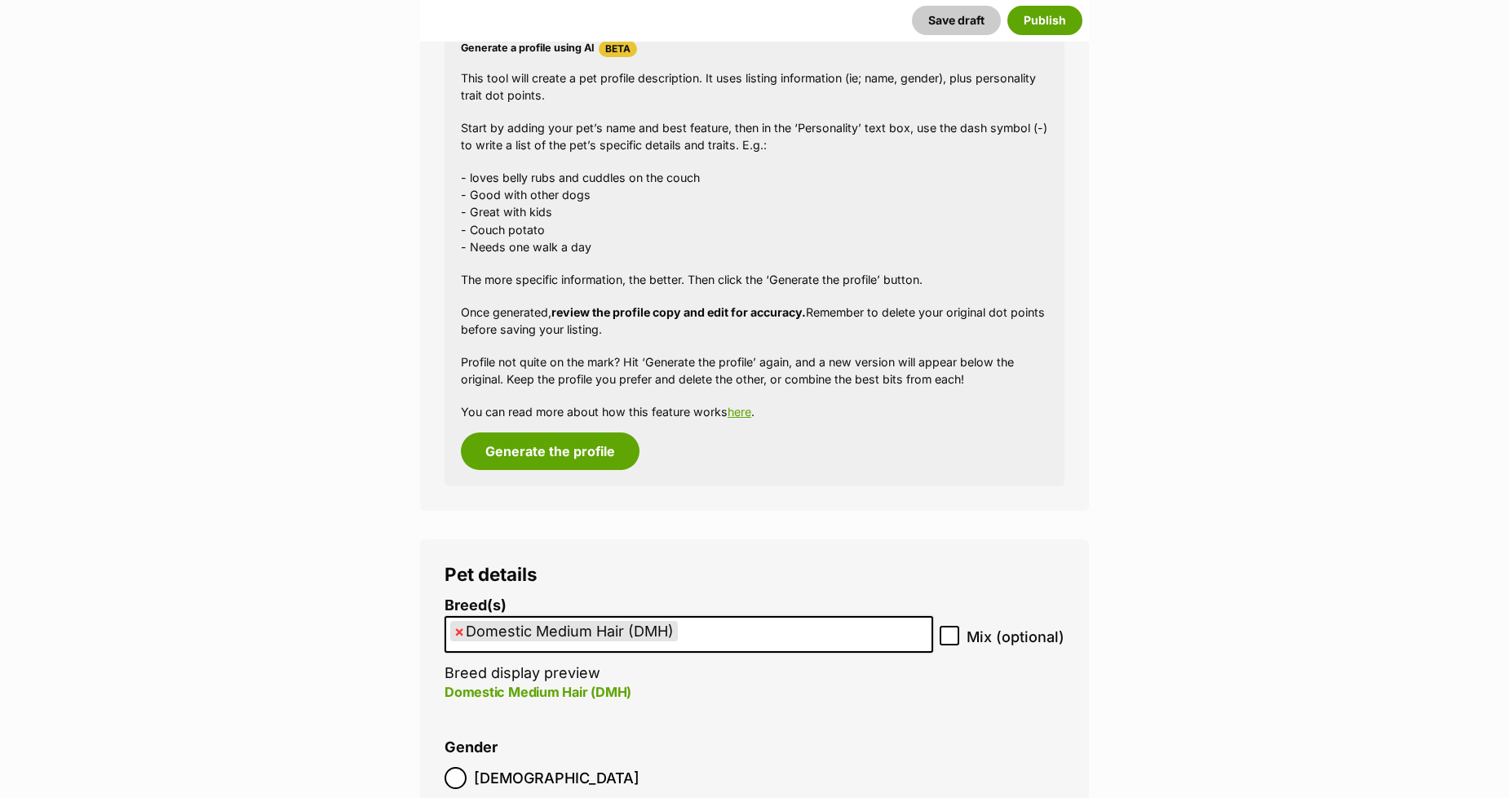
scroll to position [1540, 0]
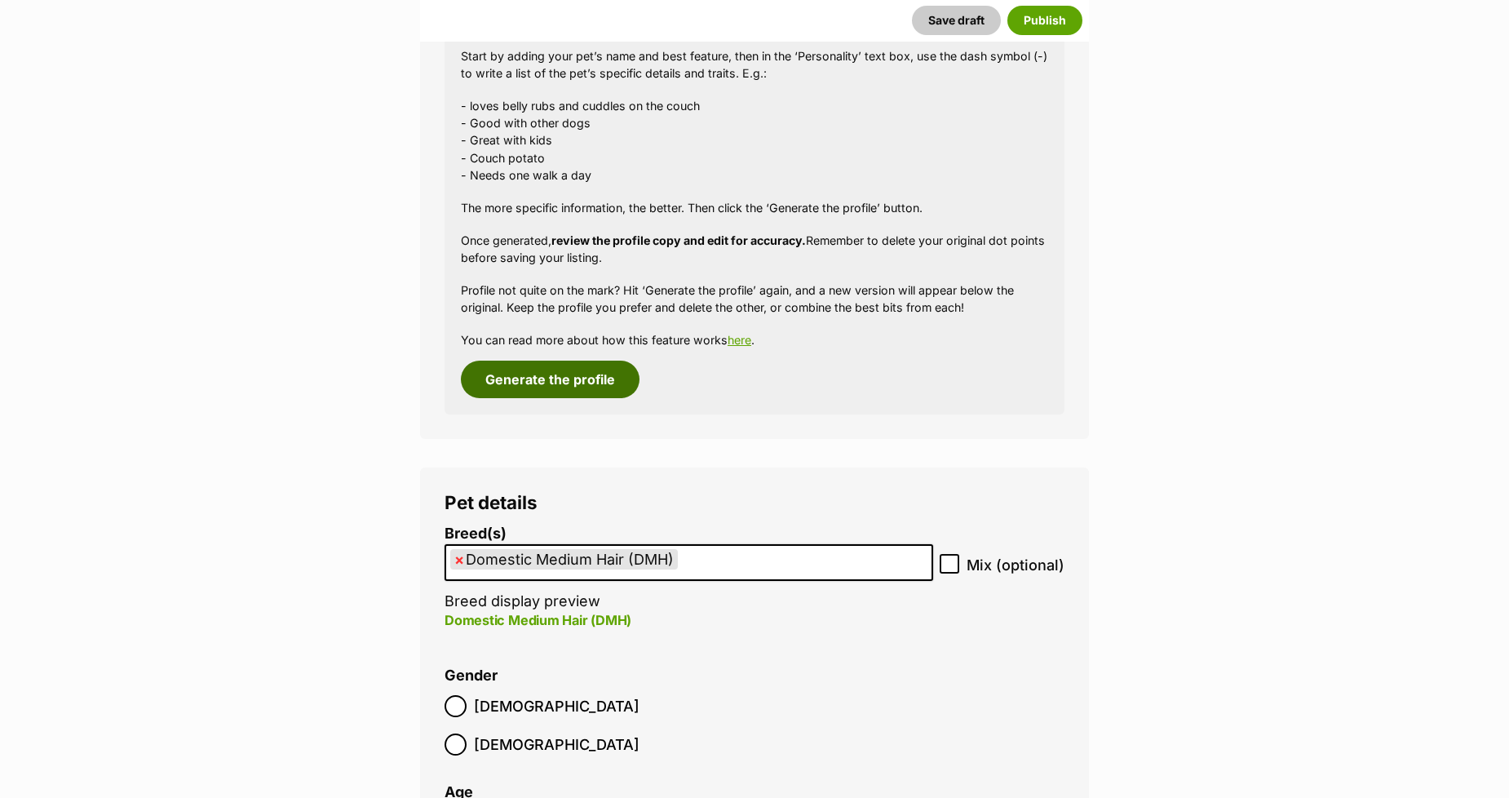
click at [533, 373] on button "Generate the profile" at bounding box center [550, 379] width 179 height 38
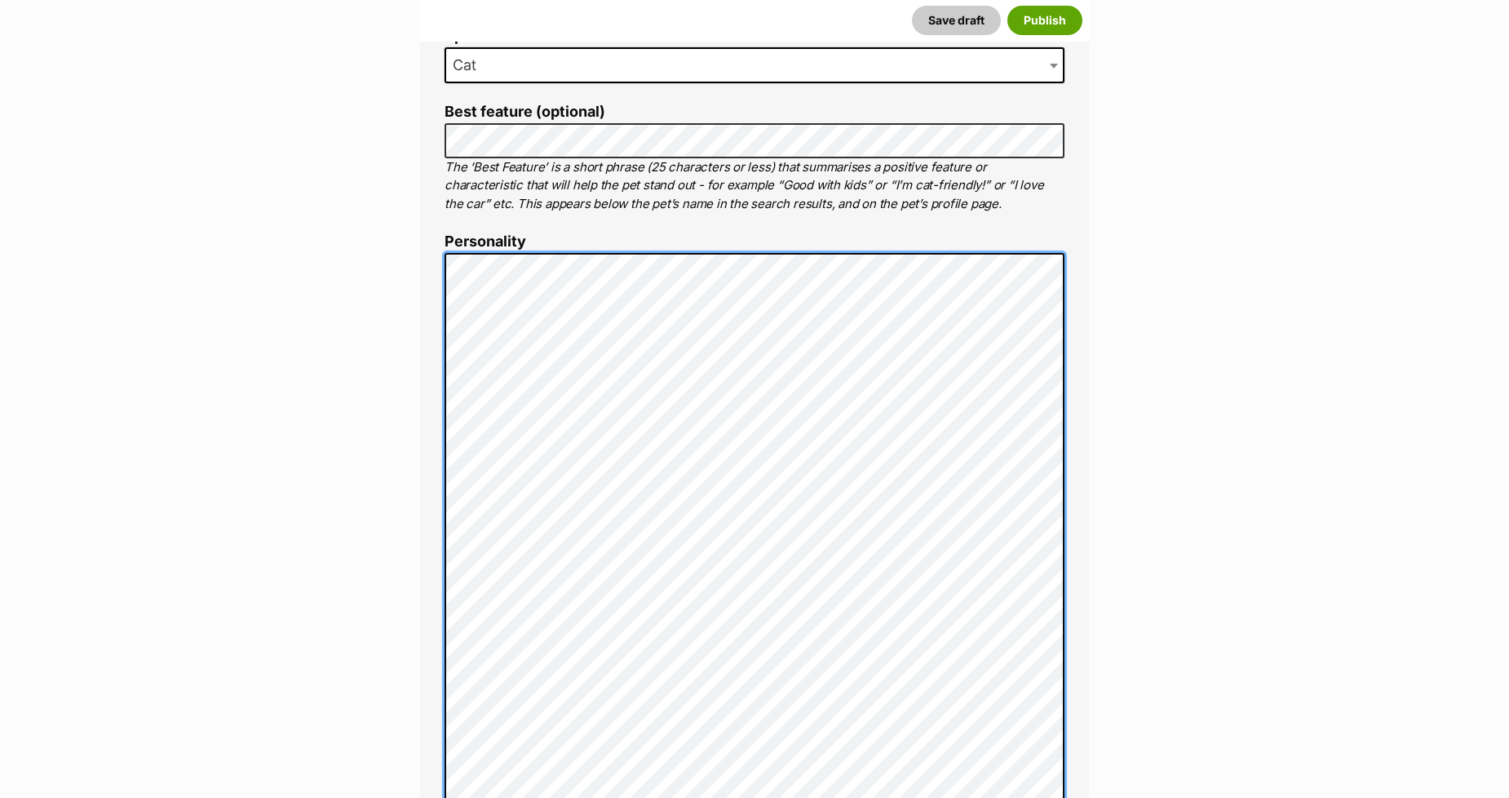
scroll to position [734, 0]
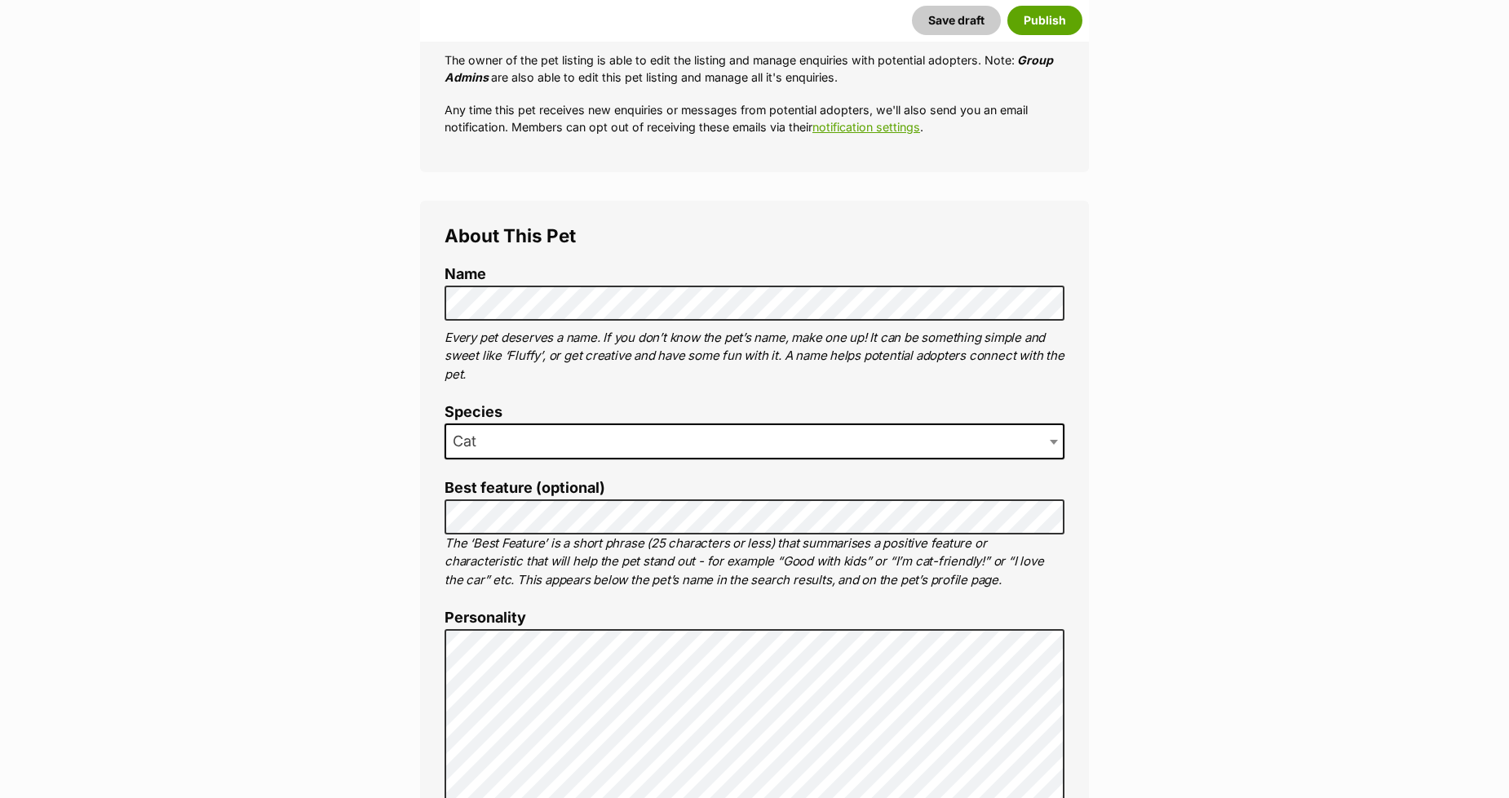
scroll to position [371, 0]
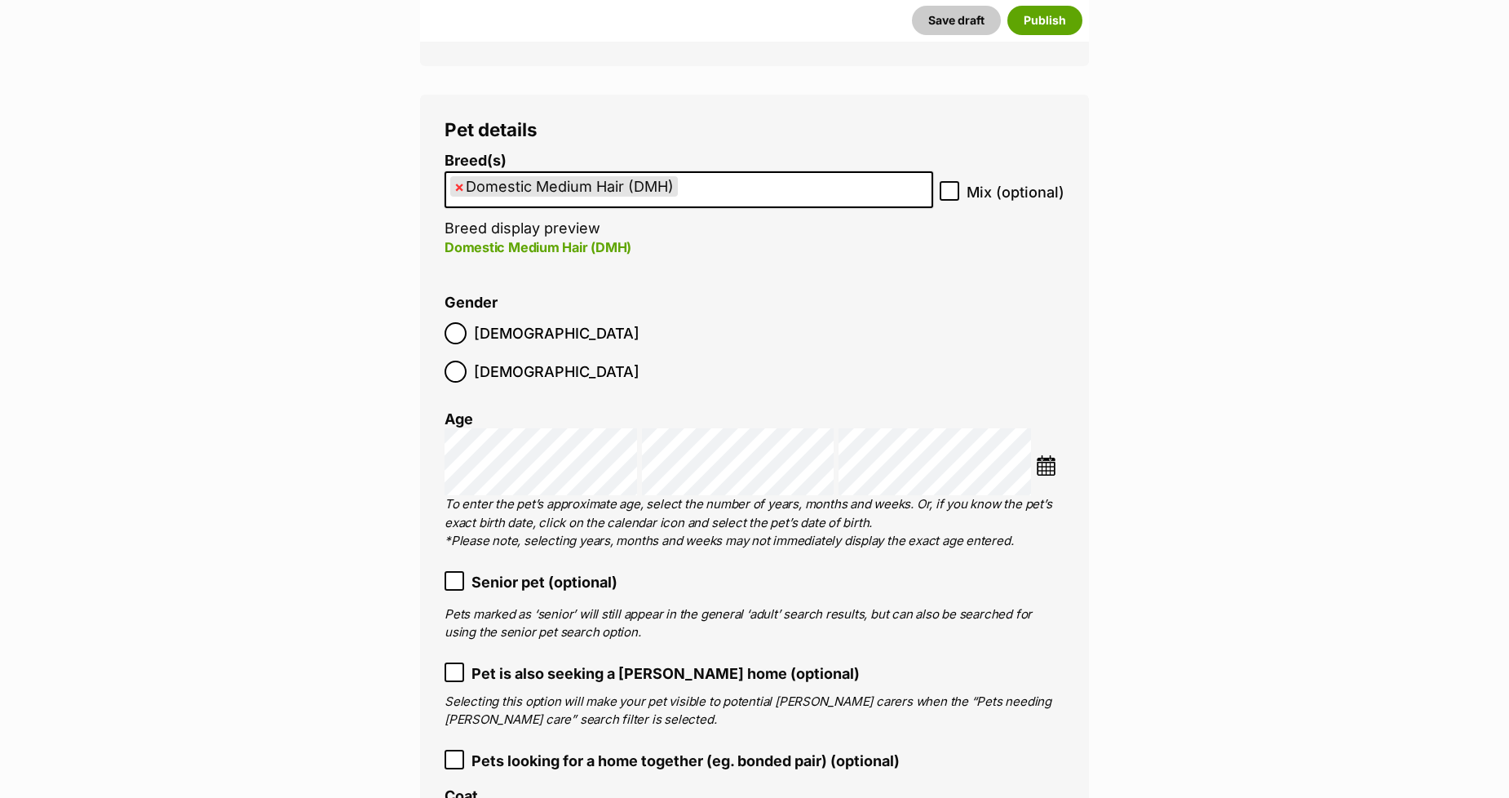
scroll to position [2002, 0]
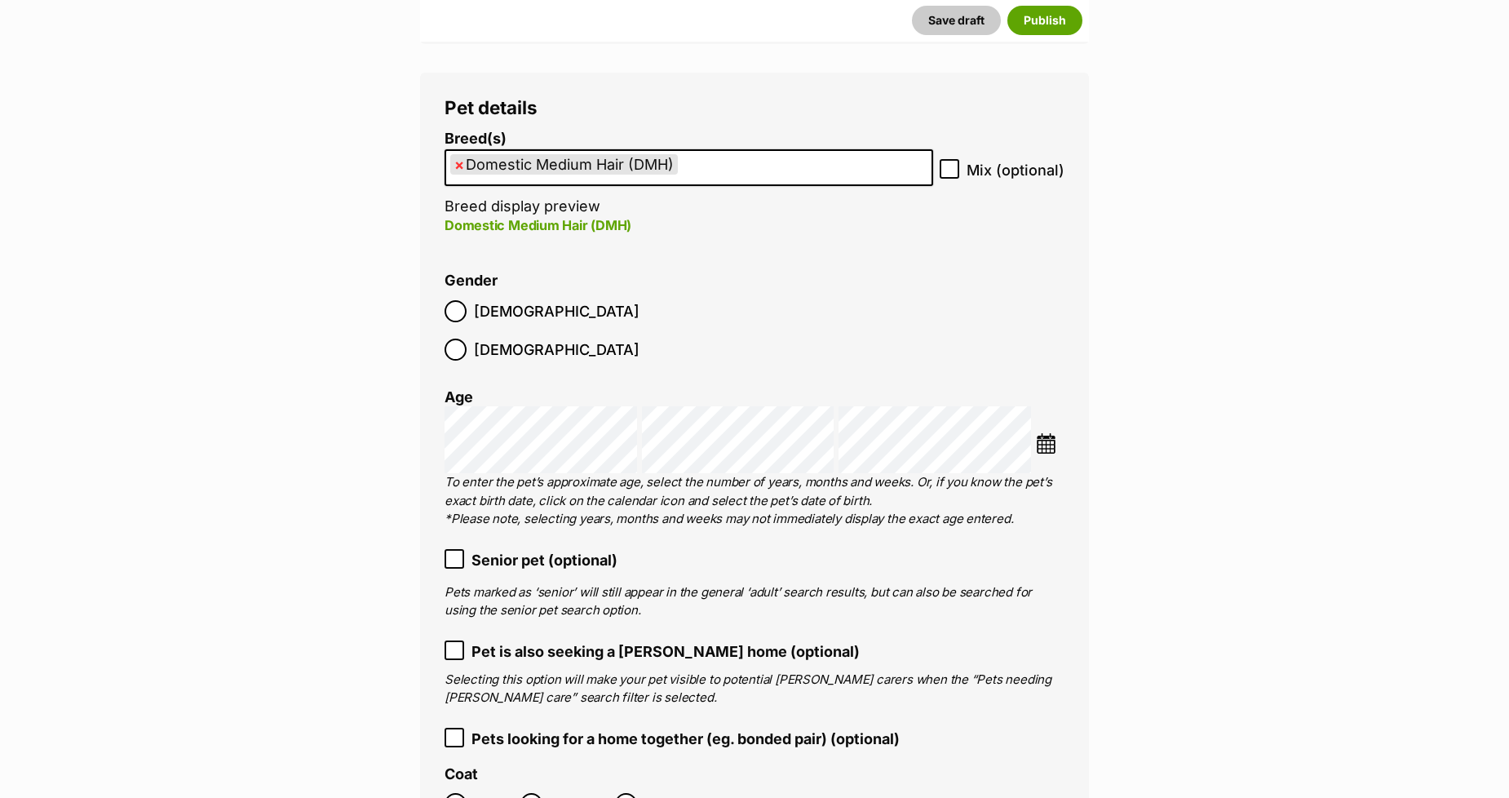
click at [462, 166] on span "×" at bounding box center [459, 164] width 10 height 20
select select
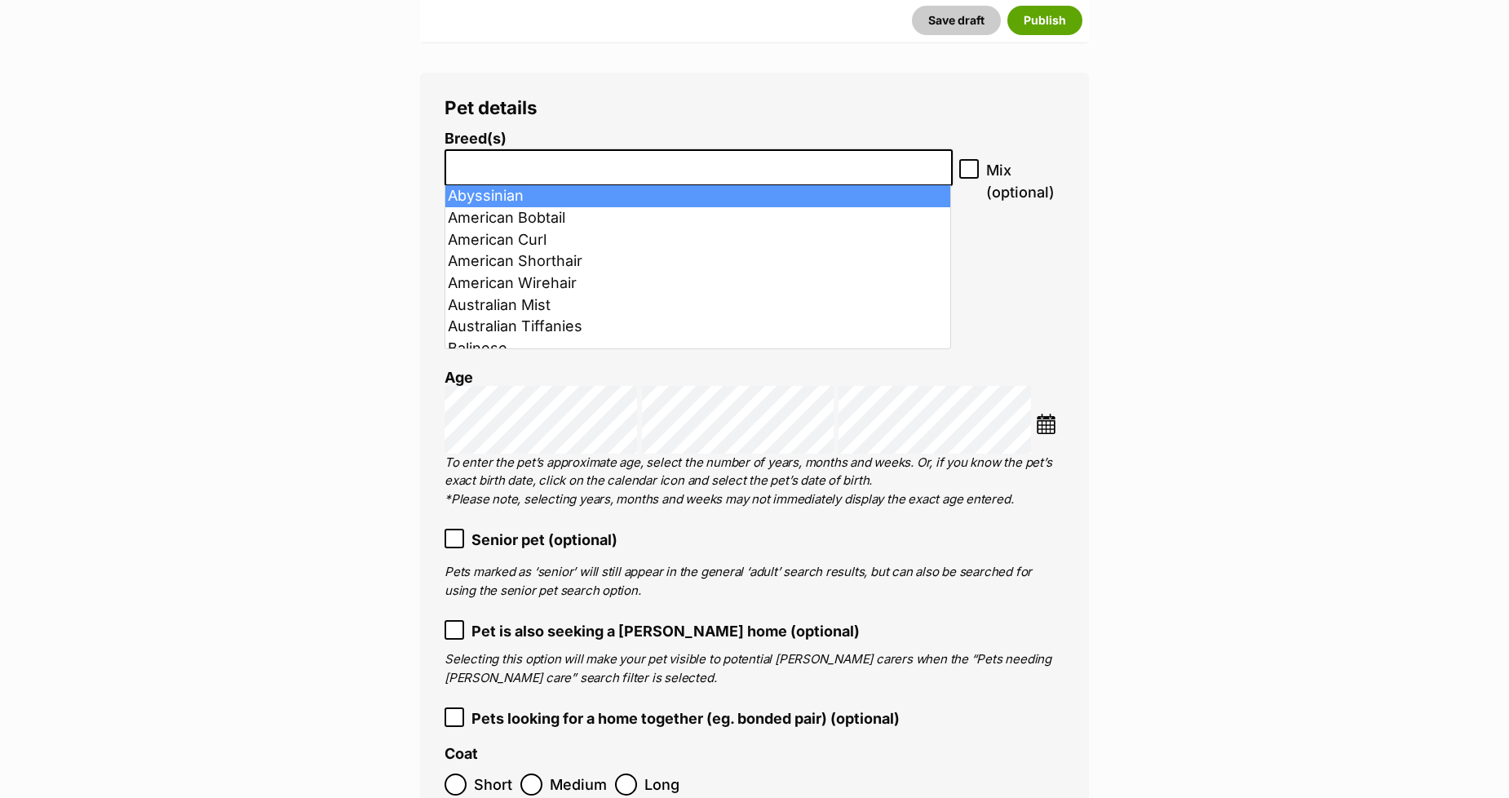
click at [462, 166] on input "search" at bounding box center [698, 163] width 497 height 17
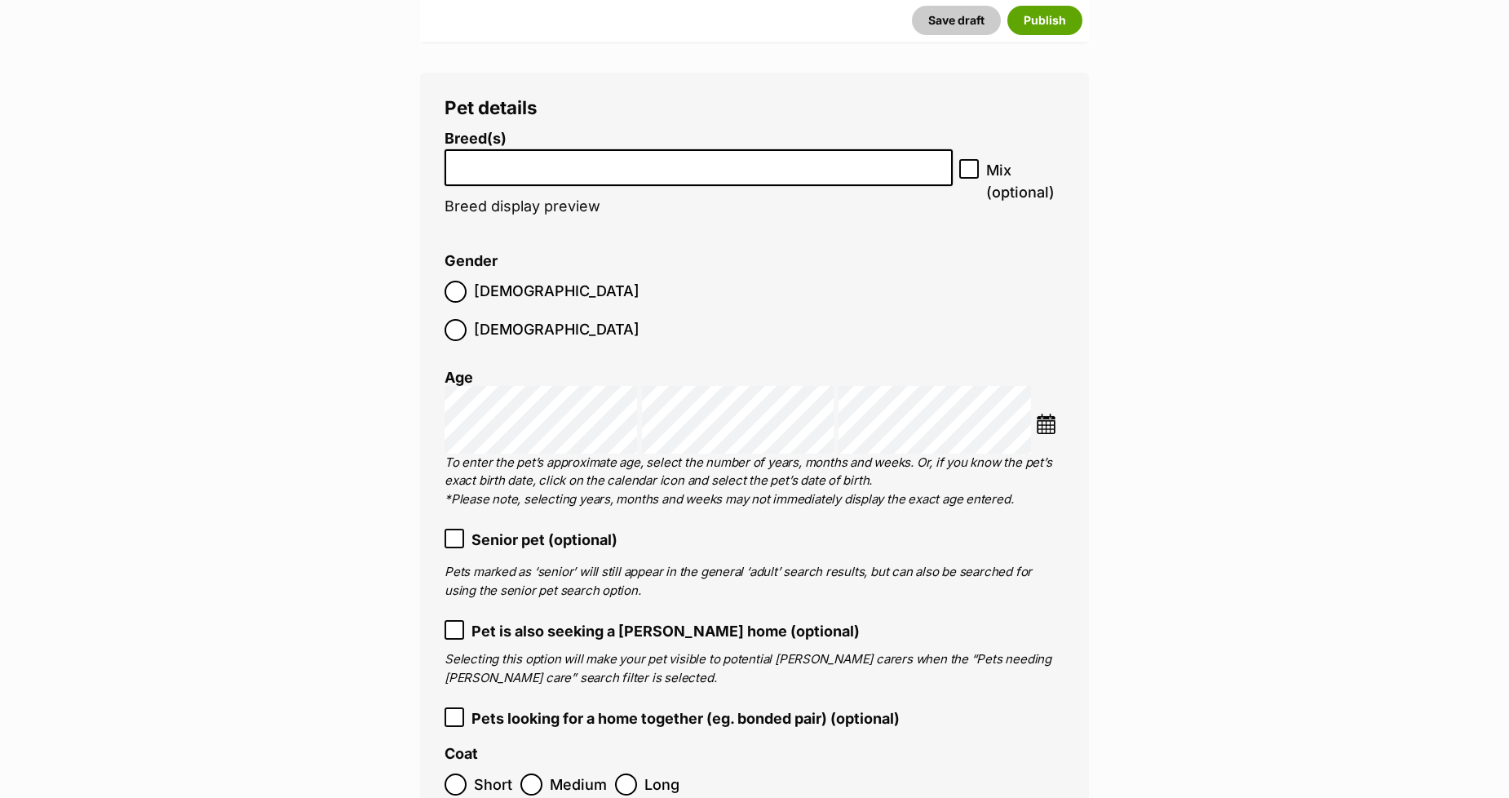
click at [462, 166] on input "search" at bounding box center [698, 163] width 497 height 17
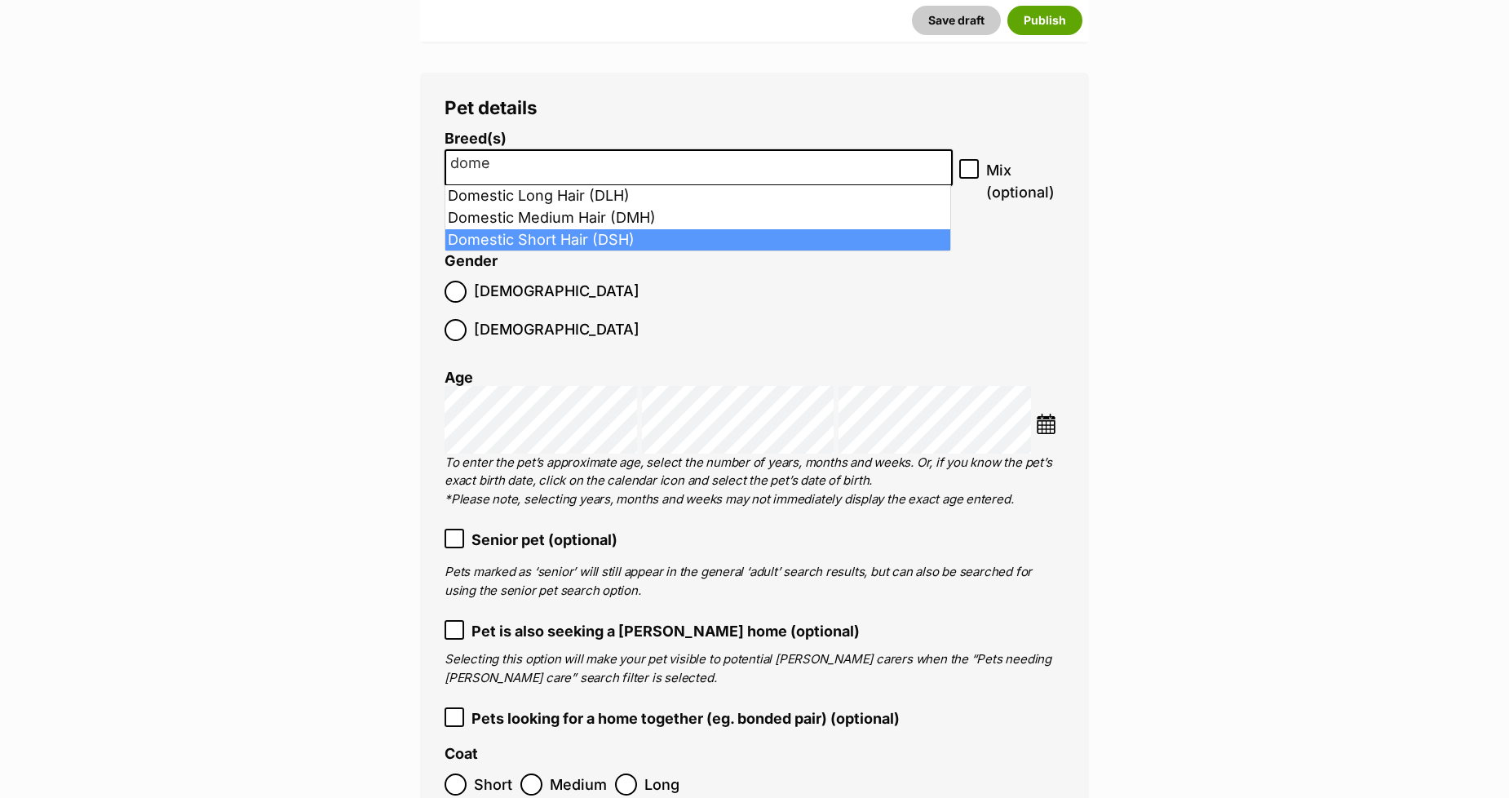
type input "dome"
select select "252102"
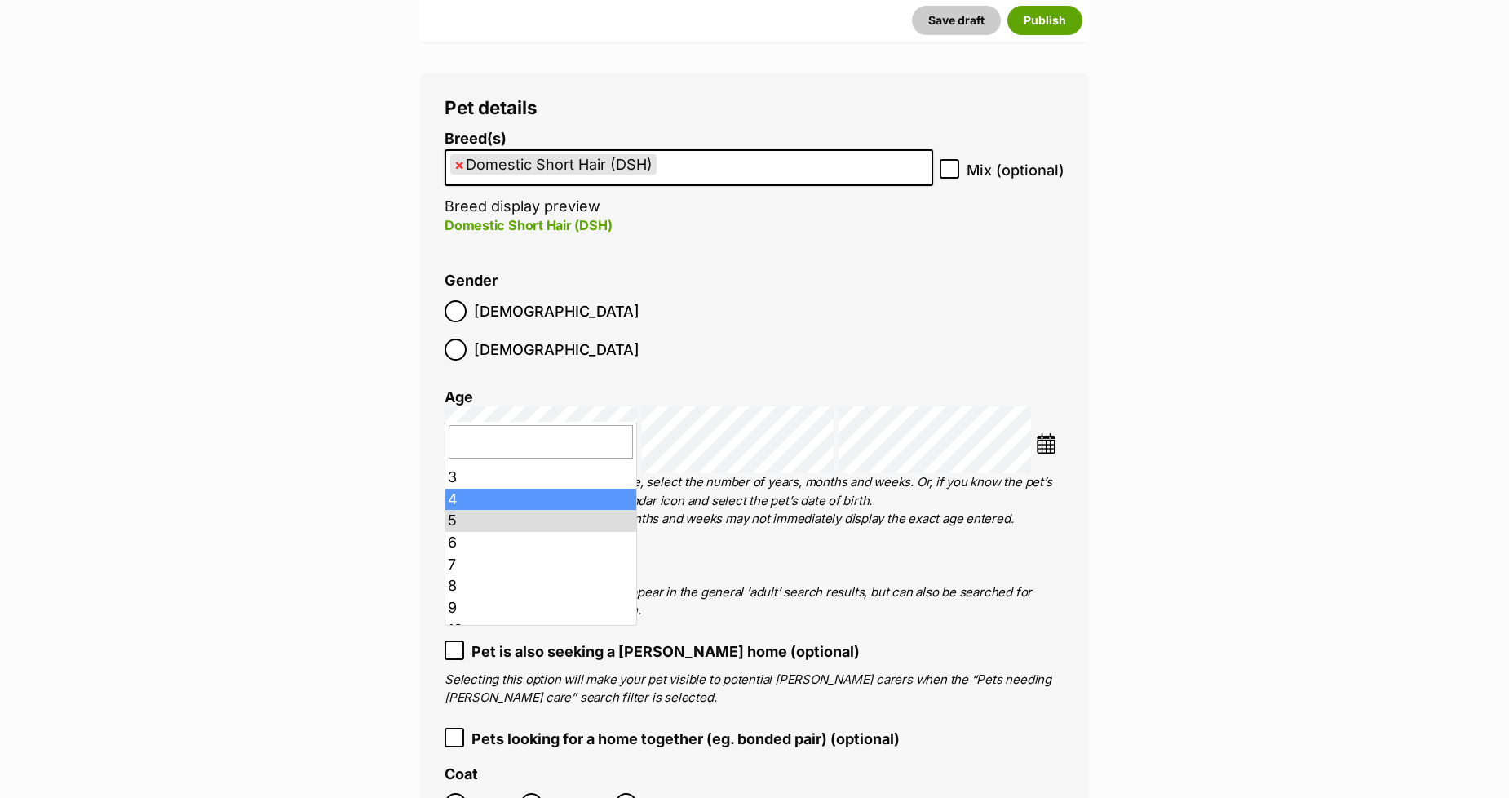
scroll to position [91, 0]
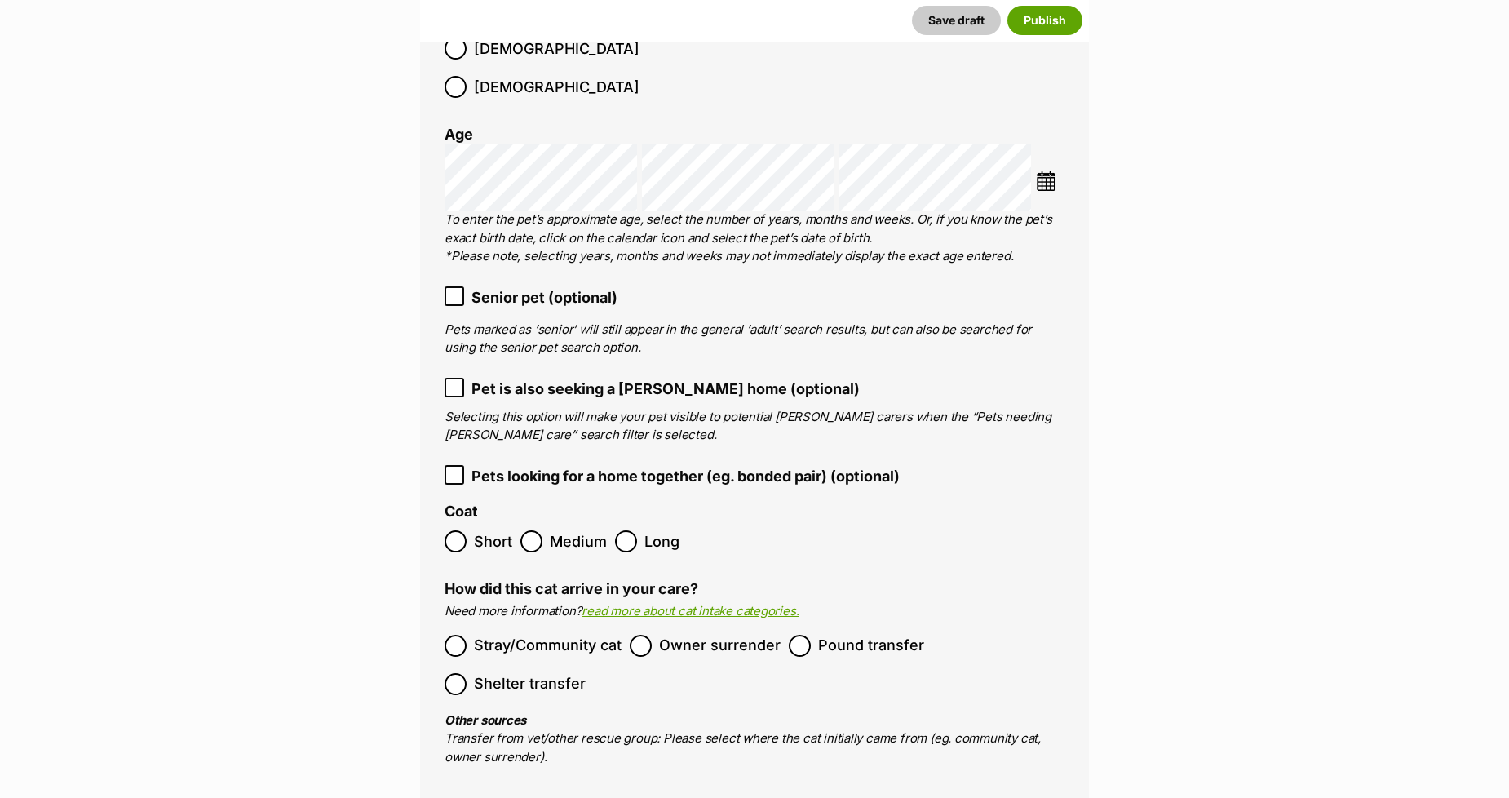
scroll to position [2365, 0]
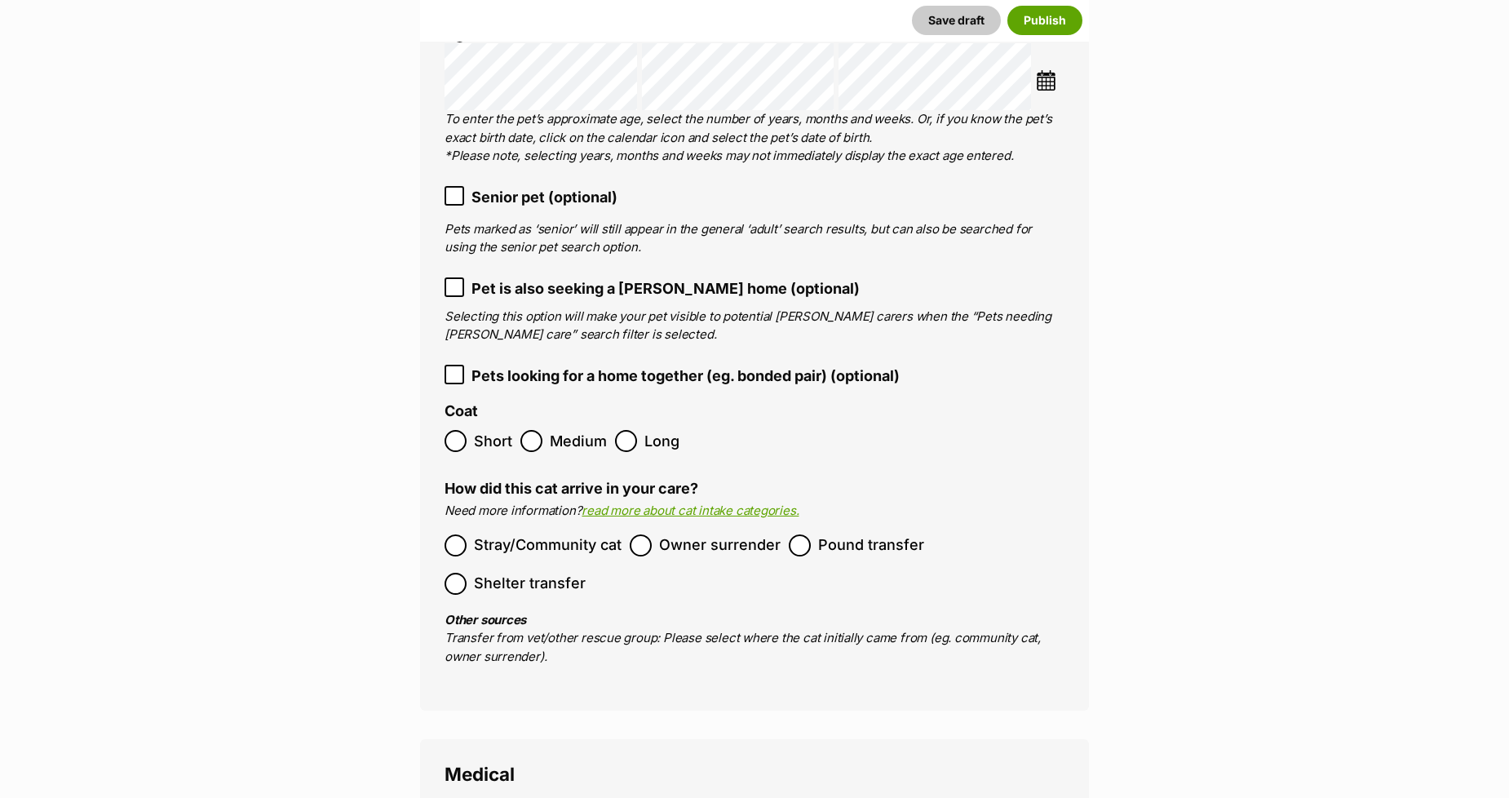
click at [452, 192] on icon at bounding box center [454, 195] width 10 height 7
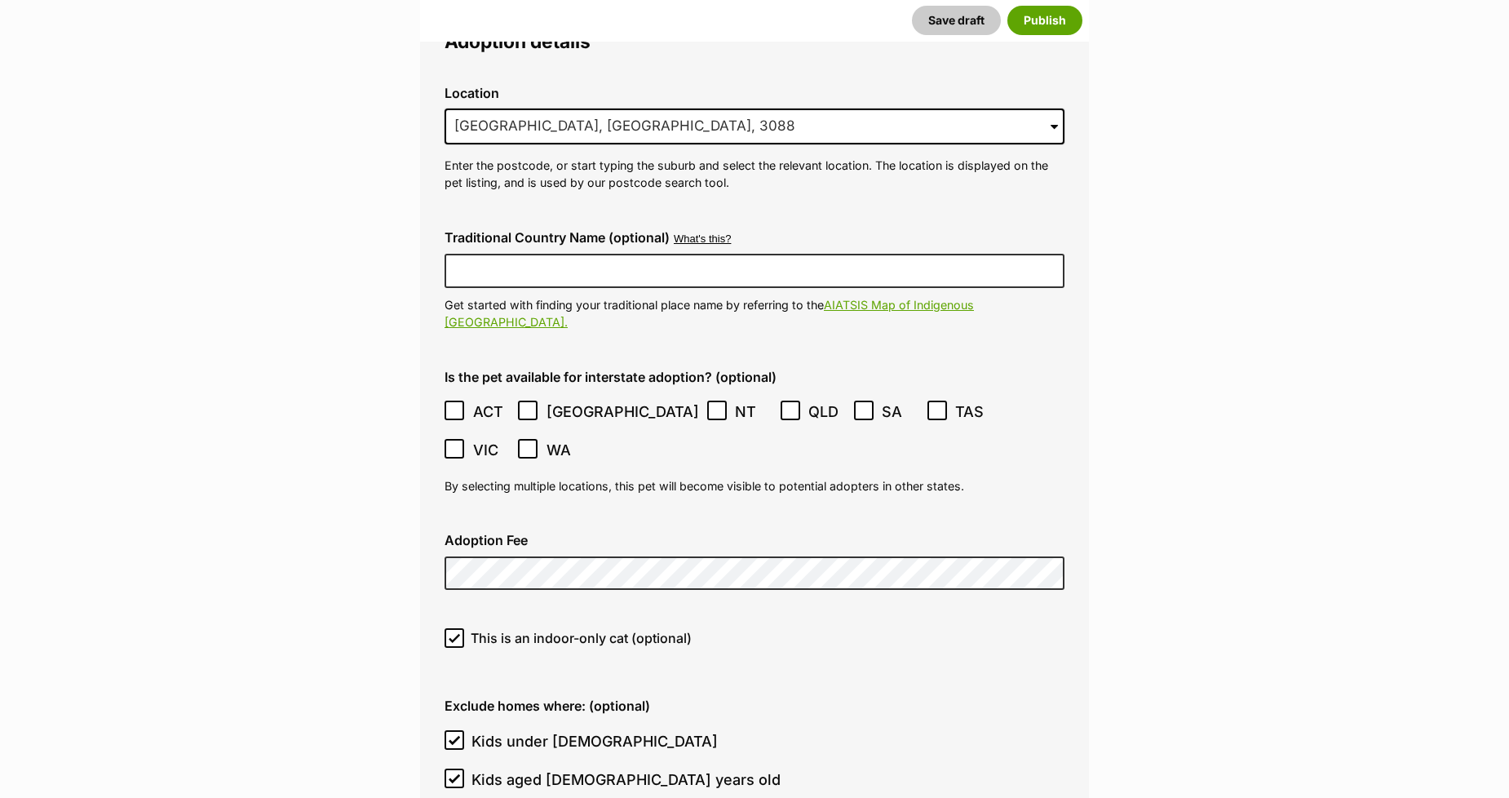
scroll to position [4177, 0]
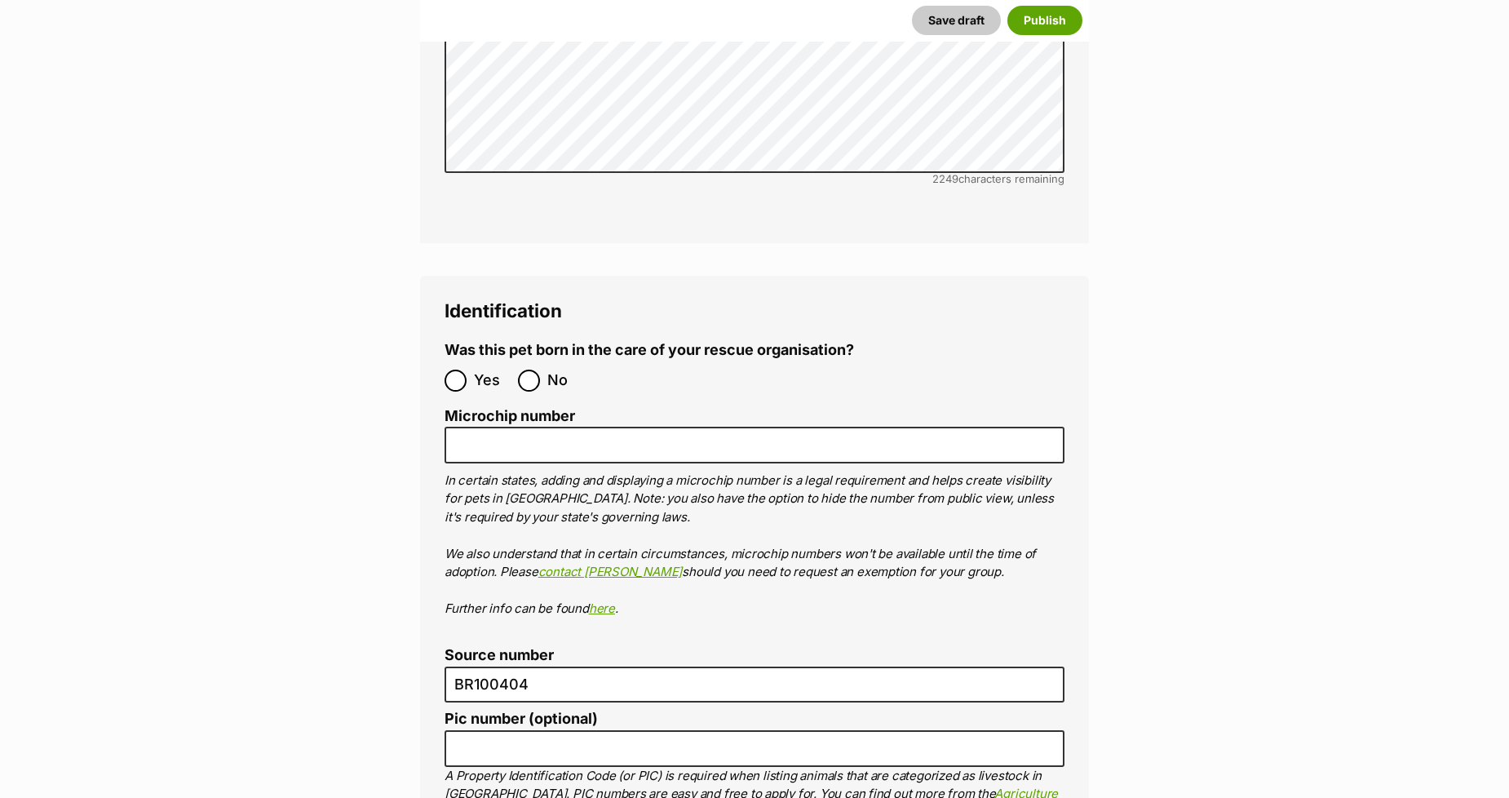
scroll to position [5718, 0]
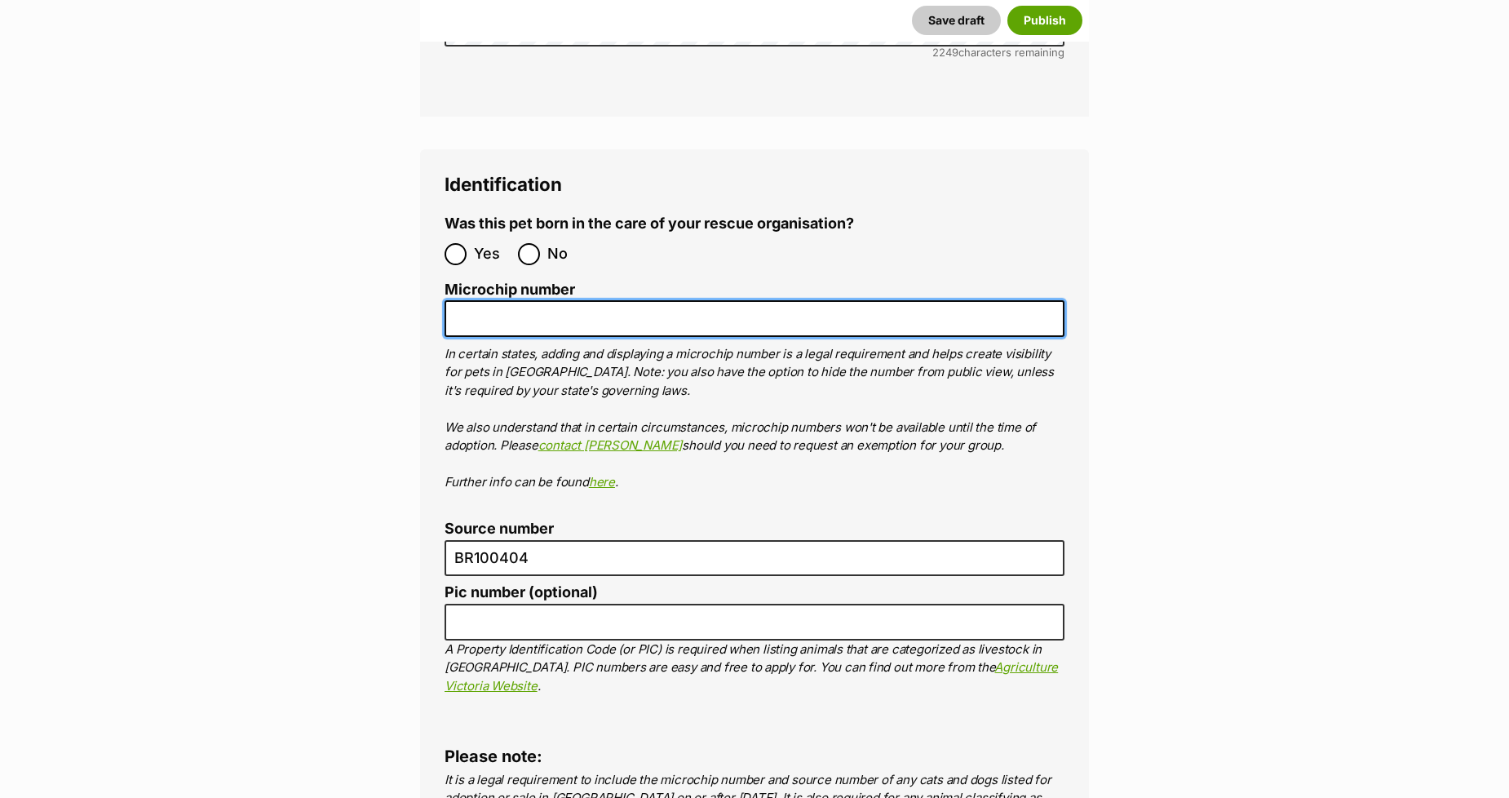
click at [467, 300] on input "Microchip number" at bounding box center [754, 318] width 620 height 37
paste input "953010003859591"
type input "953010003859591"
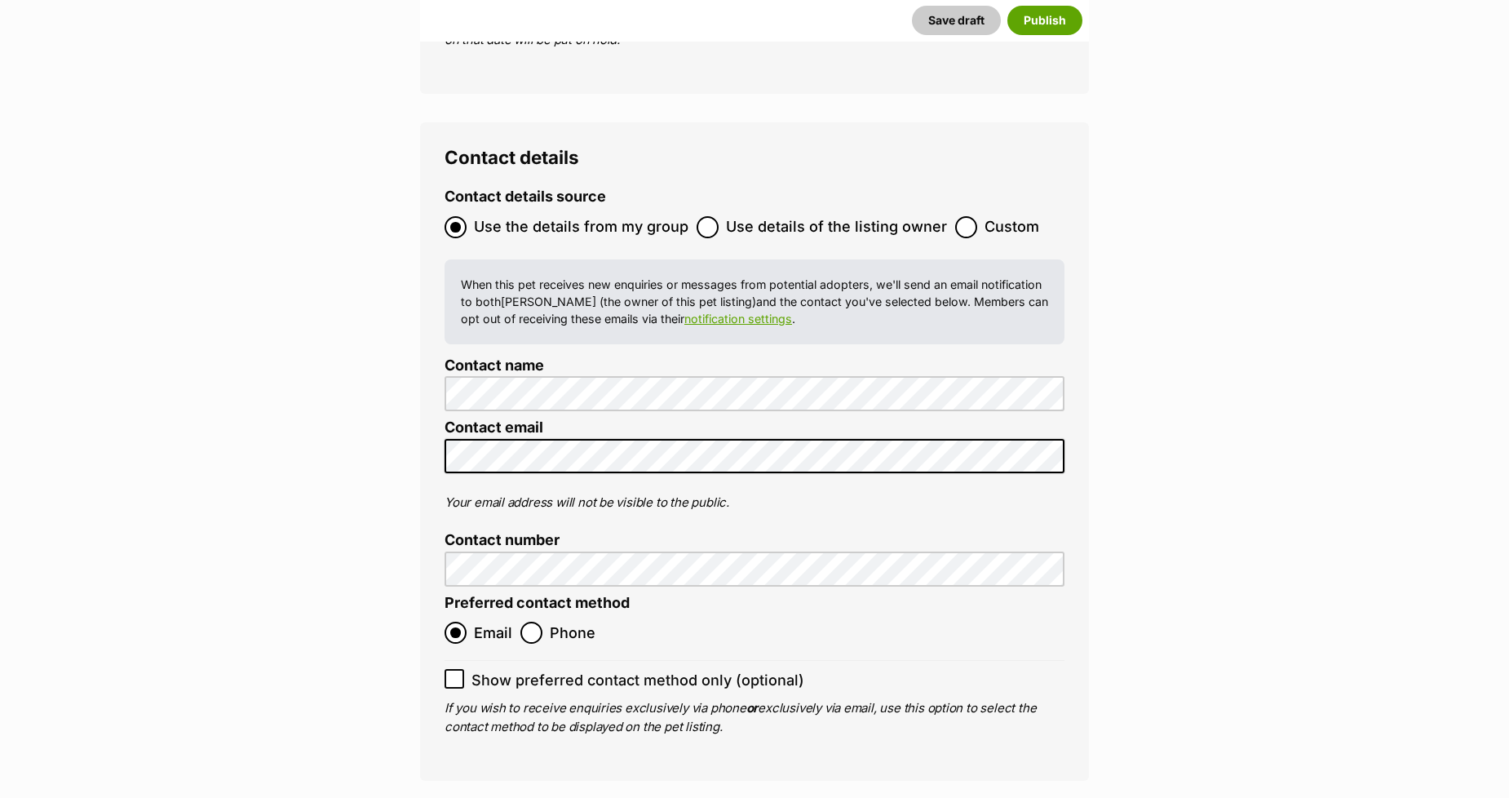
scroll to position [6714, 0]
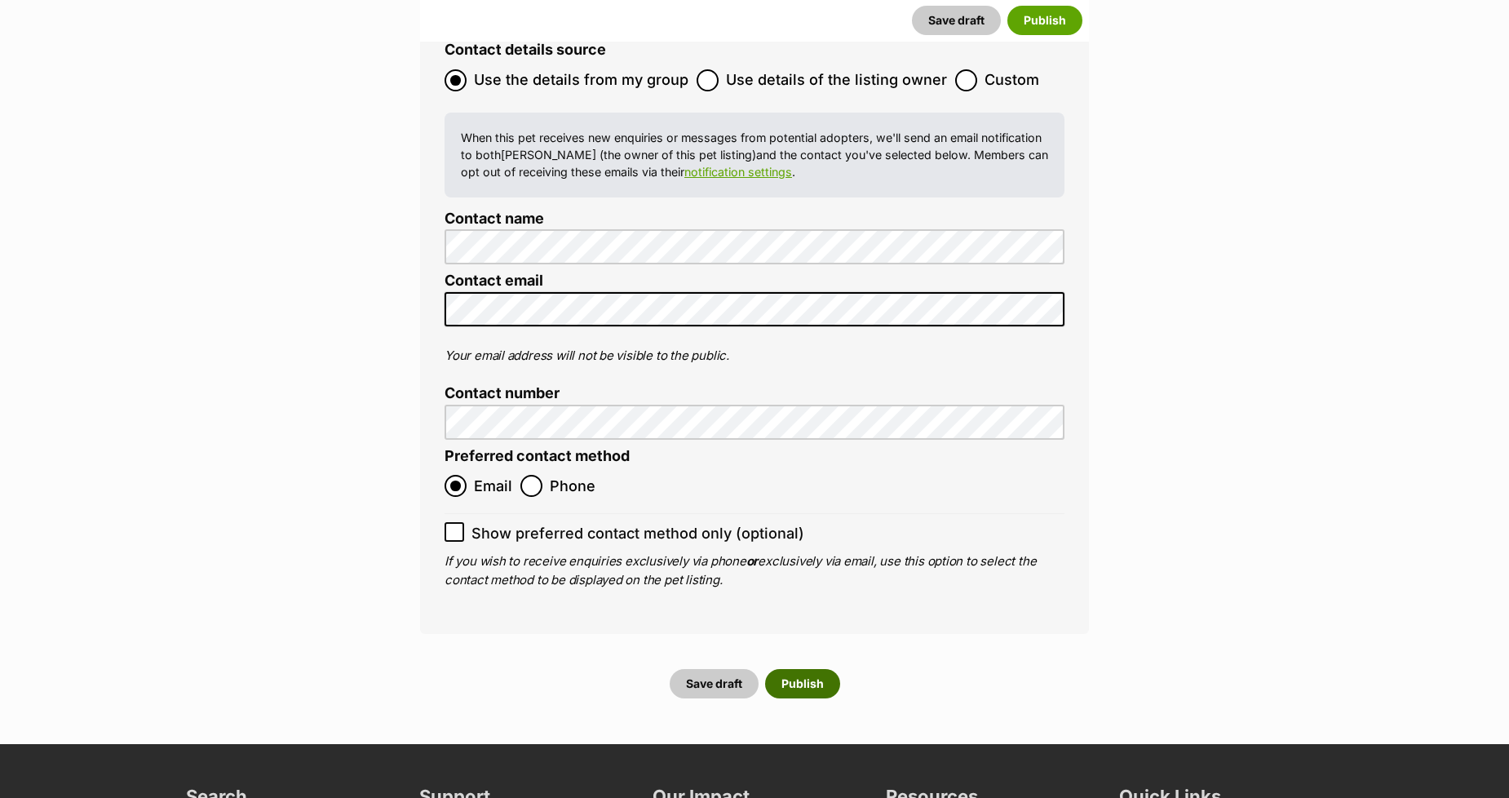
click at [811, 669] on button "Publish" at bounding box center [802, 683] width 75 height 29
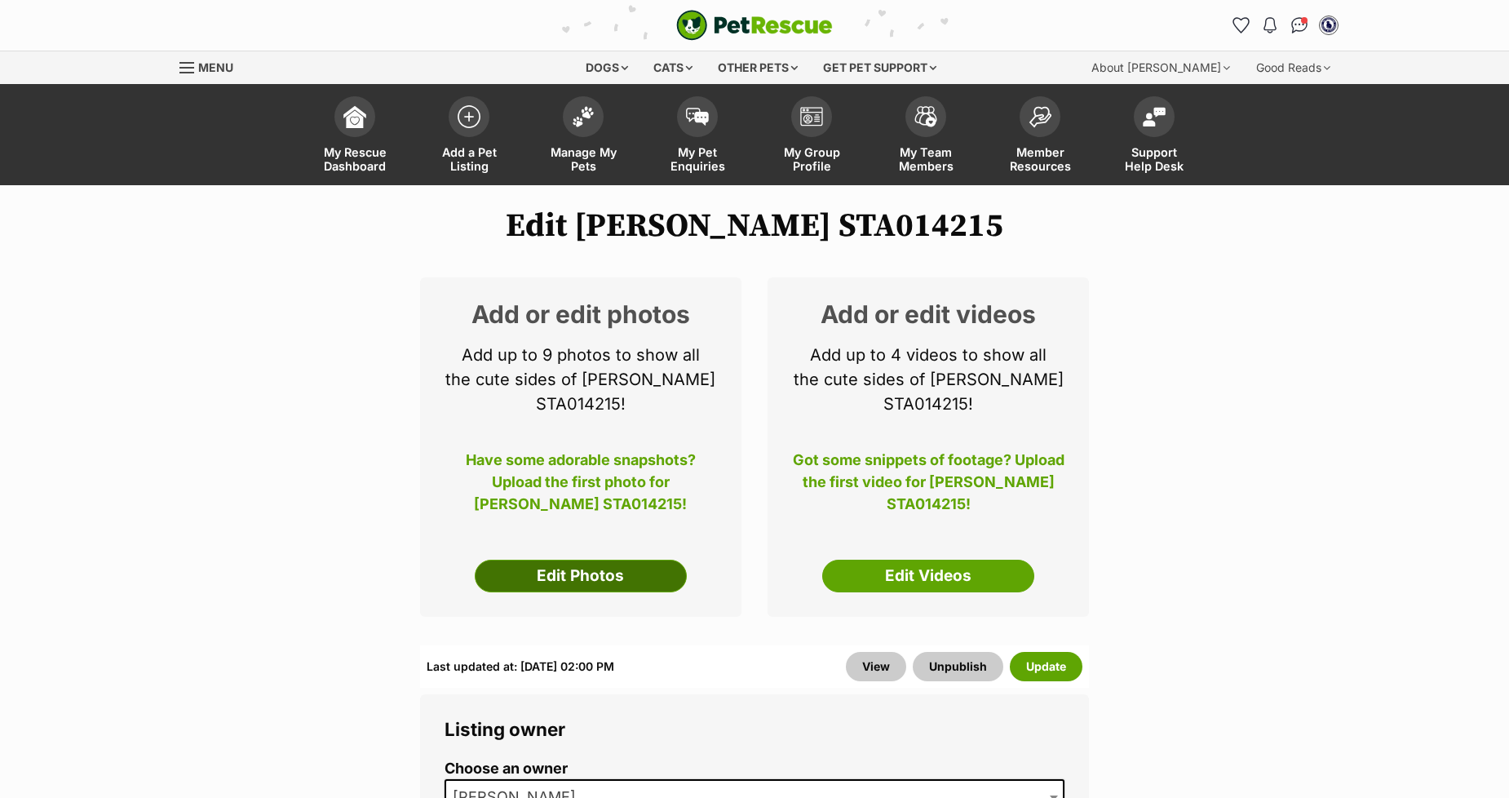
drag, startPoint x: 0, startPoint y: 0, endPoint x: 603, endPoint y: 557, distance: 821.3
click at [603, 559] on link "Edit Photos" at bounding box center [581, 575] width 212 height 33
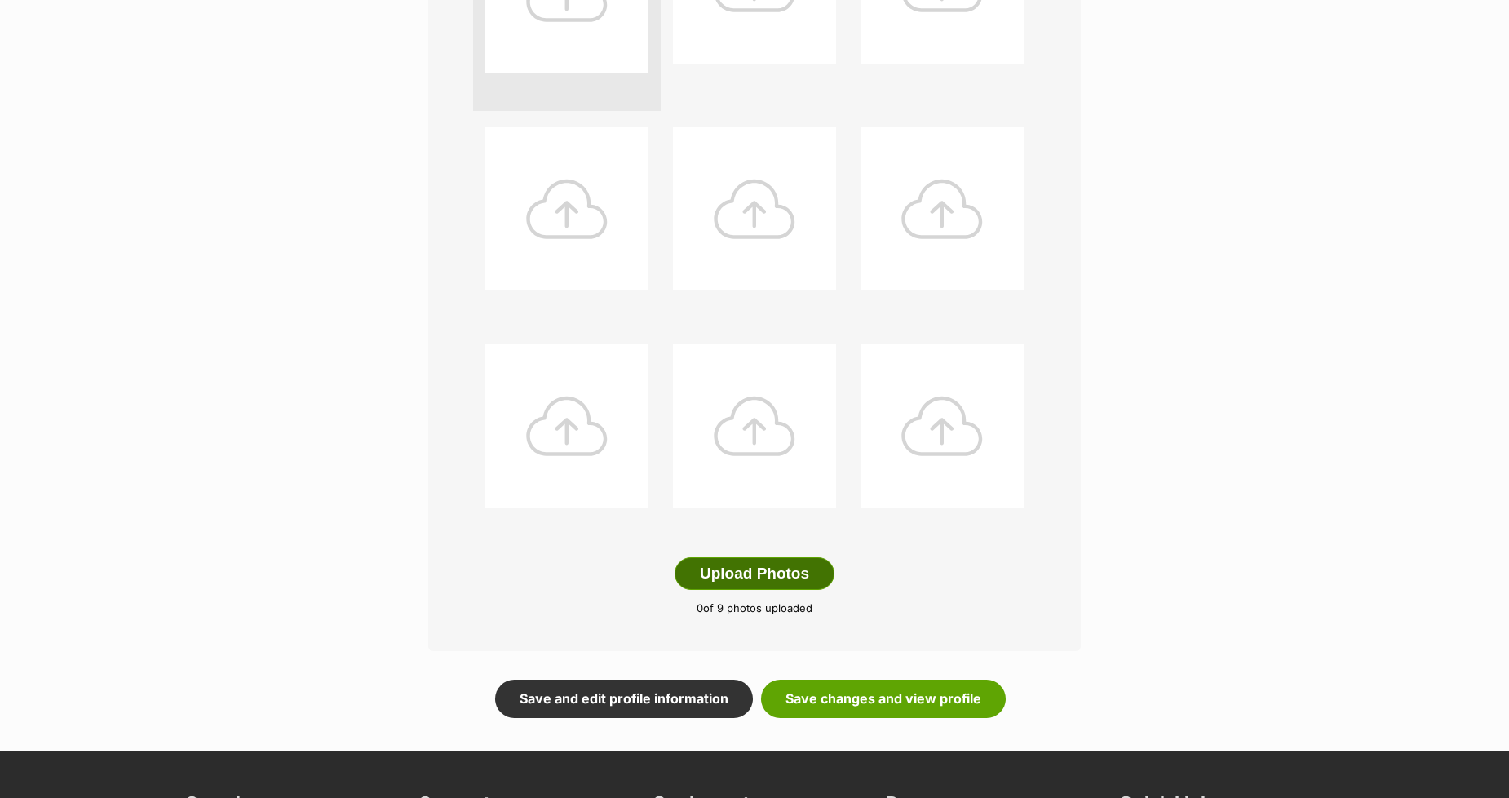
scroll to position [543, 0]
click at [708, 574] on button "Upload Photos" at bounding box center [754, 572] width 160 height 33
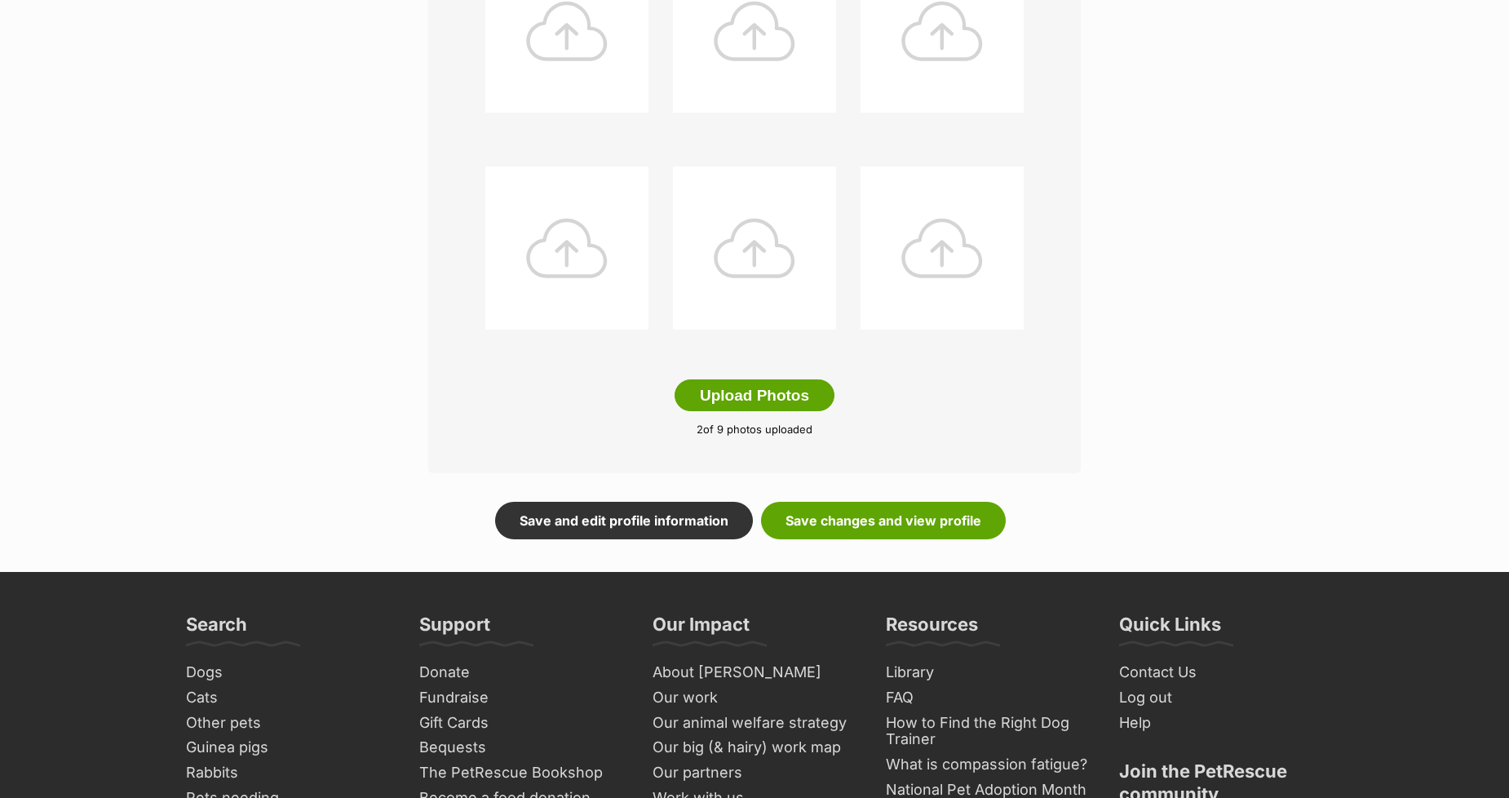
scroll to position [724, 0]
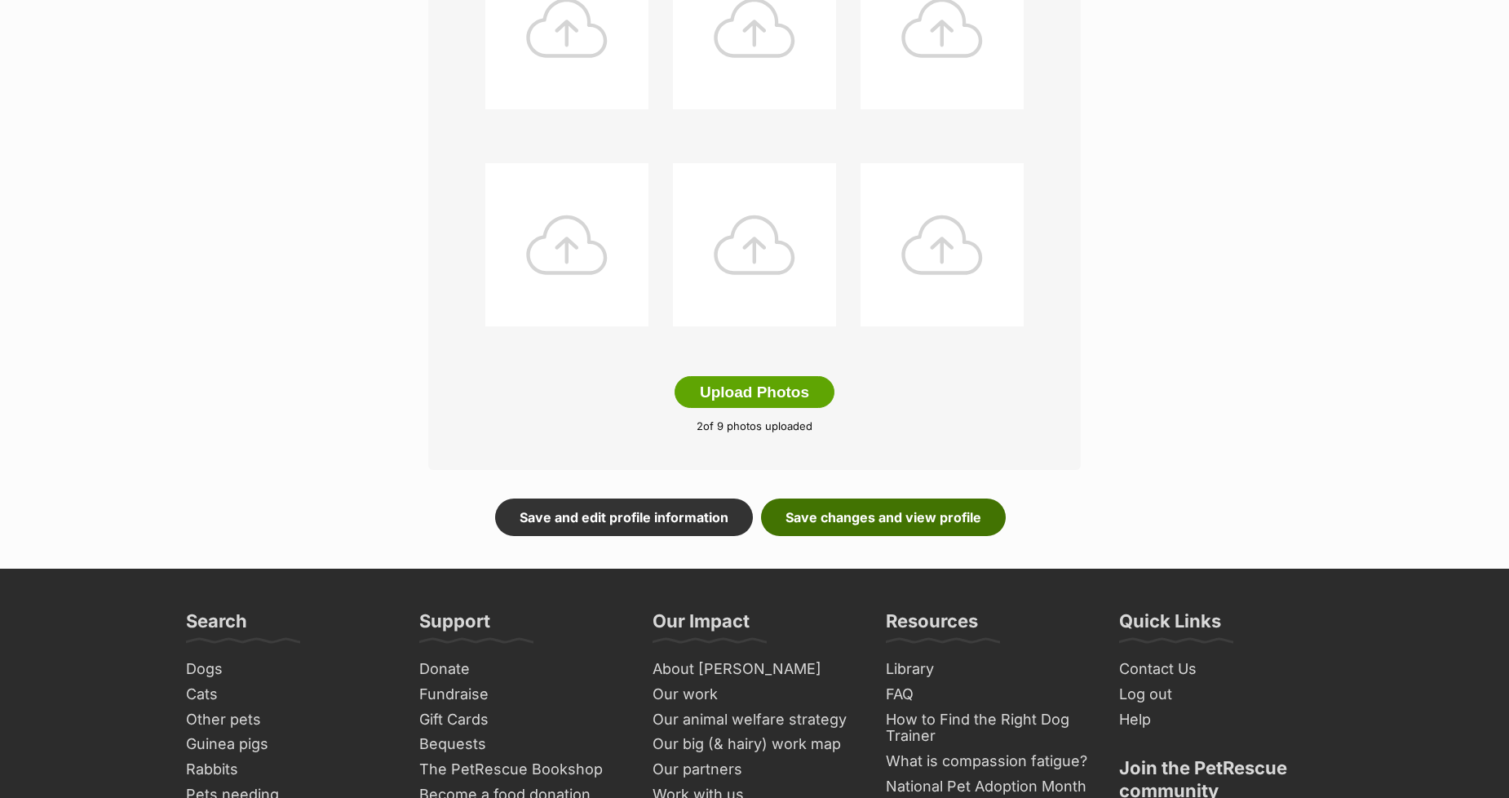
click at [873, 511] on link "Save changes and view profile" at bounding box center [883, 517] width 245 height 38
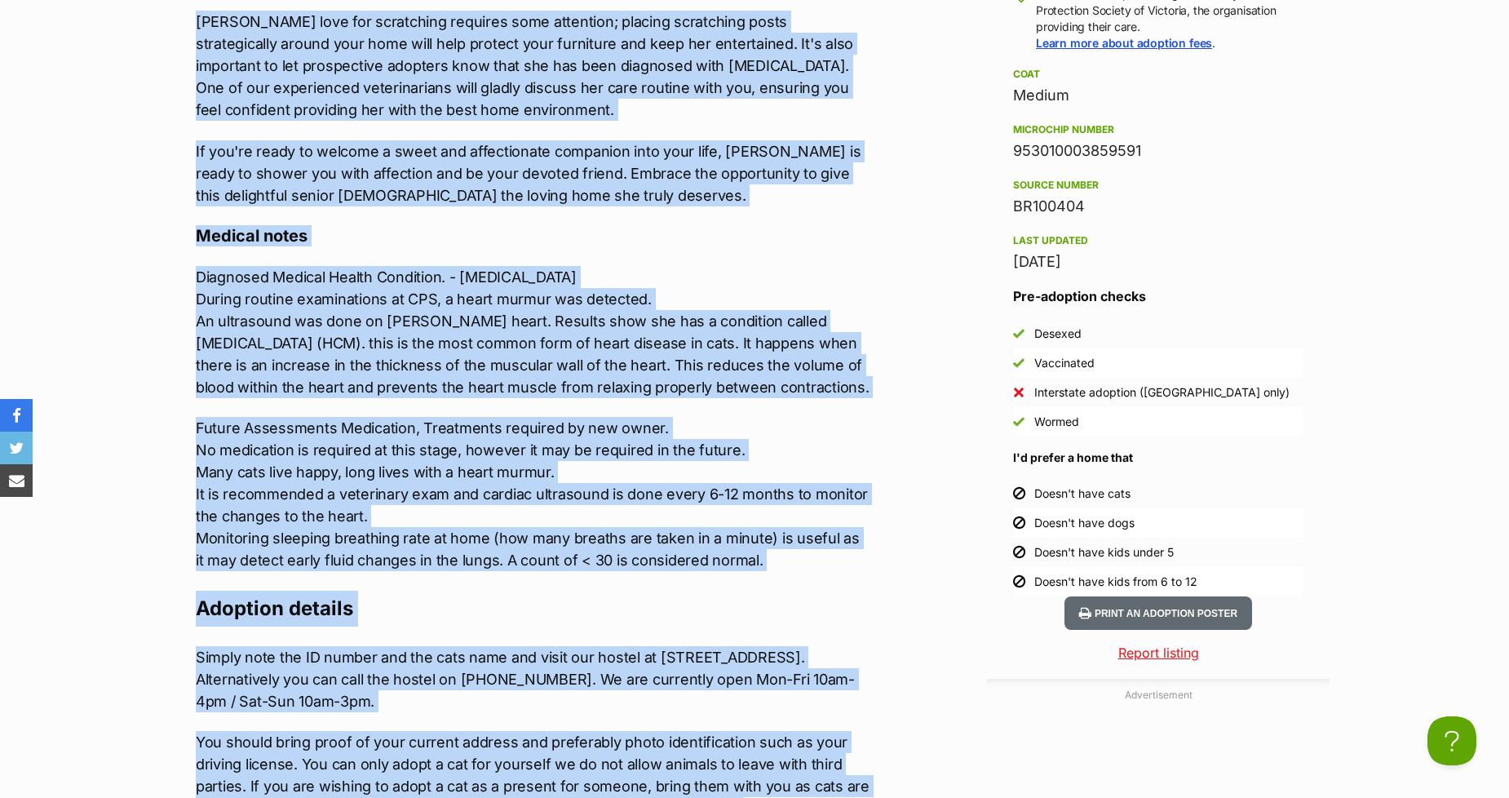
scroll to position [1837, 0]
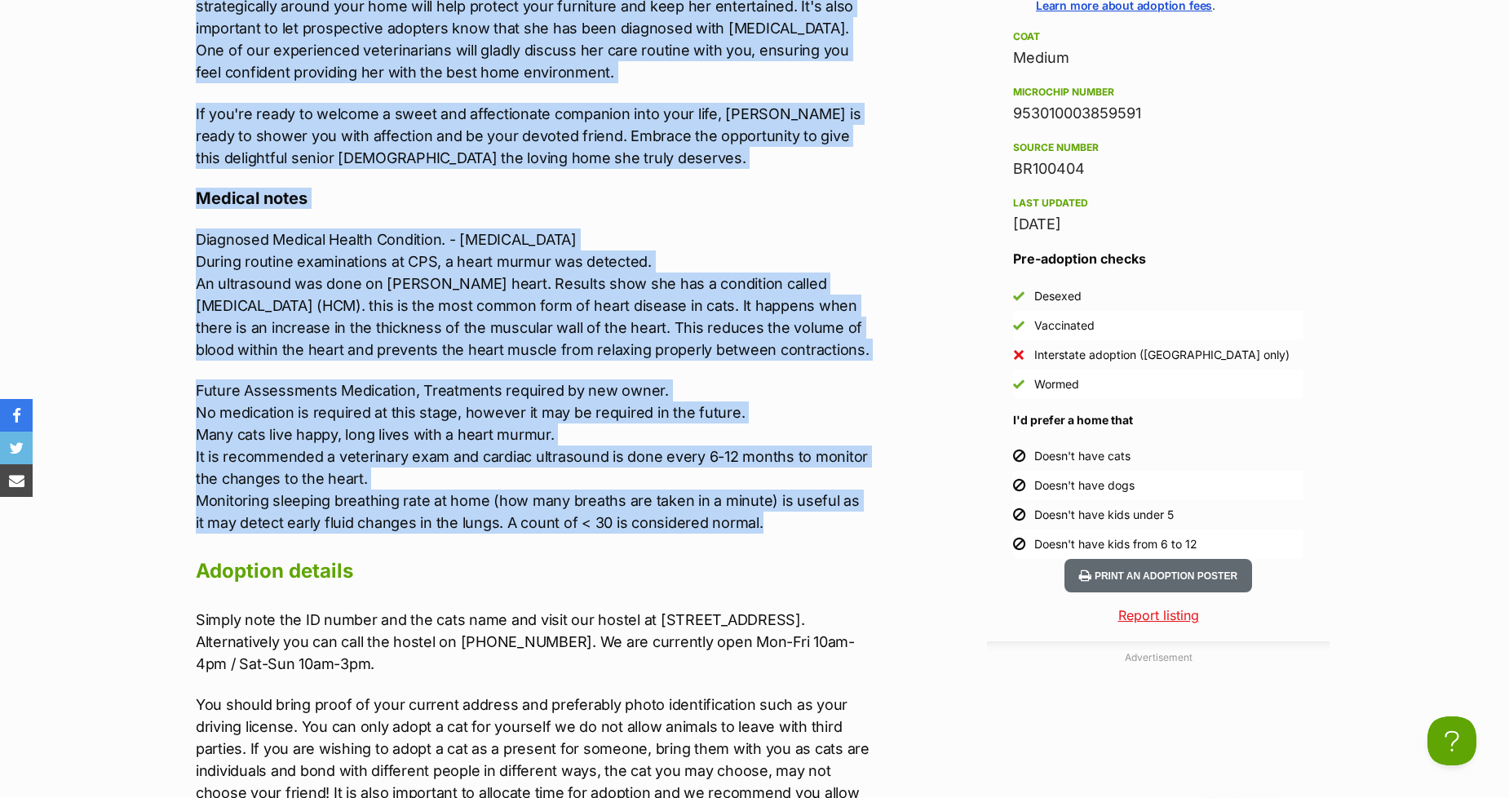
drag, startPoint x: 198, startPoint y: 182, endPoint x: 811, endPoint y: 516, distance: 698.5
click at [811, 516] on div "Upload Videos About Luna STA014215 Meet Luna, a delightful senior lady with a h…" at bounding box center [533, 365] width 674 height 1564
copy div "Meet Luna, a delightful senior lady with a heart full of sweetness and love. Lu…"
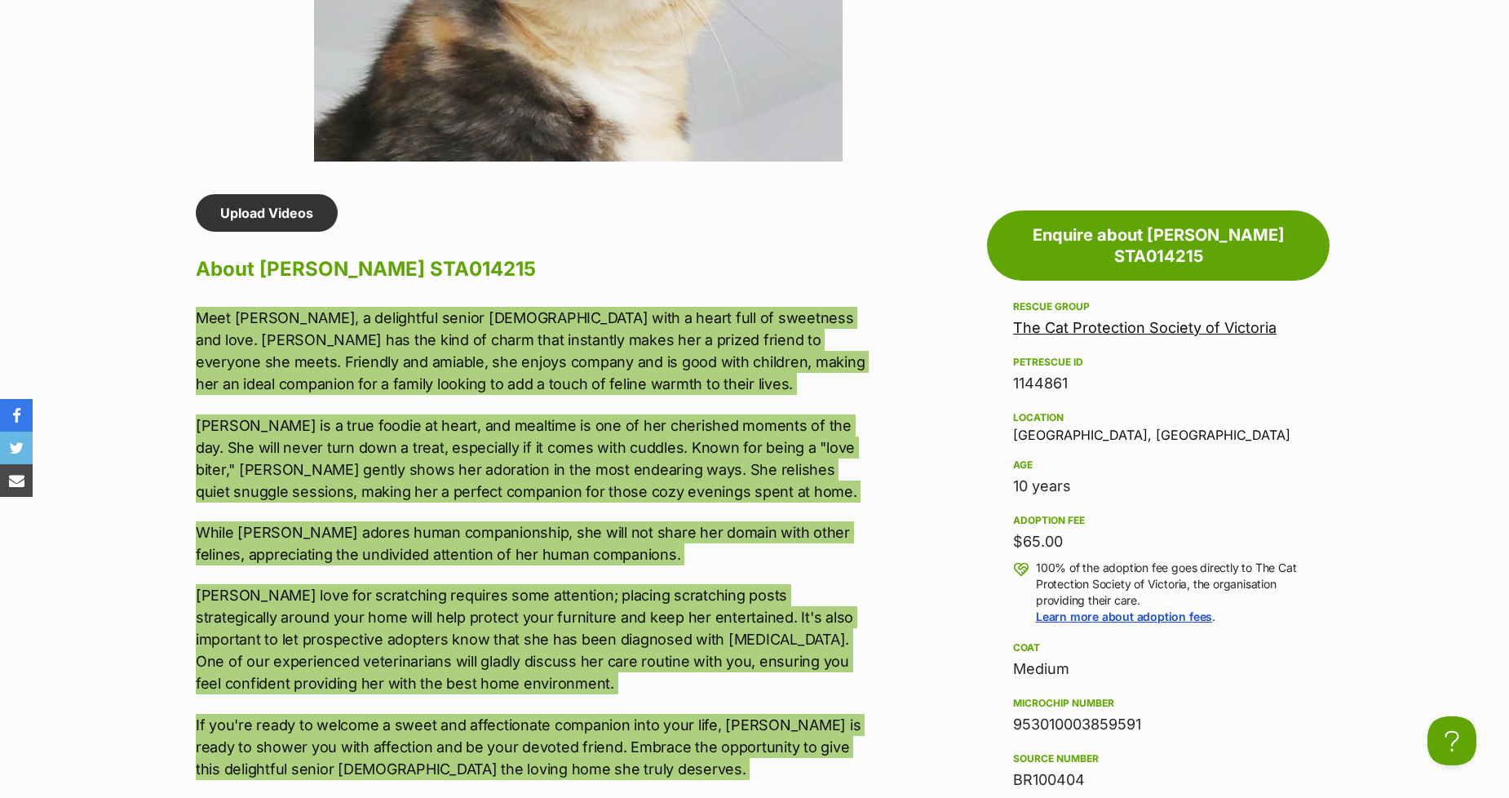
scroll to position [1112, 0]
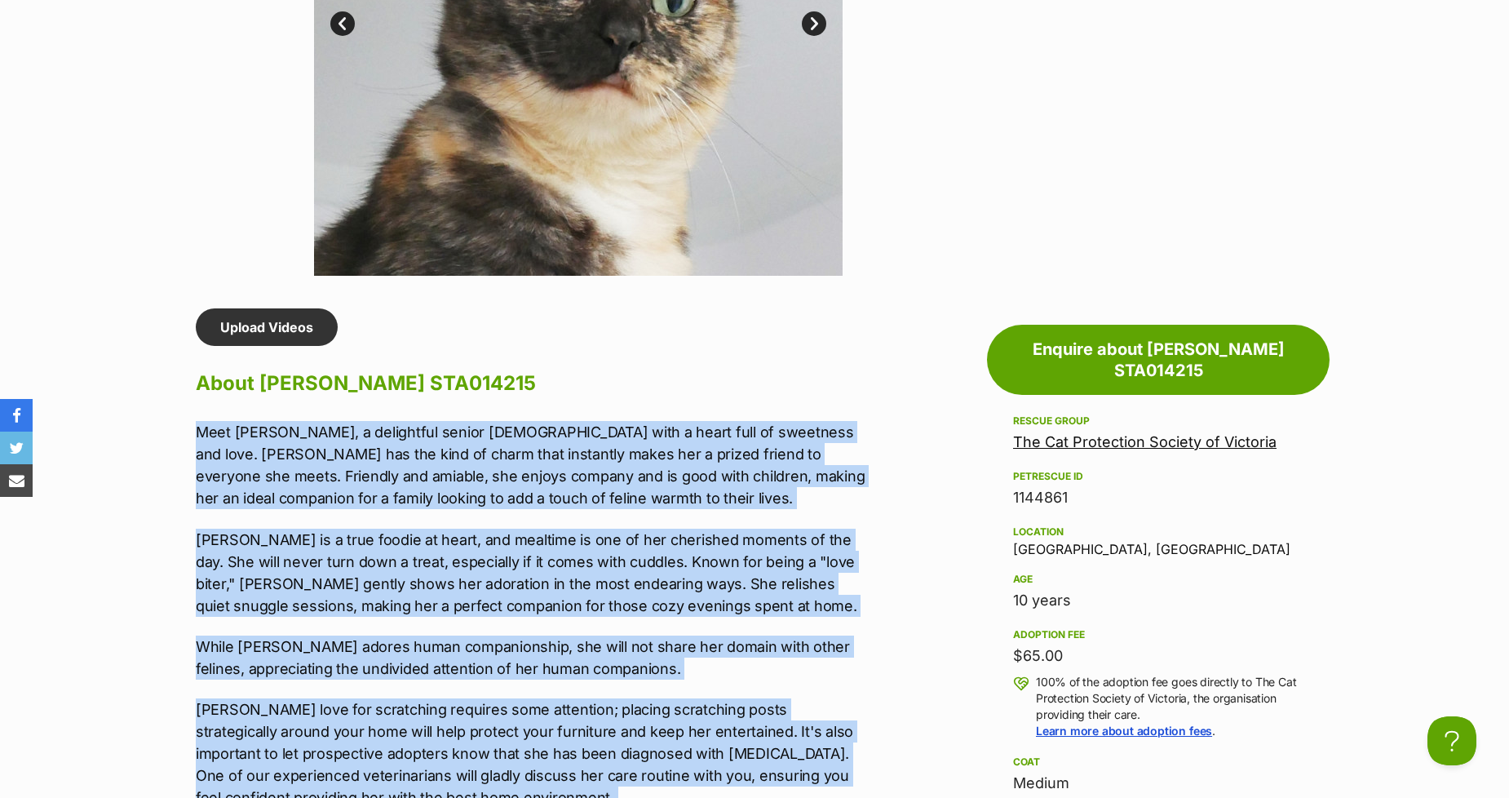
click at [279, 479] on p "Meet Luna, a delightful senior lady with a heart full of sweetness and love. Lu…" at bounding box center [533, 465] width 674 height 88
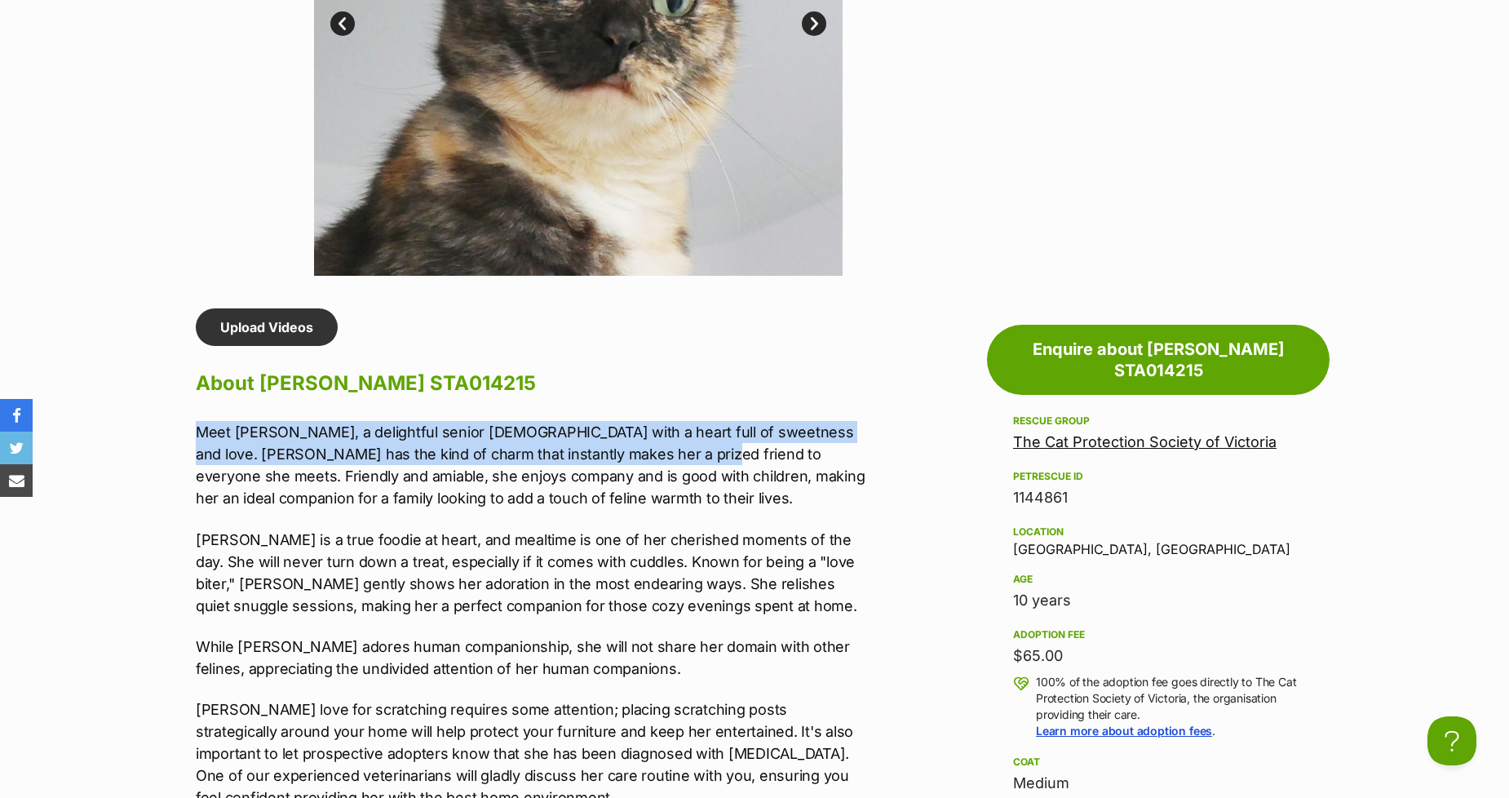
drag, startPoint x: 664, startPoint y: 449, endPoint x: 155, endPoint y: 413, distance: 510.1
copy p "Meet Luna, a delightful senior lady with a heart full of sweetness and love. Lu…"
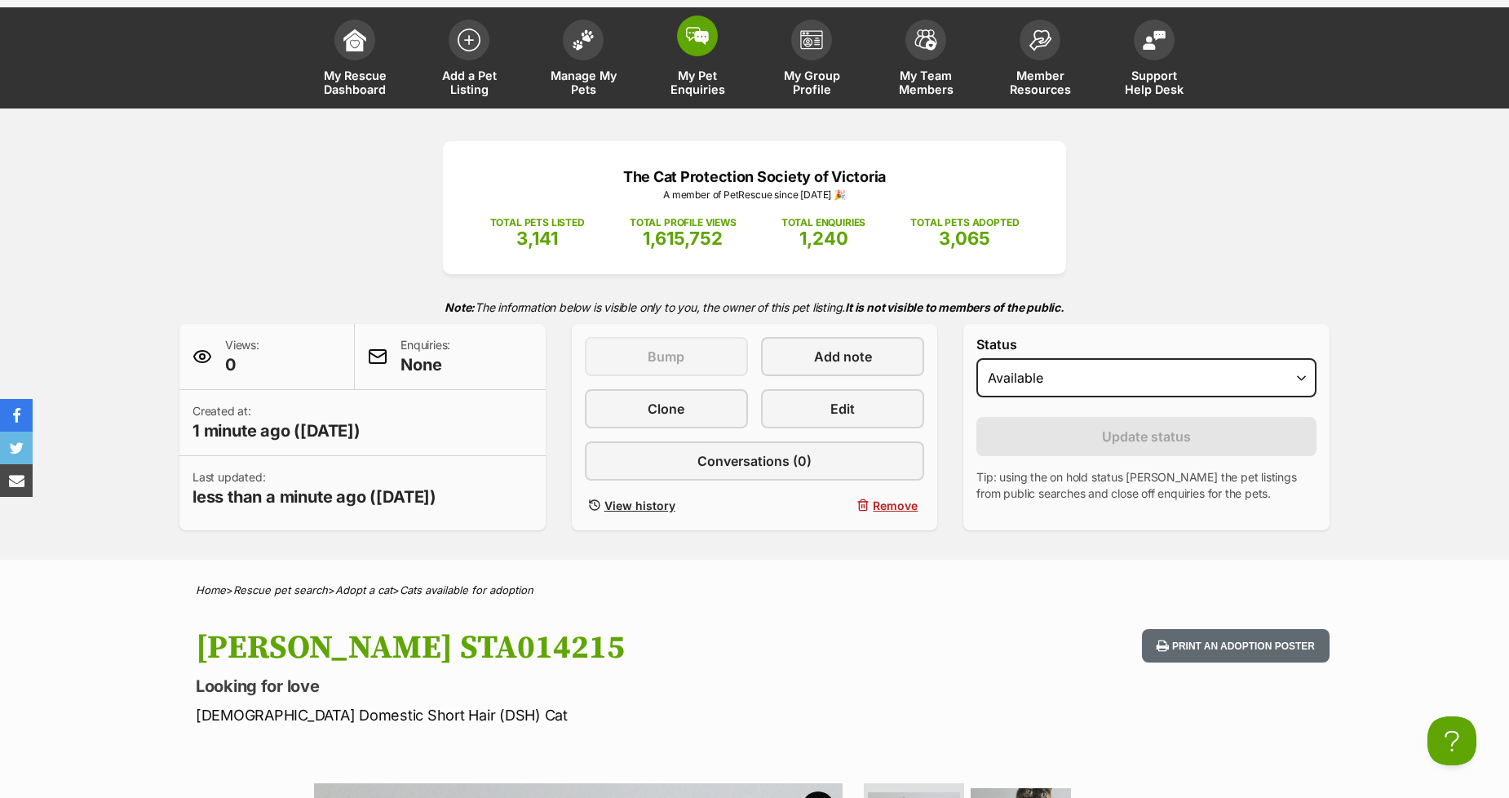
scroll to position [0, 0]
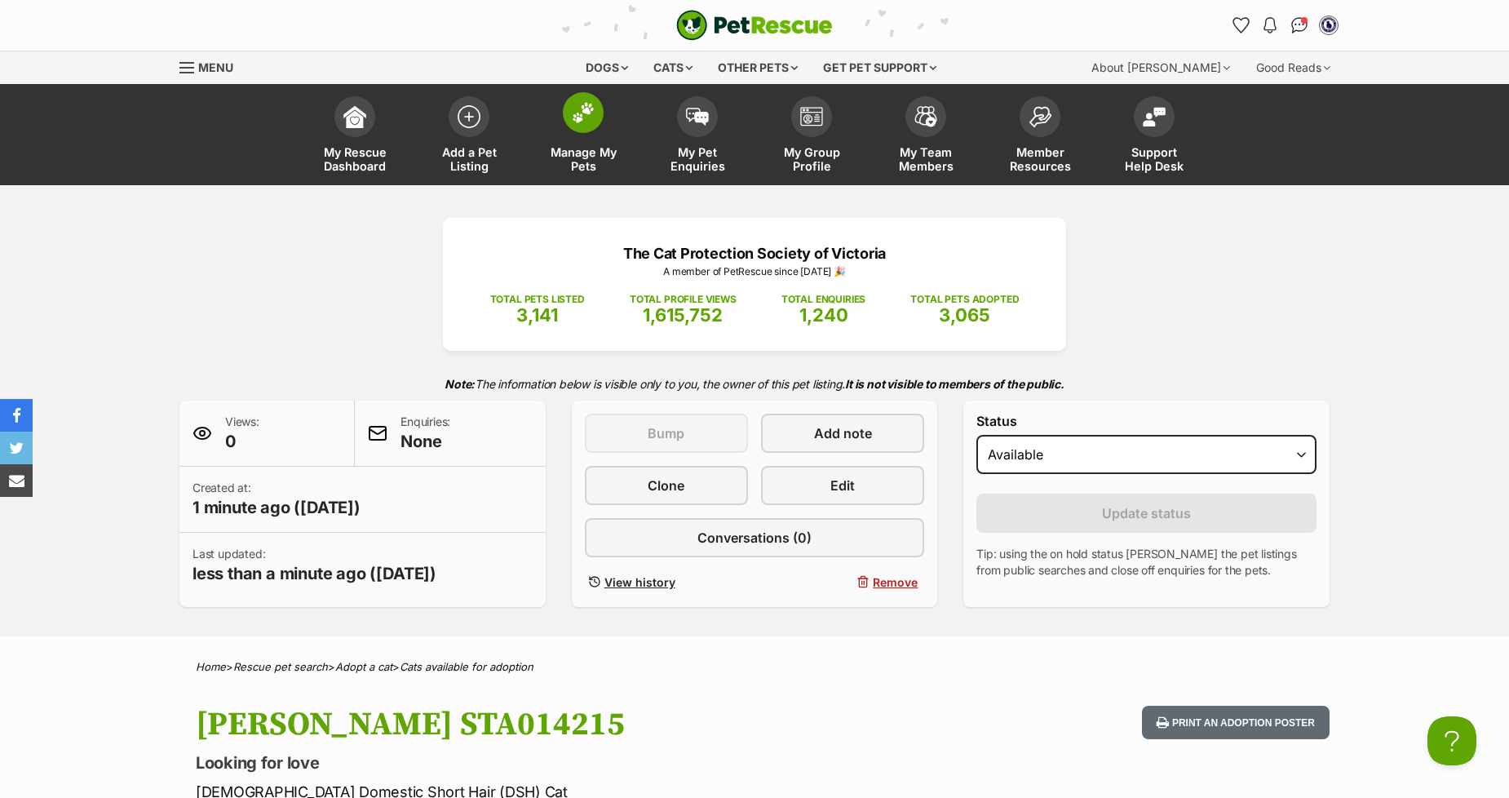
click at [580, 110] on img at bounding box center [583, 112] width 23 height 21
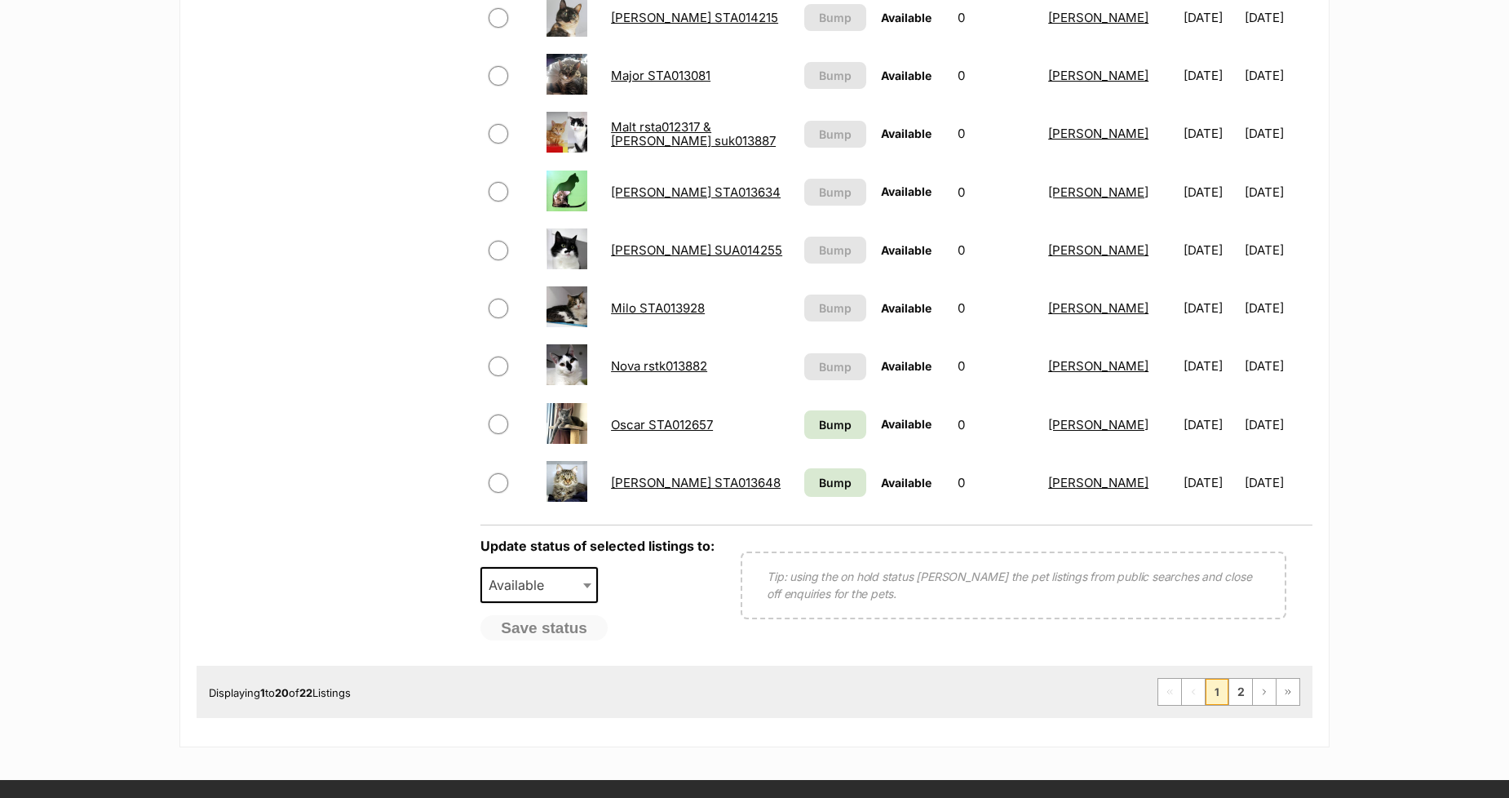
scroll to position [1087, 0]
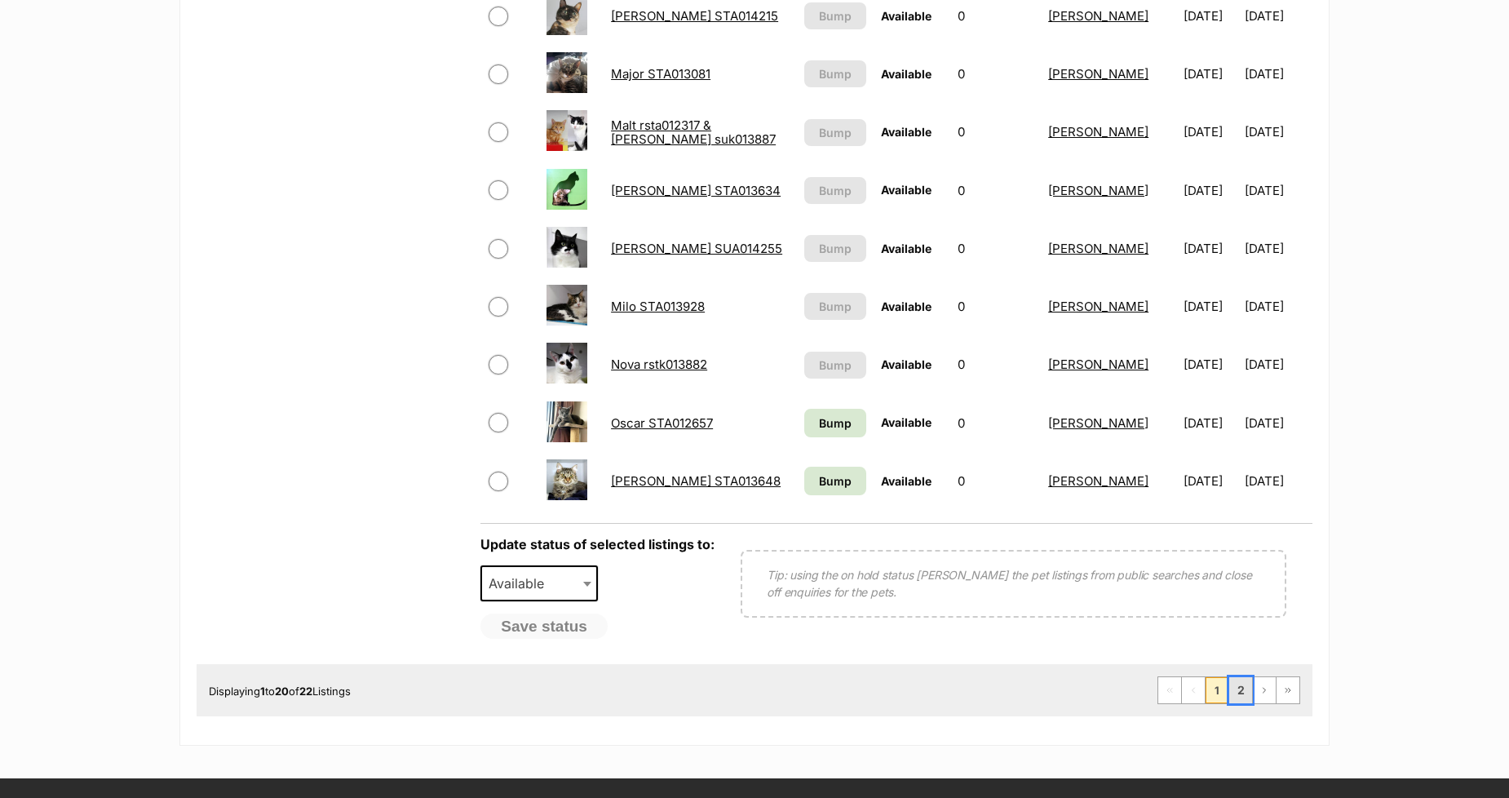
click at [1240, 683] on link "2" at bounding box center [1240, 690] width 23 height 26
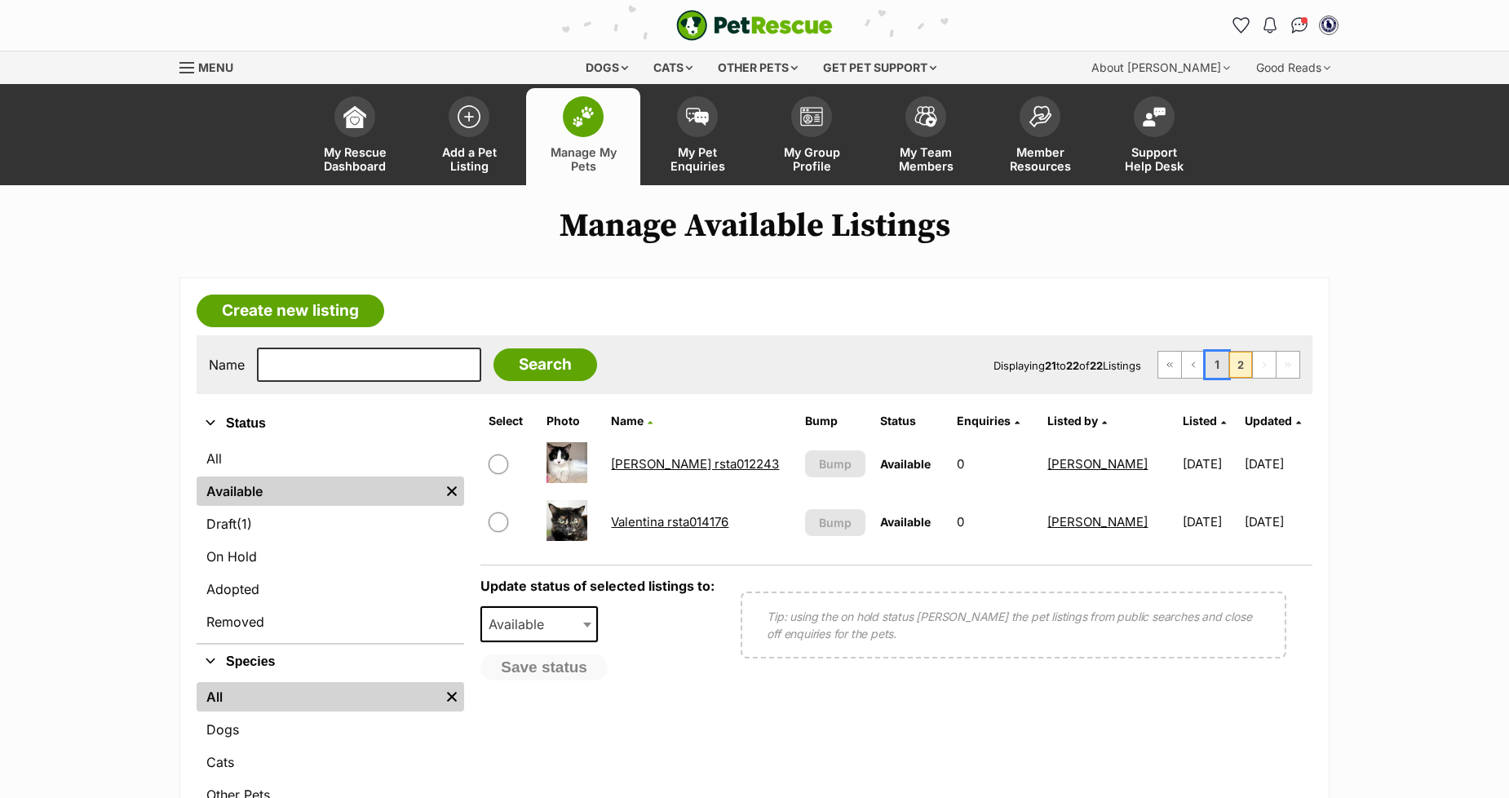
click at [1211, 369] on link "1" at bounding box center [1216, 364] width 23 height 26
